Goal: Task Accomplishment & Management: Manage account settings

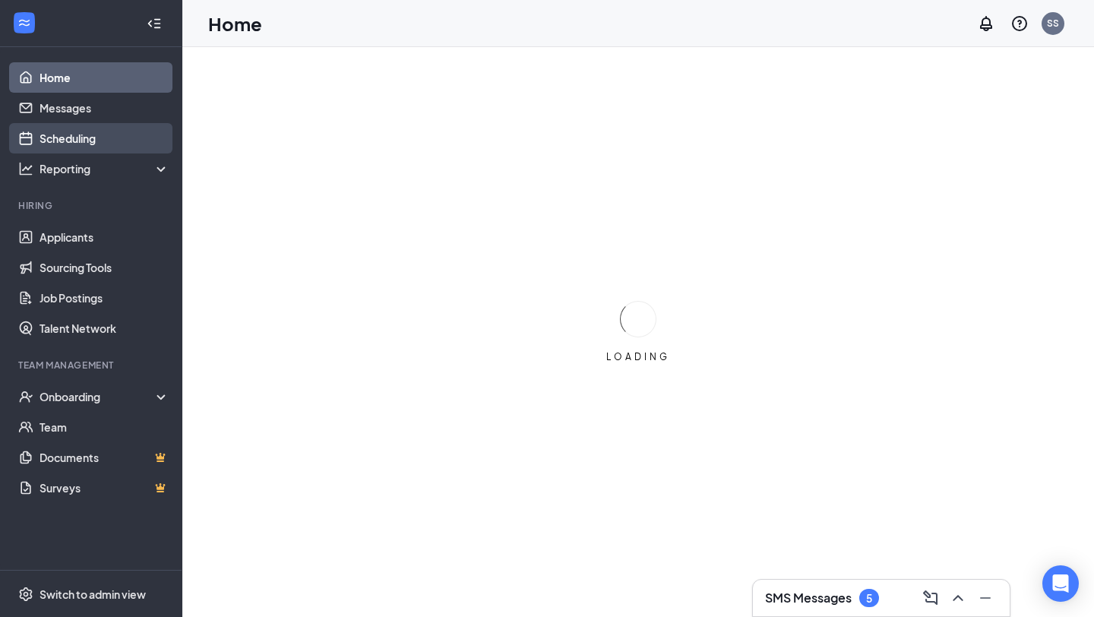
click at [98, 134] on link "Scheduling" at bounding box center [105, 138] width 130 height 30
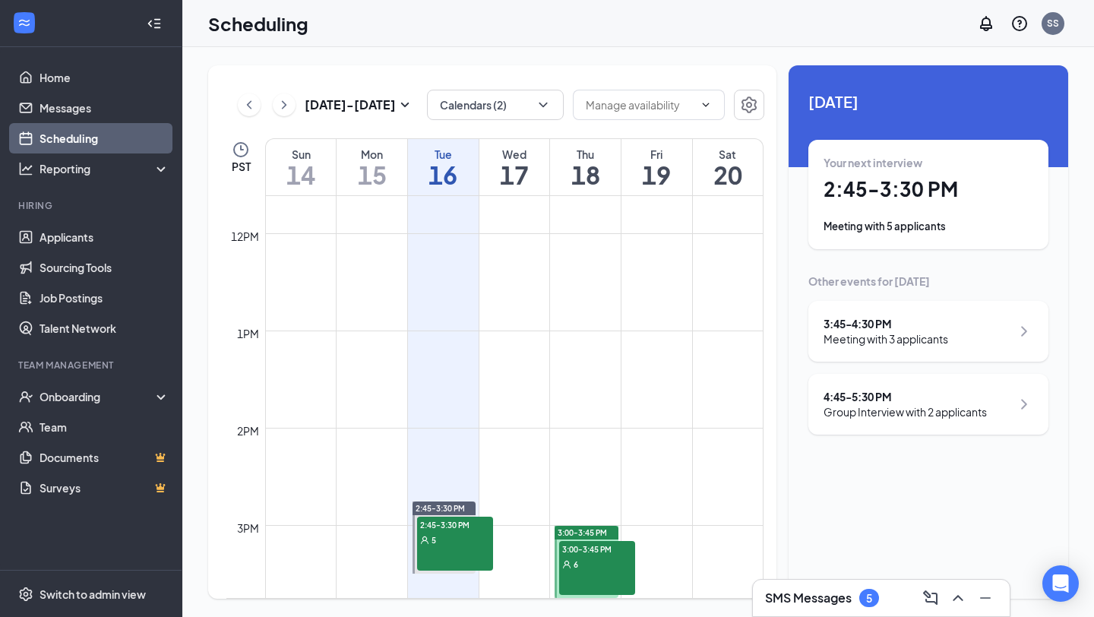
scroll to position [1345, 0]
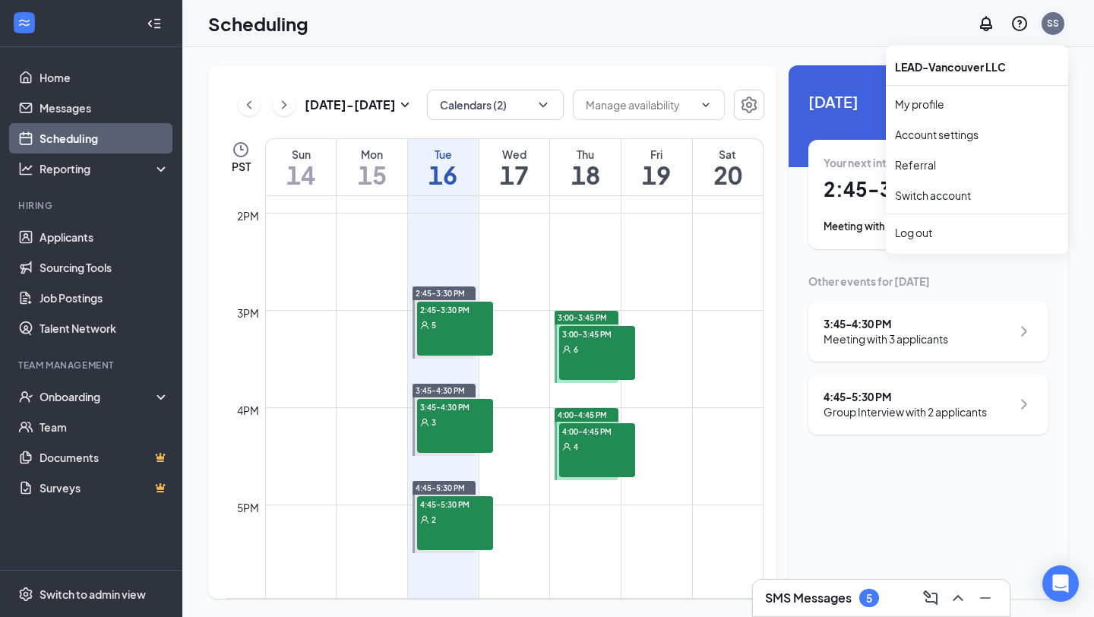
click at [1043, 24] on div "SS" at bounding box center [1053, 23] width 23 height 23
click at [935, 135] on link "Account settings" at bounding box center [977, 134] width 164 height 15
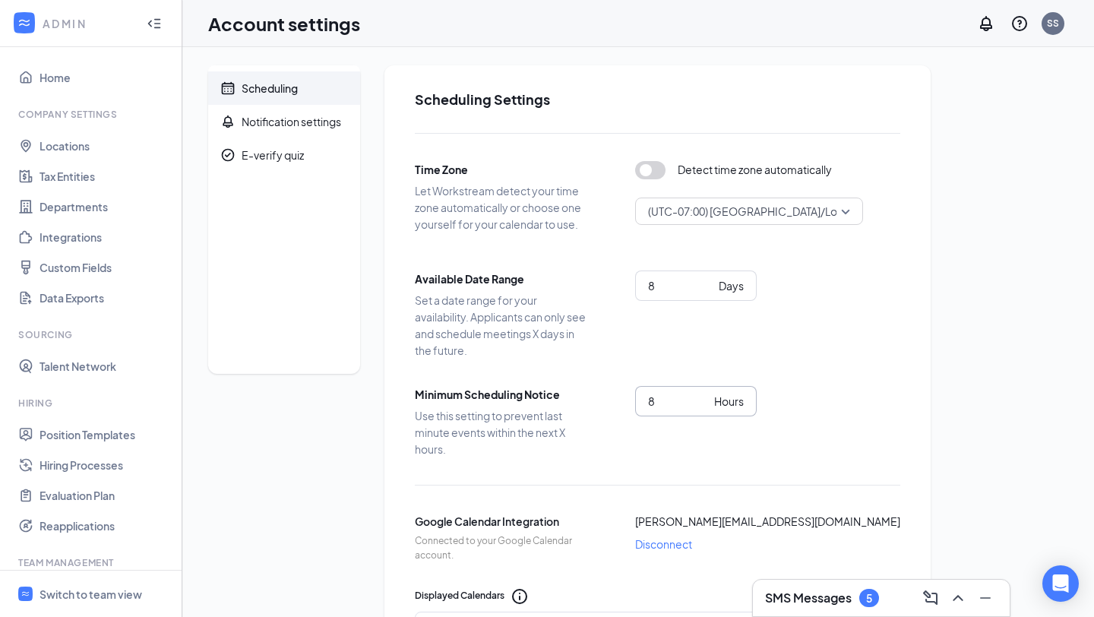
click at [668, 404] on input "8" at bounding box center [678, 401] width 60 height 17
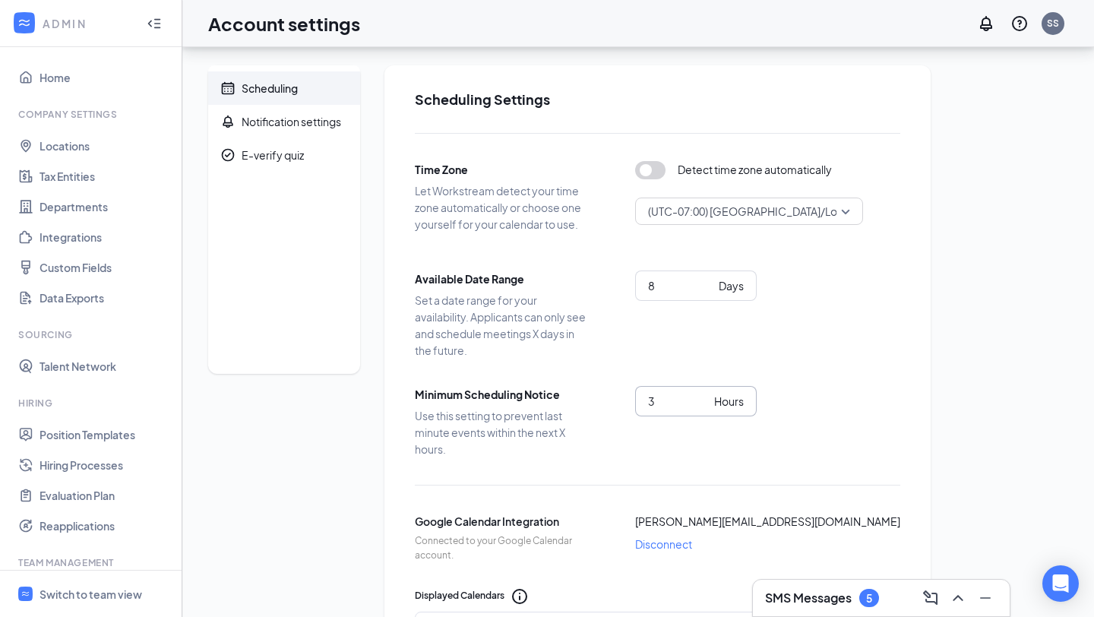
scroll to position [566, 0]
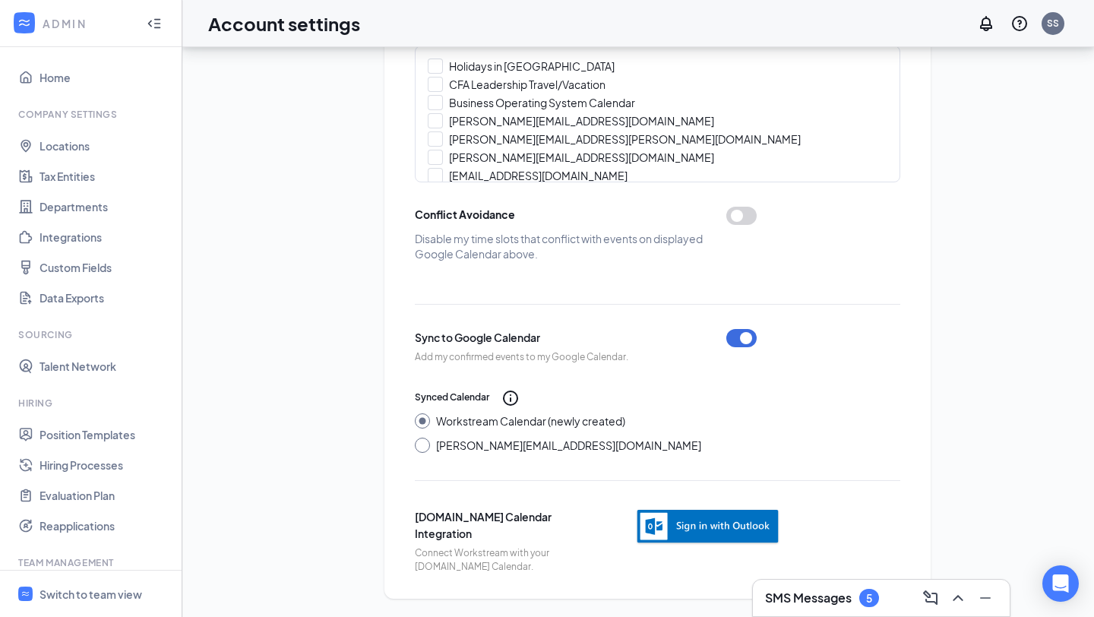
type input "3"
click at [991, 281] on div "Scheduling Notification settings E-verify quiz Scheduling Settings Time Zone Le…" at bounding box center [638, 49] width 860 height 1100
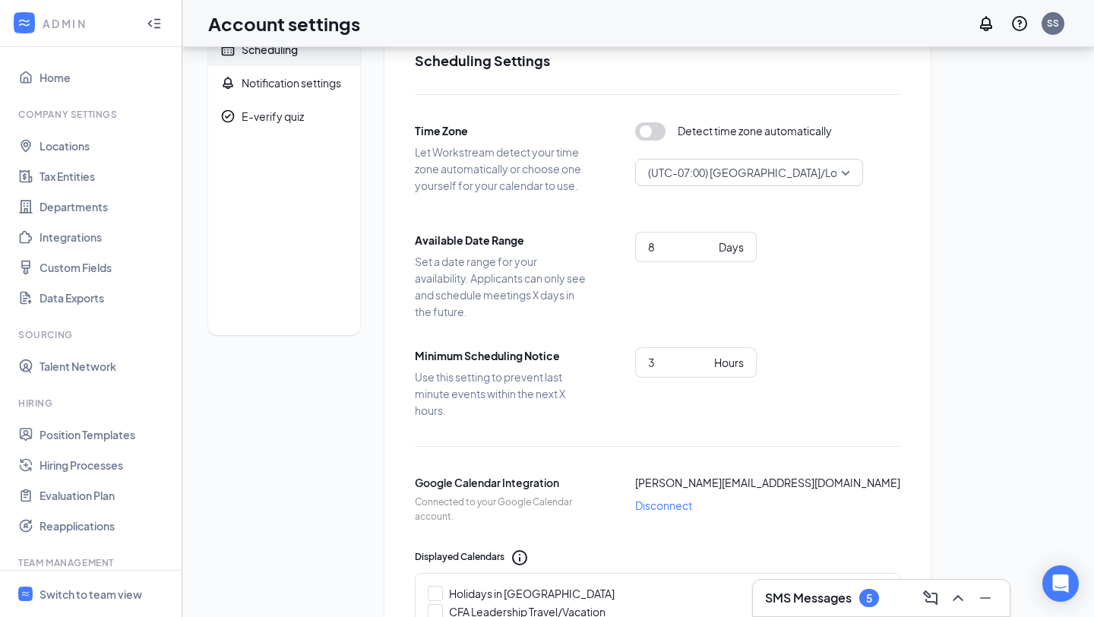
scroll to position [0, 0]
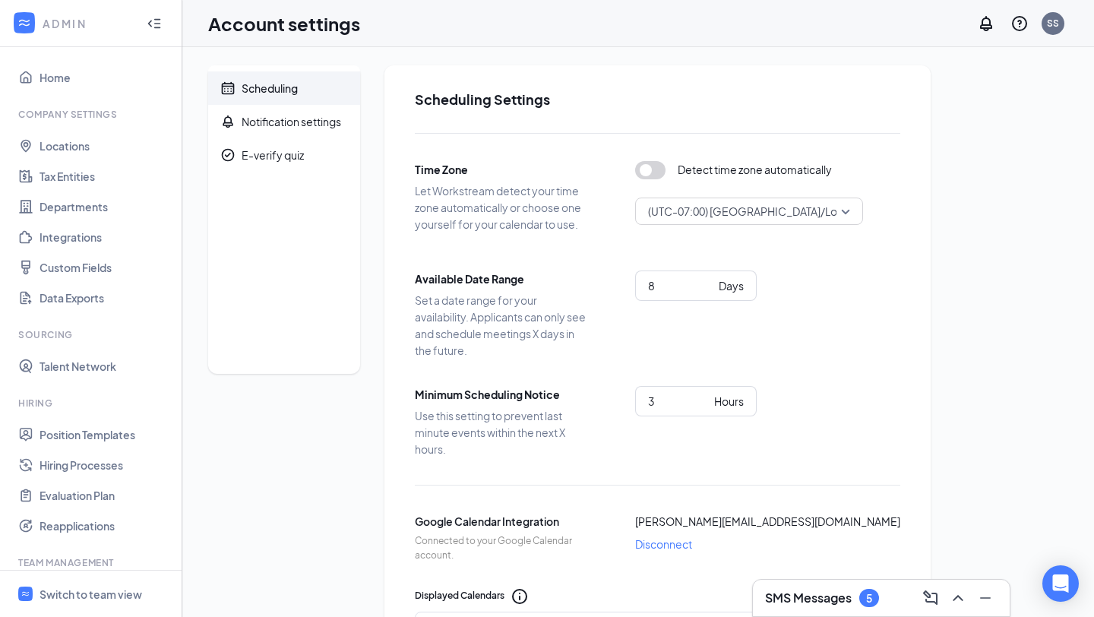
click at [987, 357] on div "Scheduling Notification settings E-verify quiz Scheduling Settings Time Zone Le…" at bounding box center [638, 615] width 860 height 1100
click at [981, 222] on div "Scheduling Notification settings E-verify quiz Scheduling Settings Time Zone Le…" at bounding box center [638, 615] width 860 height 1100
click at [231, 116] on icon "Bell" at bounding box center [227, 121] width 15 height 15
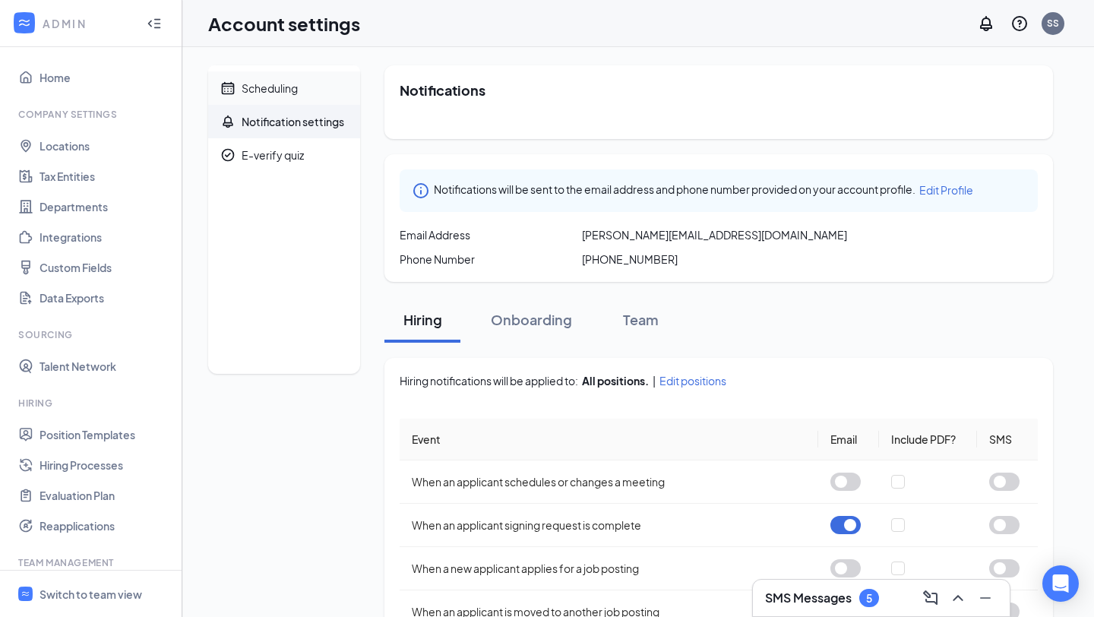
click at [282, 90] on div "Scheduling" at bounding box center [270, 88] width 56 height 15
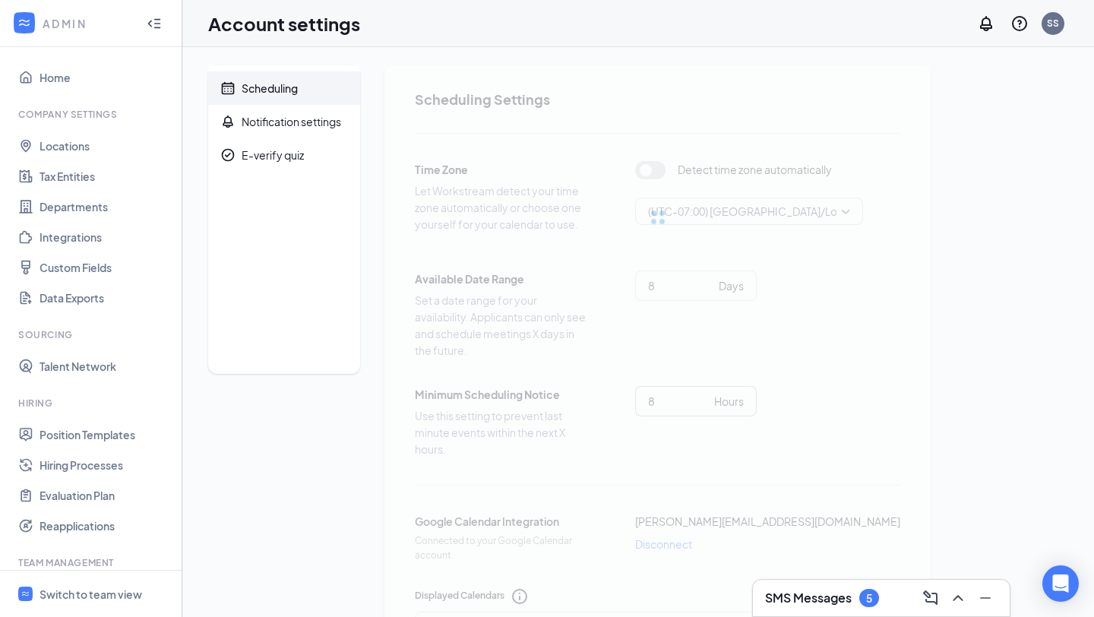
type input "3"
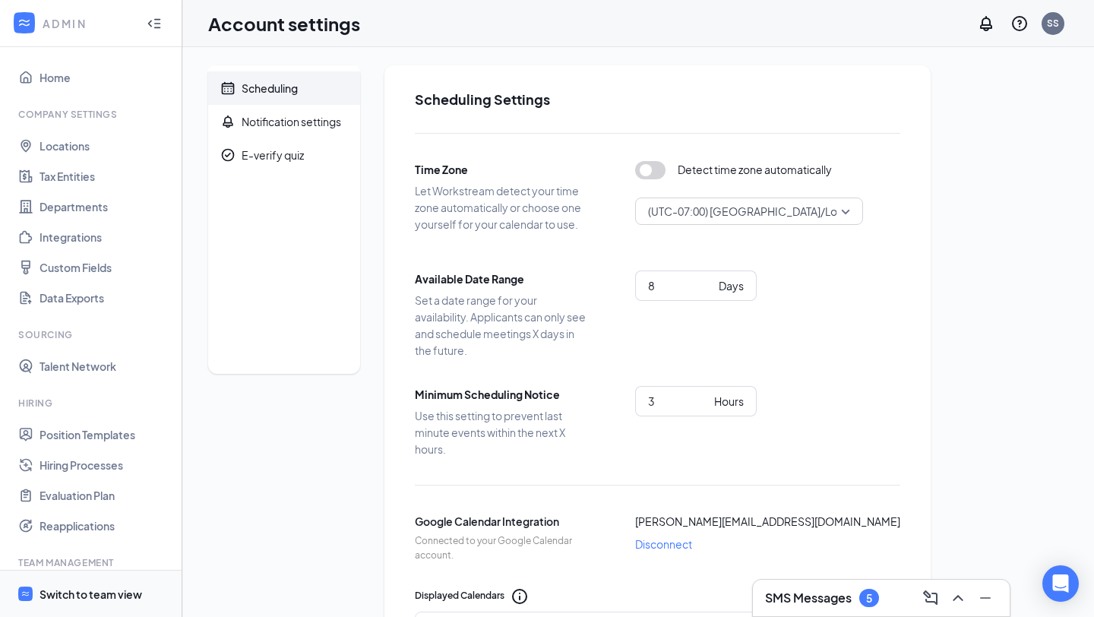
click at [122, 587] on div "Switch to team view" at bounding box center [91, 594] width 103 height 15
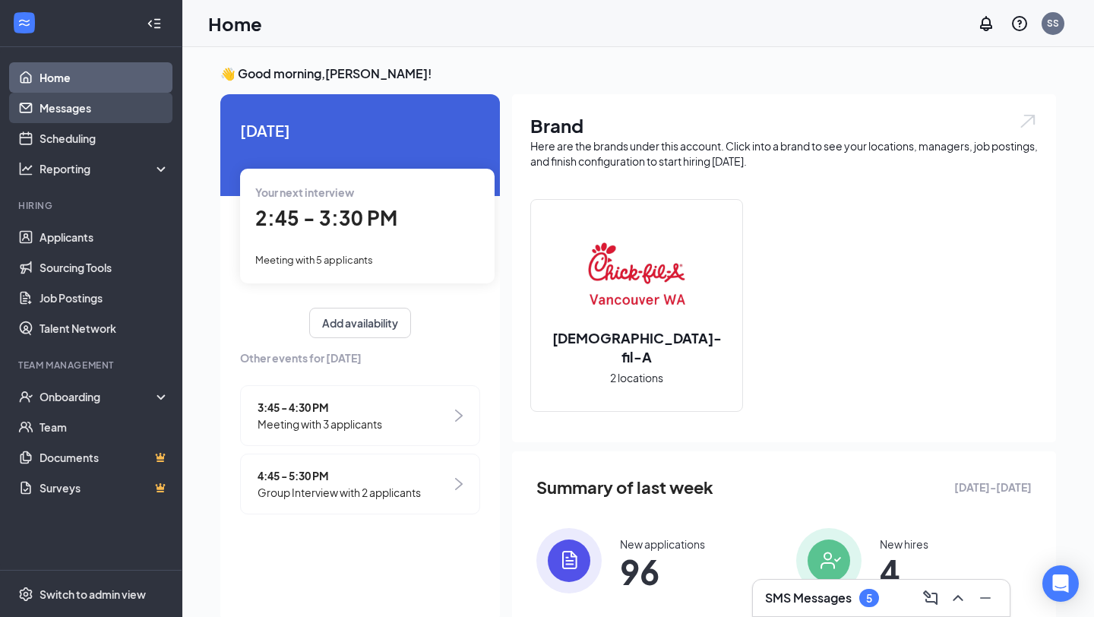
click at [97, 112] on link "Messages" at bounding box center [105, 108] width 130 height 30
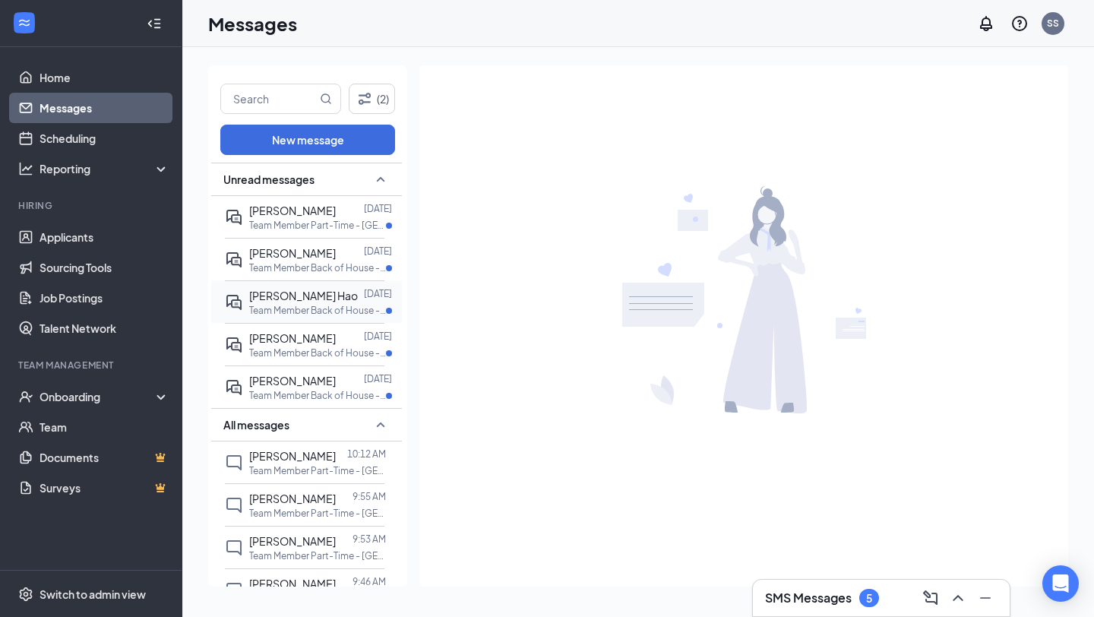
click at [270, 300] on span "[PERSON_NAME] Hao" at bounding box center [303, 296] width 109 height 14
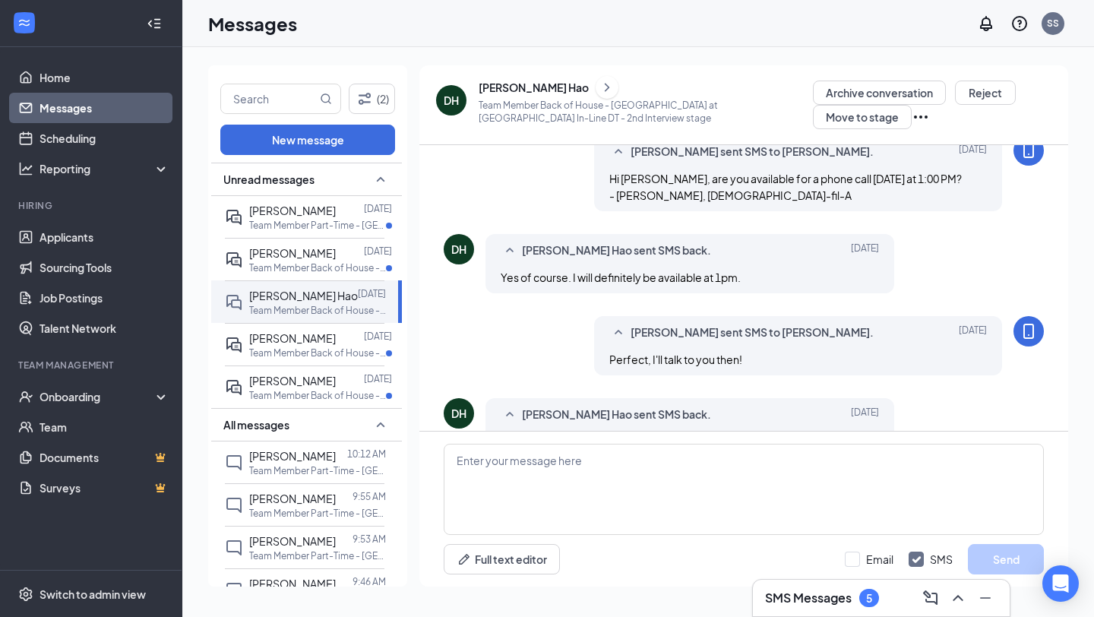
scroll to position [957, 0]
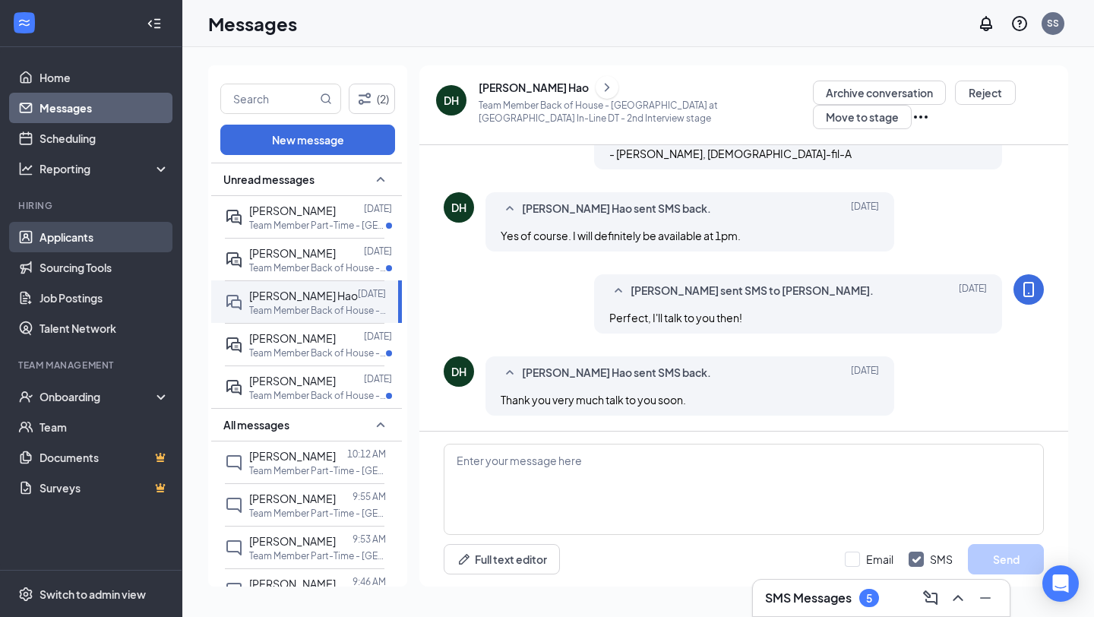
click at [69, 230] on link "Applicants" at bounding box center [105, 237] width 130 height 30
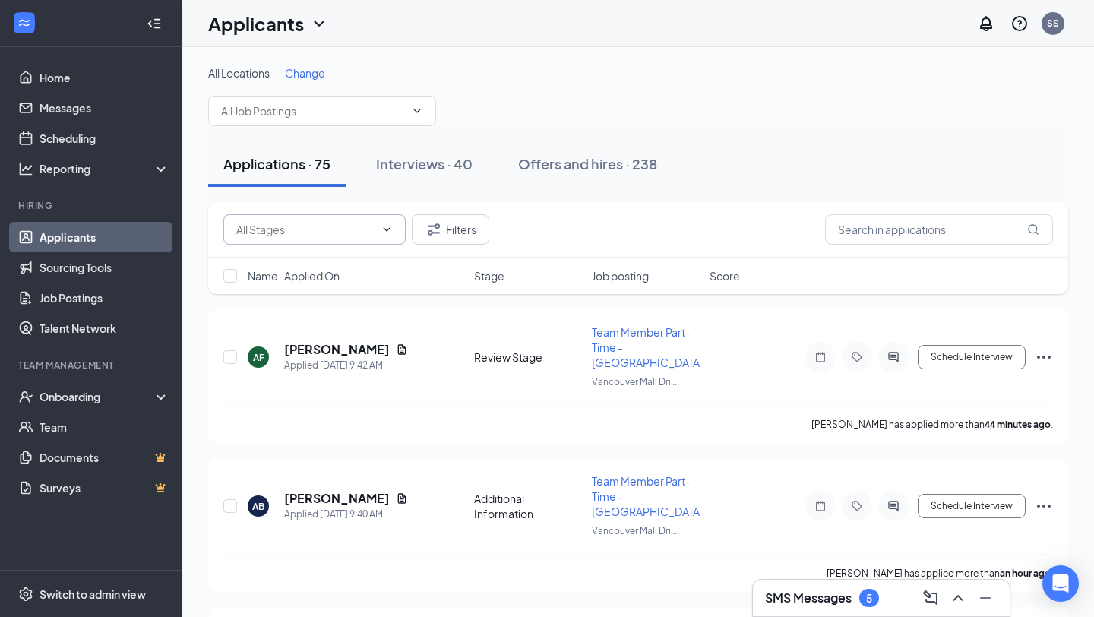
click at [305, 241] on span at bounding box center [314, 229] width 182 height 30
click at [315, 235] on input "text" at bounding box center [305, 229] width 138 height 17
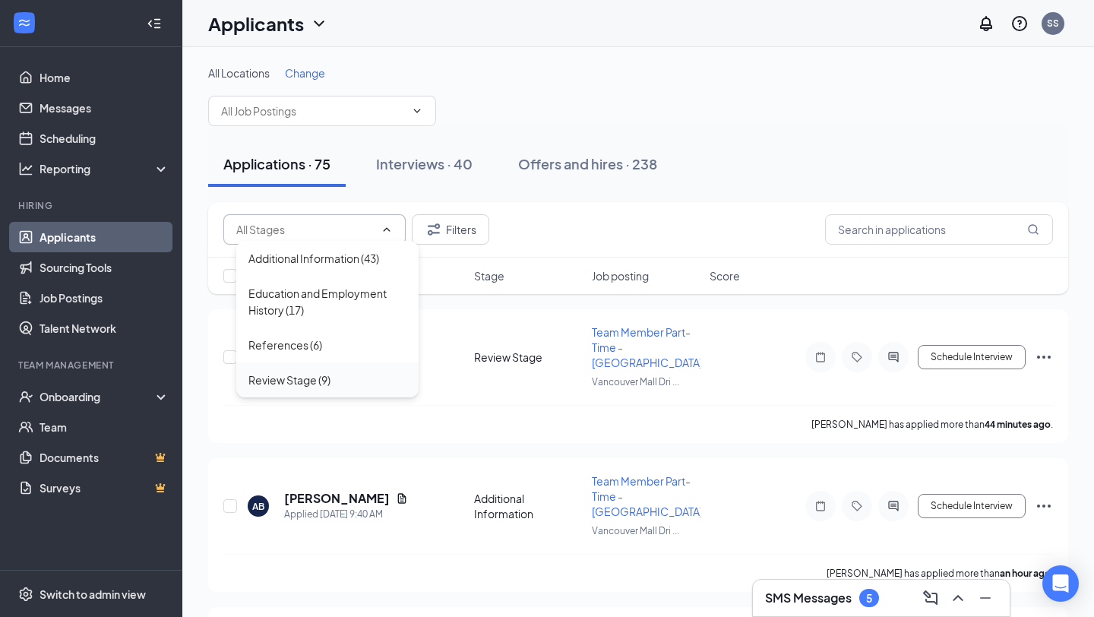
click at [317, 385] on div "Review Stage (9)" at bounding box center [289, 380] width 82 height 17
type input "Review Stage (9)"
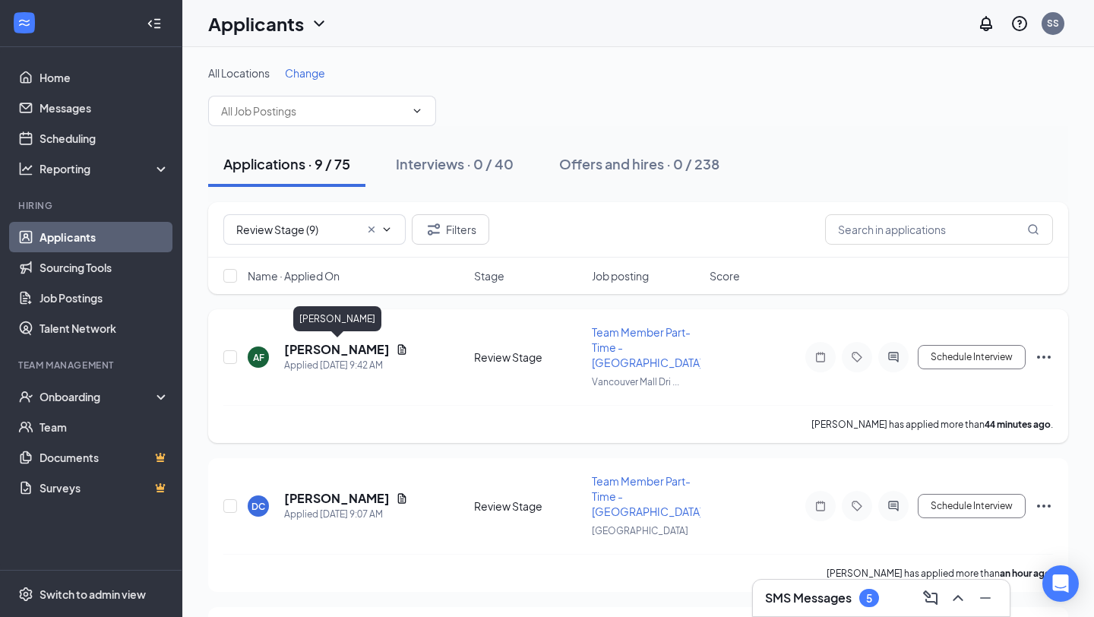
click at [328, 352] on h5 "[PERSON_NAME]" at bounding box center [337, 349] width 106 height 17
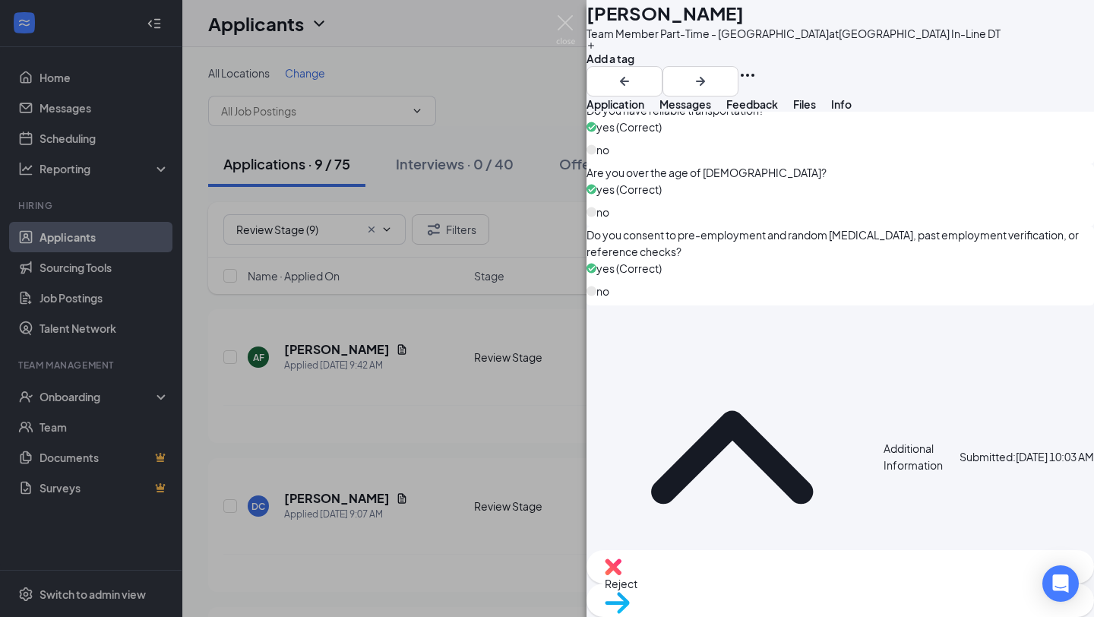
scroll to position [1205, 0]
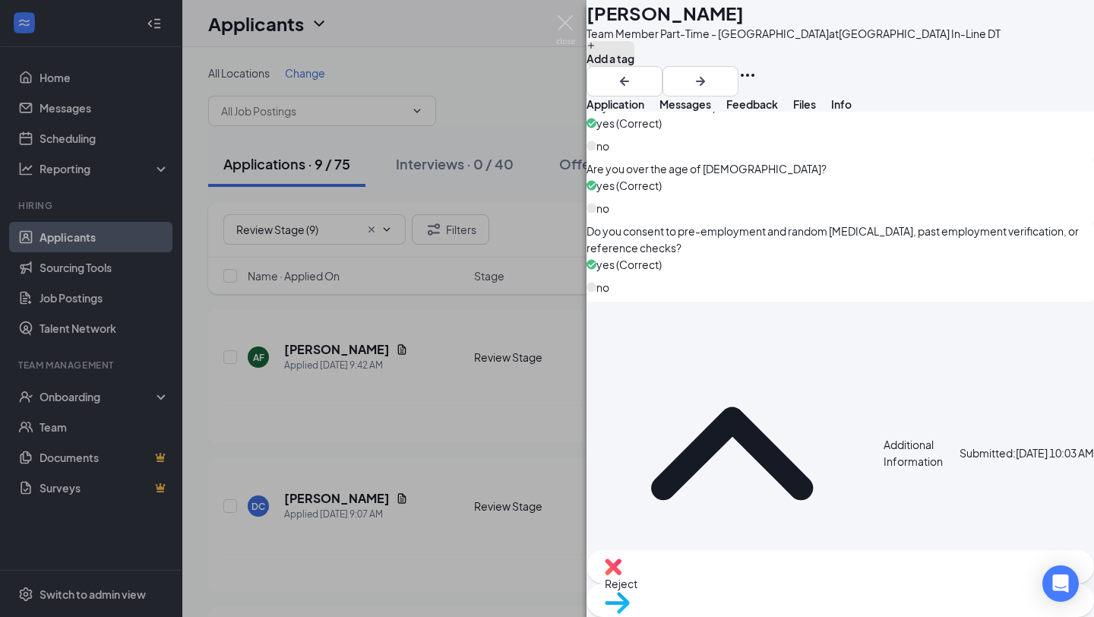
click at [635, 67] on button "Add a tag" at bounding box center [611, 54] width 48 height 26
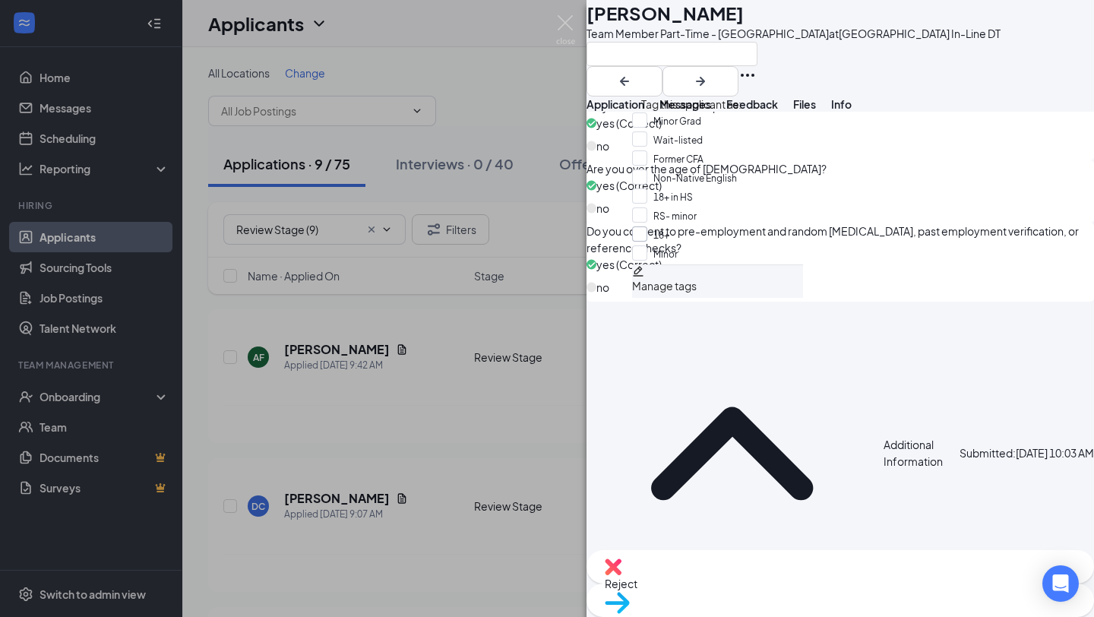
click at [650, 243] on input "18+" at bounding box center [650, 234] width 37 height 17
checkbox input "true"
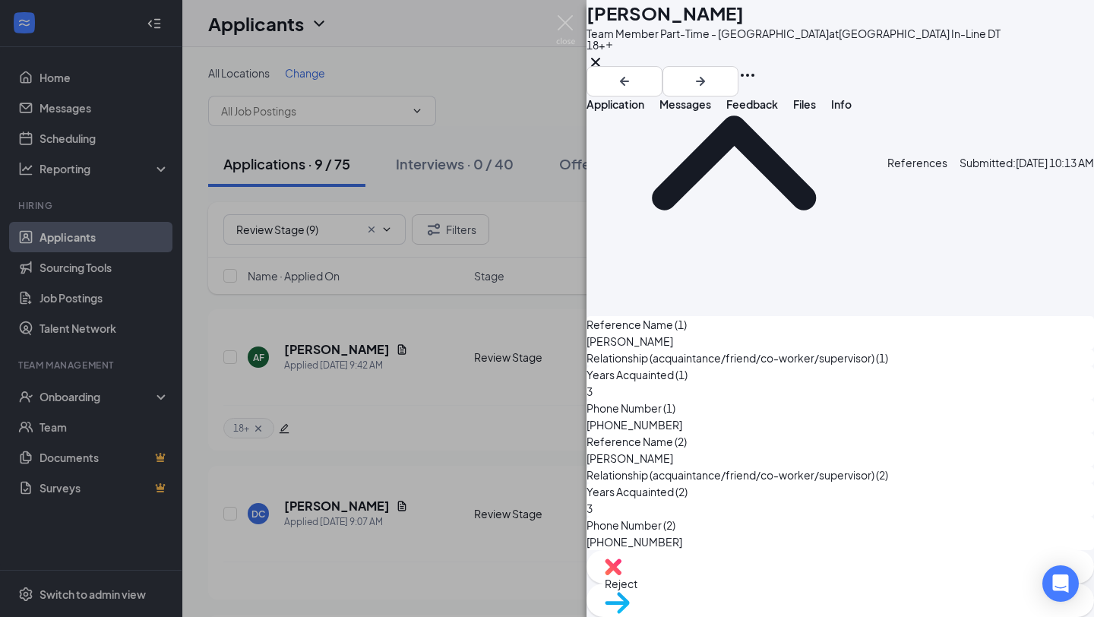
scroll to position [7155, 0]
click at [816, 111] on span "Files" at bounding box center [804, 104] width 23 height 14
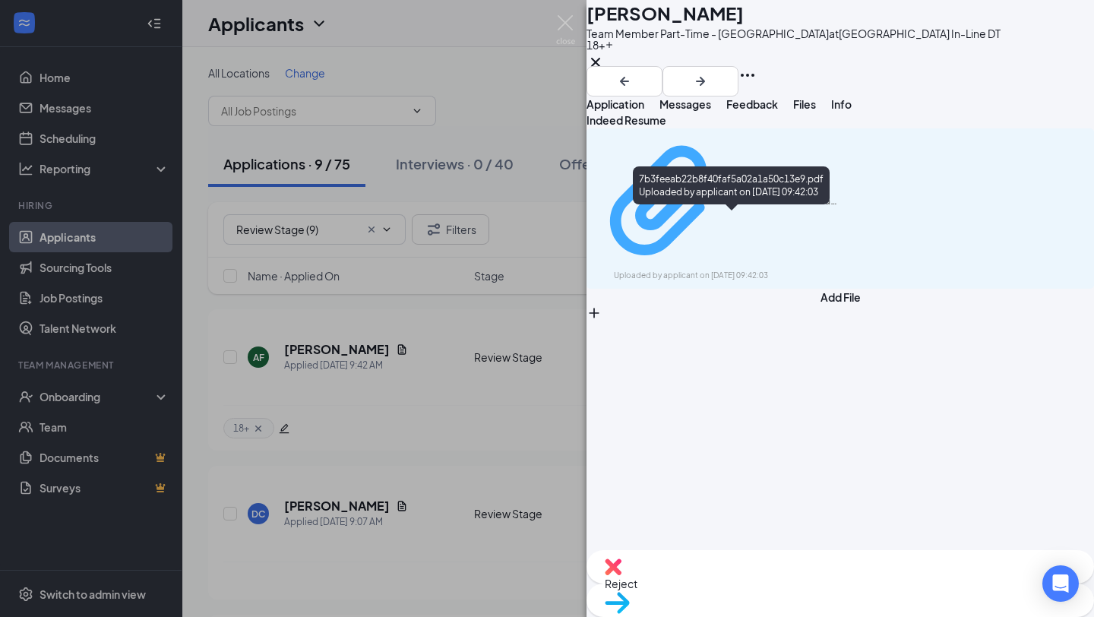
click at [837, 270] on div "Uploaded by applicant on [DATE] 09:42:03" at bounding box center [728, 276] width 228 height 12
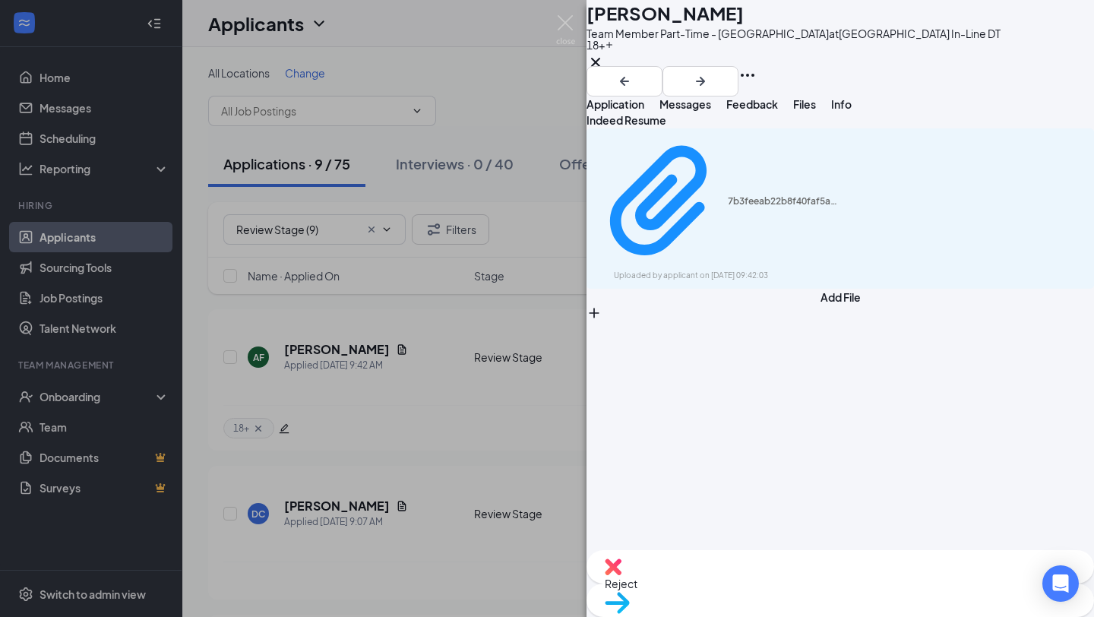
click at [742, 584] on div "Reject" at bounding box center [841, 566] width 508 height 33
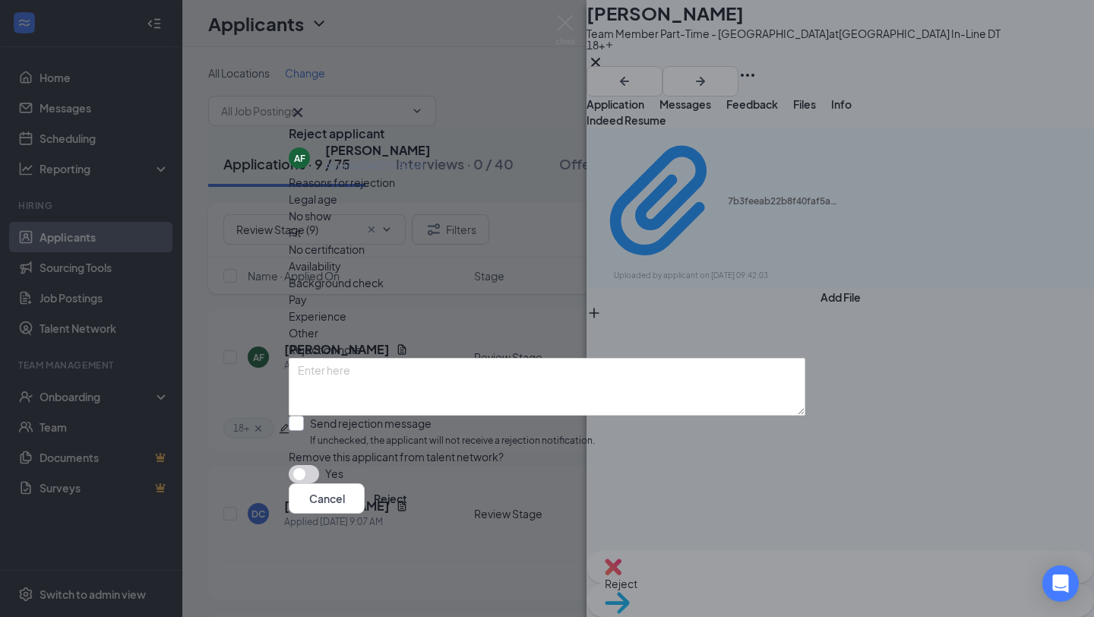
click at [437, 416] on input "Send rejection message If unchecked, the applicant will not receive a rejection…" at bounding box center [442, 432] width 306 height 33
checkbox input "true"
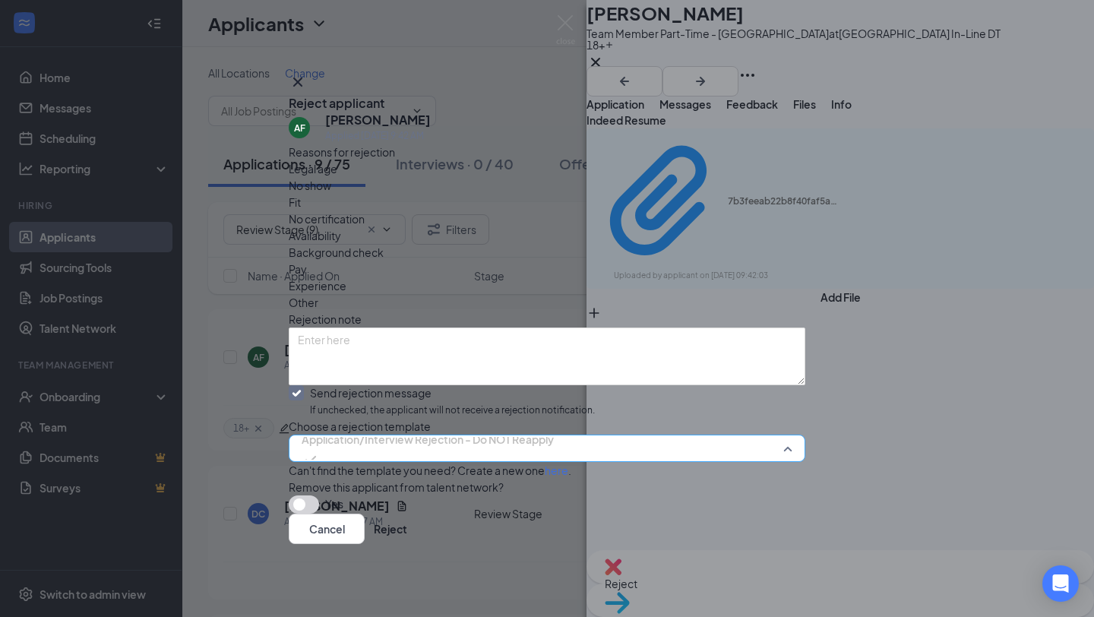
click at [445, 444] on span "Application/Interview Rejection - Do NOT Reapply" at bounding box center [428, 439] width 252 height 23
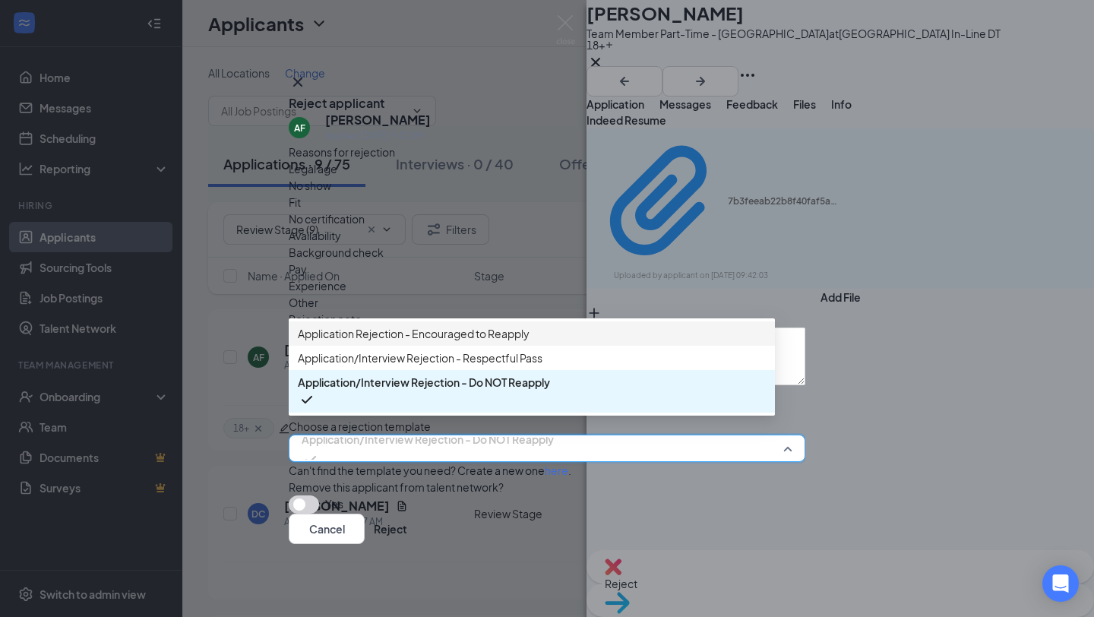
click at [532, 321] on div "Application Rejection - Encouraged to Reapply" at bounding box center [532, 333] width 486 height 24
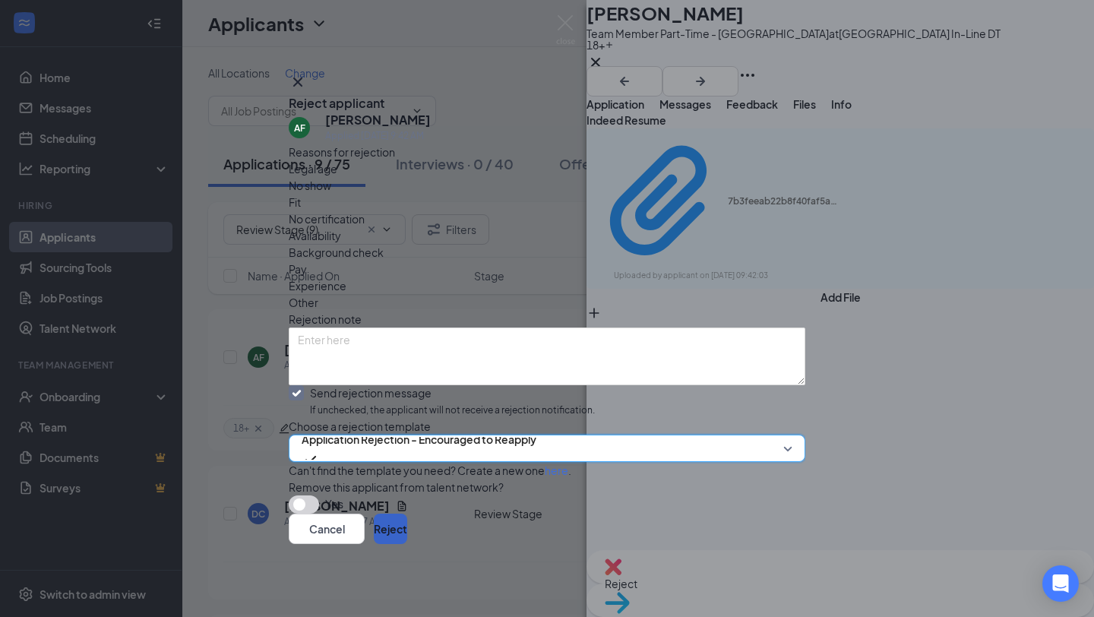
click at [407, 539] on button "Reject" at bounding box center [390, 529] width 33 height 30
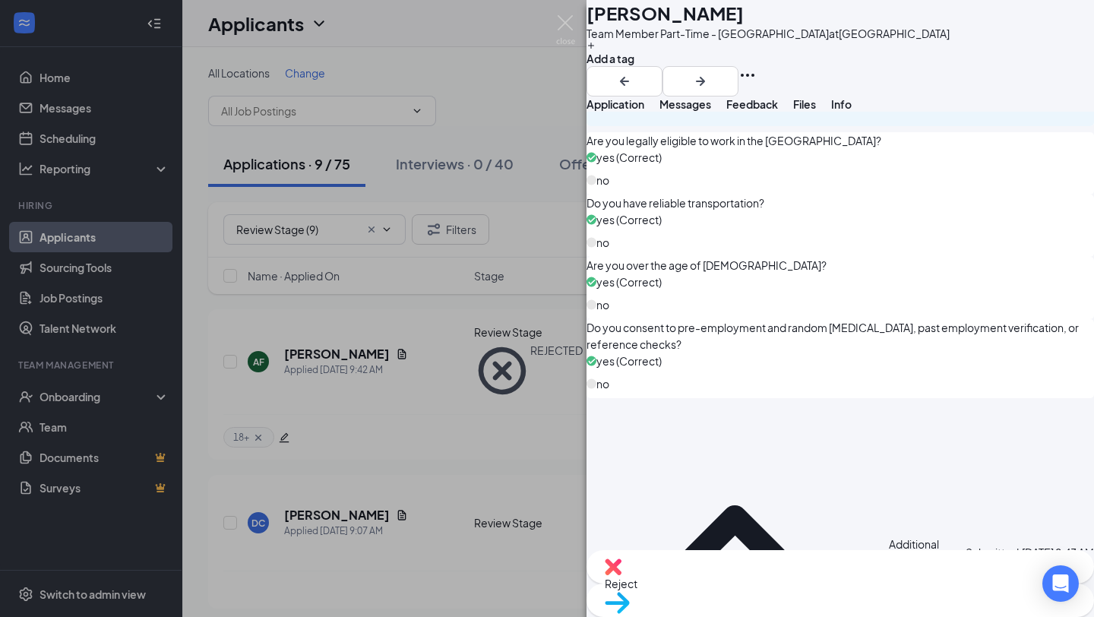
scroll to position [1112, 0]
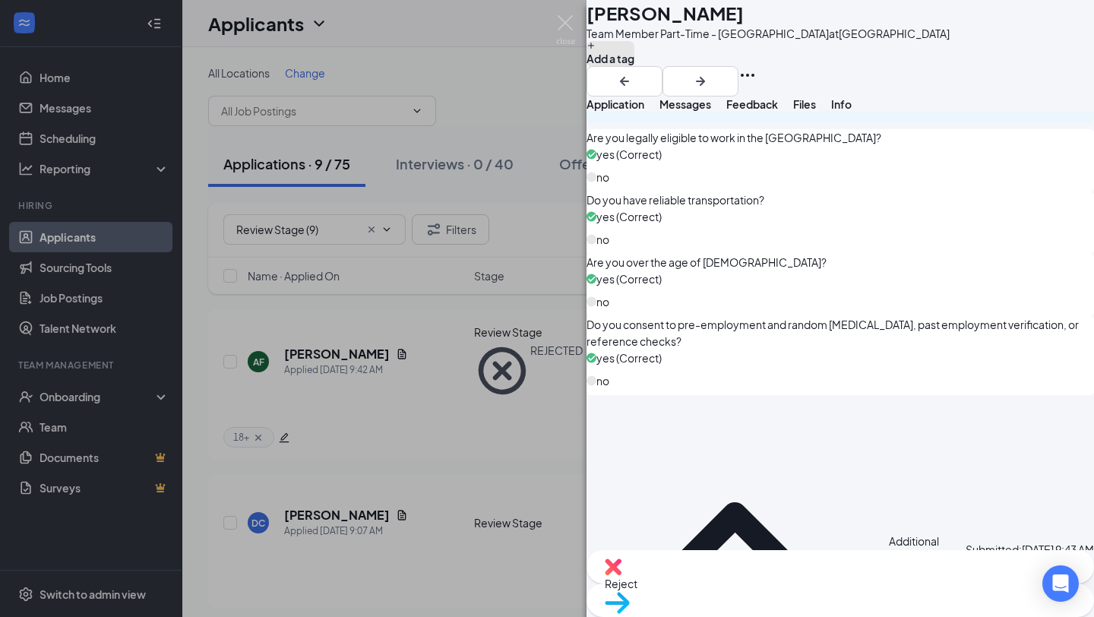
click at [635, 67] on button "Add a tag" at bounding box center [611, 54] width 48 height 26
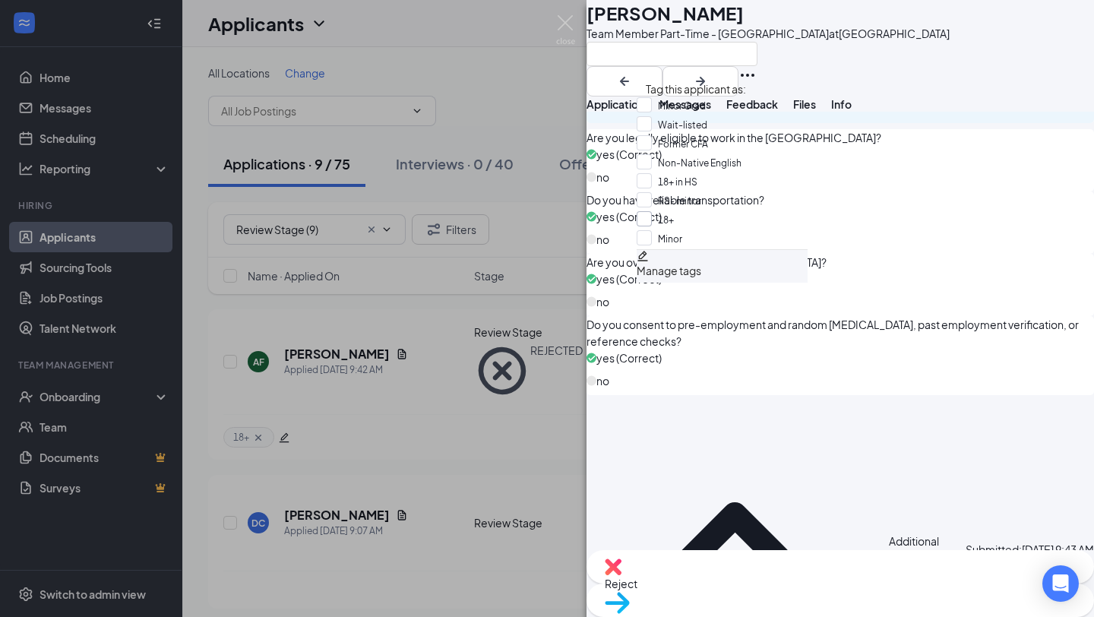
click at [654, 228] on input "18+" at bounding box center [655, 219] width 37 height 17
checkbox input "true"
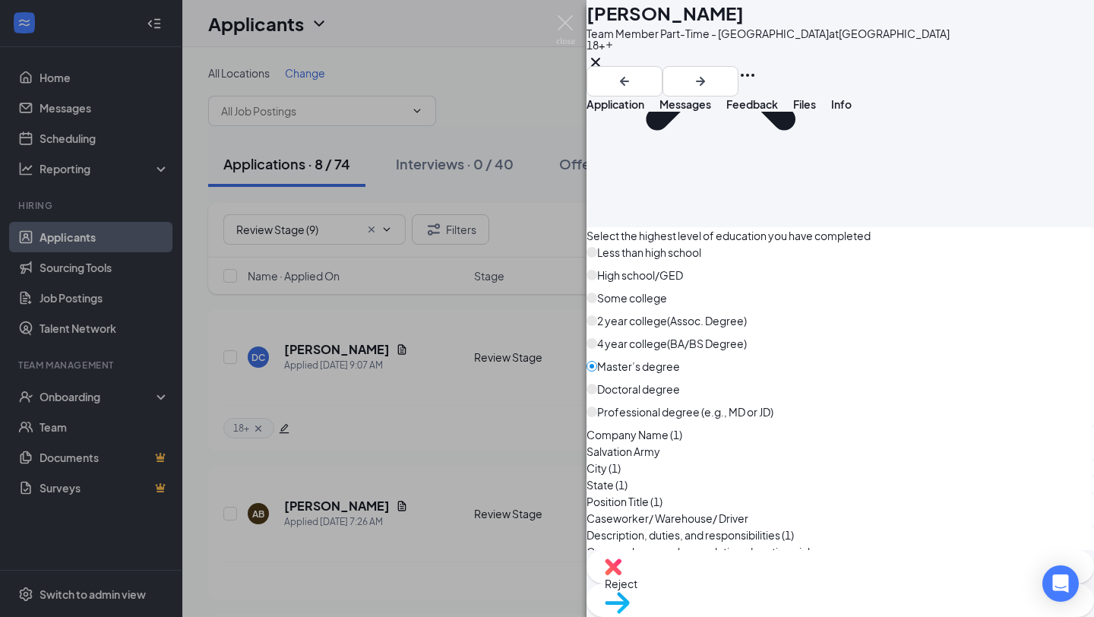
scroll to position [4868, 0]
click at [731, 584] on div "Reject" at bounding box center [841, 566] width 508 height 33
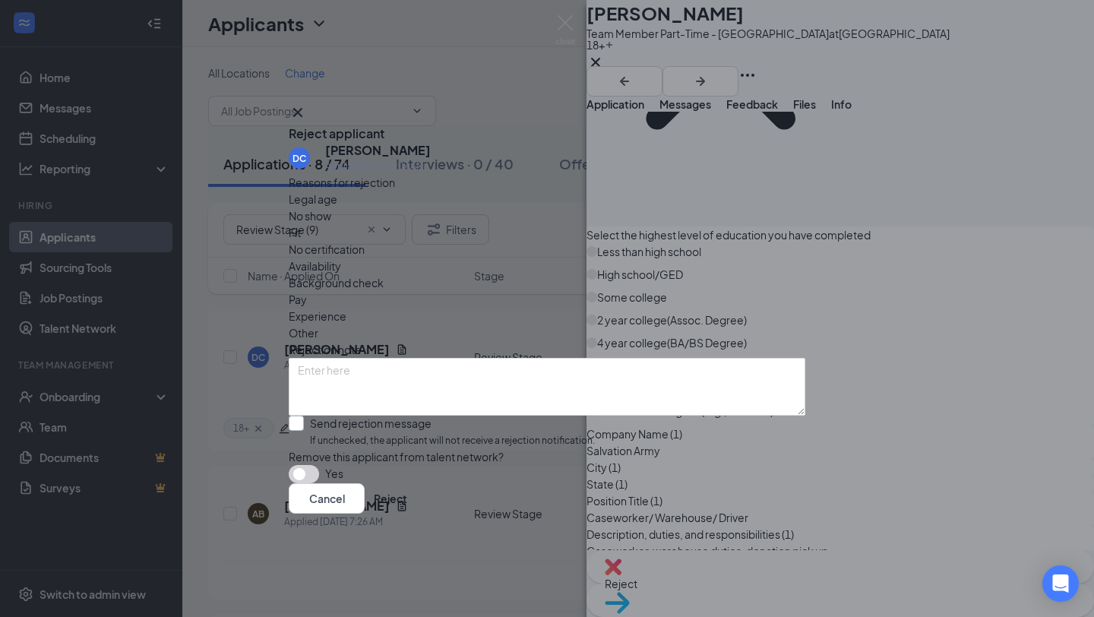
click at [328, 416] on input "Send rejection message If unchecked, the applicant will not receive a rejection…" at bounding box center [442, 432] width 306 height 33
checkbox input "true"
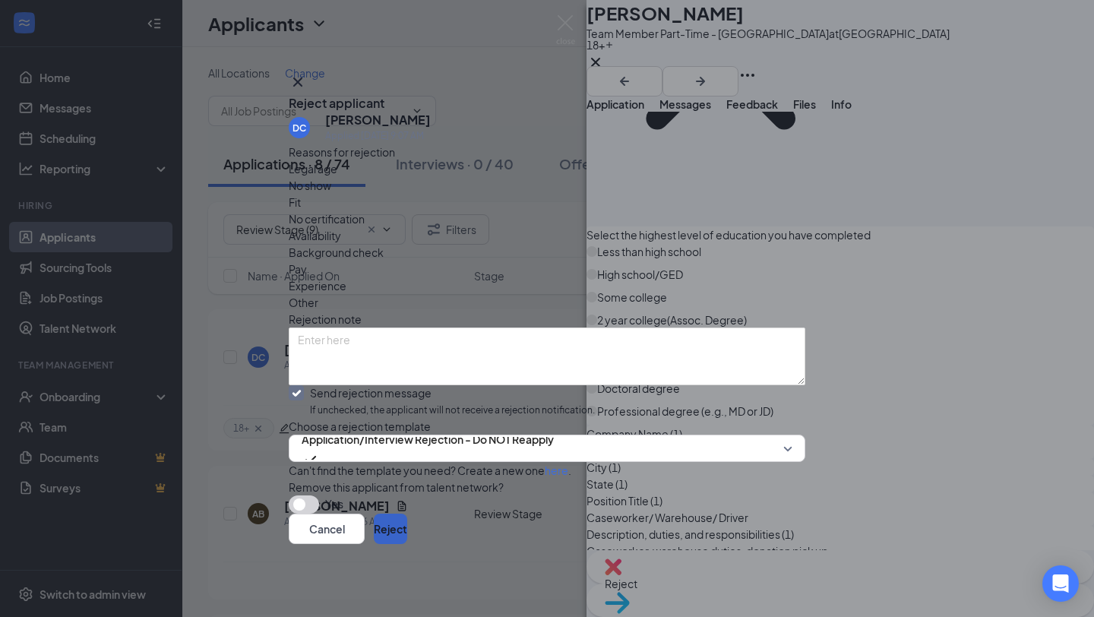
click at [407, 544] on button "Reject" at bounding box center [390, 529] width 33 height 30
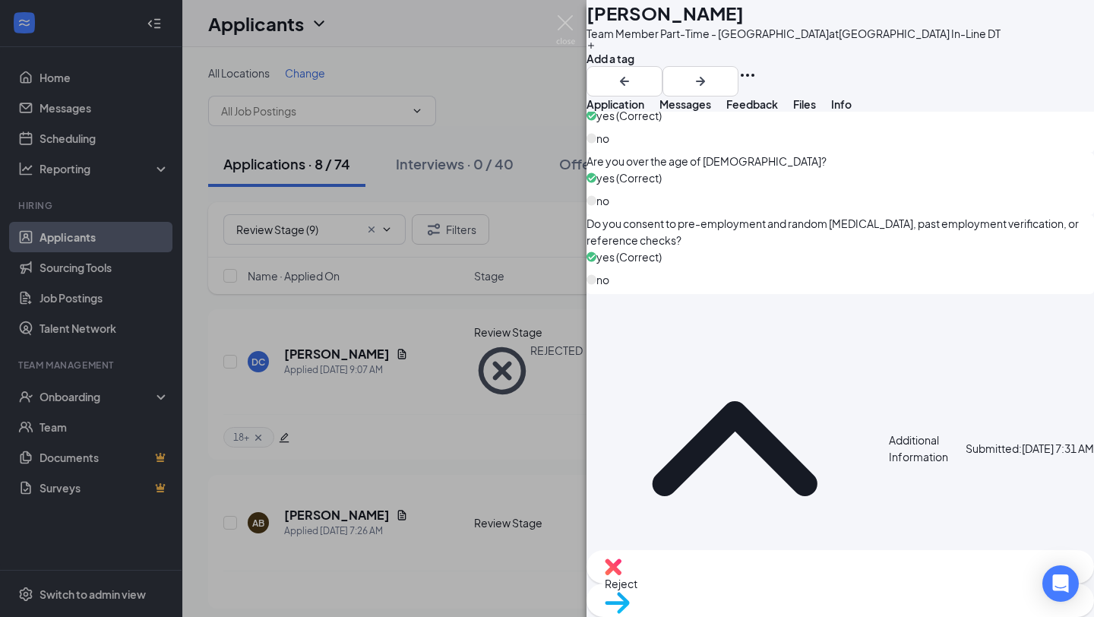
scroll to position [1212, 0]
click at [665, 66] on div "Add a tag" at bounding box center [794, 53] width 414 height 25
click at [635, 67] on button "Add a tag" at bounding box center [611, 54] width 48 height 26
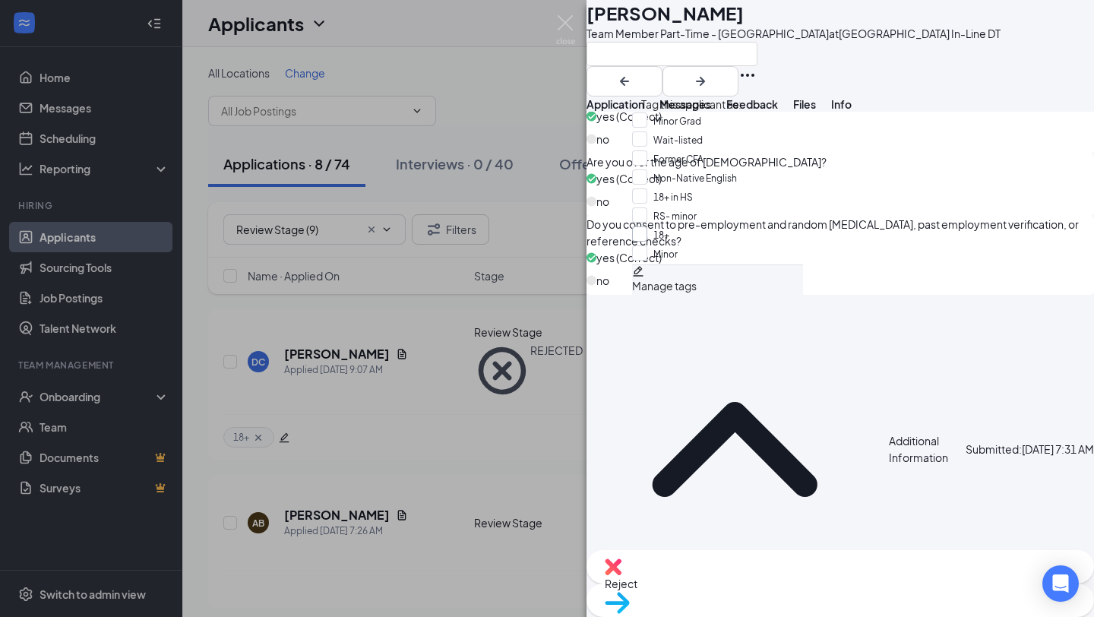
click at [645, 243] on input "18+" at bounding box center [650, 234] width 37 height 17
checkbox input "true"
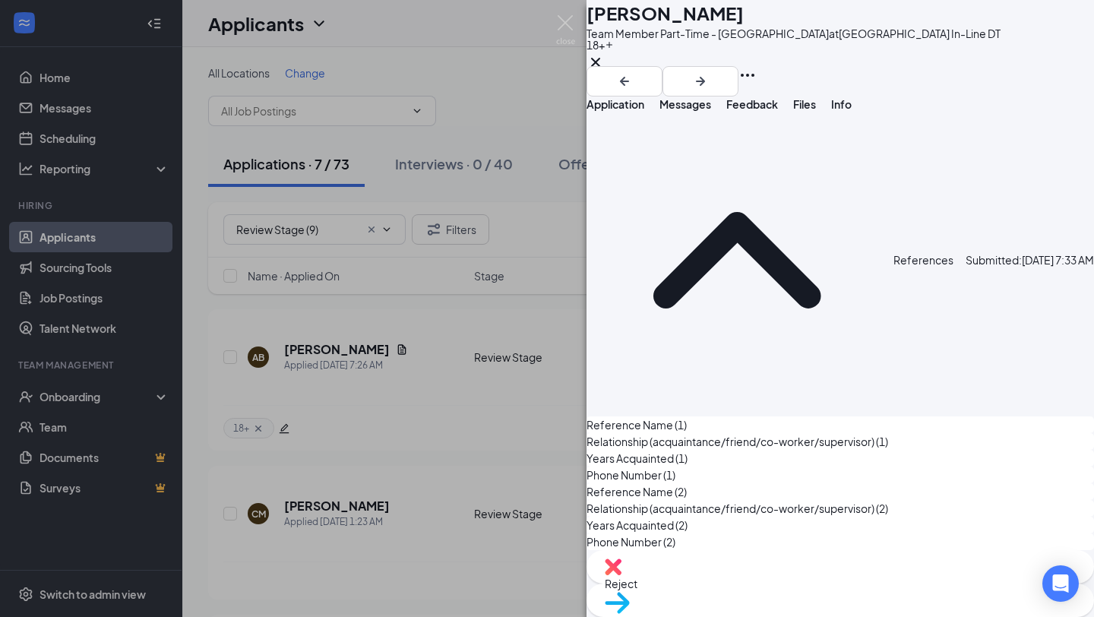
scroll to position [5951, 0]
click at [622, 575] on img at bounding box center [613, 567] width 17 height 17
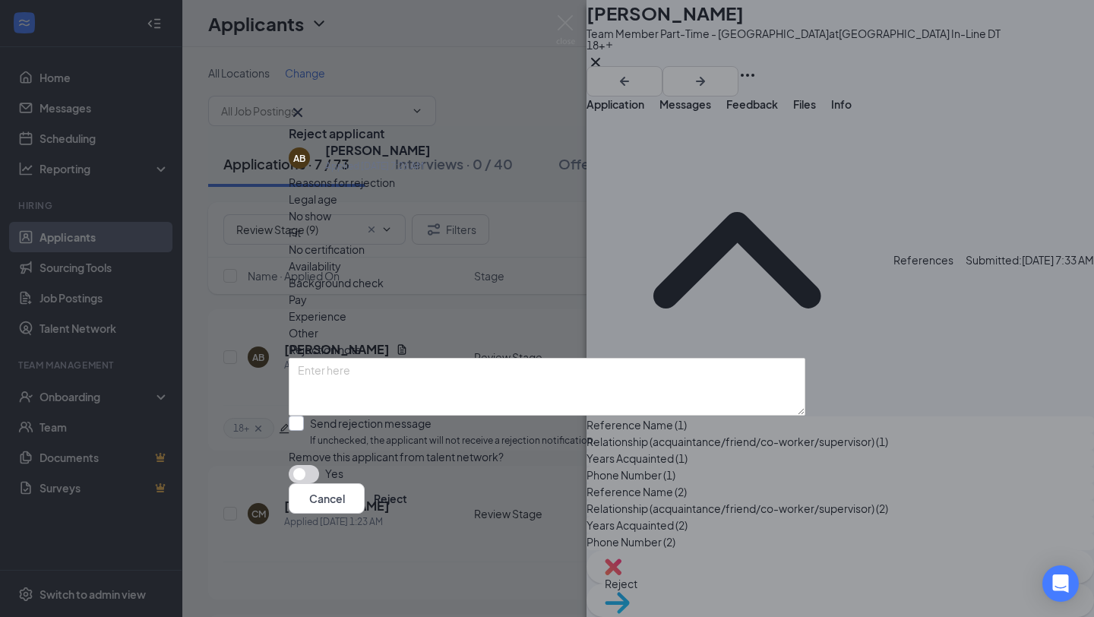
click at [331, 416] on input "Send rejection message If unchecked, the applicant will not receive a rejection…" at bounding box center [442, 432] width 306 height 33
checkbox input "true"
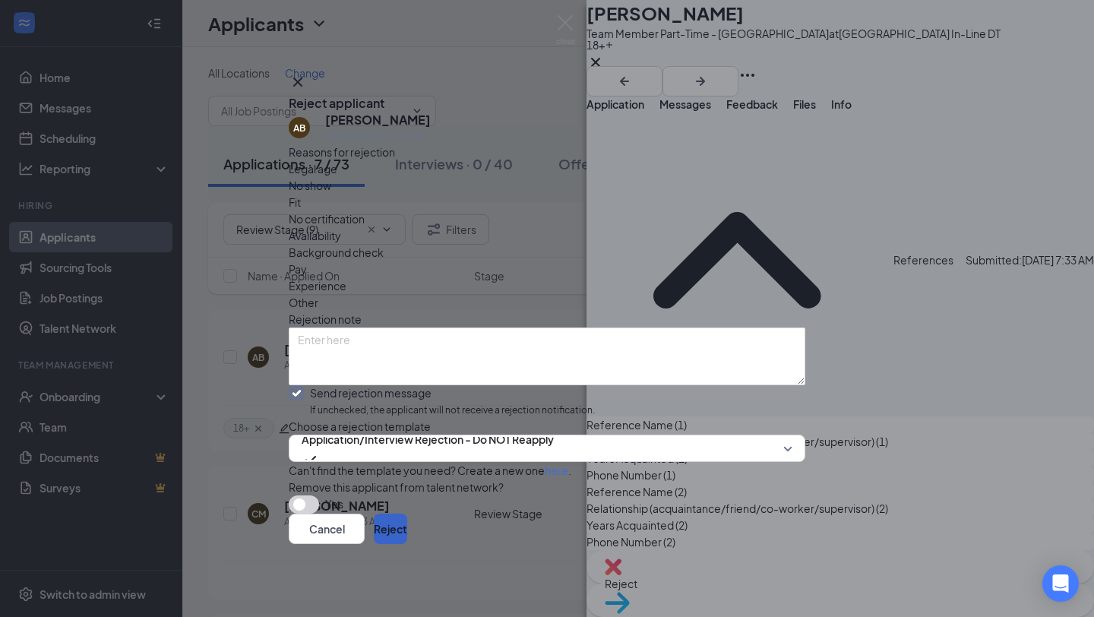
click at [407, 537] on button "Reject" at bounding box center [390, 529] width 33 height 30
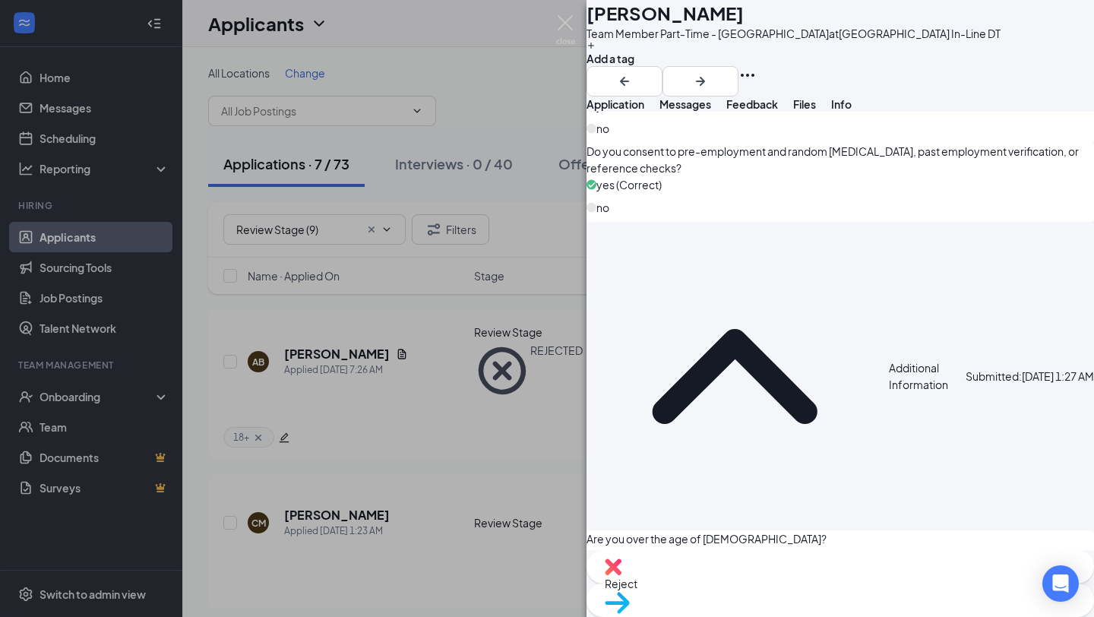
scroll to position [1115, 0]
click at [635, 67] on button "Add a tag" at bounding box center [611, 54] width 48 height 26
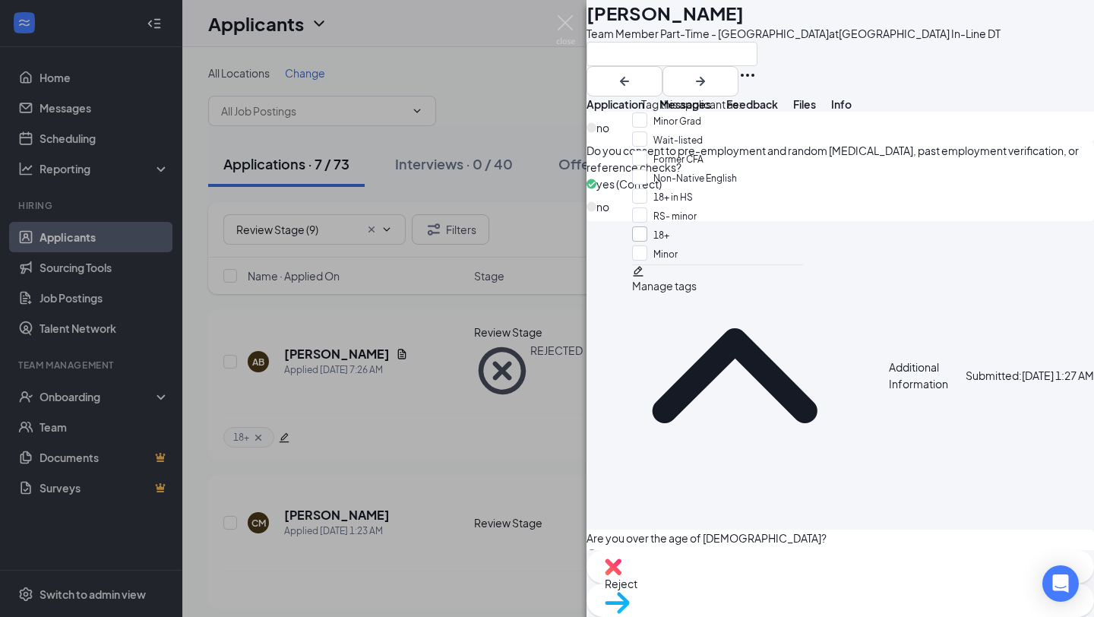
click at [647, 243] on input "18+" at bounding box center [650, 234] width 37 height 17
checkbox input "true"
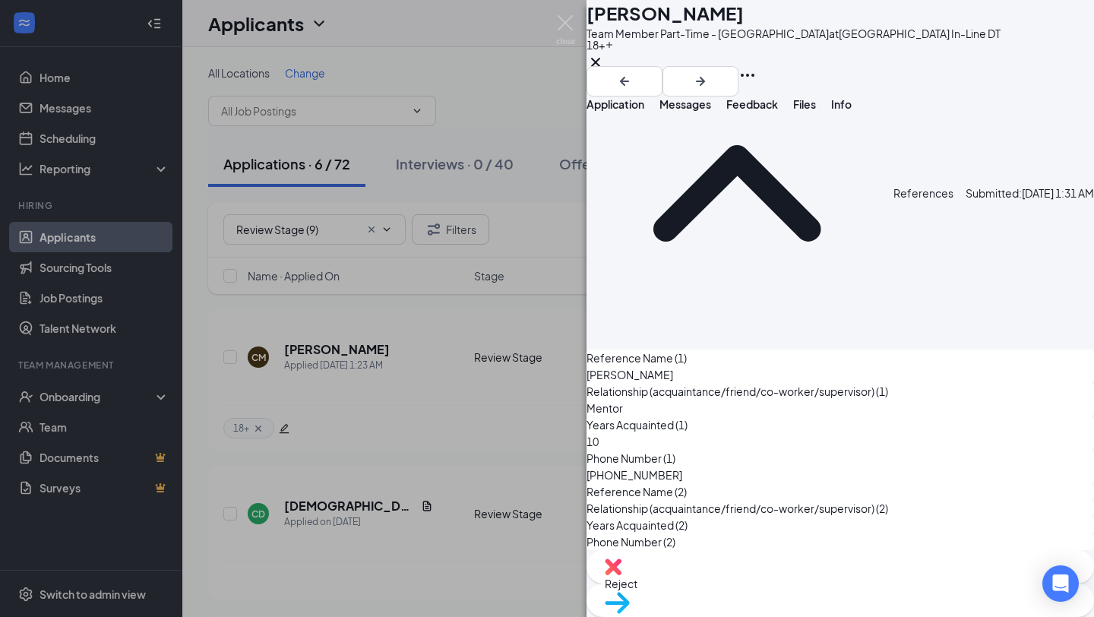
scroll to position [6624, 0]
click at [416, 486] on div "CM [PERSON_NAME] Team Member Part-Time - [GEOGRAPHIC_DATA] Drive at [GEOGRAPHIC…" at bounding box center [547, 308] width 1094 height 617
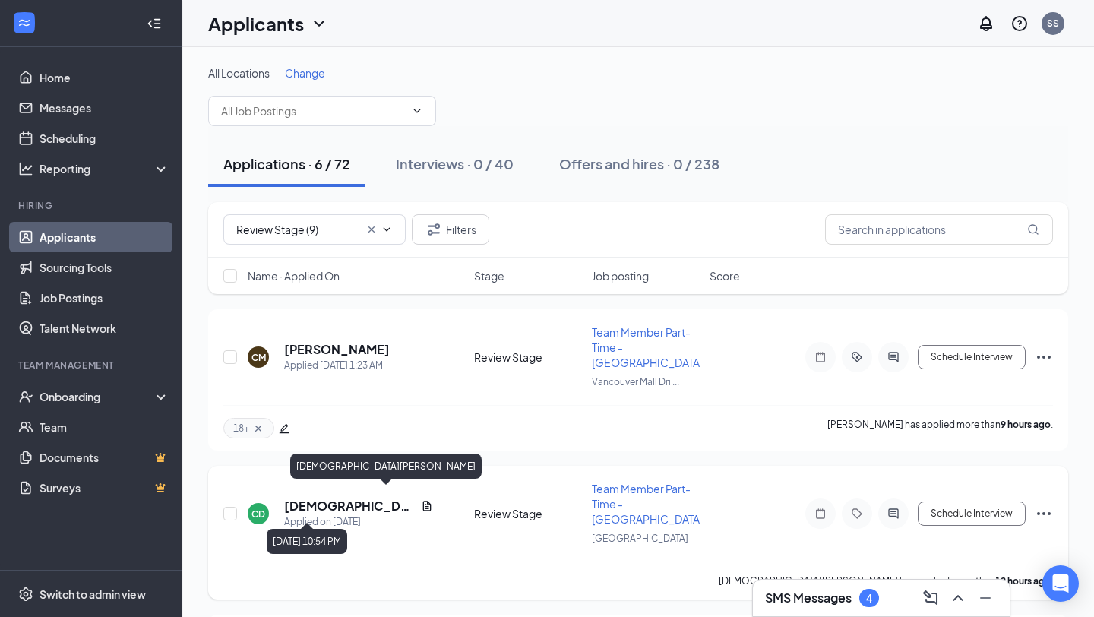
click at [335, 498] on h5 "[DEMOGRAPHIC_DATA][PERSON_NAME]" at bounding box center [349, 506] width 131 height 17
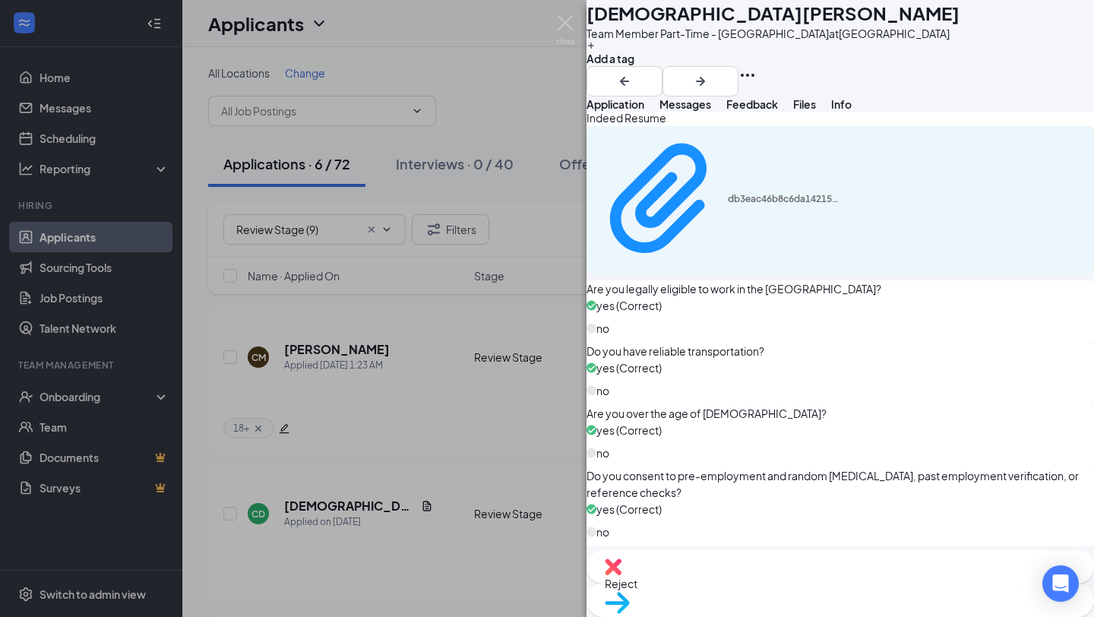
scroll to position [1051, 0]
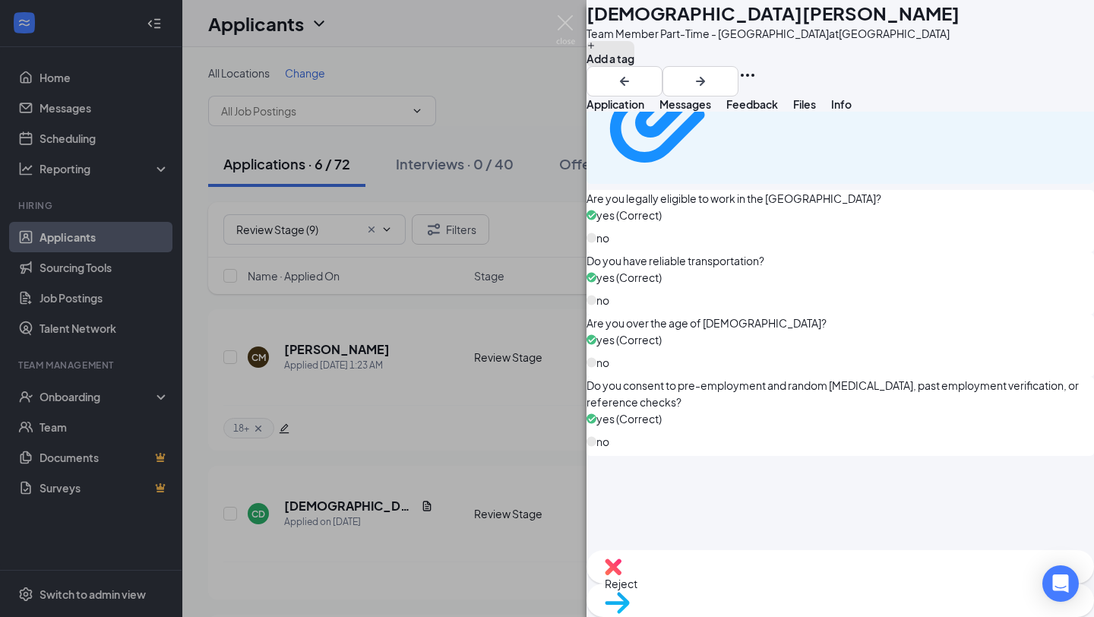
click at [635, 66] on button "Add a tag" at bounding box center [611, 54] width 48 height 26
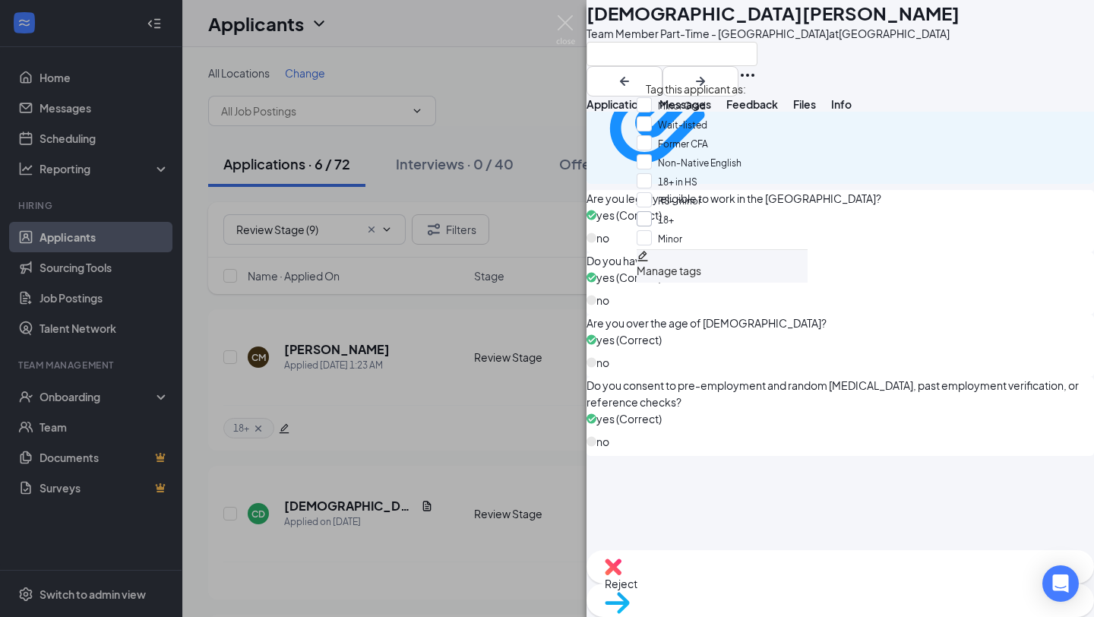
click at [654, 228] on input "18+" at bounding box center [655, 219] width 37 height 17
checkbox input "true"
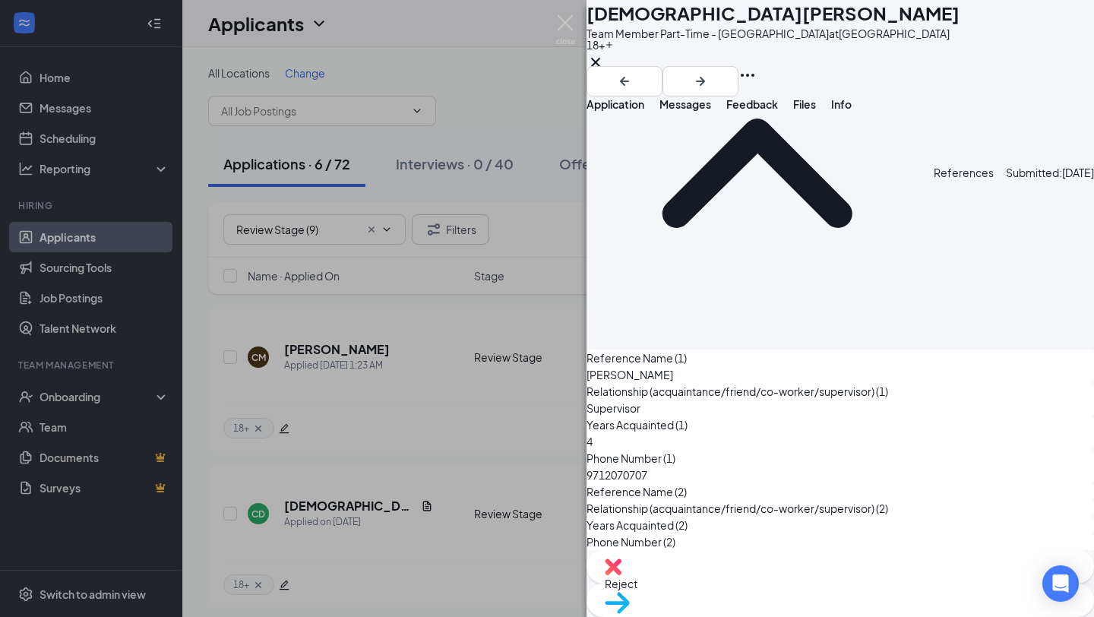
scroll to position [7145, 0]
click at [566, 25] on img at bounding box center [565, 30] width 19 height 30
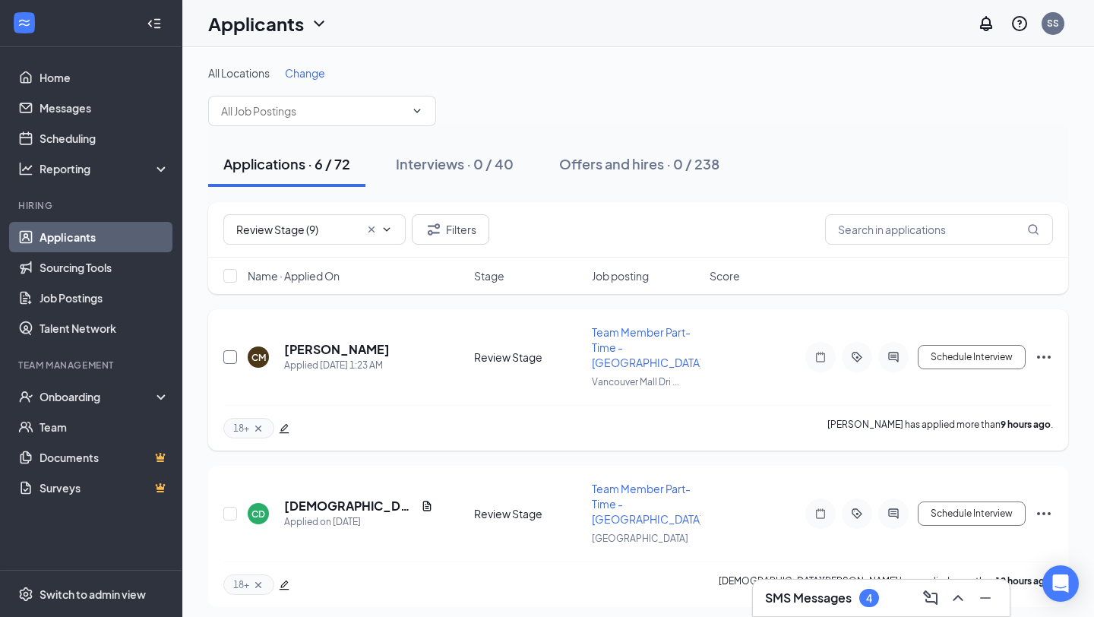
click at [225, 361] on input "checkbox" at bounding box center [230, 357] width 14 height 14
checkbox input "true"
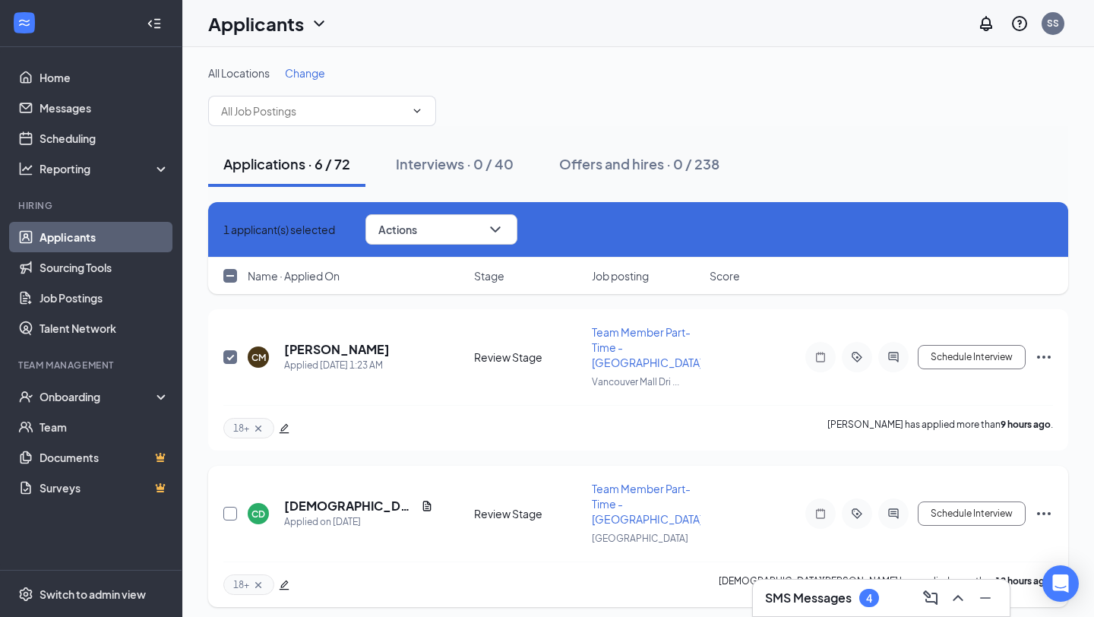
click at [231, 507] on input "checkbox" at bounding box center [230, 514] width 14 height 14
click at [483, 232] on button "Actions" at bounding box center [442, 229] width 152 height 30
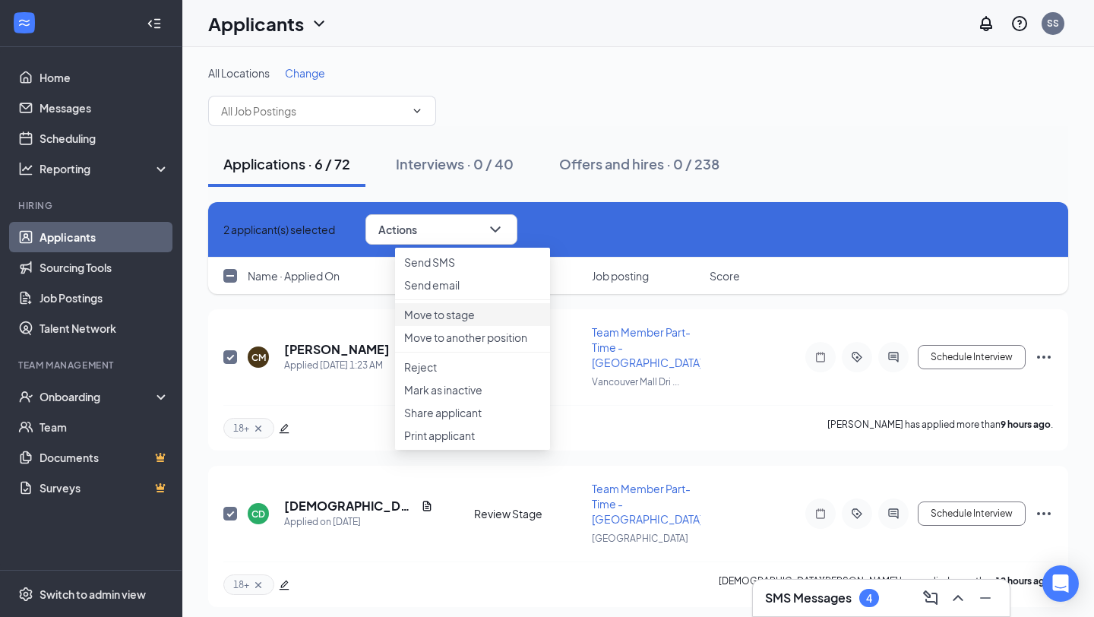
click at [476, 322] on p "Move to stage" at bounding box center [472, 314] width 137 height 15
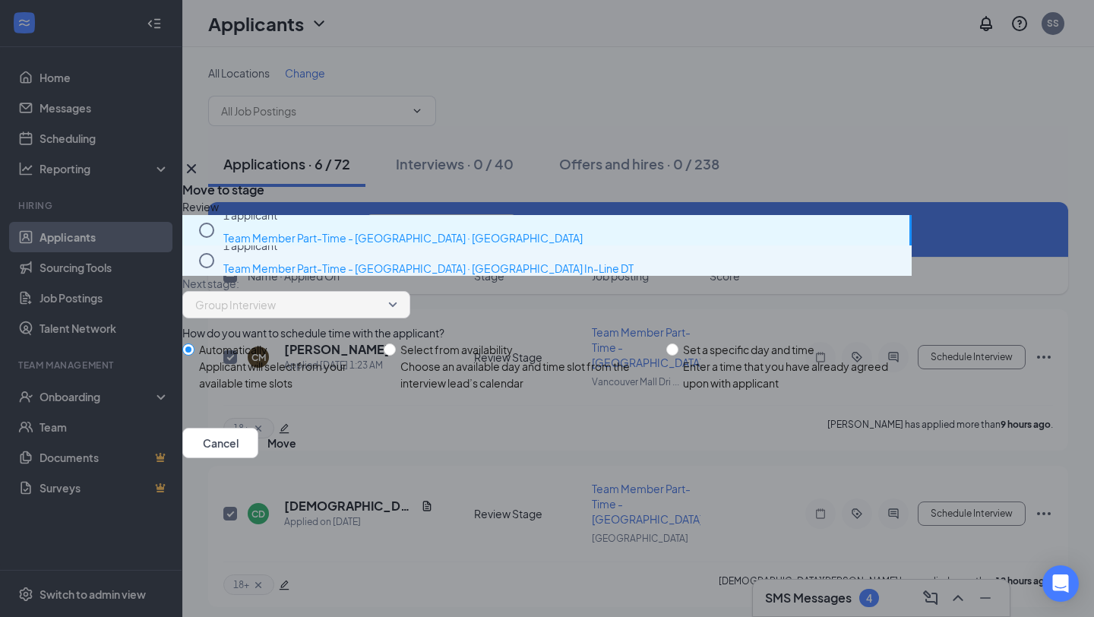
click at [262, 283] on p "Team Member Part-Time - [GEOGRAPHIC_DATA] · [GEOGRAPHIC_DATA] In-Line DT" at bounding box center [563, 268] width 681 height 30
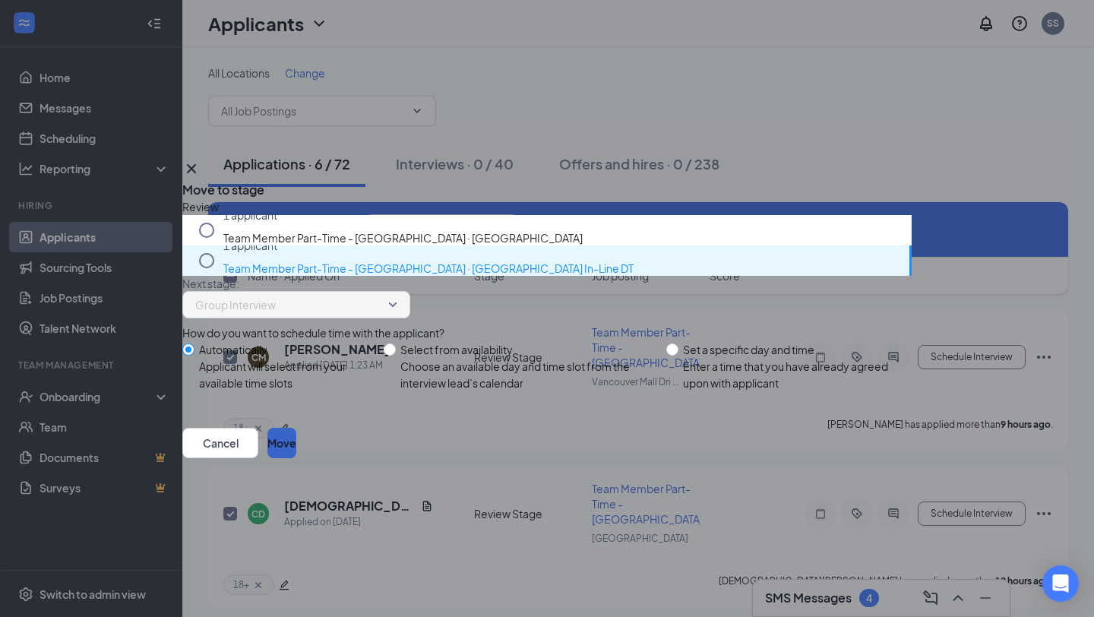
click at [296, 458] on button "Move" at bounding box center [281, 443] width 29 height 30
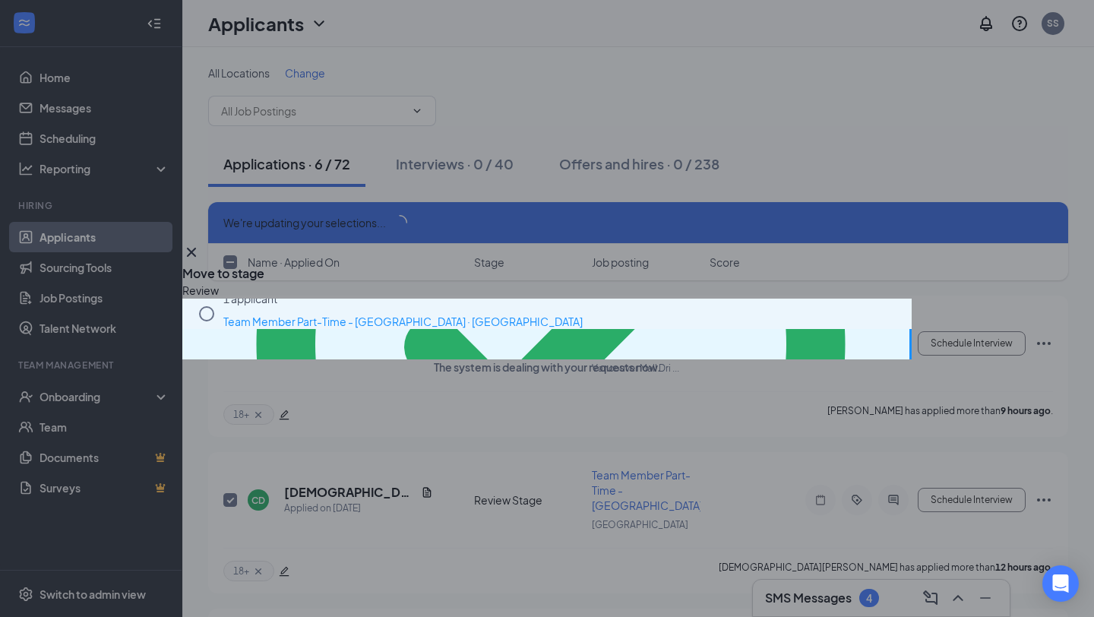
click at [277, 306] on p "Team Member Part-Time - [GEOGRAPHIC_DATA] · [GEOGRAPHIC_DATA]" at bounding box center [563, 321] width 681 height 30
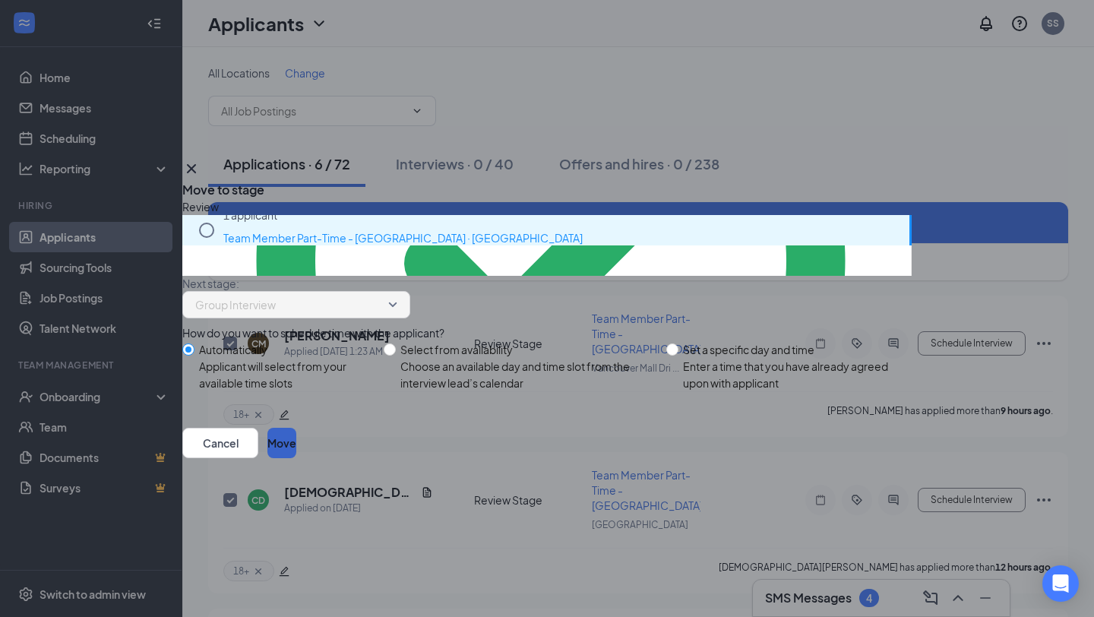
click at [296, 458] on button "Move" at bounding box center [281, 443] width 29 height 30
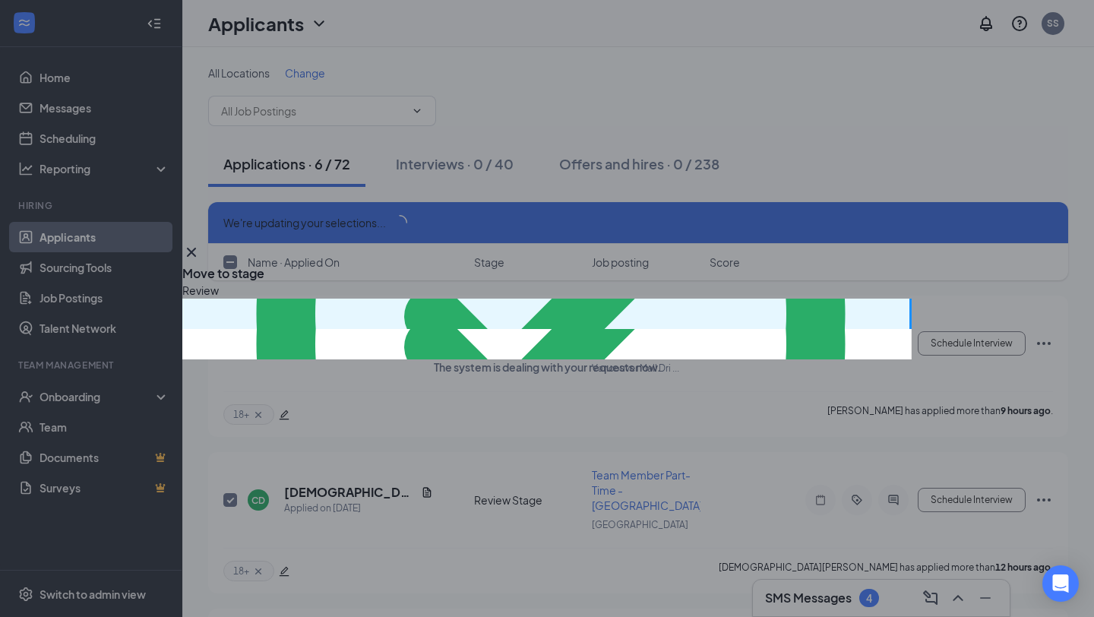
checkbox input "false"
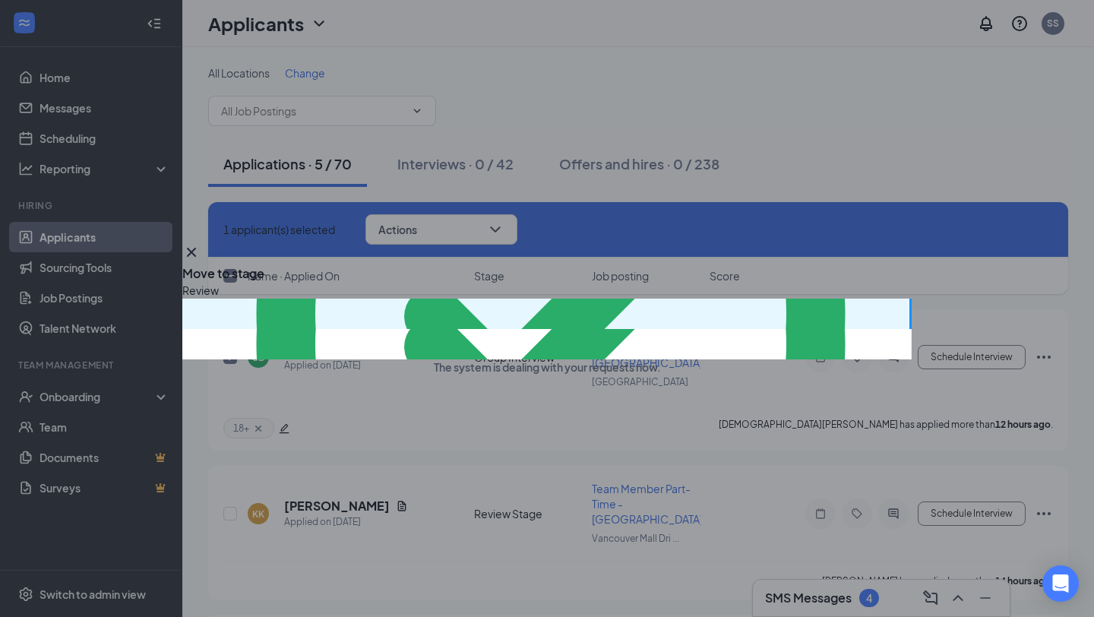
click at [196, 247] on icon "Cross" at bounding box center [191, 251] width 9 height 9
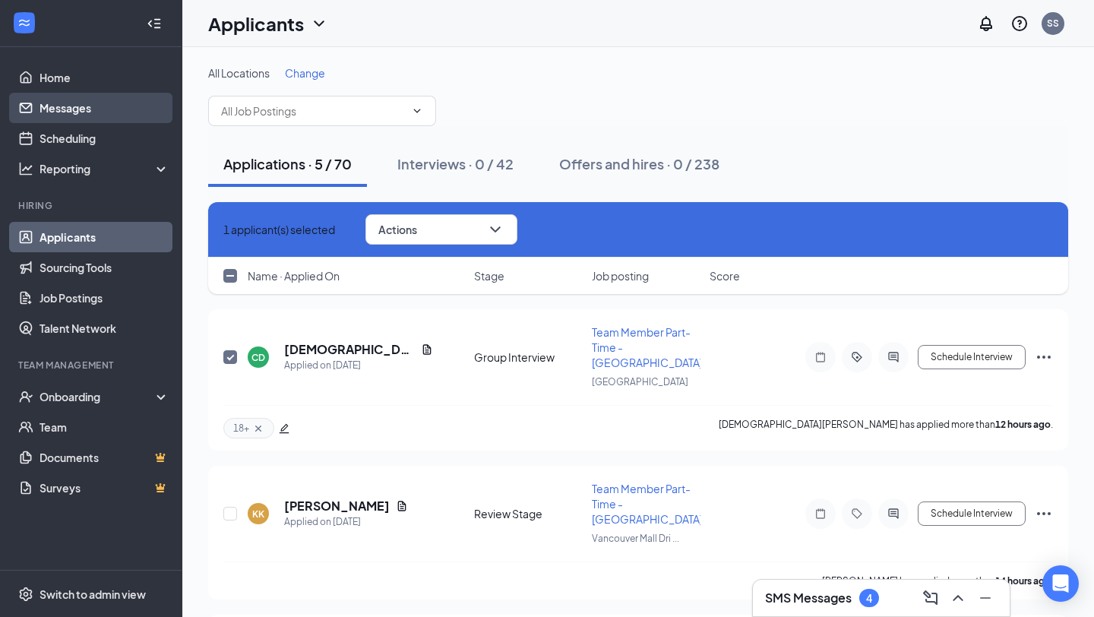
click at [101, 108] on link "Messages" at bounding box center [105, 108] width 130 height 30
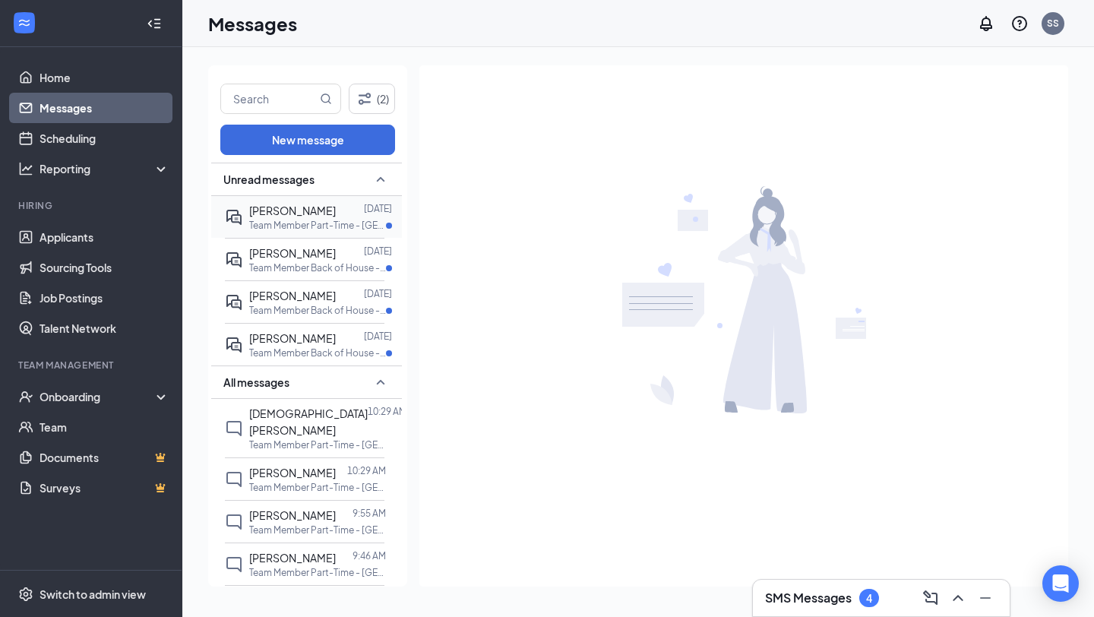
click at [295, 209] on span "[PERSON_NAME]" at bounding box center [292, 211] width 87 height 14
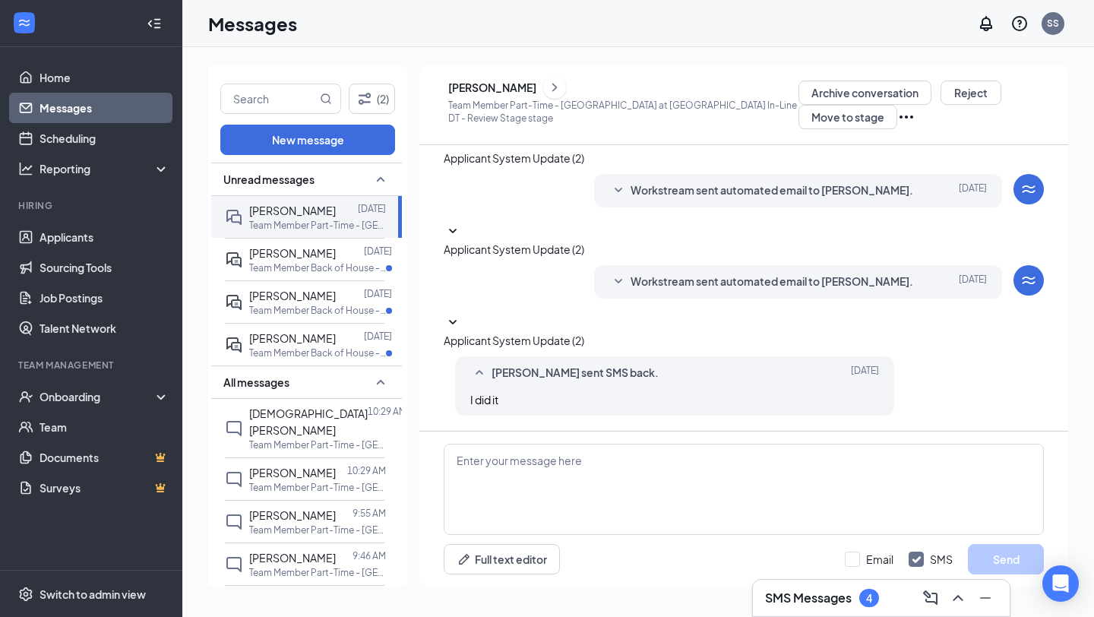
scroll to position [146, 0]
click at [557, 83] on icon "ChevronRight" at bounding box center [554, 87] width 5 height 8
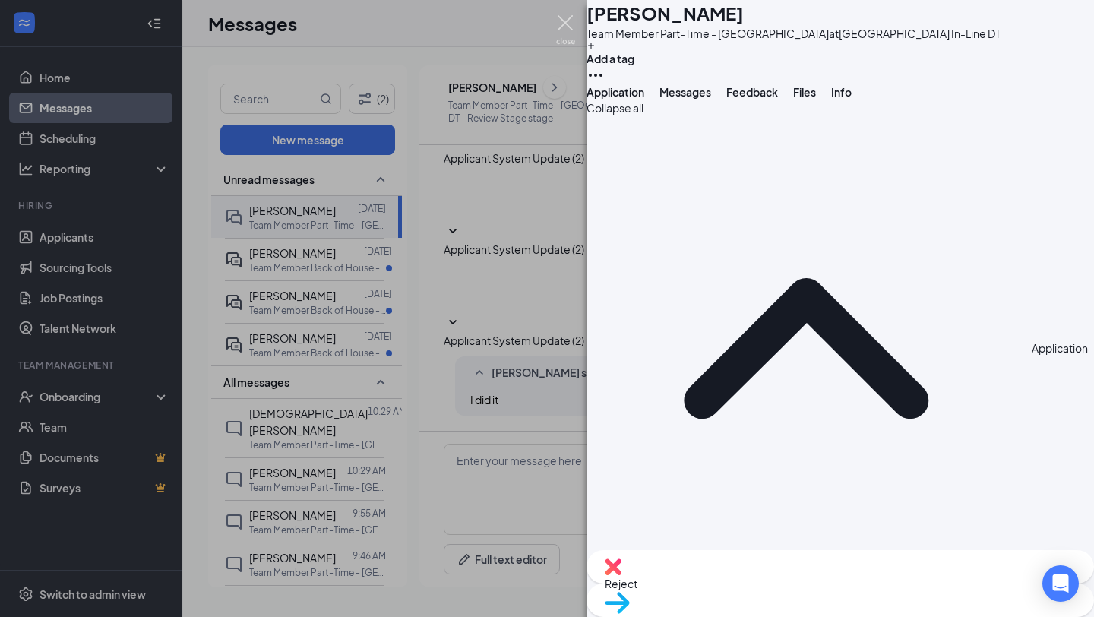
click at [565, 27] on img at bounding box center [565, 30] width 19 height 30
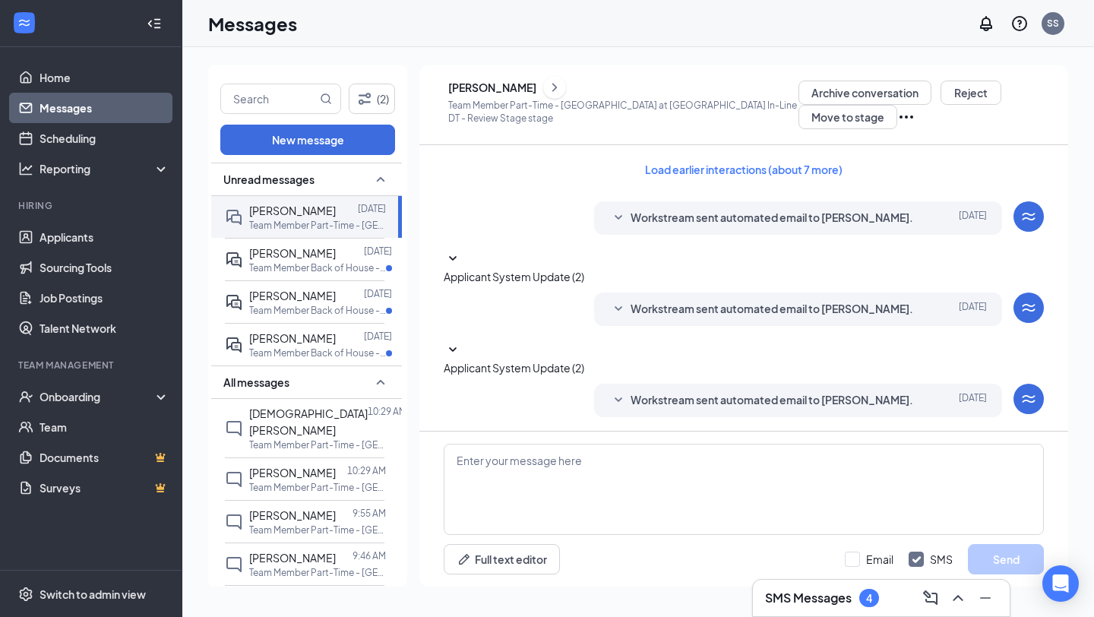
scroll to position [146, 0]
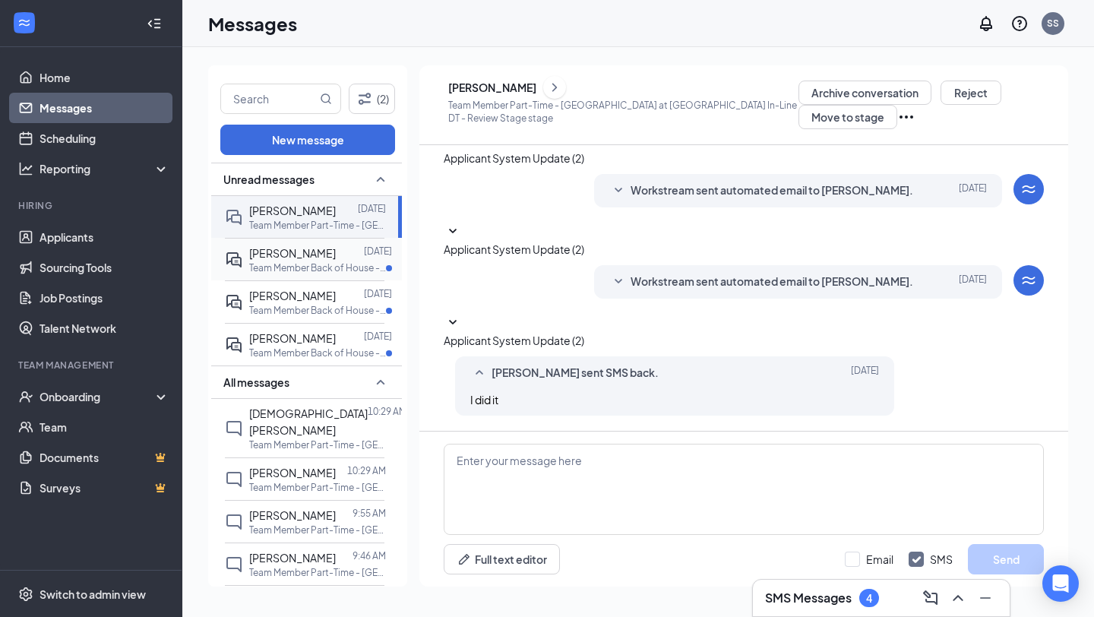
click at [299, 264] on p "Team Member Back of House - [GEOGRAPHIC_DATA] at [GEOGRAPHIC_DATA]" at bounding box center [317, 267] width 137 height 13
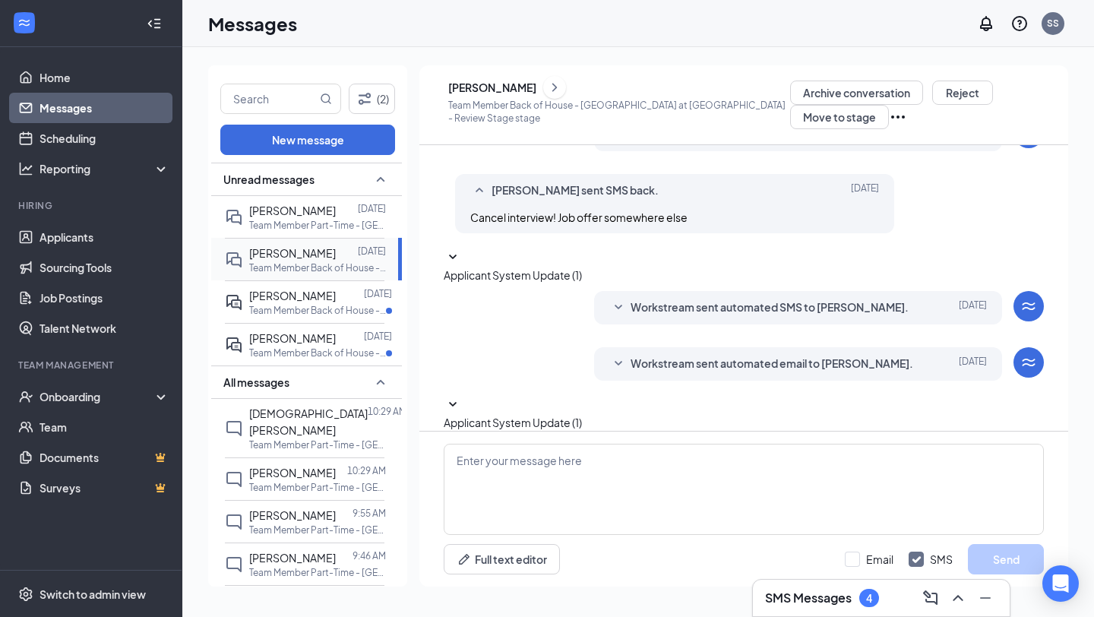
scroll to position [360, 0]
click at [785, 299] on span "Workstream sent automated SMS to [PERSON_NAME]." at bounding box center [770, 308] width 278 height 18
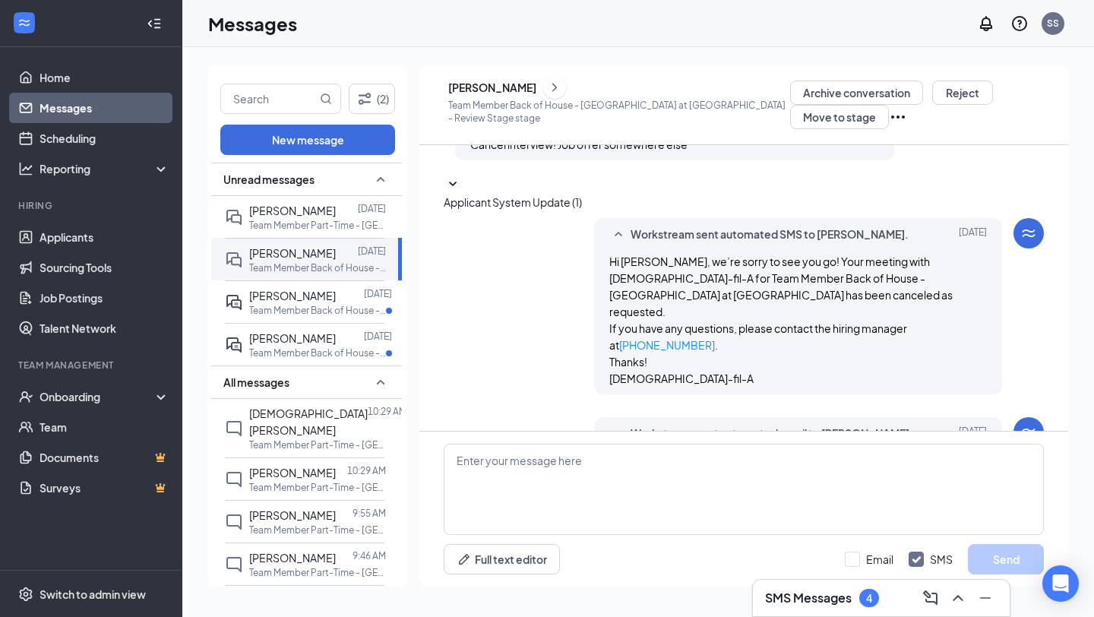
scroll to position [439, 0]
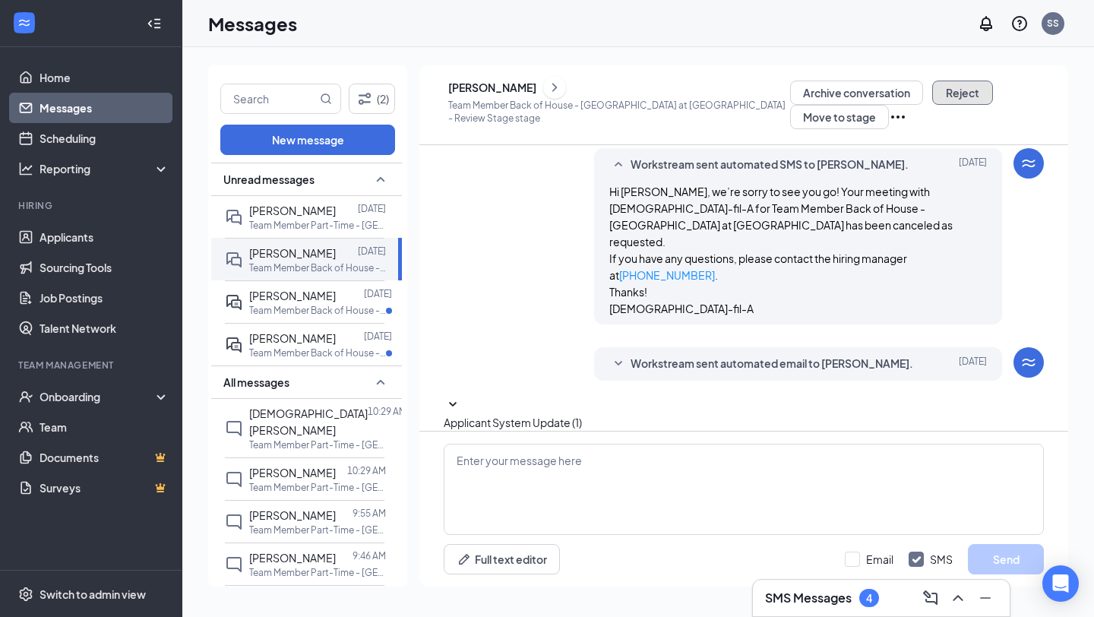
click at [953, 97] on button "Reject" at bounding box center [962, 93] width 61 height 24
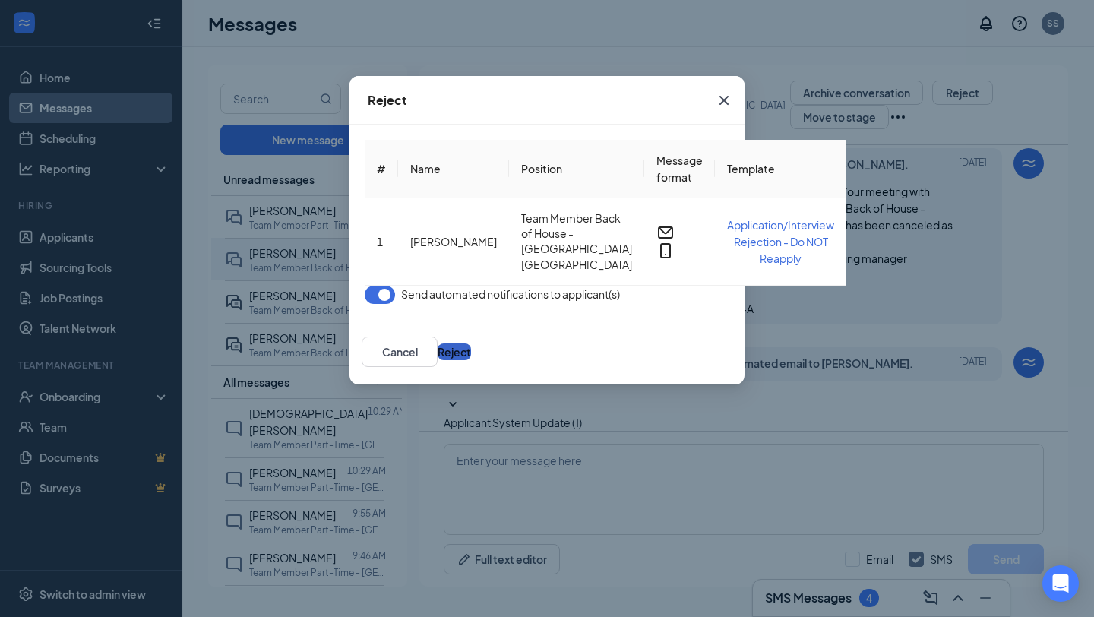
click at [471, 353] on button "Reject" at bounding box center [454, 351] width 33 height 17
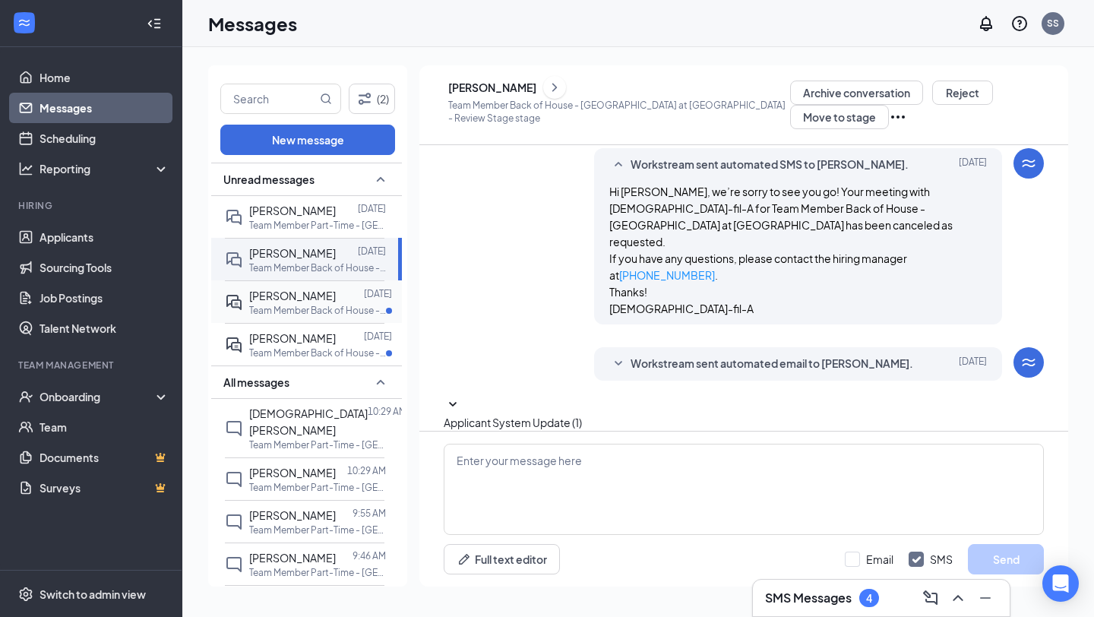
click at [336, 299] on div at bounding box center [350, 295] width 28 height 17
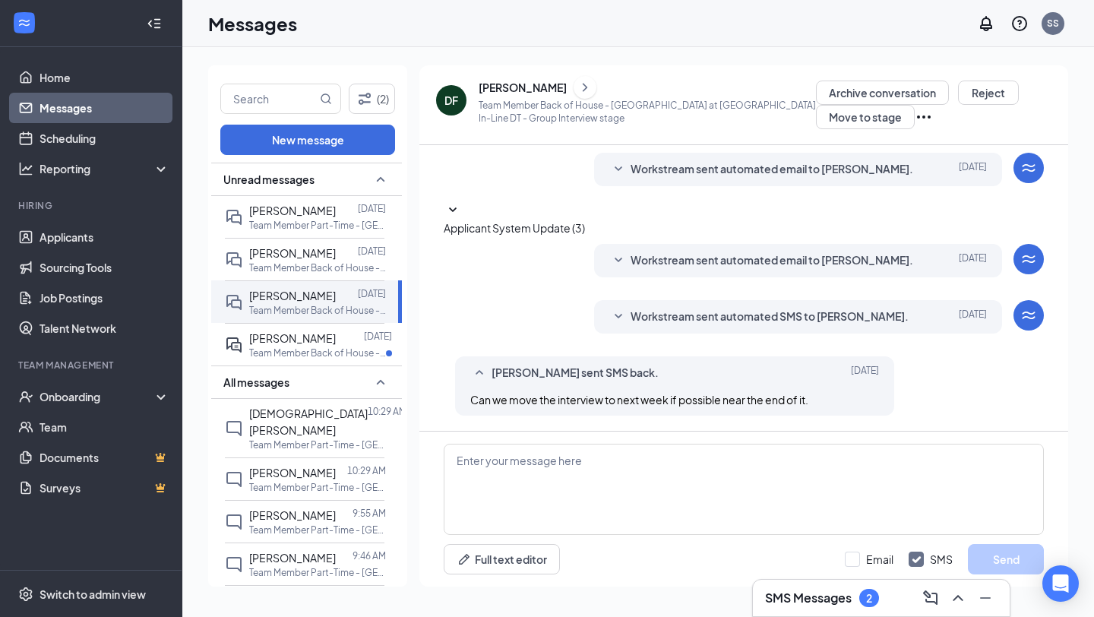
scroll to position [158, 0]
click at [578, 88] on icon "ChevronRight" at bounding box center [585, 87] width 15 height 18
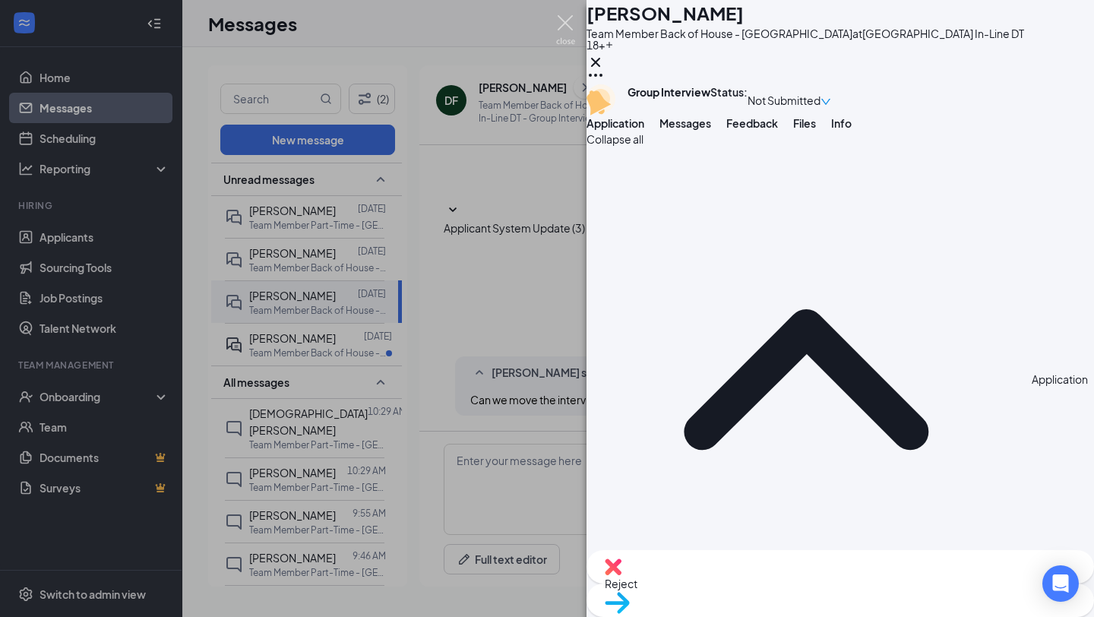
click at [567, 25] on img at bounding box center [565, 30] width 19 height 30
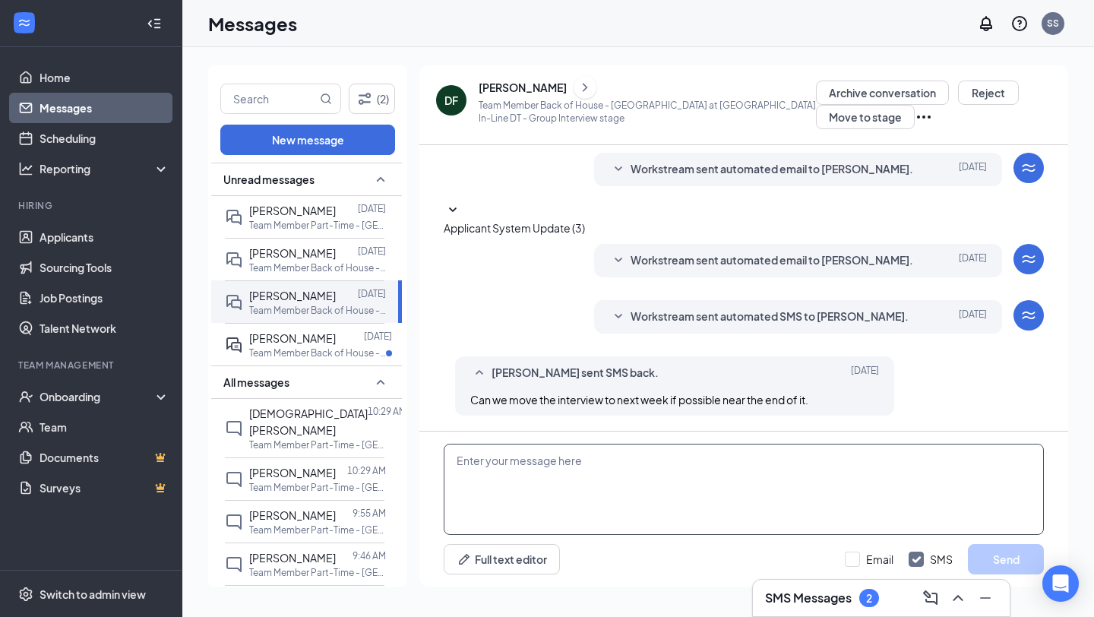
click at [554, 454] on textarea at bounding box center [744, 489] width 600 height 91
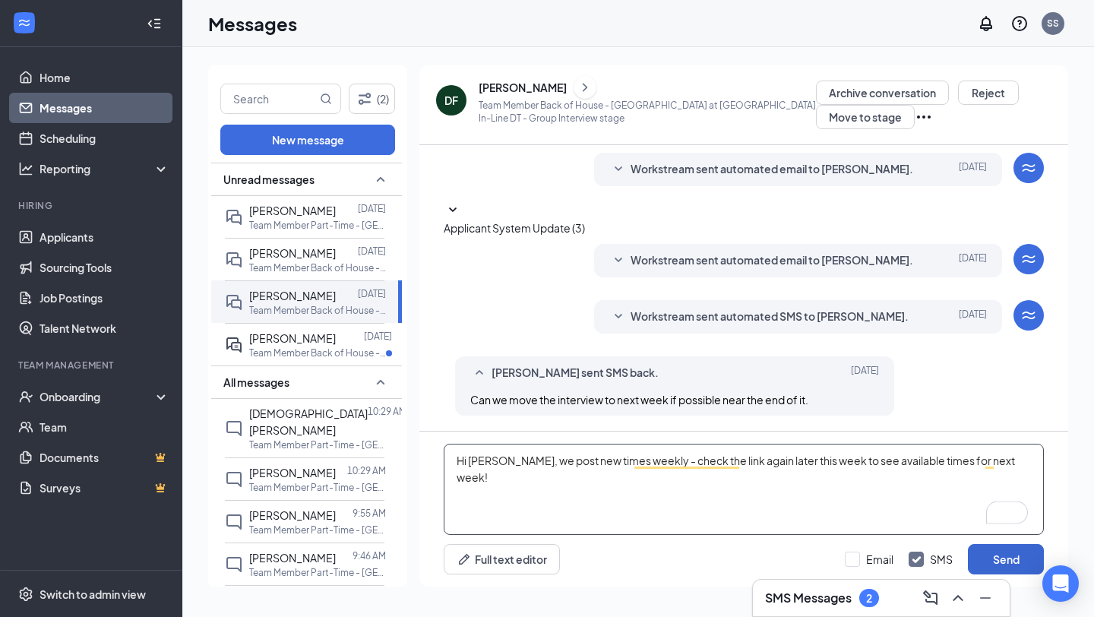
type textarea "Hi [PERSON_NAME], we post new times weekly - check the link again later this we…"
click at [999, 554] on button "Send" at bounding box center [1006, 559] width 76 height 30
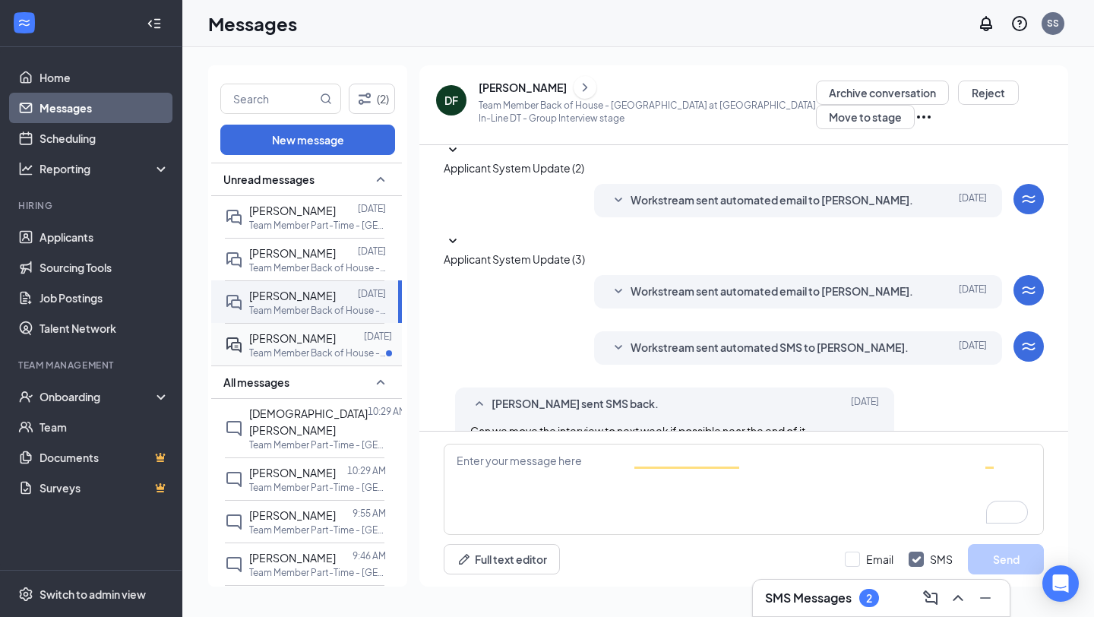
click at [301, 338] on span "[PERSON_NAME]" at bounding box center [292, 338] width 87 height 14
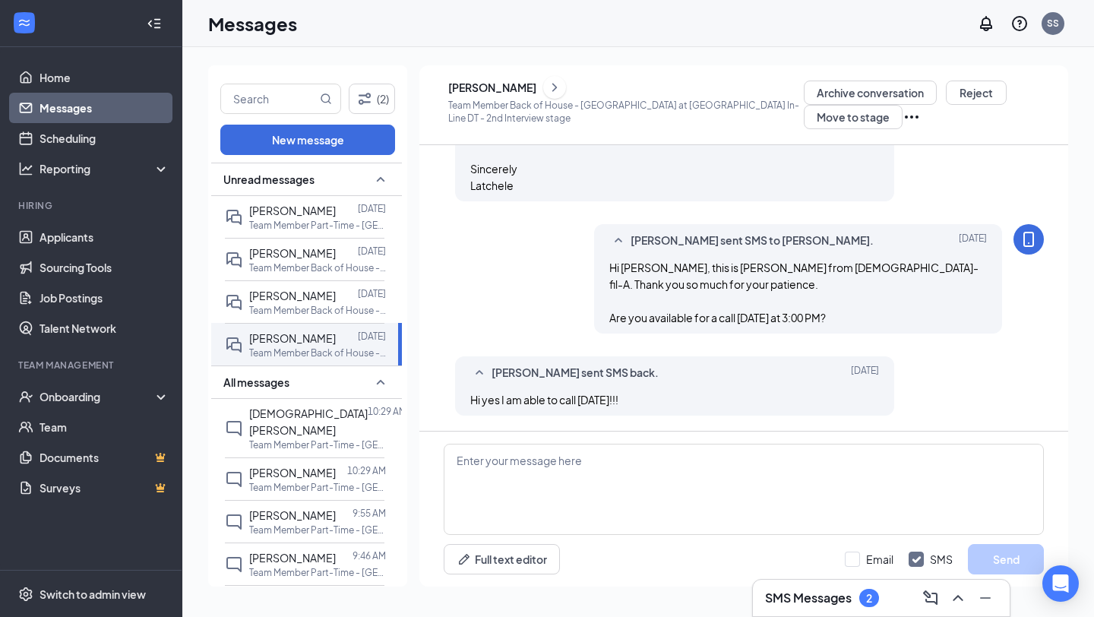
scroll to position [711, 0]
click at [575, 482] on textarea at bounding box center [744, 489] width 600 height 91
type textarea "Perfect, talk to you then!"
click at [1001, 559] on button "Send" at bounding box center [1006, 559] width 76 height 30
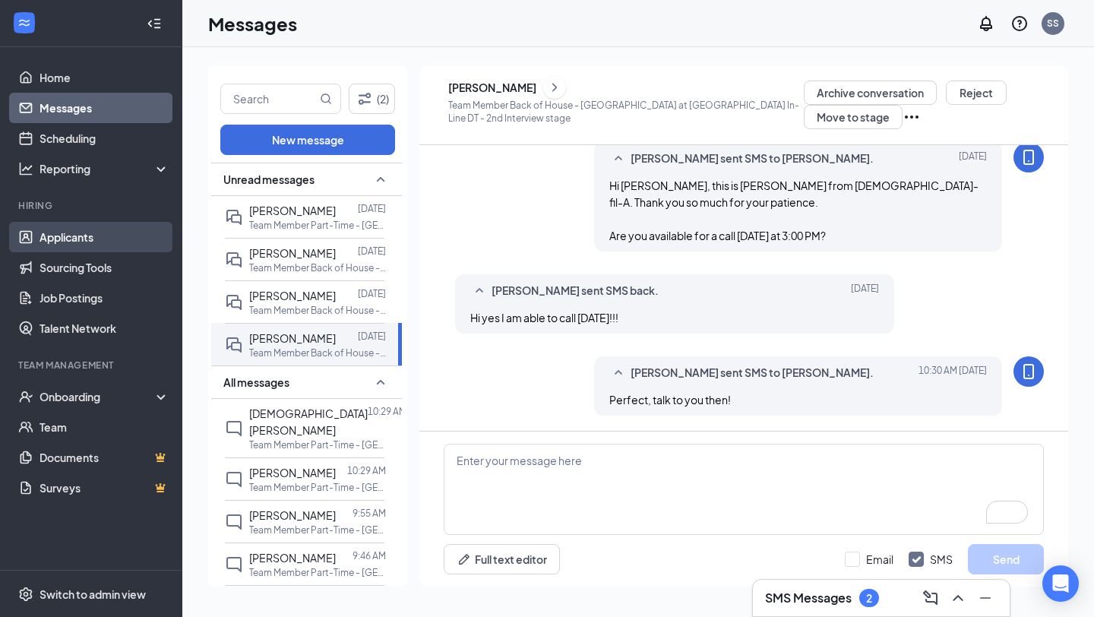
scroll to position [793, 0]
click at [74, 236] on link "Applicants" at bounding box center [105, 237] width 130 height 30
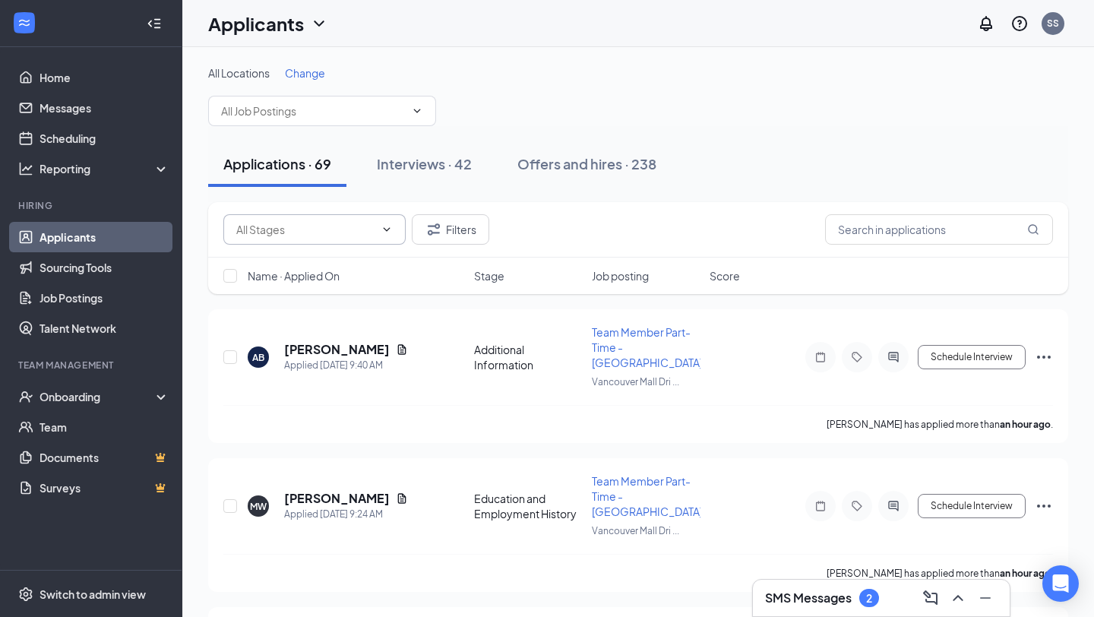
click at [316, 226] on input "text" at bounding box center [305, 229] width 138 height 17
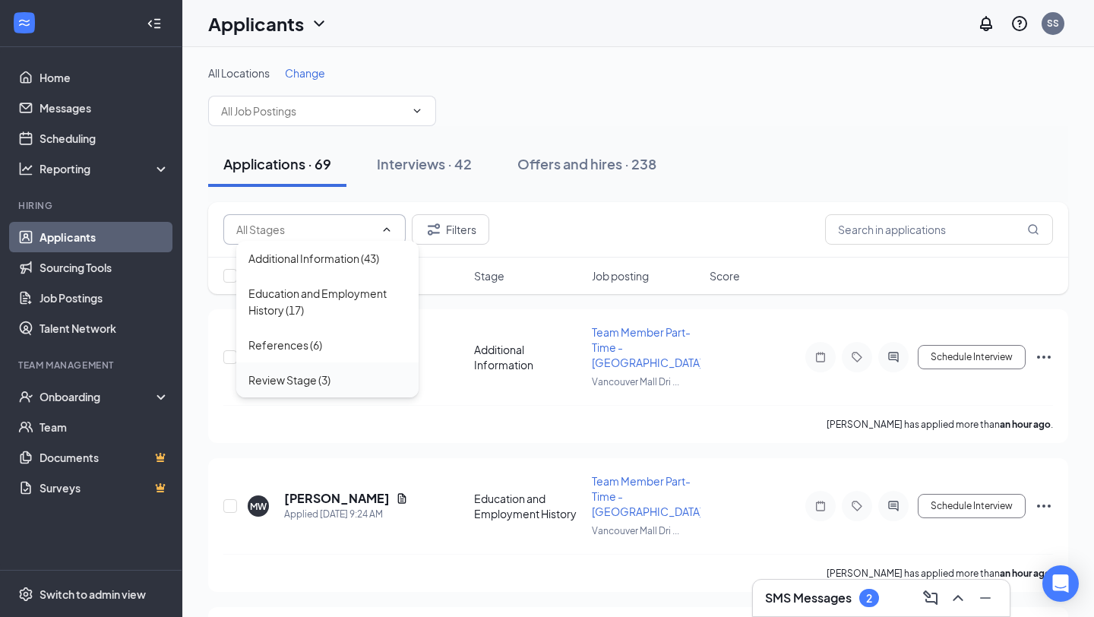
click at [305, 385] on div "Review Stage (3)" at bounding box center [289, 380] width 82 height 17
type input "Review Stage (3)"
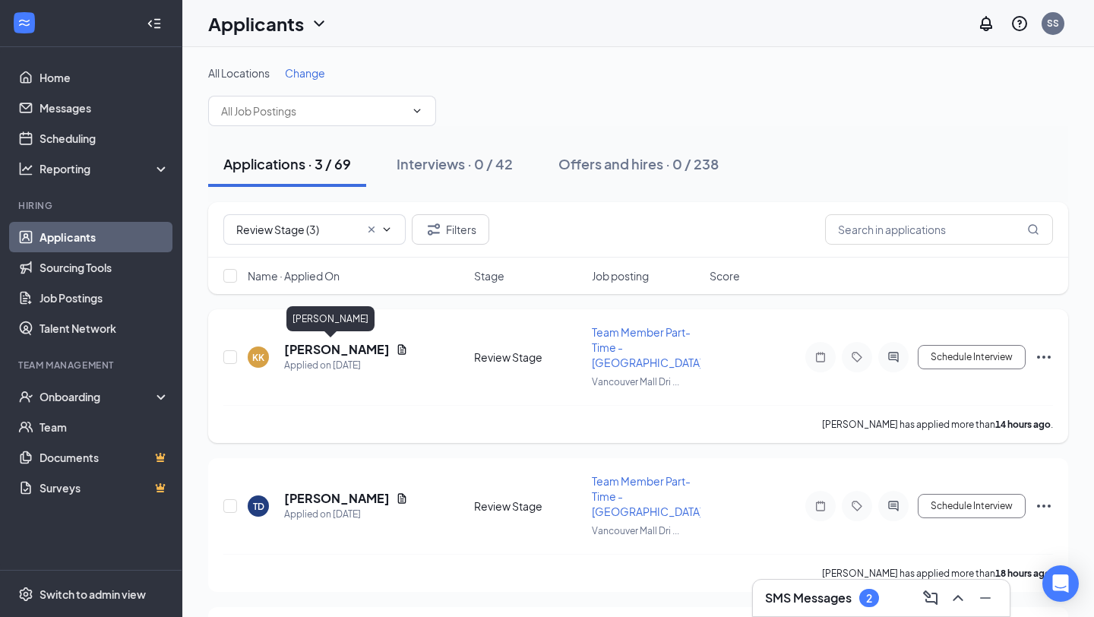
click at [323, 350] on h5 "[PERSON_NAME]" at bounding box center [337, 349] width 106 height 17
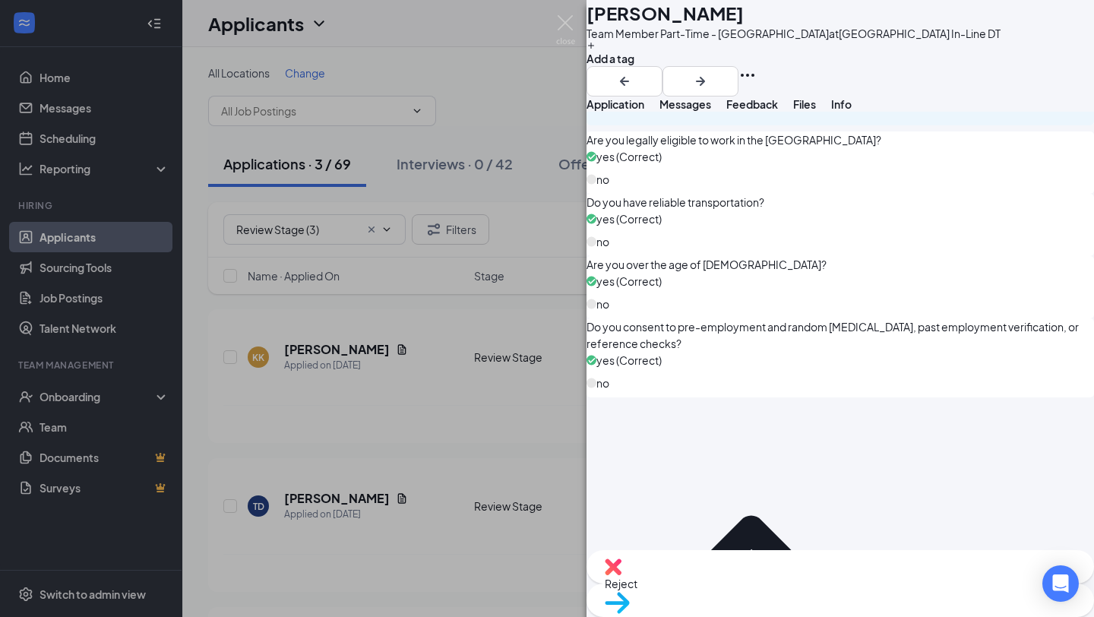
scroll to position [1128, 0]
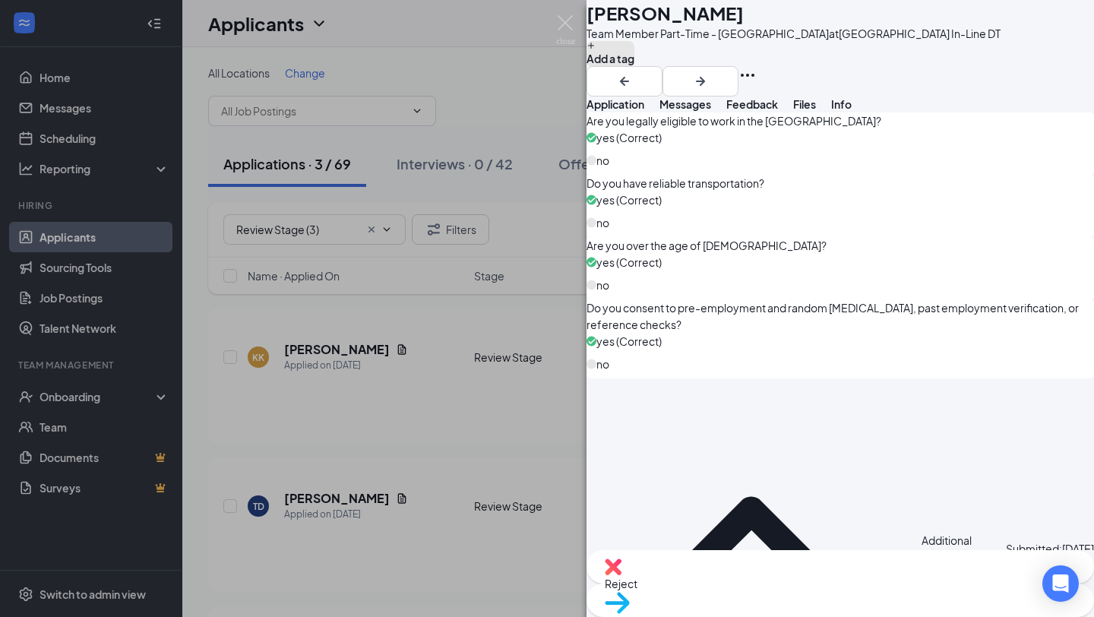
click at [635, 67] on button "Add a tag" at bounding box center [611, 54] width 48 height 26
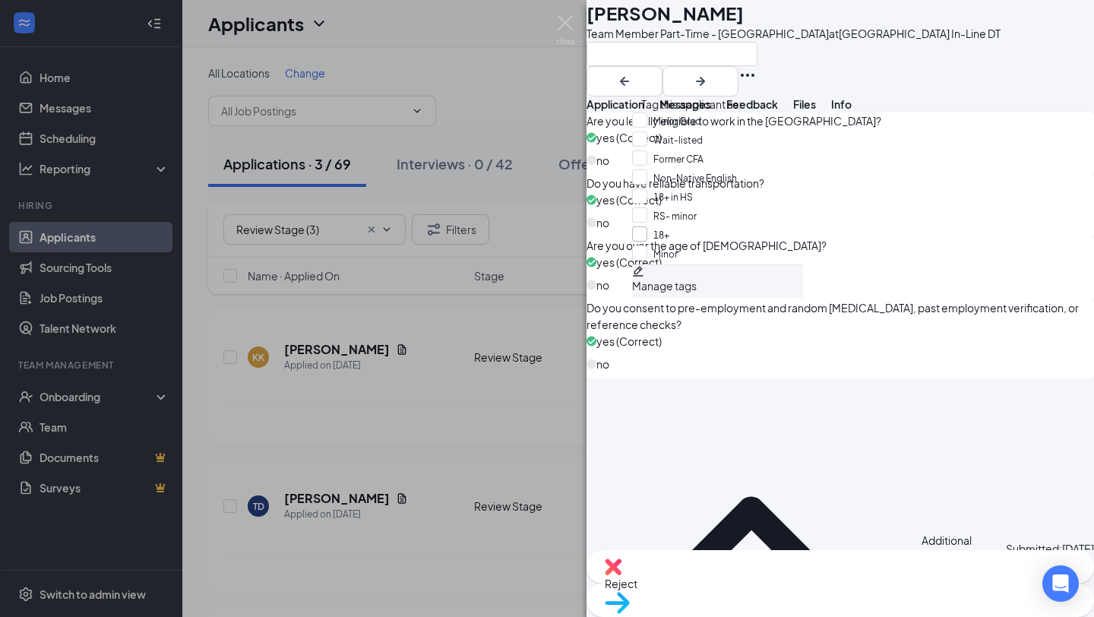
click at [651, 243] on input "18+" at bounding box center [650, 234] width 37 height 17
checkbox input "true"
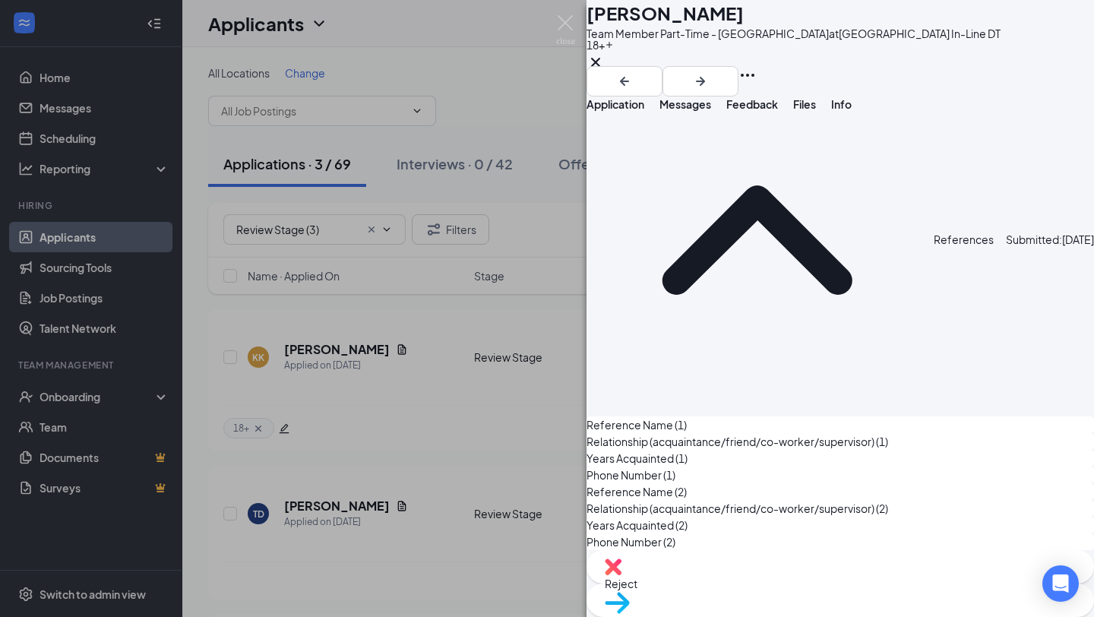
scroll to position [6205, 0]
click at [816, 111] on span "Files" at bounding box center [804, 104] width 23 height 14
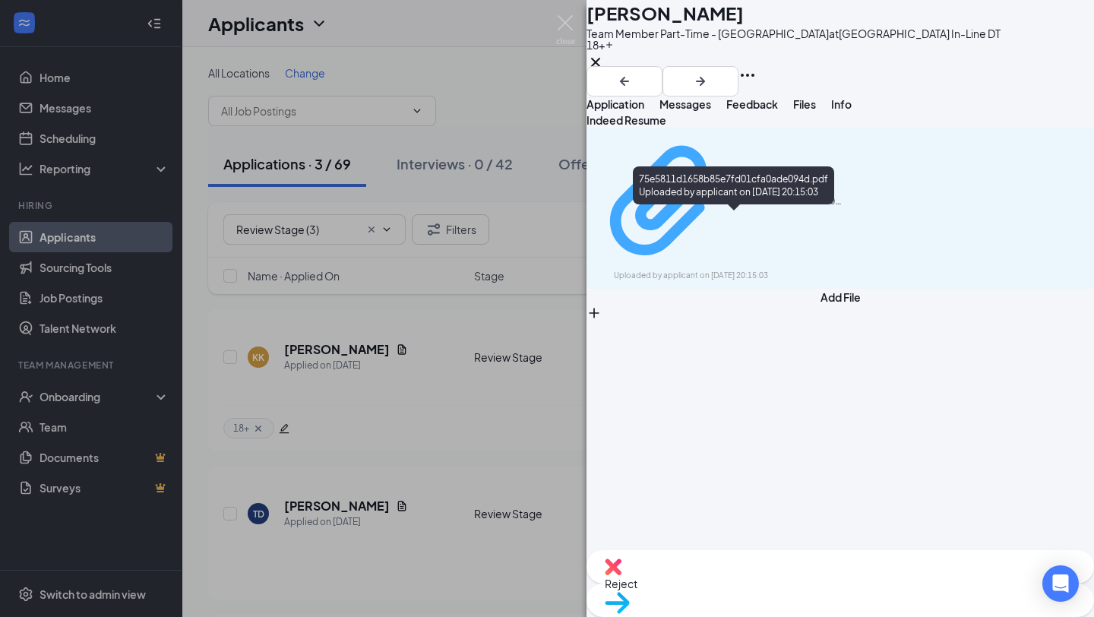
click at [717, 270] on div "Uploaded by applicant on [DATE] 20:15:03" at bounding box center [728, 276] width 228 height 12
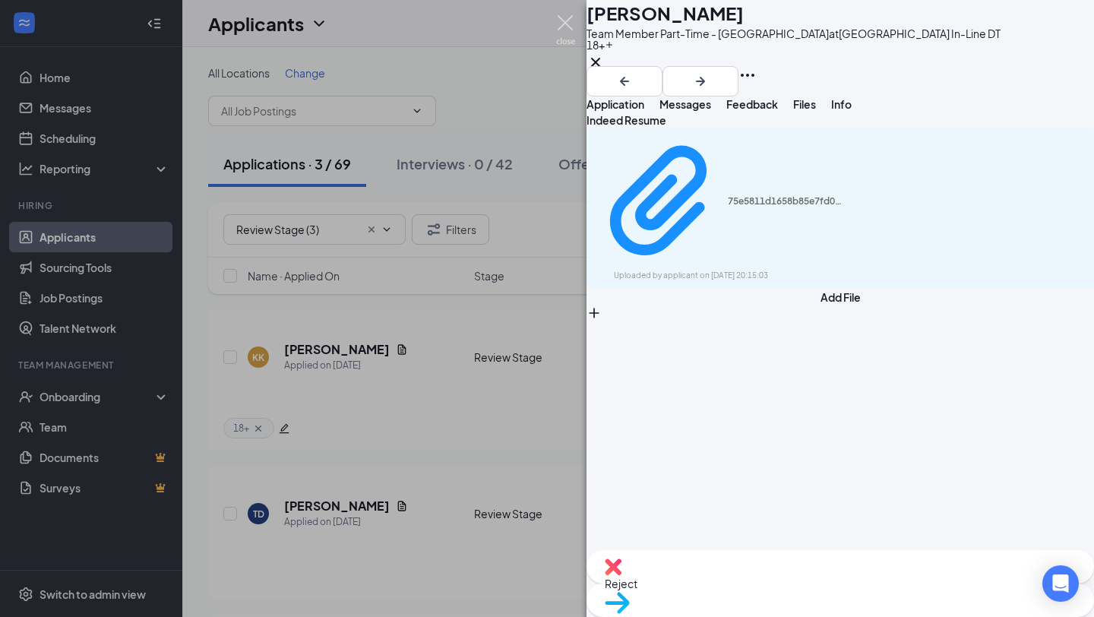
click at [562, 22] on img at bounding box center [565, 30] width 19 height 30
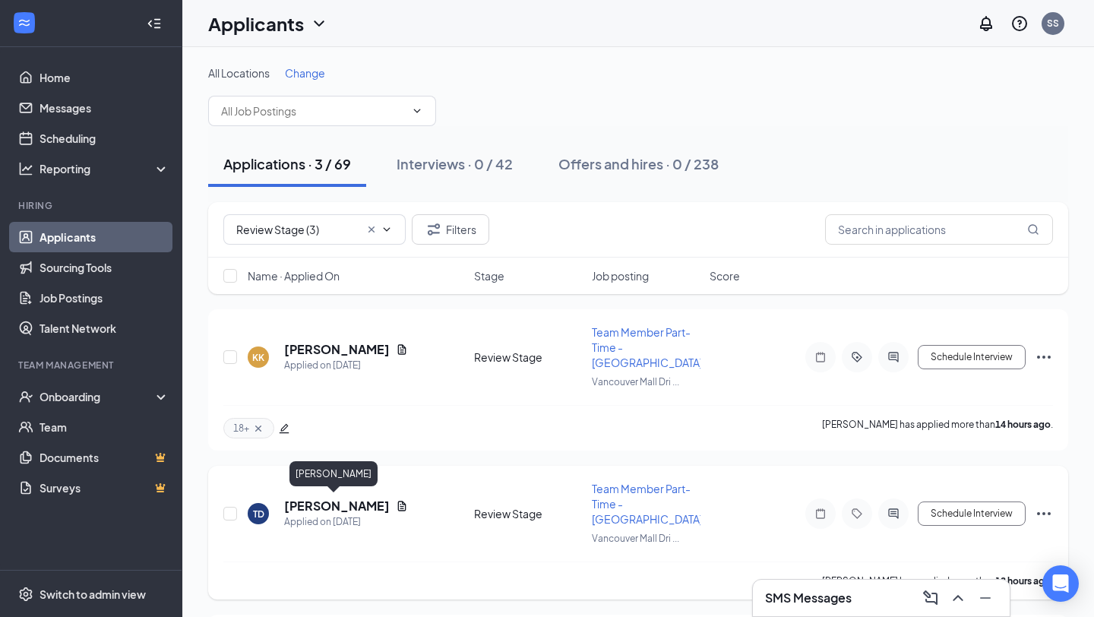
click at [321, 505] on h5 "[PERSON_NAME]" at bounding box center [337, 506] width 106 height 17
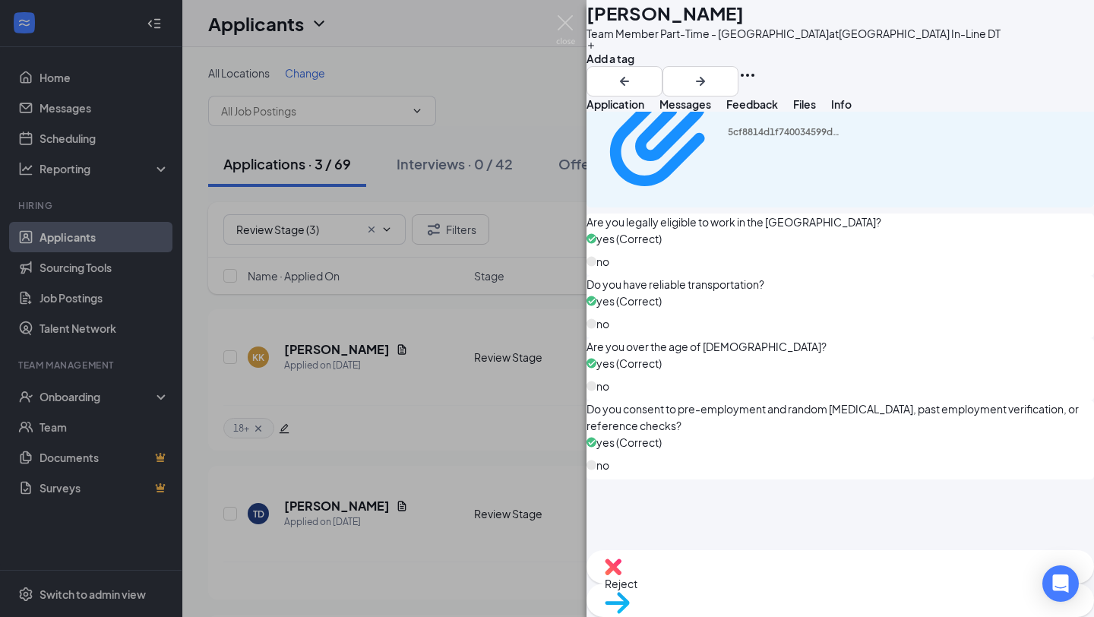
scroll to position [1027, 0]
click at [635, 67] on button "Add a tag" at bounding box center [611, 54] width 48 height 26
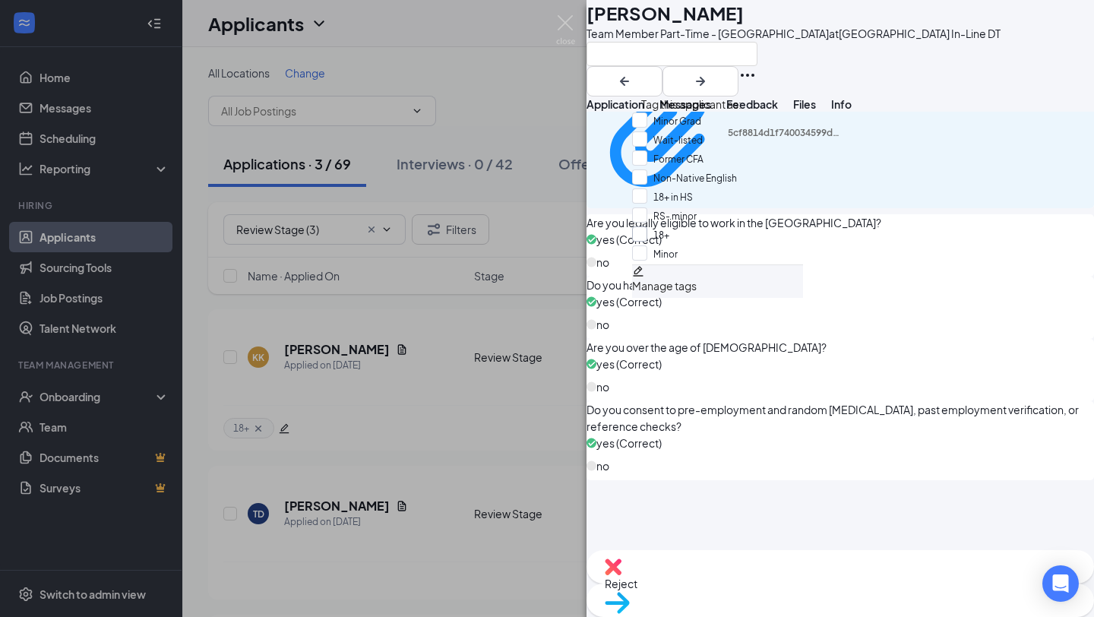
click at [649, 243] on input "18+" at bounding box center [650, 234] width 37 height 17
checkbox input "true"
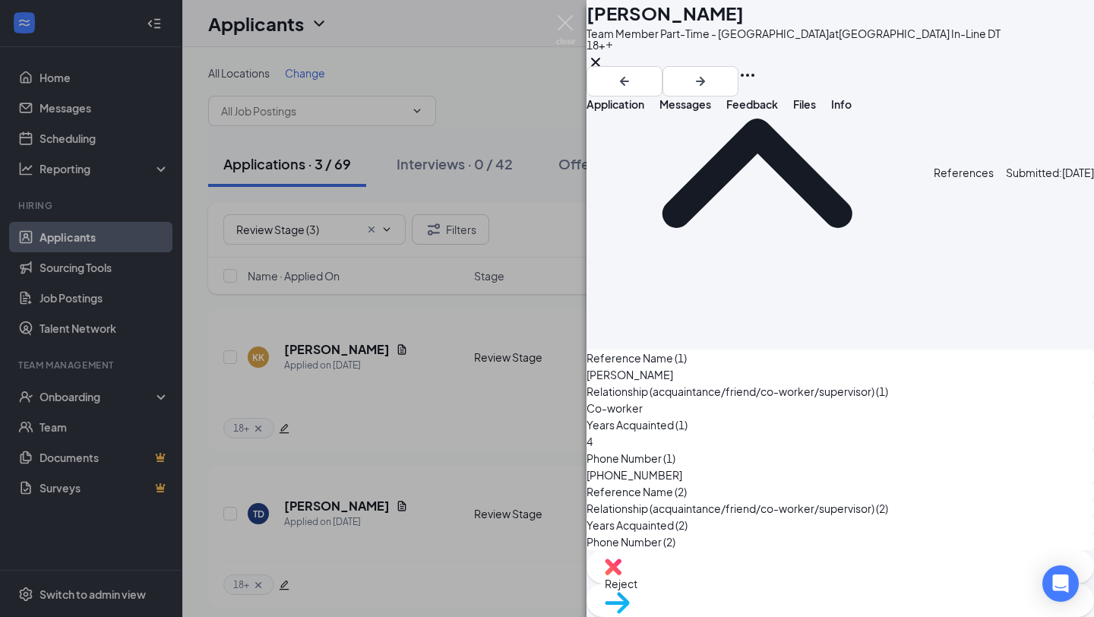
scroll to position [6674, 0]
click at [816, 111] on span "Files" at bounding box center [804, 104] width 23 height 14
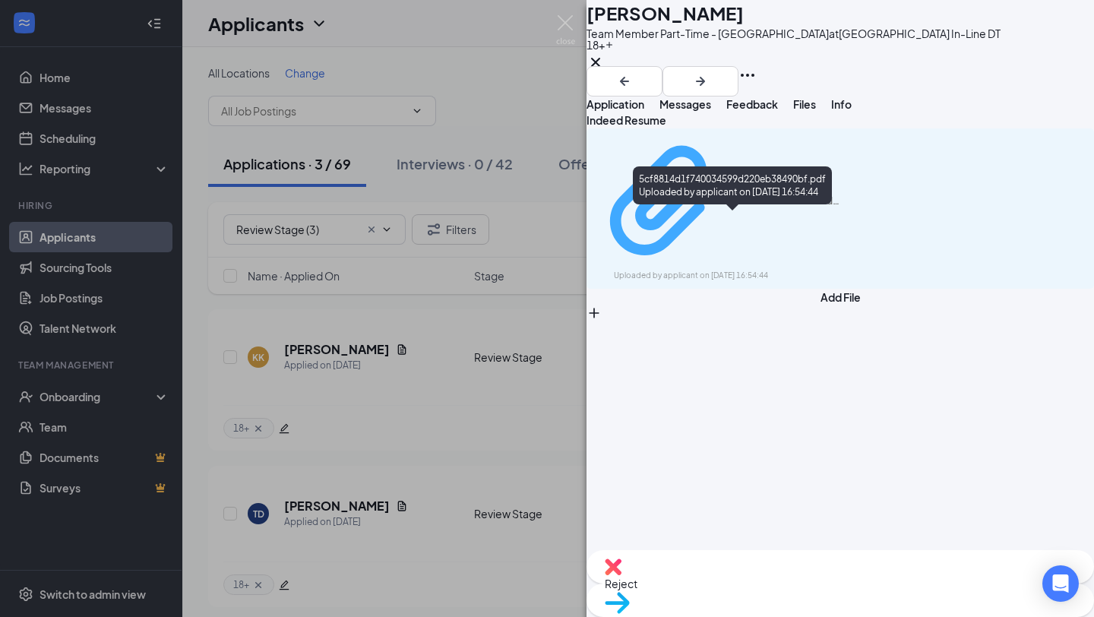
click at [758, 270] on div "Uploaded by applicant on [DATE] 16:54:44" at bounding box center [728, 276] width 228 height 12
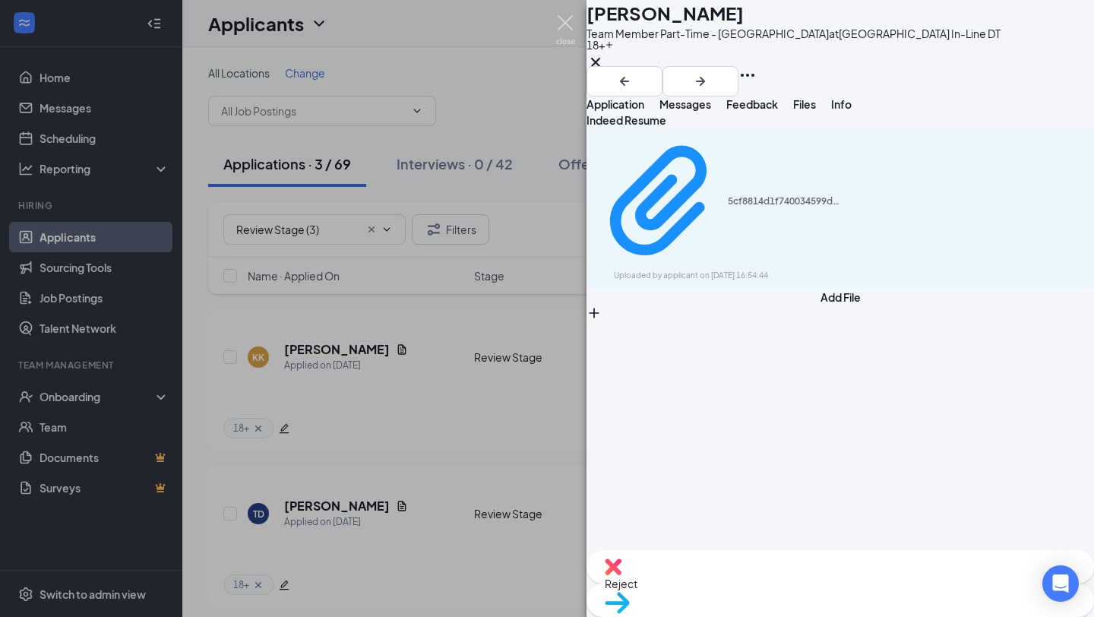
click at [566, 27] on img at bounding box center [565, 30] width 19 height 30
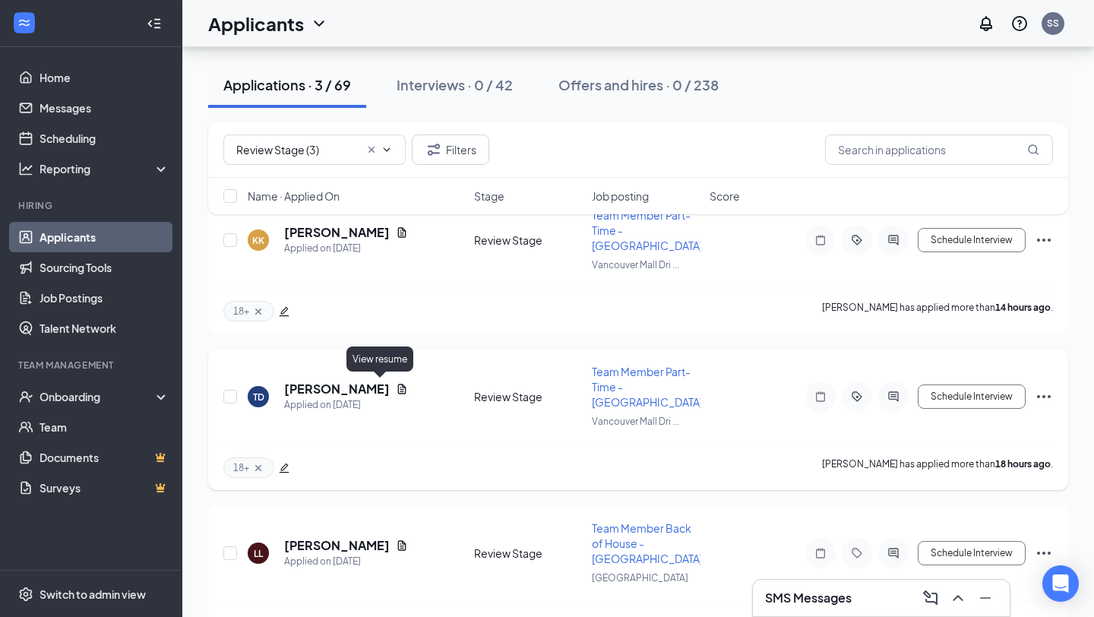
scroll to position [154, 0]
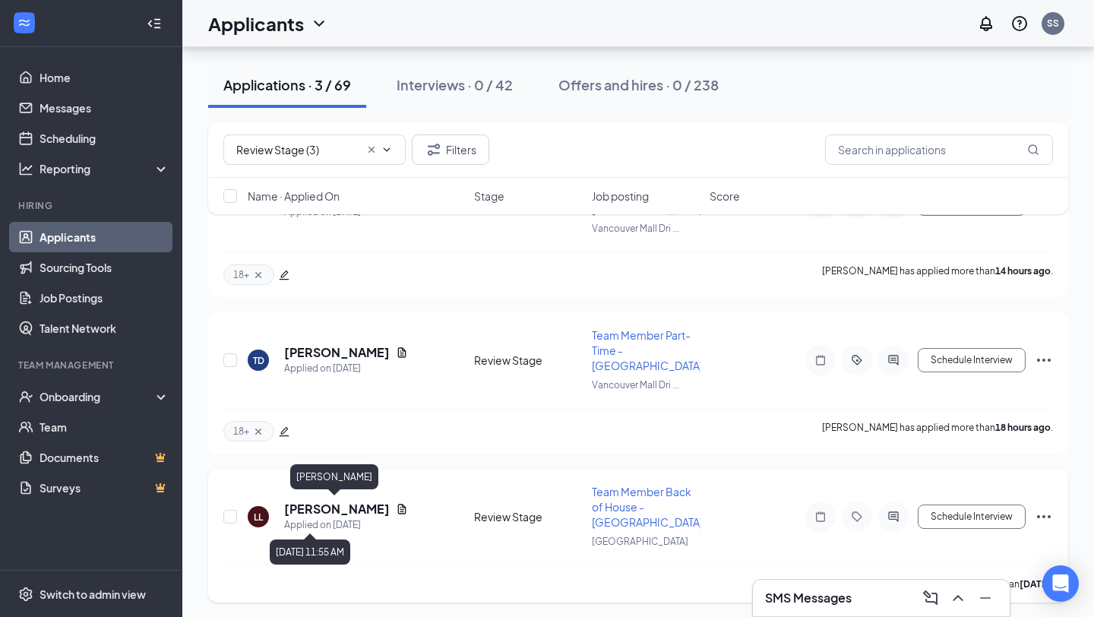
click at [342, 511] on h5 "[PERSON_NAME]" at bounding box center [337, 509] width 106 height 17
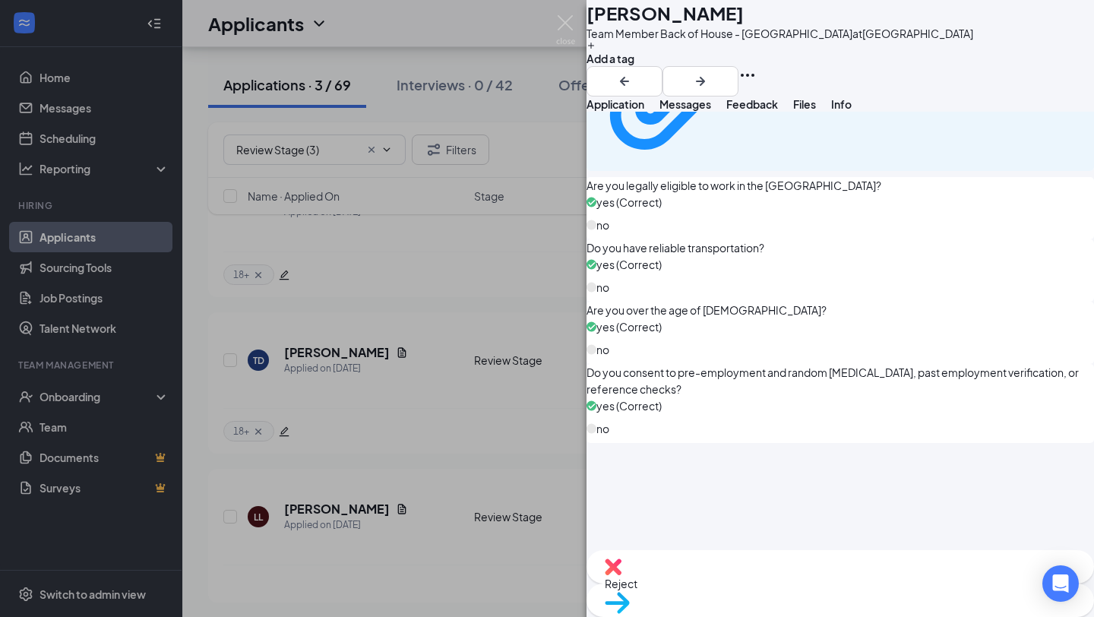
scroll to position [1065, 0]
click at [635, 64] on button "Add a tag" at bounding box center [611, 54] width 48 height 26
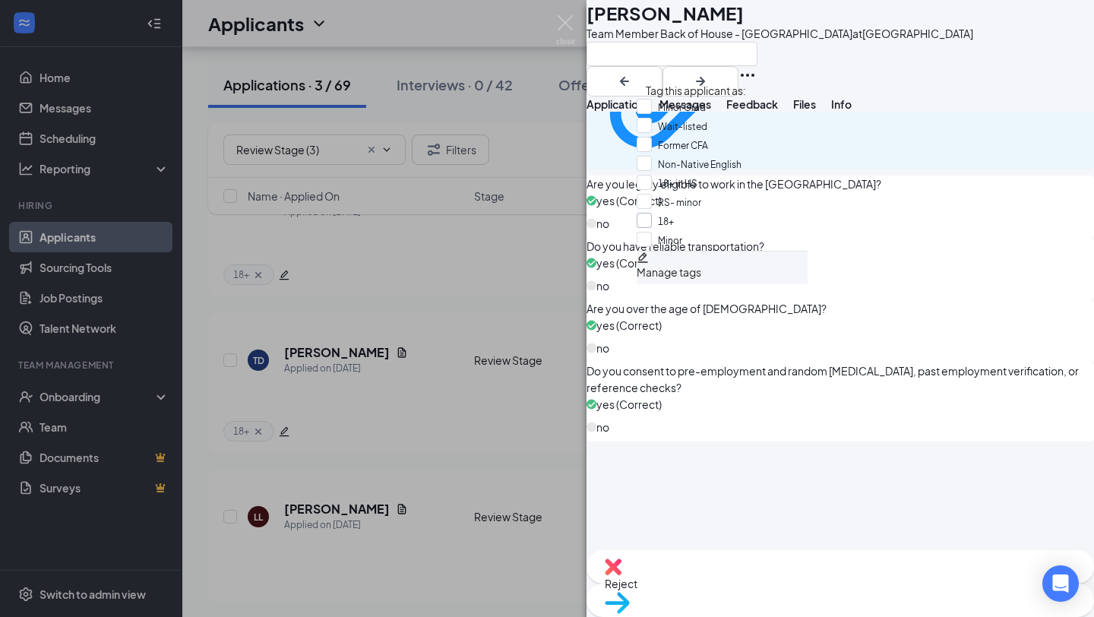
click at [657, 229] on input "18+" at bounding box center [655, 221] width 37 height 17
checkbox input "true"
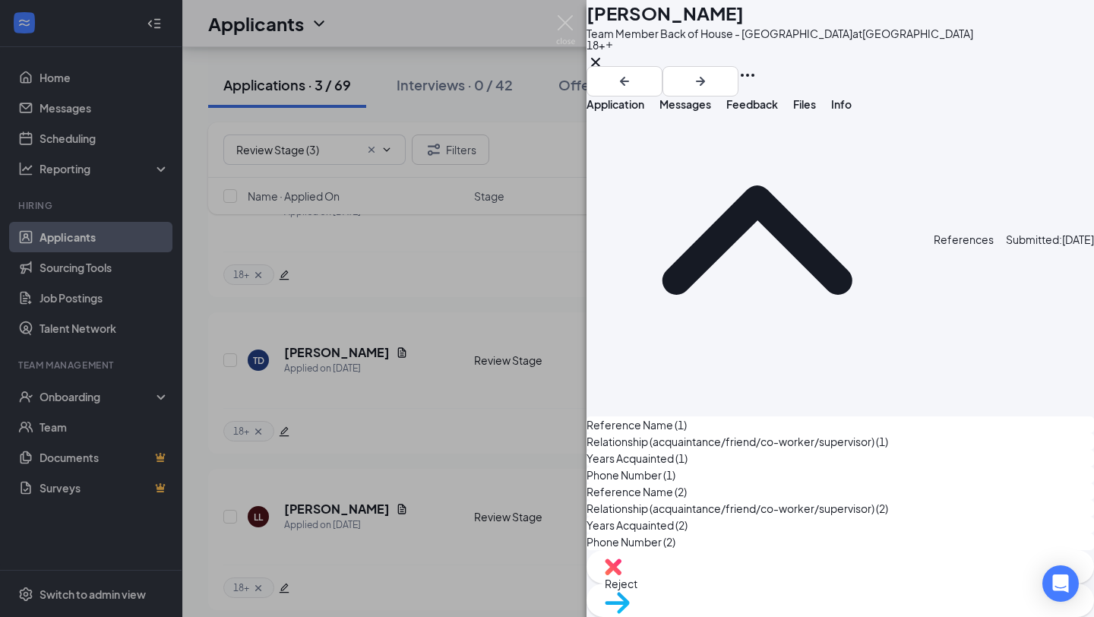
scroll to position [6139, 0]
click at [816, 111] on span "Files" at bounding box center [804, 104] width 23 height 14
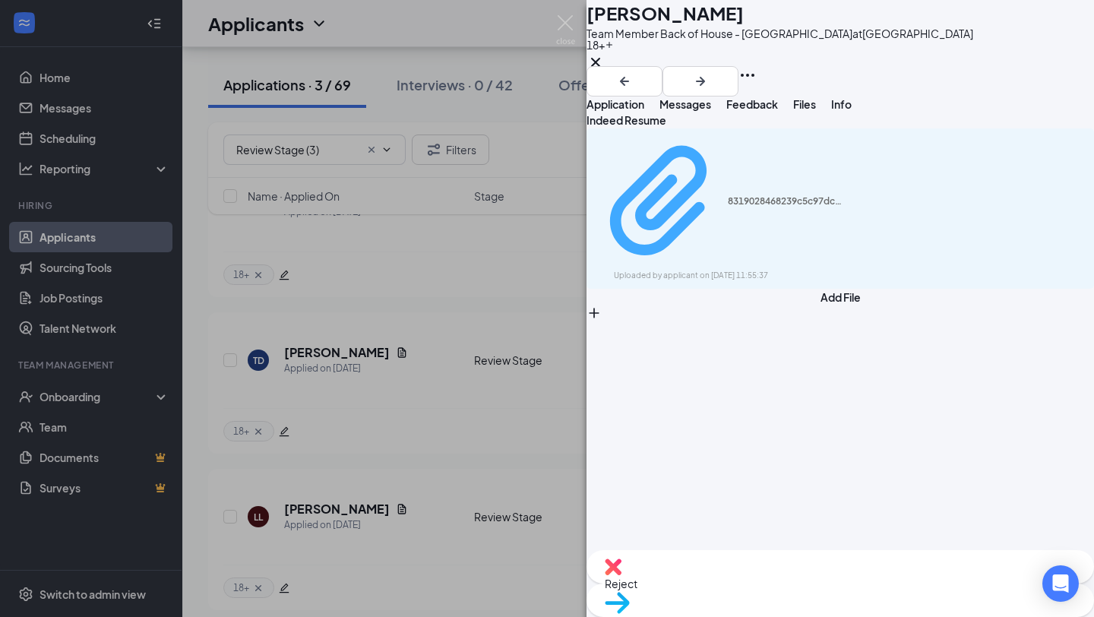
click at [753, 201] on div "8319028468239c5c97dc9a2104f64197.pdf" at bounding box center [785, 201] width 114 height 12
click at [561, 24] on img at bounding box center [565, 30] width 19 height 30
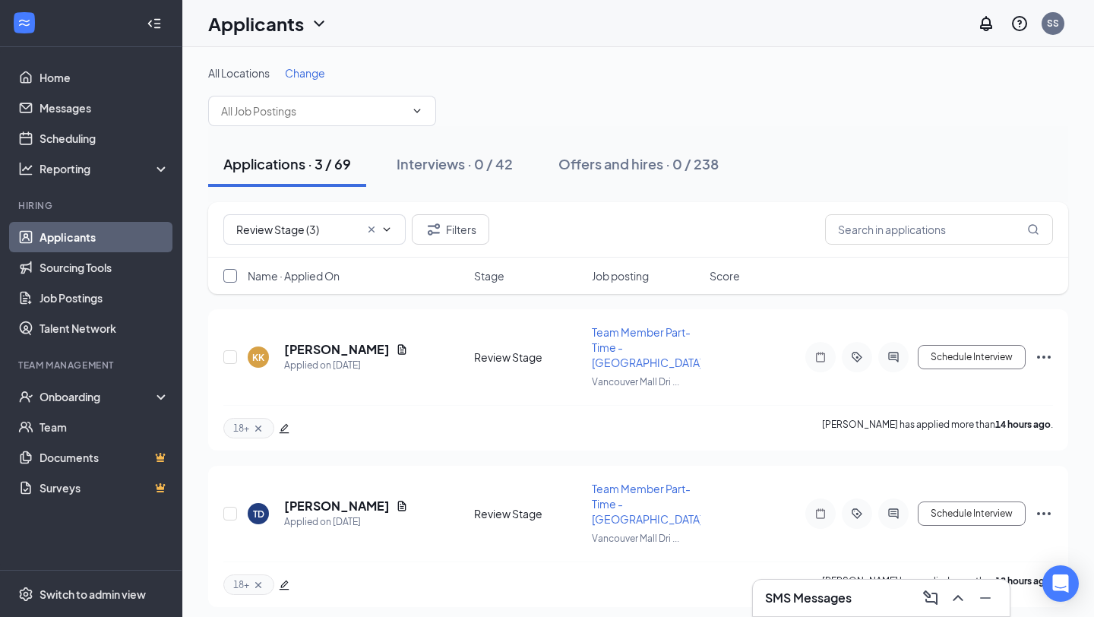
click at [230, 277] on input "checkbox" at bounding box center [230, 276] width 14 height 14
checkbox input "true"
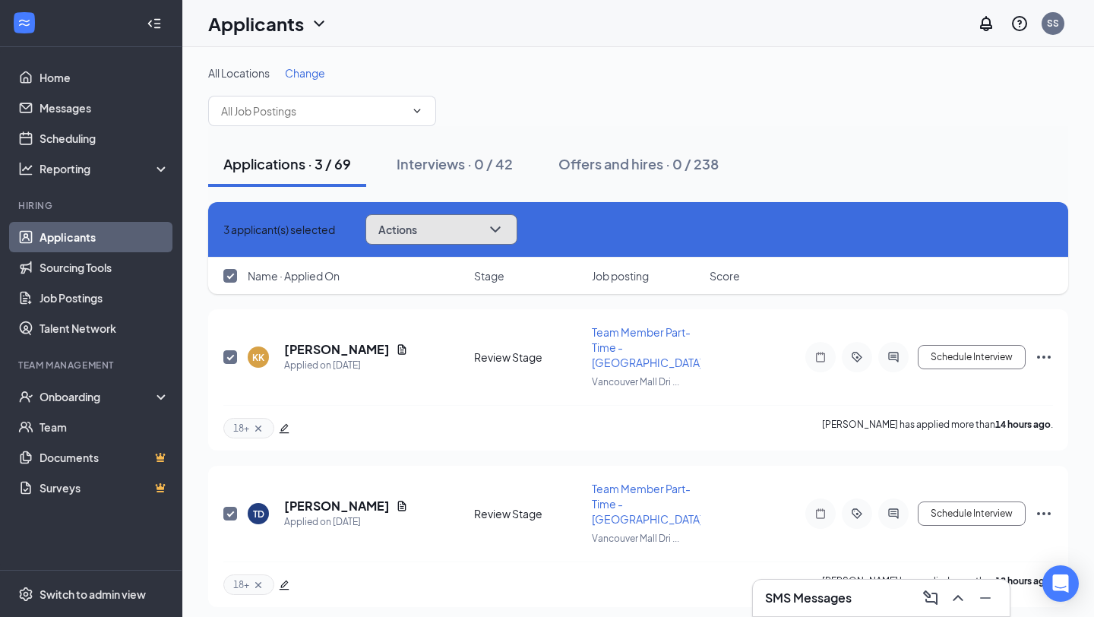
click at [479, 244] on button "Actions" at bounding box center [442, 229] width 152 height 30
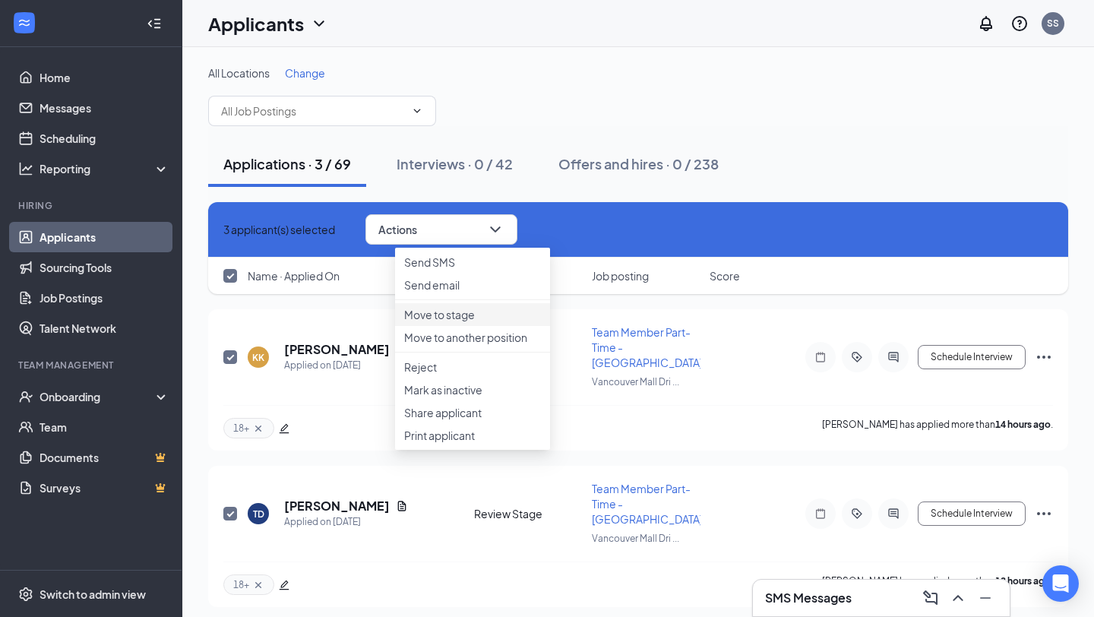
click at [448, 326] on li "Move to stage" at bounding box center [472, 314] width 155 height 23
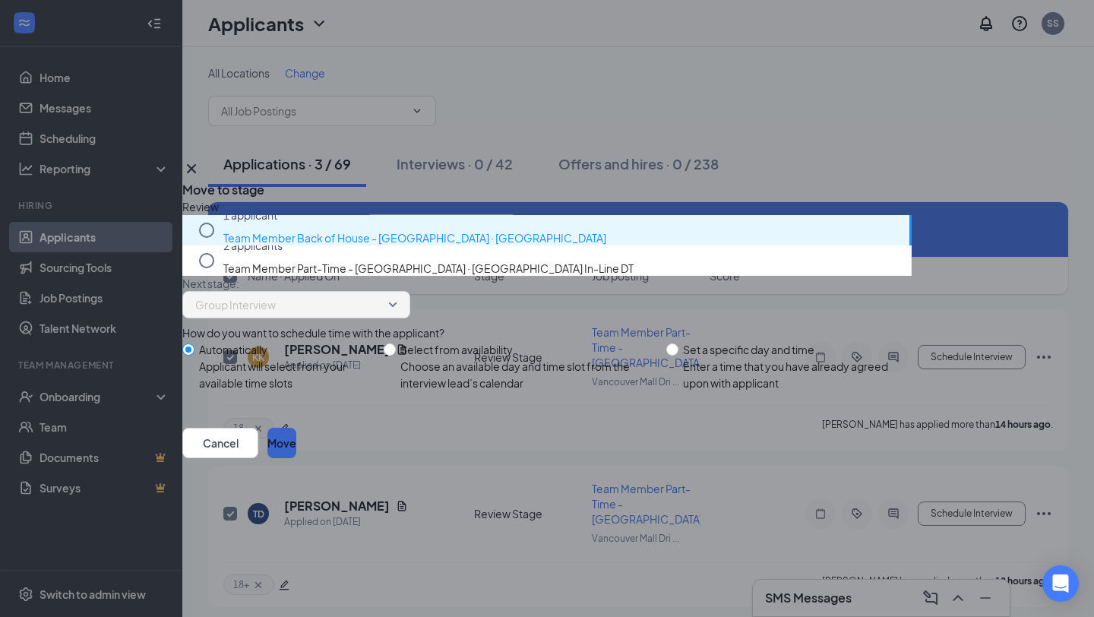
click at [296, 458] on button "Move" at bounding box center [281, 443] width 29 height 30
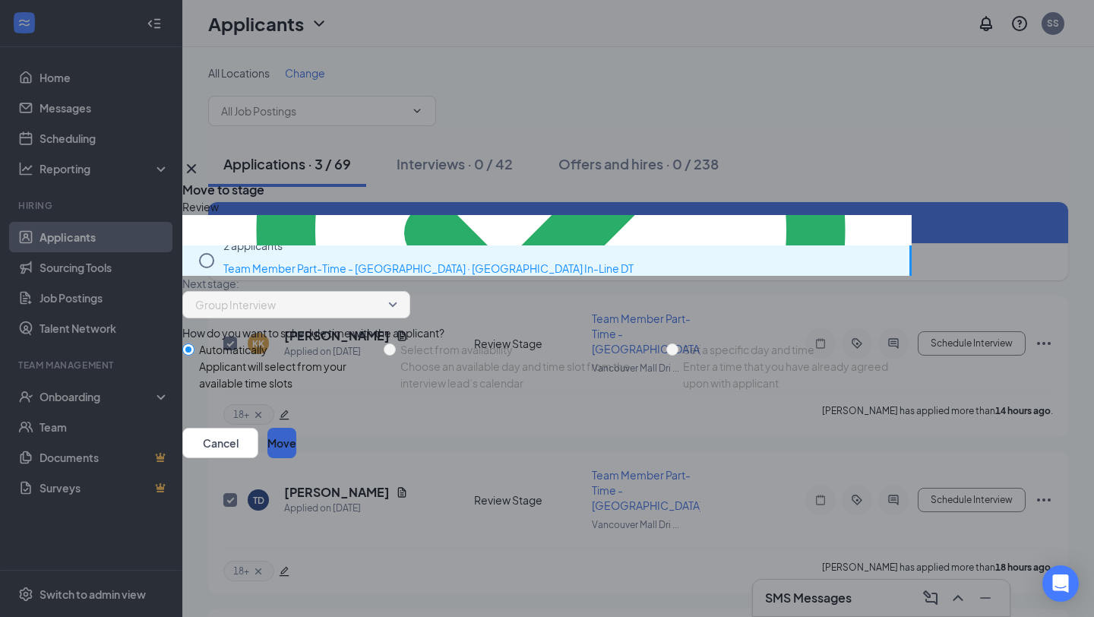
click at [296, 458] on button "Move" at bounding box center [281, 443] width 29 height 30
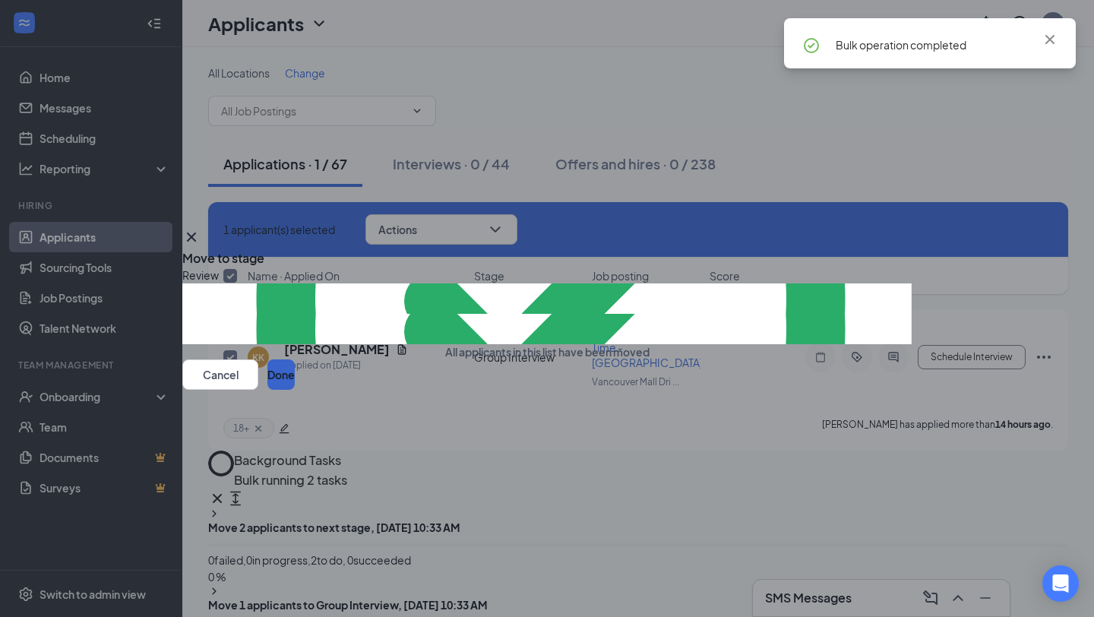
click at [295, 390] on button "Done" at bounding box center [280, 374] width 27 height 30
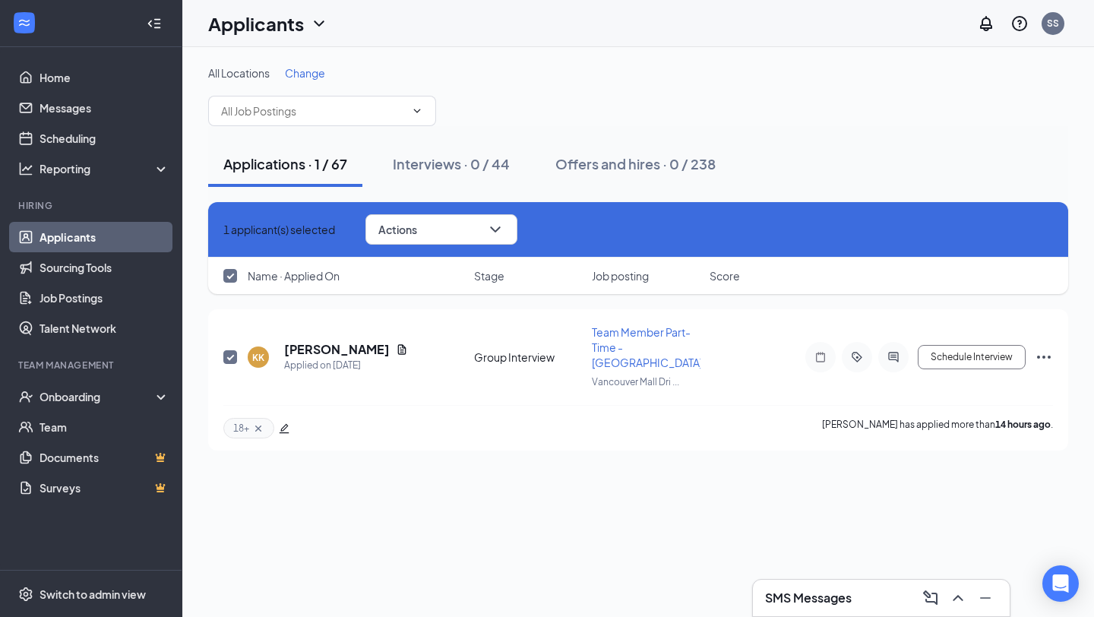
click at [233, 219] on div "1 applicant(s) selected Actions" at bounding box center [638, 229] width 830 height 30
click at [81, 302] on link "Job Postings" at bounding box center [105, 298] width 130 height 30
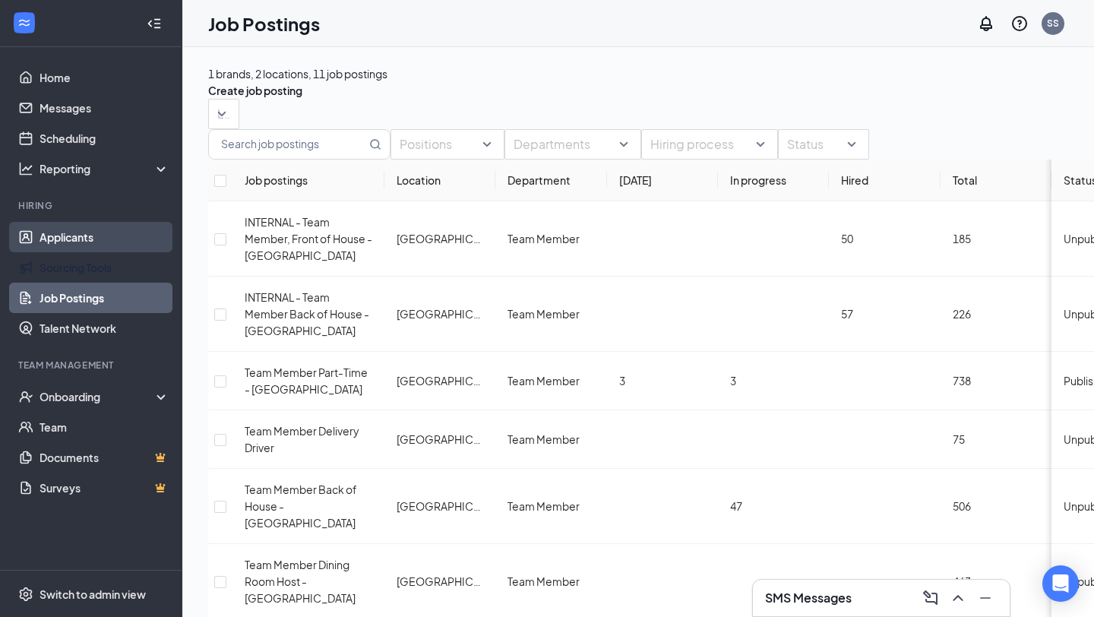
click at [90, 239] on link "Applicants" at bounding box center [105, 237] width 130 height 30
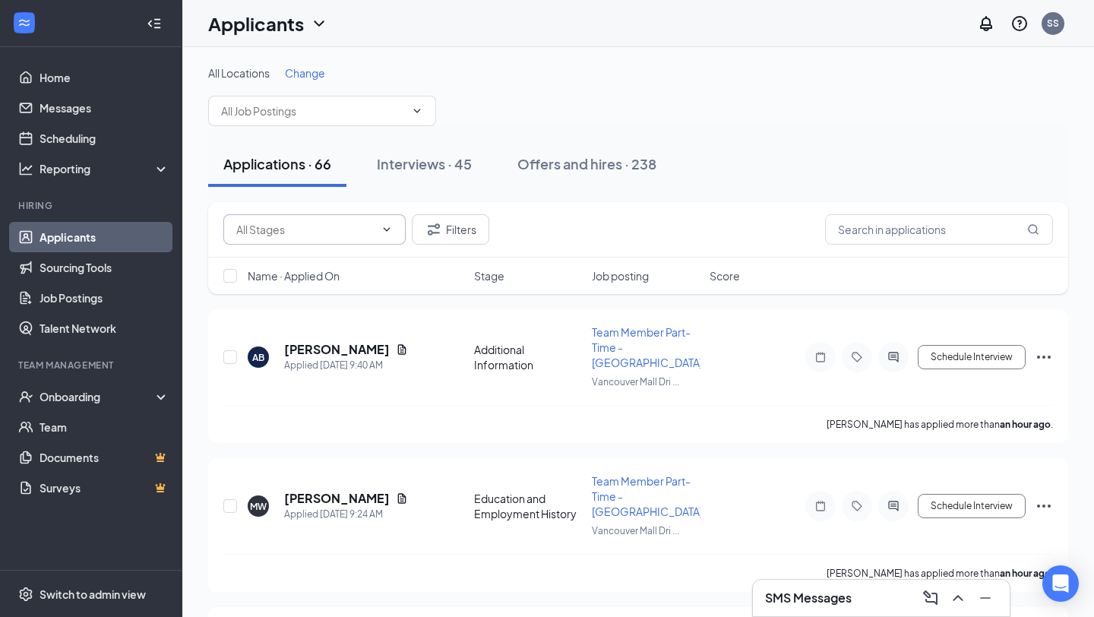
click at [348, 235] on input "text" at bounding box center [305, 229] width 138 height 17
click at [319, 283] on span "Name · Applied On" at bounding box center [294, 275] width 92 height 15
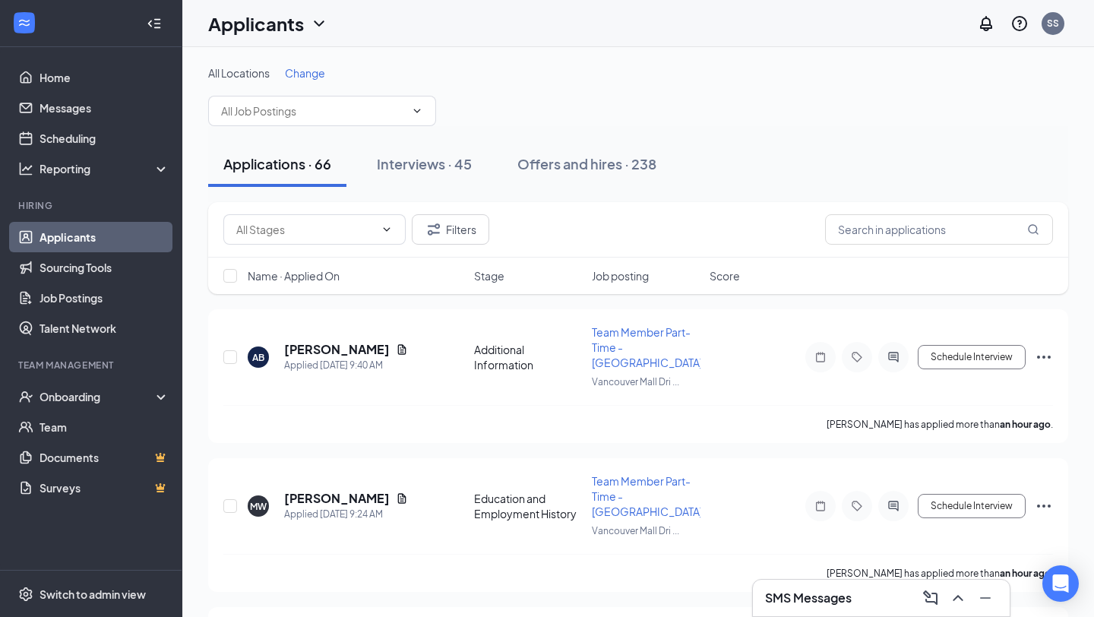
click at [319, 283] on span "Name · Applied On" at bounding box center [294, 275] width 92 height 15
click at [320, 280] on span "Name · Applied On" at bounding box center [294, 275] width 92 height 15
click at [227, 357] on input "checkbox" at bounding box center [230, 357] width 14 height 14
checkbox input "true"
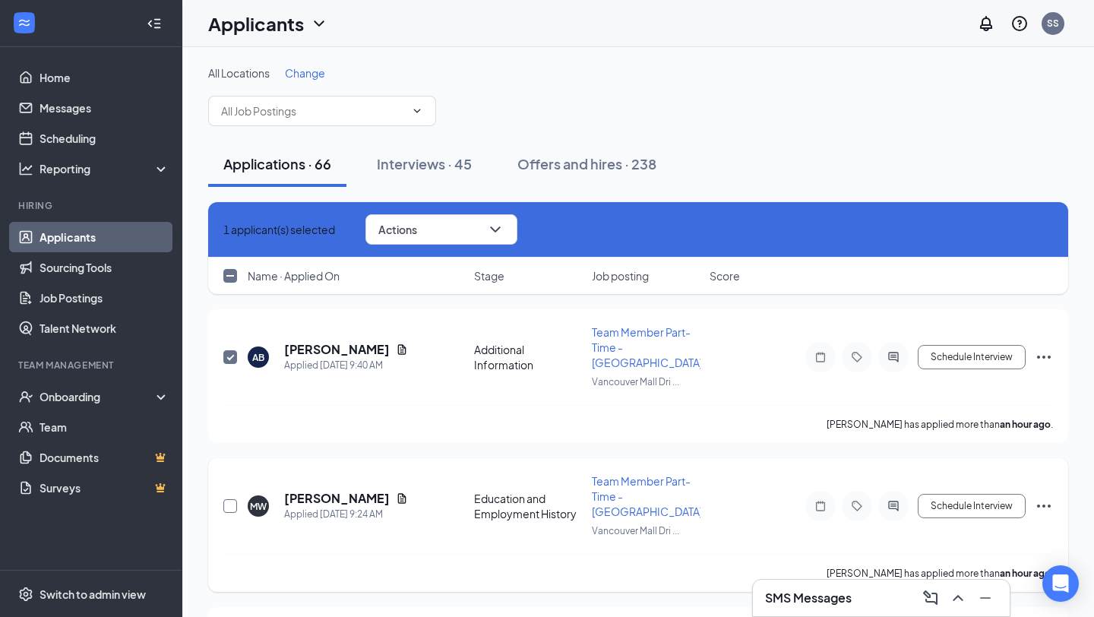
click at [229, 505] on input "checkbox" at bounding box center [230, 506] width 14 height 14
checkbox input "true"
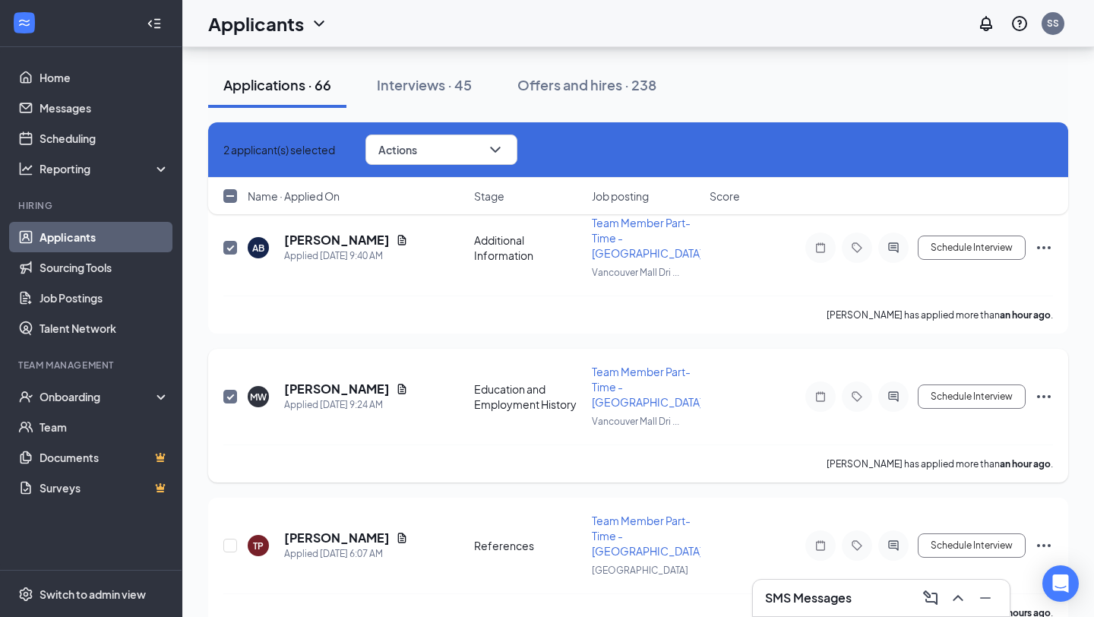
scroll to position [226, 0]
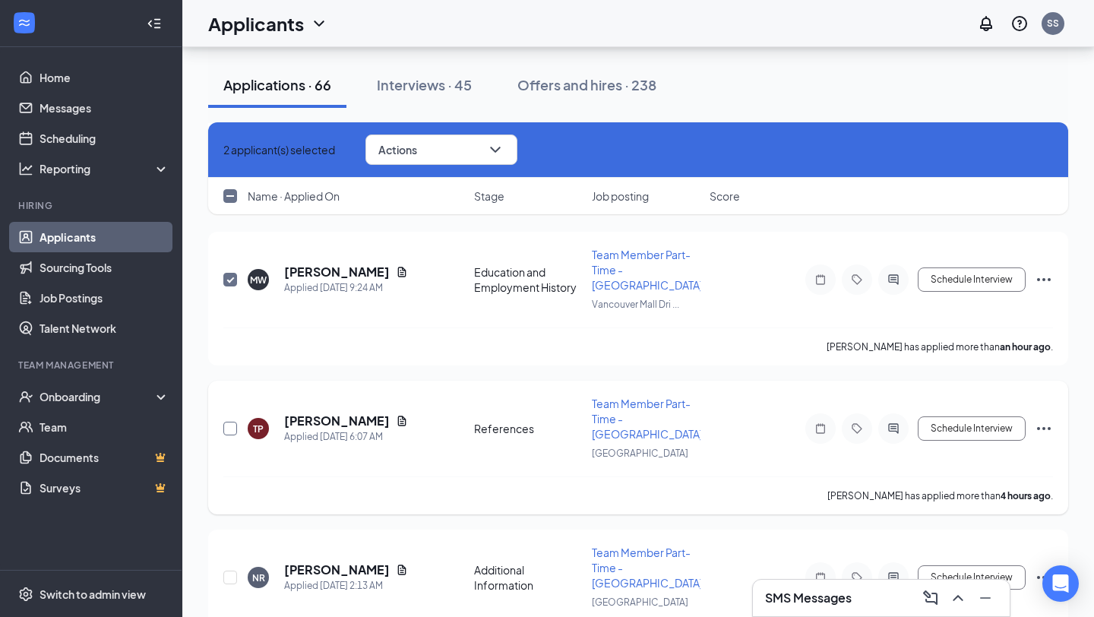
click at [230, 422] on input "checkbox" at bounding box center [230, 429] width 14 height 14
checkbox input "true"
click at [230, 571] on input "checkbox" at bounding box center [230, 578] width 14 height 14
checkbox input "true"
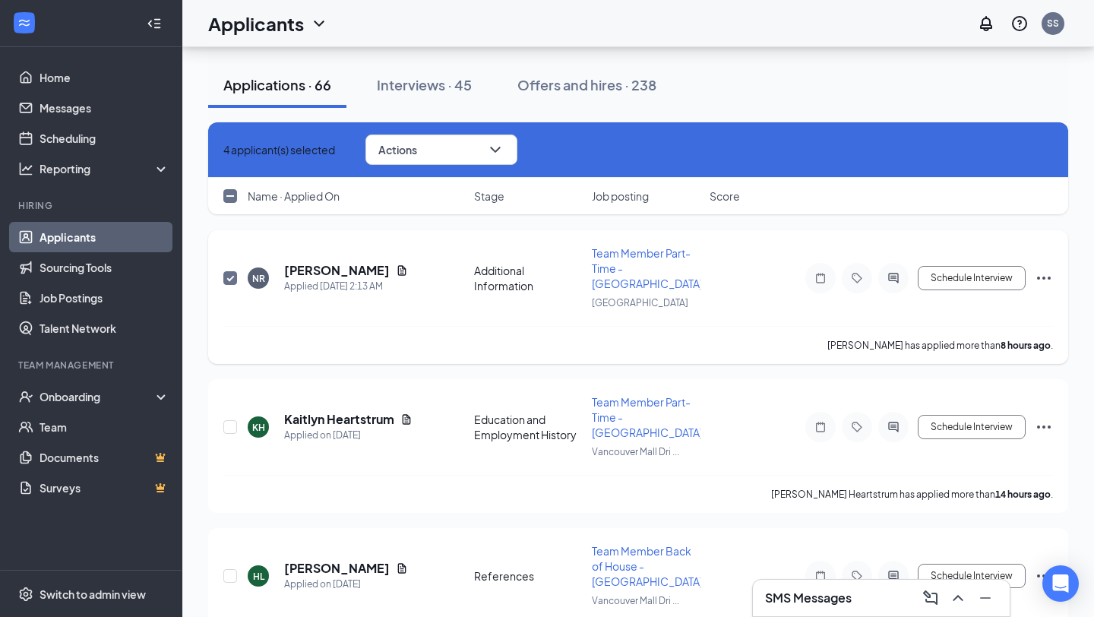
scroll to position [542, 0]
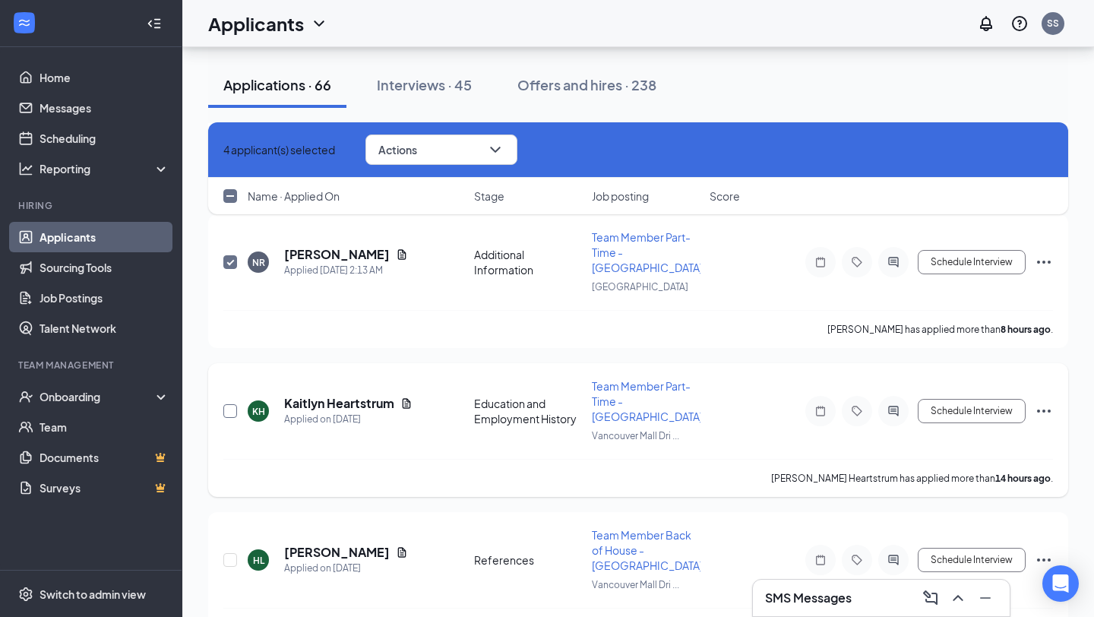
click at [223, 404] on input "checkbox" at bounding box center [230, 411] width 14 height 14
checkbox input "true"
click at [229, 553] on input "checkbox" at bounding box center [230, 560] width 14 height 14
checkbox input "true"
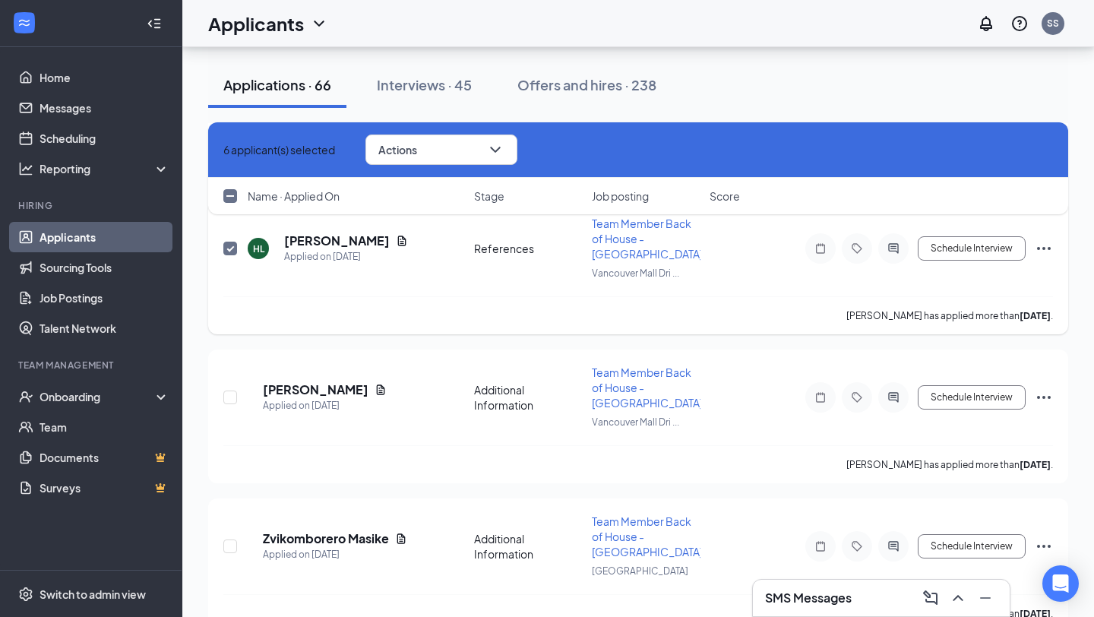
scroll to position [863, 0]
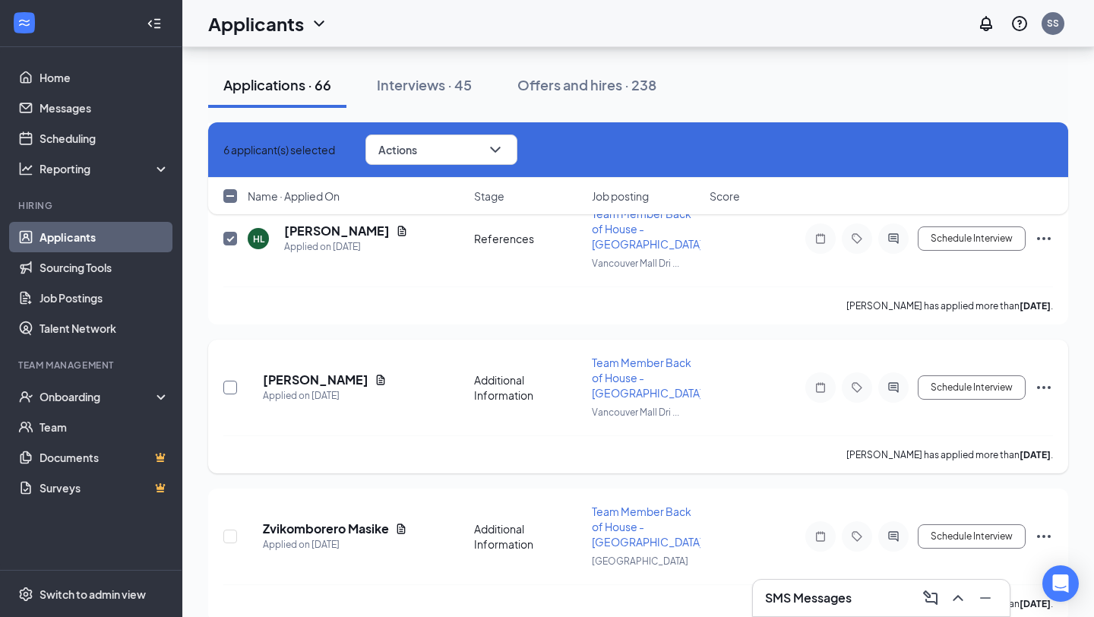
click at [233, 381] on input "checkbox" at bounding box center [230, 388] width 14 height 14
checkbox input "true"
click at [230, 530] on input "checkbox" at bounding box center [230, 537] width 14 height 14
checkbox input "true"
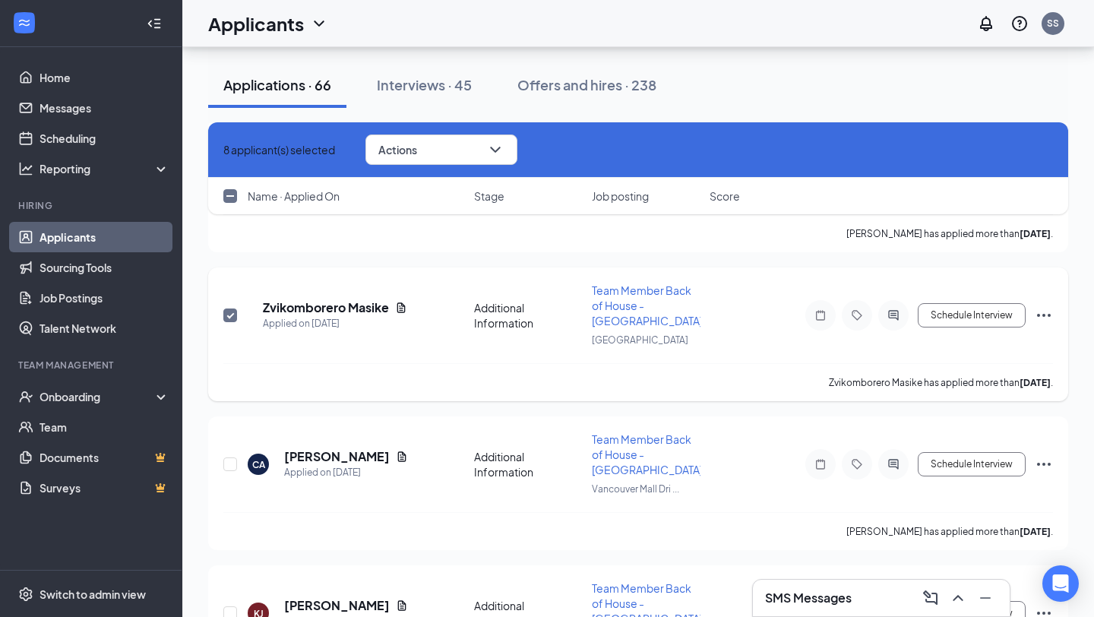
scroll to position [1095, 0]
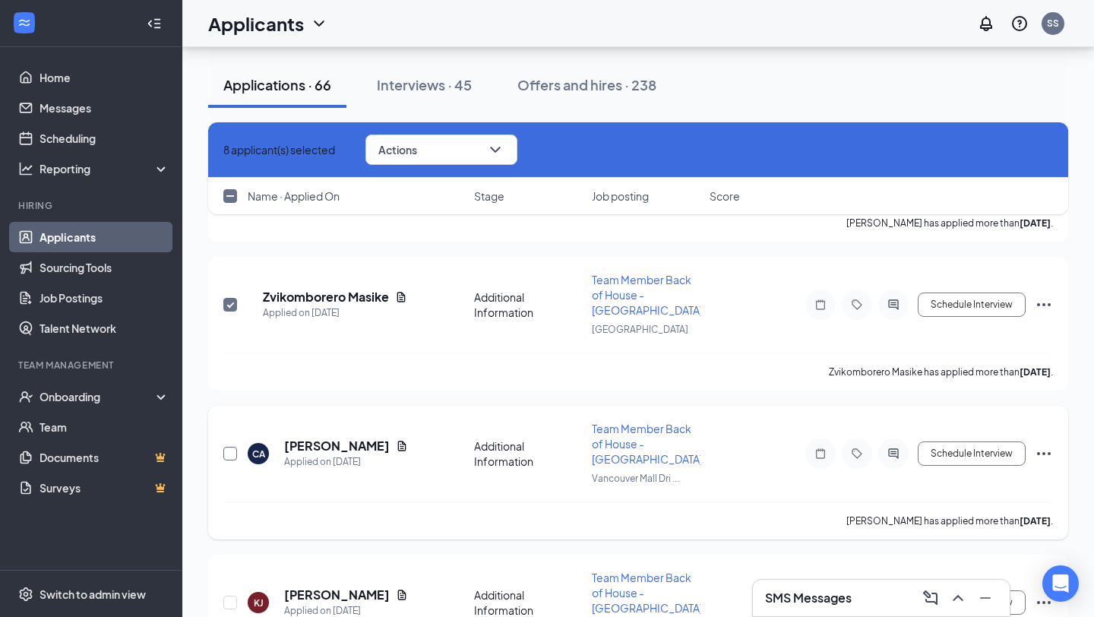
click at [227, 447] on input "checkbox" at bounding box center [230, 454] width 14 height 14
checkbox input "true"
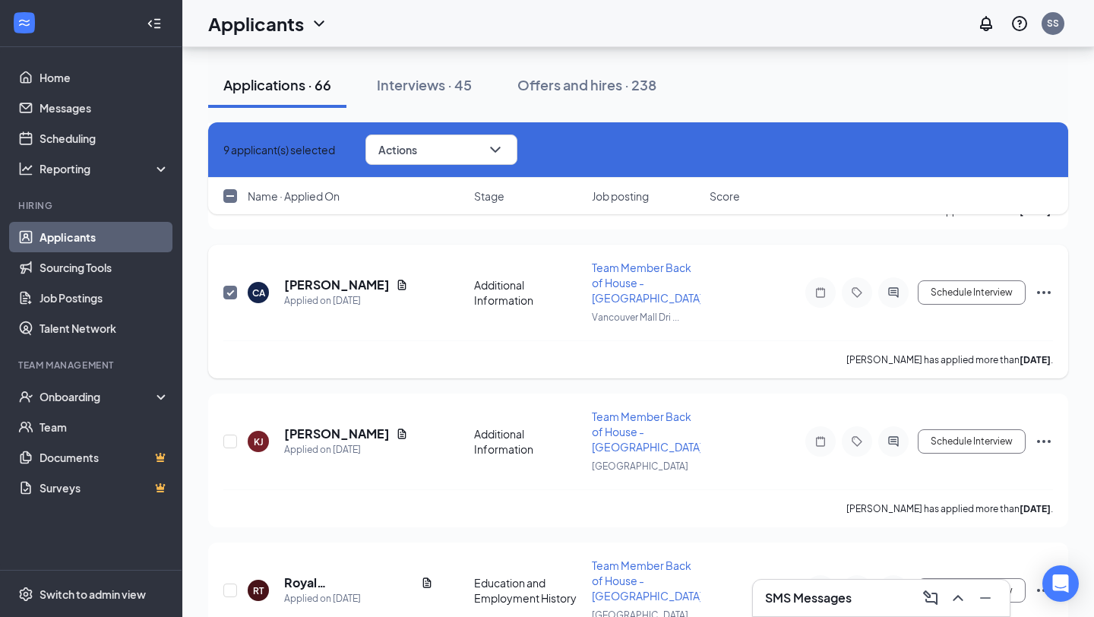
scroll to position [1321, 0]
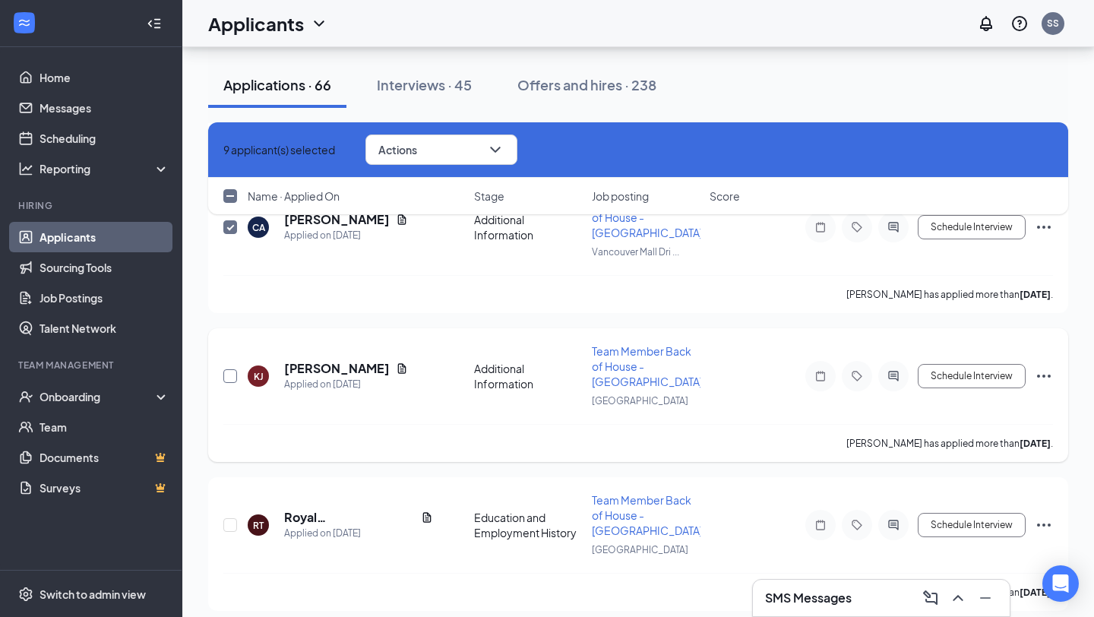
click at [234, 369] on input "checkbox" at bounding box center [230, 376] width 14 height 14
checkbox input "true"
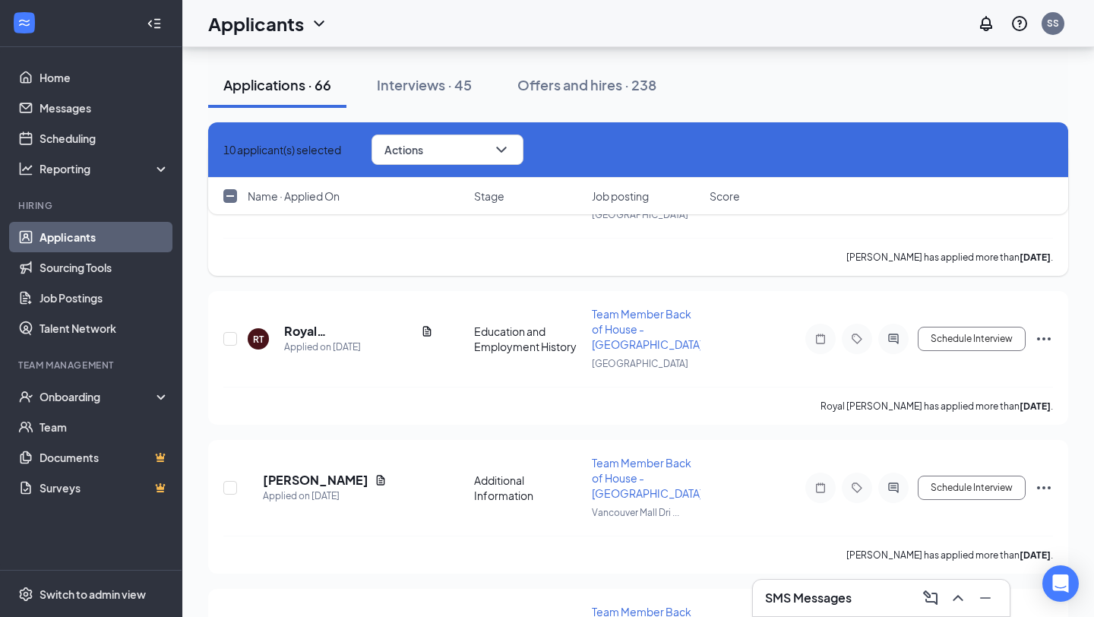
scroll to position [1508, 0]
click at [229, 331] on input "checkbox" at bounding box center [230, 338] width 14 height 14
checkbox input "true"
click at [423, 148] on span "Actions" at bounding box center [404, 149] width 39 height 11
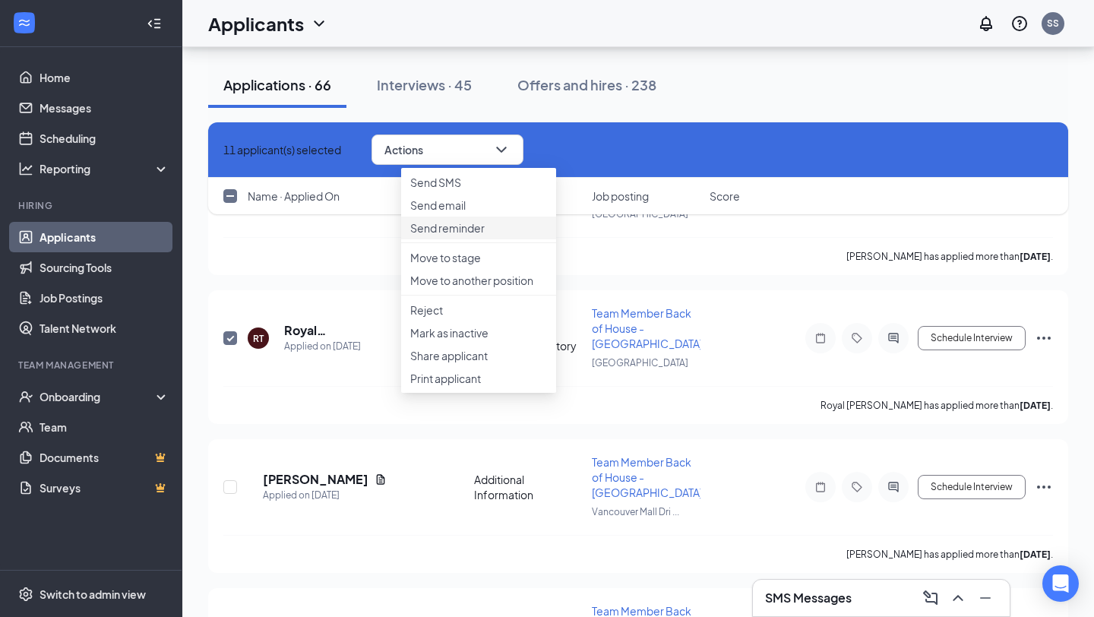
click at [486, 239] on li "Send reminder" at bounding box center [478, 228] width 155 height 23
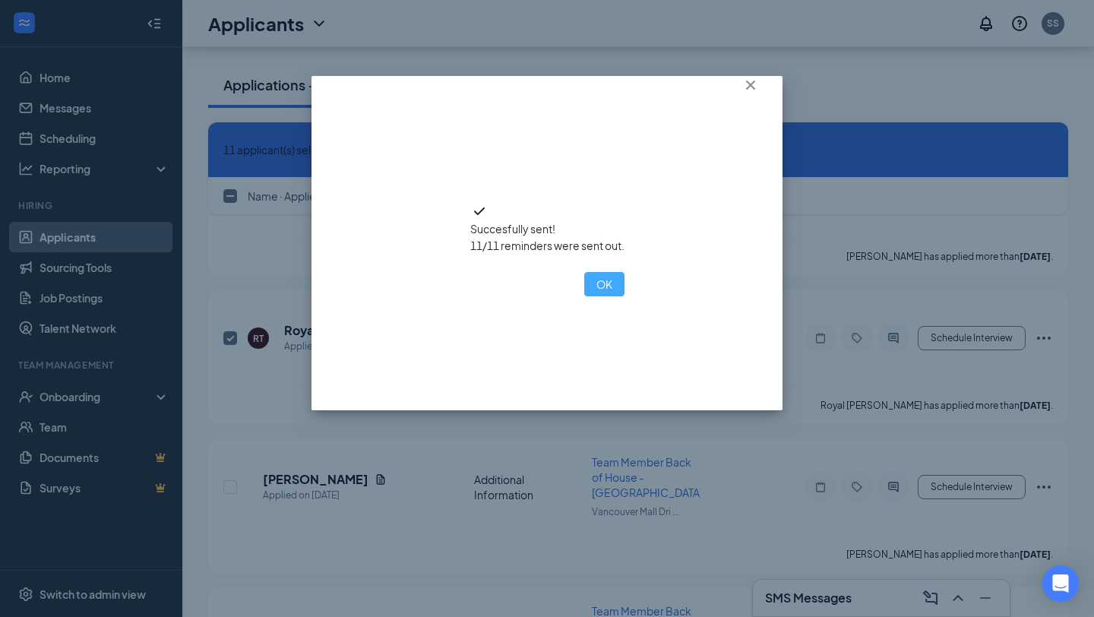
click at [584, 296] on button "OK" at bounding box center [604, 284] width 40 height 24
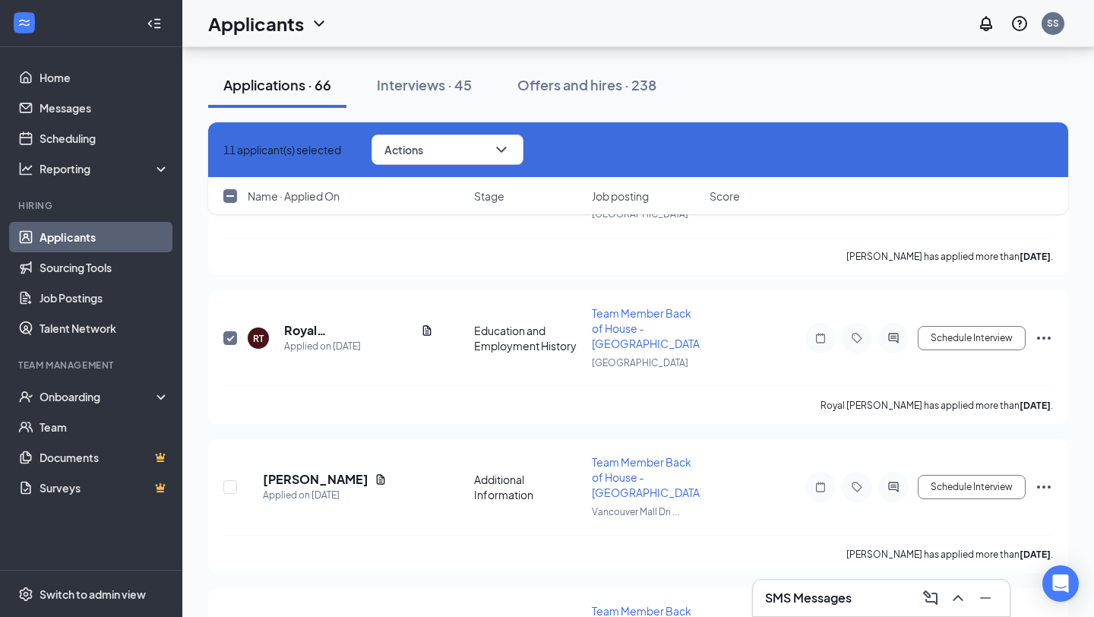
click at [223, 150] on icon "Cross" at bounding box center [223, 150] width 0 height 0
checkbox input "false"
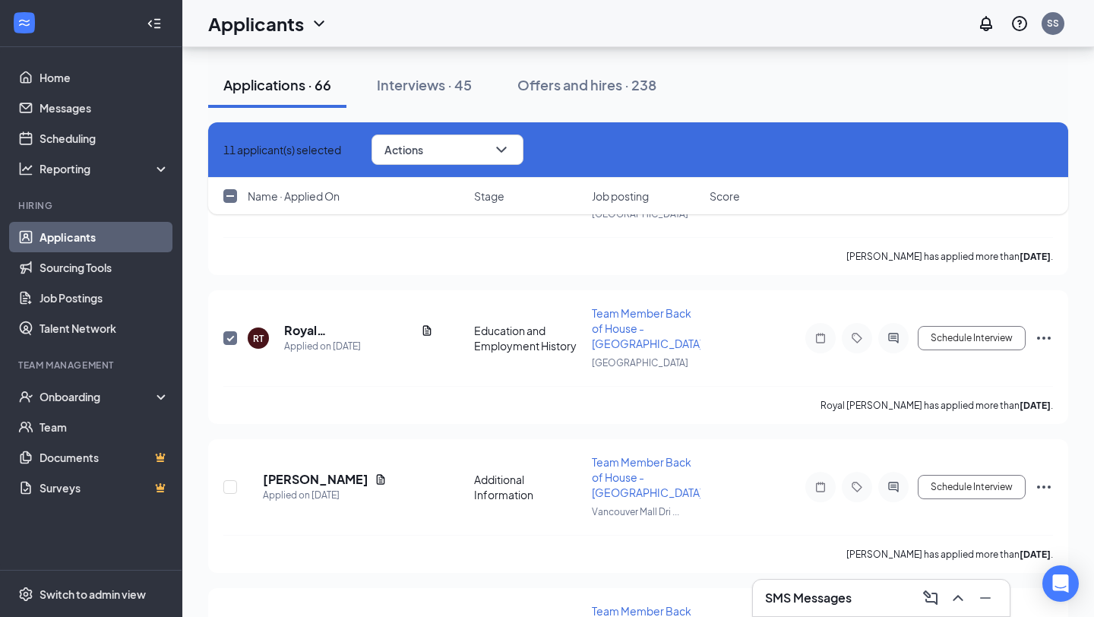
checkbox input "false"
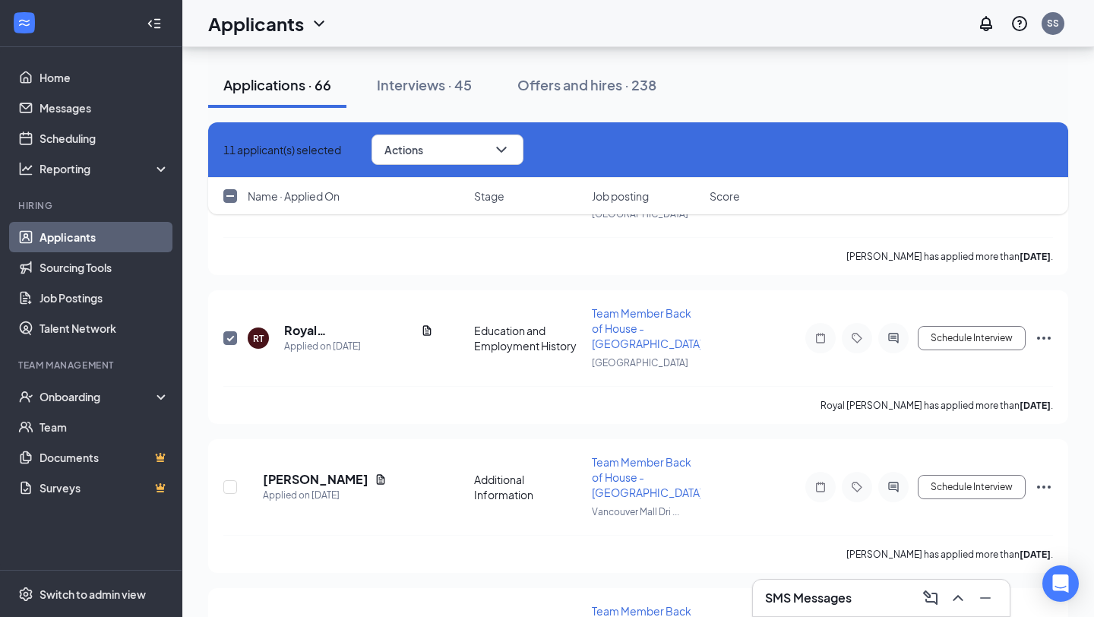
checkbox input "false"
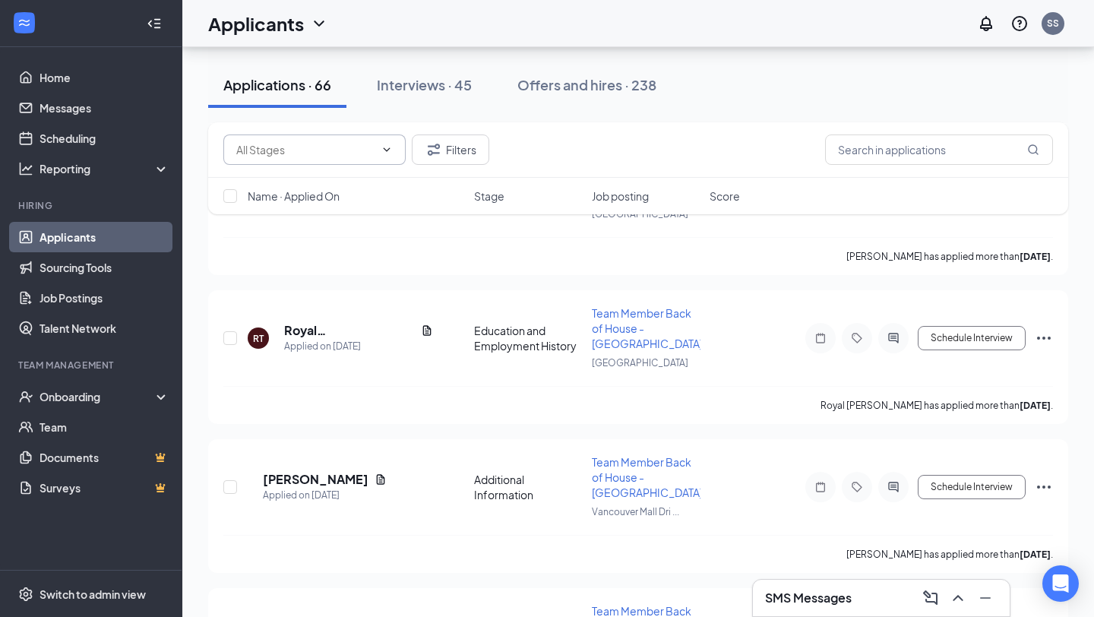
click at [236, 148] on input "text" at bounding box center [305, 149] width 138 height 17
click at [259, 149] on input "text" at bounding box center [305, 149] width 138 height 17
click at [312, 186] on div "Name · Applied On Stage Job posting Score" at bounding box center [638, 196] width 860 height 36
click at [316, 198] on span "Name · Applied On" at bounding box center [294, 195] width 92 height 15
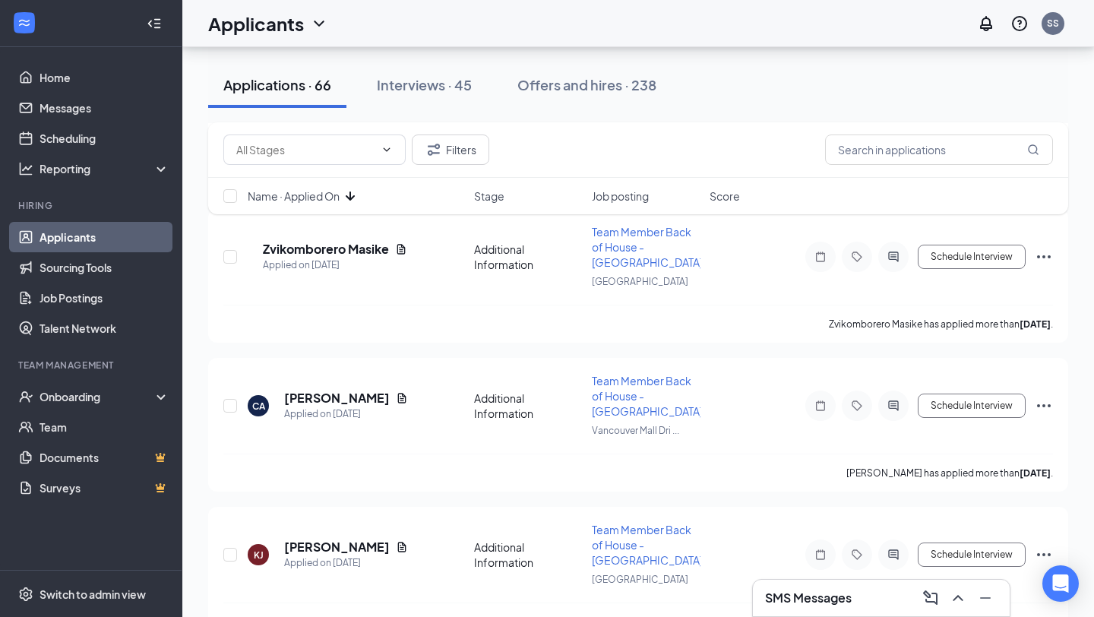
click at [316, 198] on span "Name · Applied On" at bounding box center [294, 195] width 92 height 15
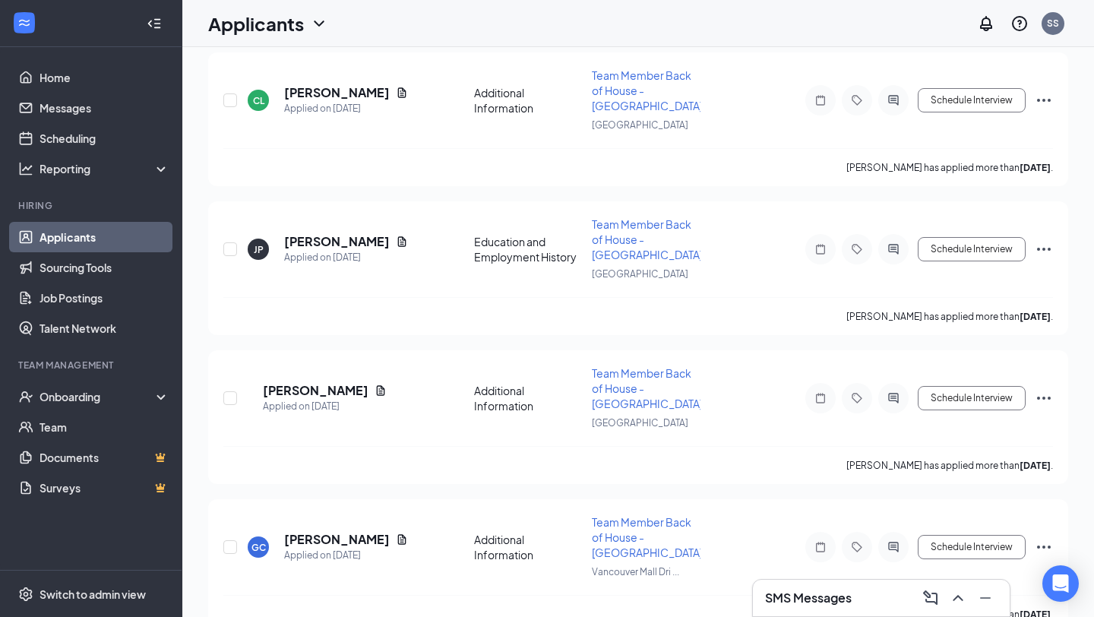
scroll to position [0, 0]
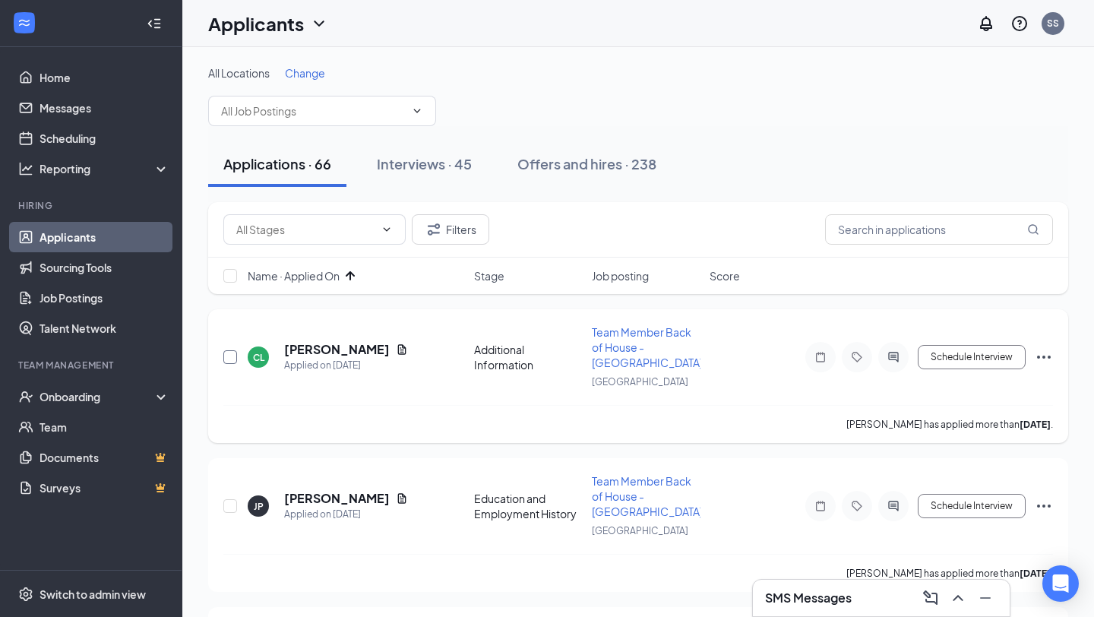
click at [225, 356] on input "checkbox" at bounding box center [230, 357] width 14 height 14
checkbox input "true"
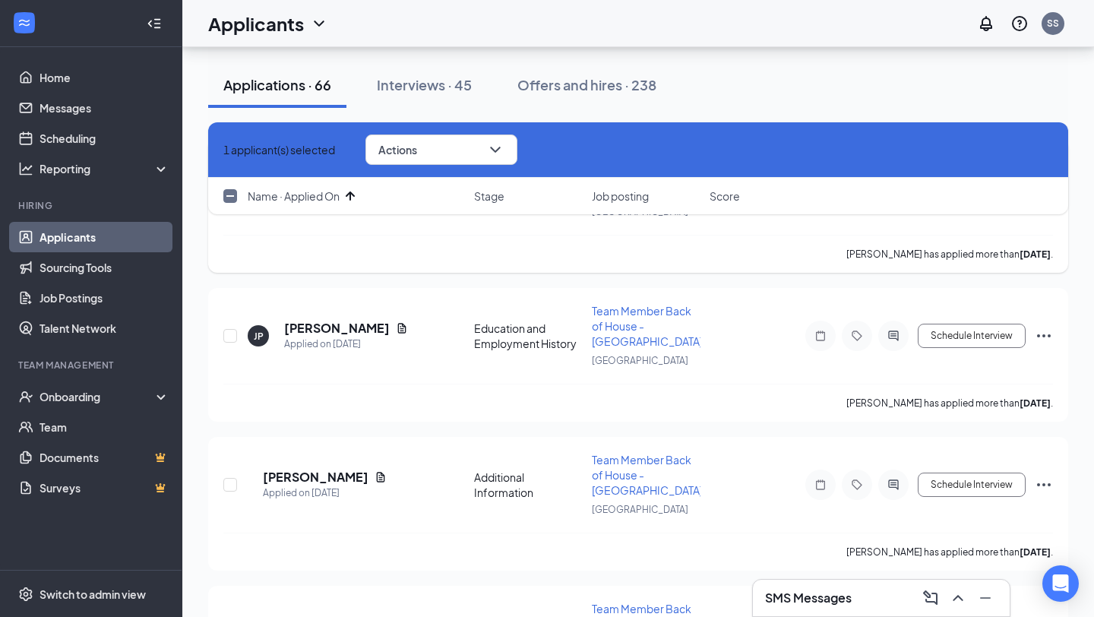
scroll to position [171, 0]
click at [225, 331] on input "checkbox" at bounding box center [230, 335] width 14 height 14
checkbox input "true"
click at [233, 481] on input "checkbox" at bounding box center [230, 484] width 14 height 14
checkbox input "true"
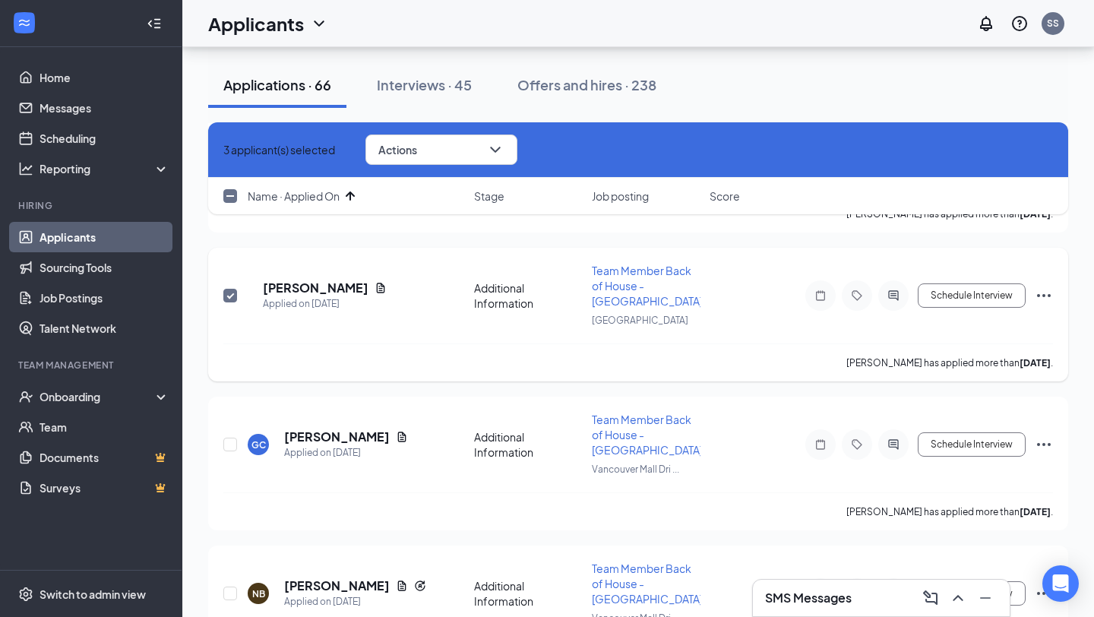
scroll to position [361, 0]
click at [230, 438] on input "checkbox" at bounding box center [230, 443] width 14 height 14
checkbox input "true"
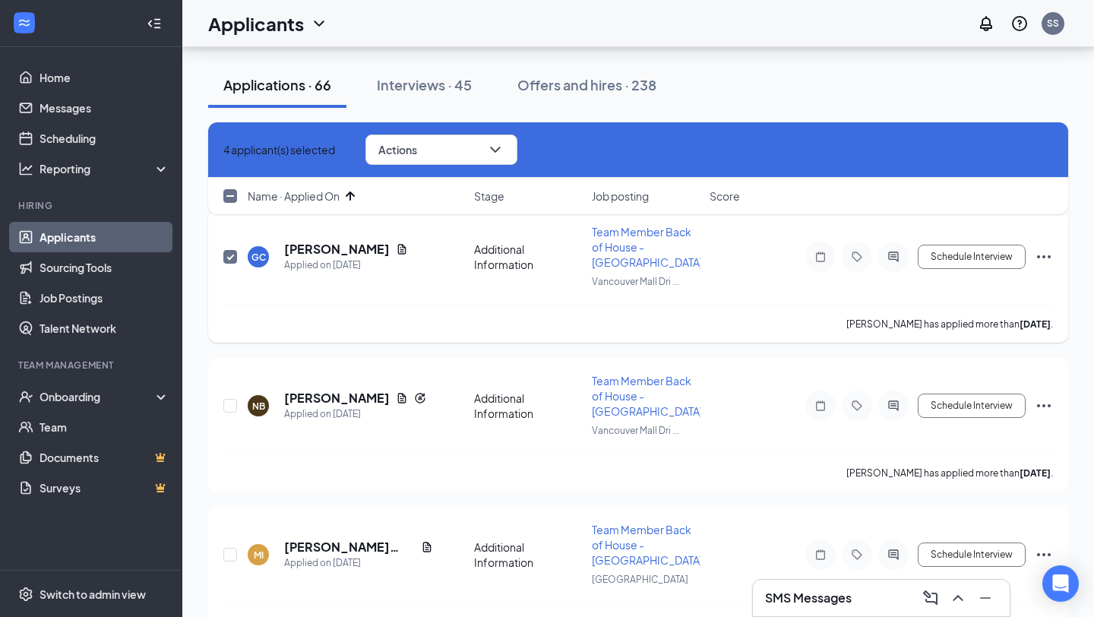
scroll to position [548, 0]
click at [226, 401] on input "checkbox" at bounding box center [230, 405] width 14 height 14
checkbox input "true"
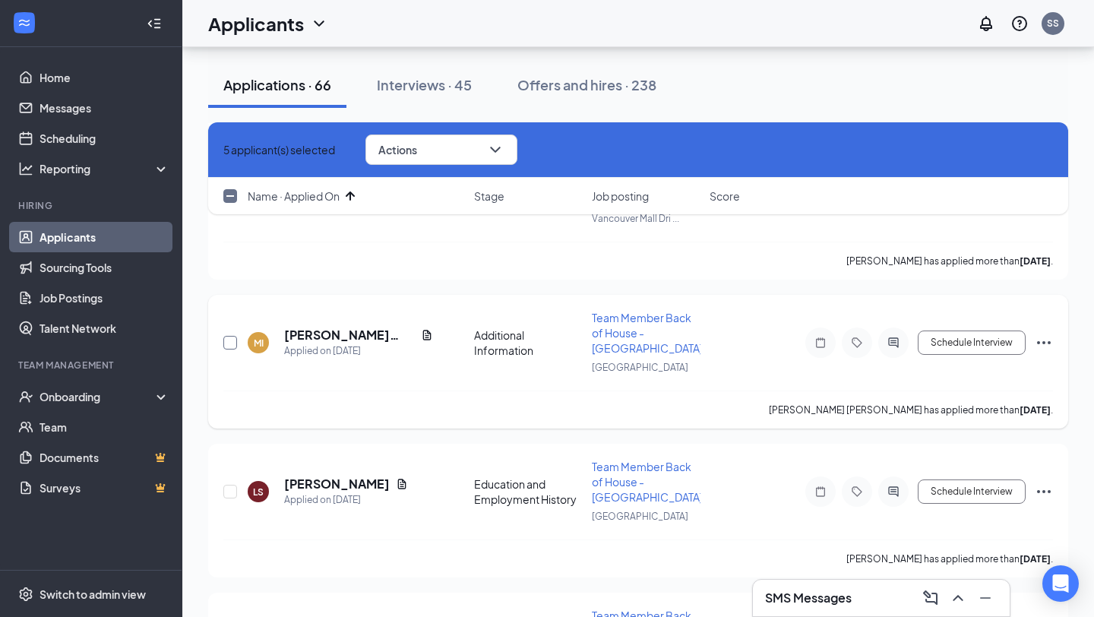
click at [231, 340] on input "checkbox" at bounding box center [230, 343] width 14 height 14
checkbox input "true"
click at [234, 485] on input "checkbox" at bounding box center [230, 492] width 14 height 14
checkbox input "true"
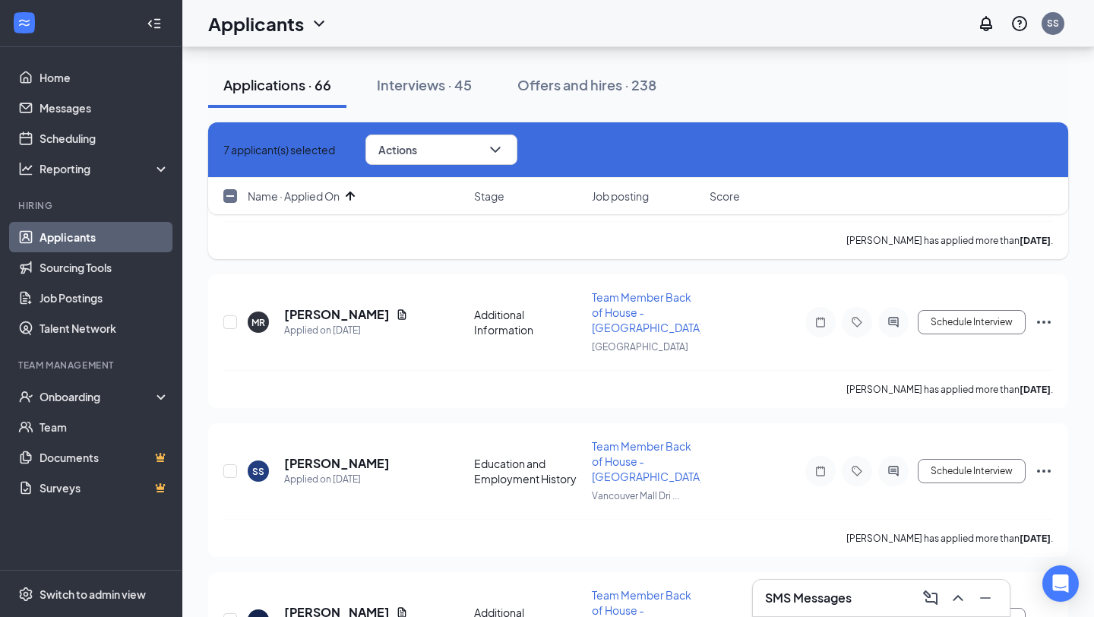
scroll to position [1079, 0]
click at [228, 317] on input "checkbox" at bounding box center [230, 321] width 14 height 14
checkbox input "true"
click at [227, 463] on input "checkbox" at bounding box center [230, 470] width 14 height 14
checkbox input "true"
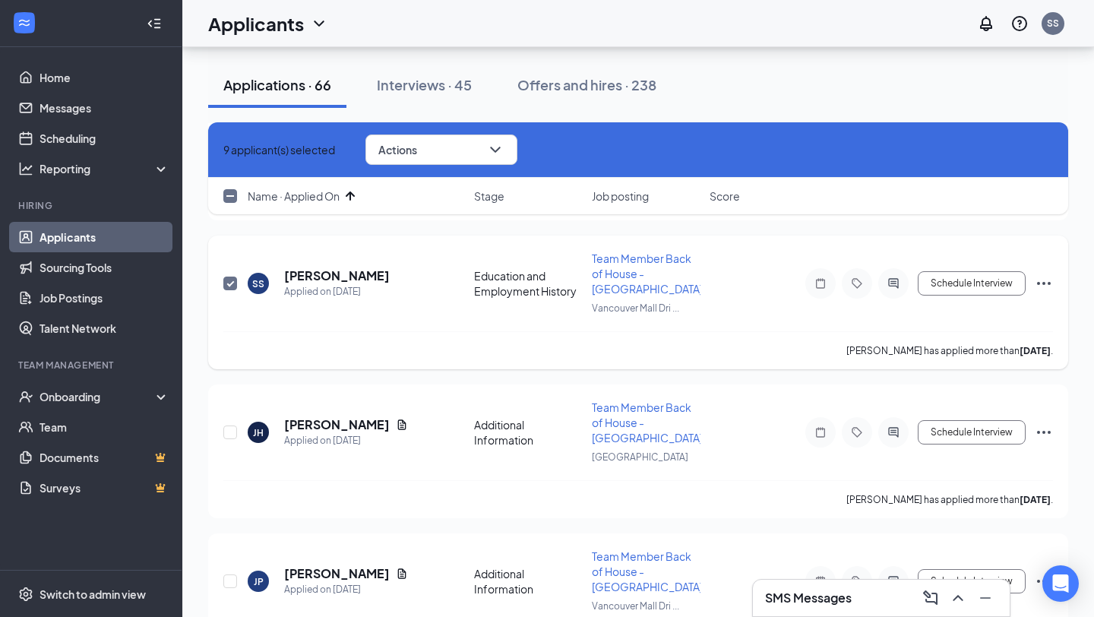
scroll to position [1353, 0]
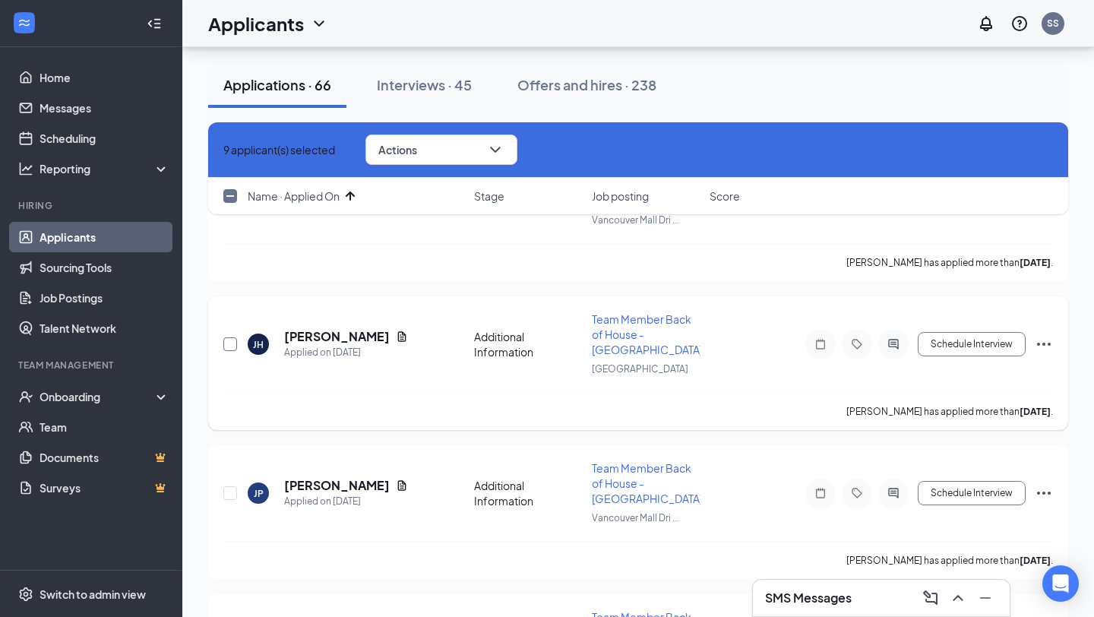
click at [234, 339] on input "checkbox" at bounding box center [230, 344] width 14 height 14
checkbox input "true"
click at [227, 486] on input "checkbox" at bounding box center [230, 493] width 14 height 14
checkbox input "true"
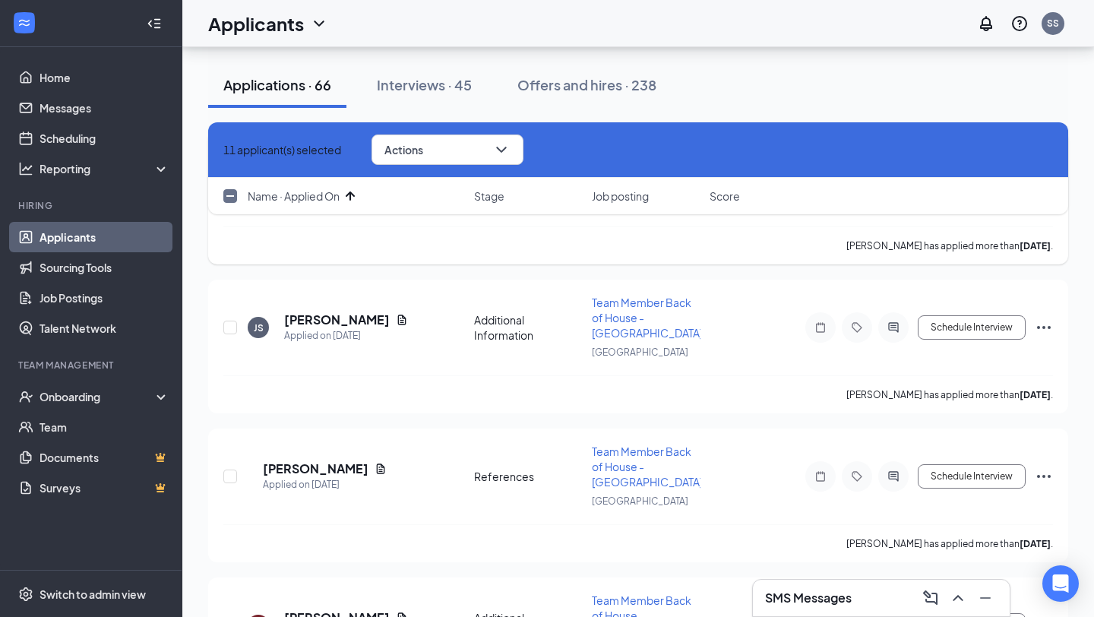
scroll to position [1698, 0]
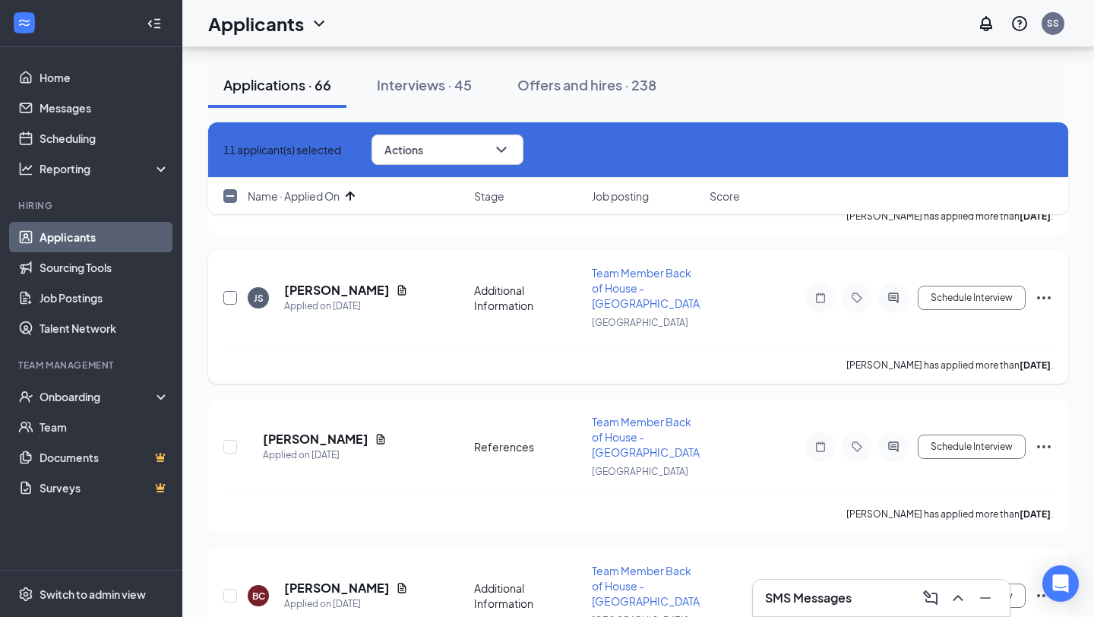
click at [229, 291] on input "checkbox" at bounding box center [230, 298] width 14 height 14
checkbox input "true"
click at [225, 440] on input "checkbox" at bounding box center [230, 447] width 14 height 14
checkbox input "true"
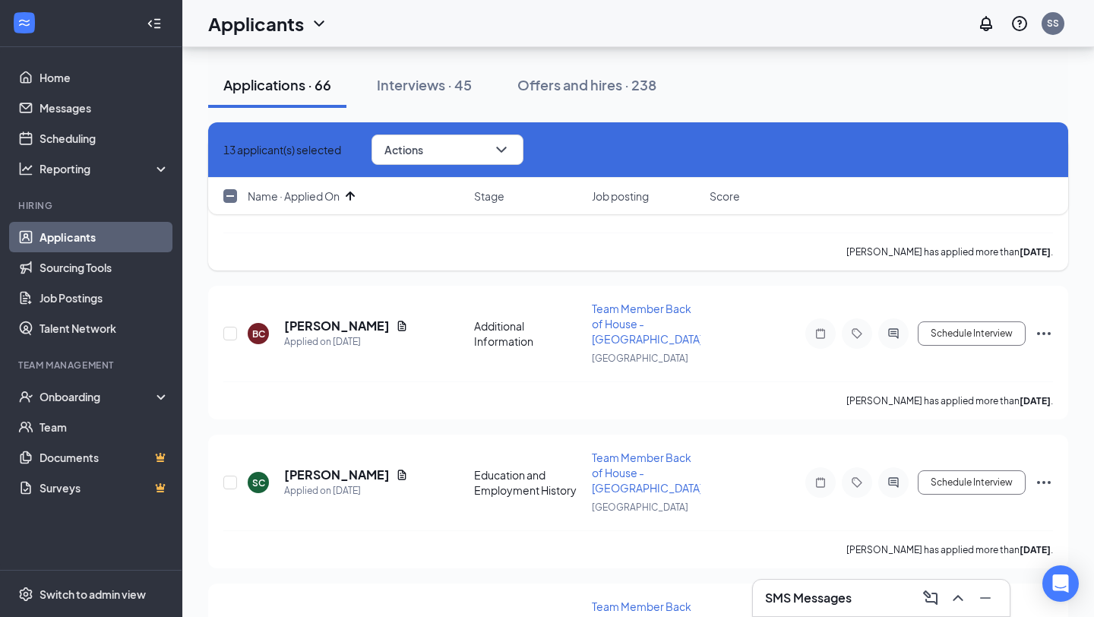
scroll to position [1968, 0]
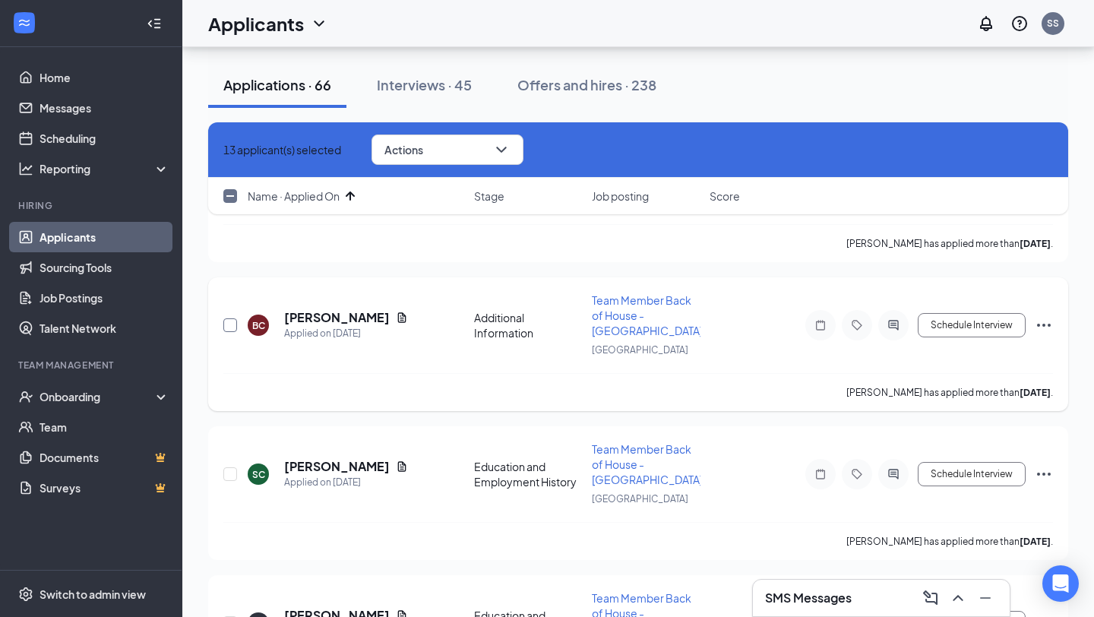
click at [230, 318] on input "checkbox" at bounding box center [230, 325] width 14 height 14
checkbox input "true"
click at [423, 151] on span "Actions" at bounding box center [404, 149] width 39 height 11
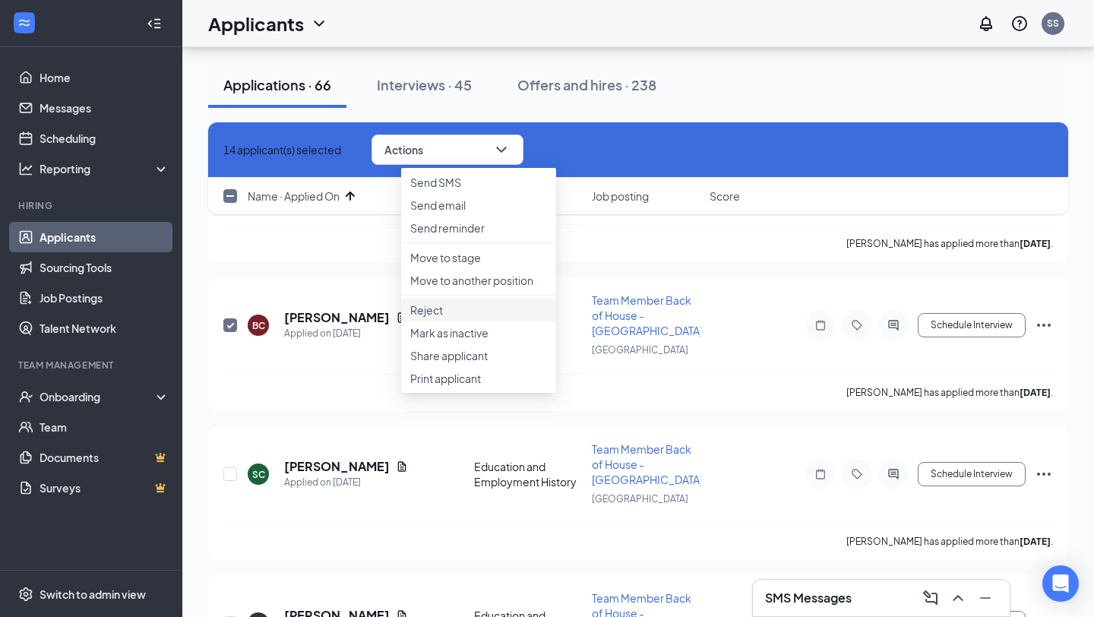
click at [464, 318] on p "Reject" at bounding box center [478, 309] width 137 height 15
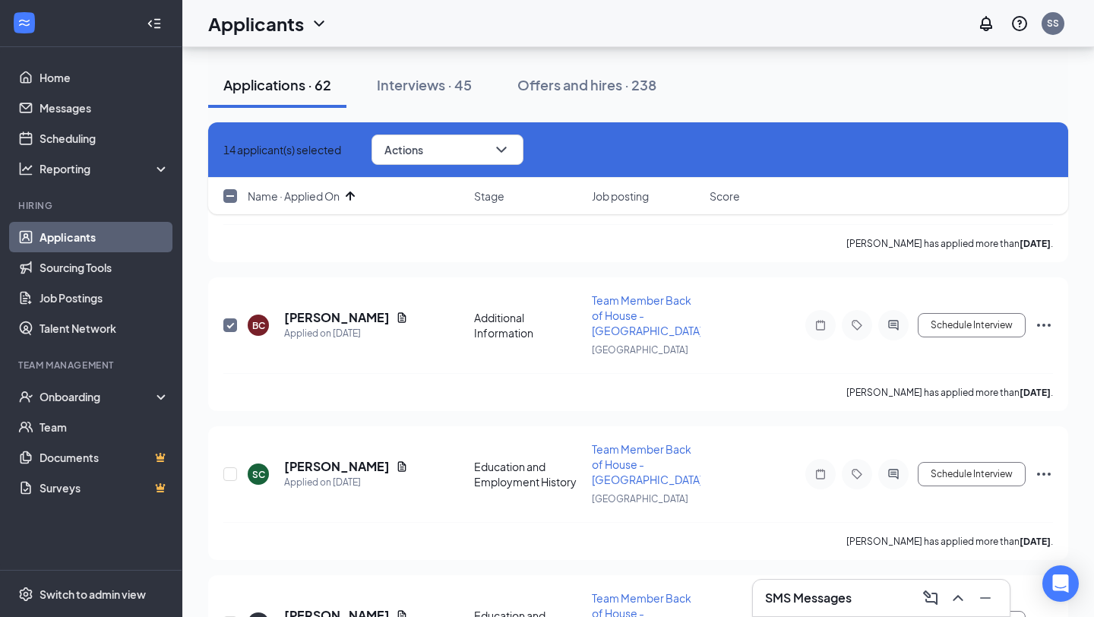
checkbox input "false"
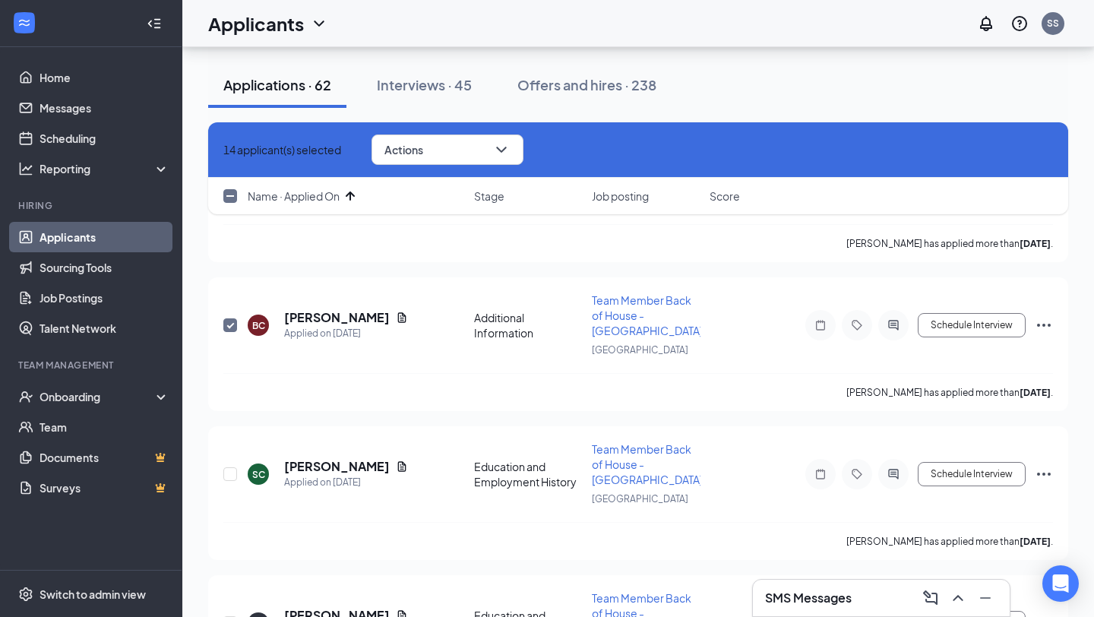
checkbox input "false"
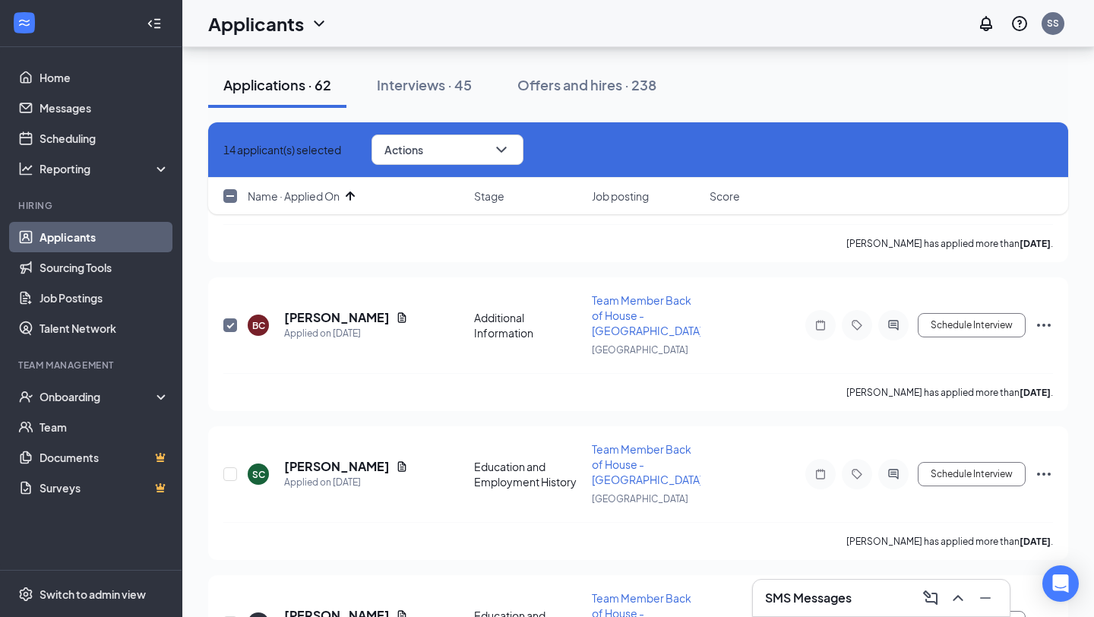
checkbox input "false"
click at [223, 150] on icon "Cross" at bounding box center [223, 150] width 0 height 0
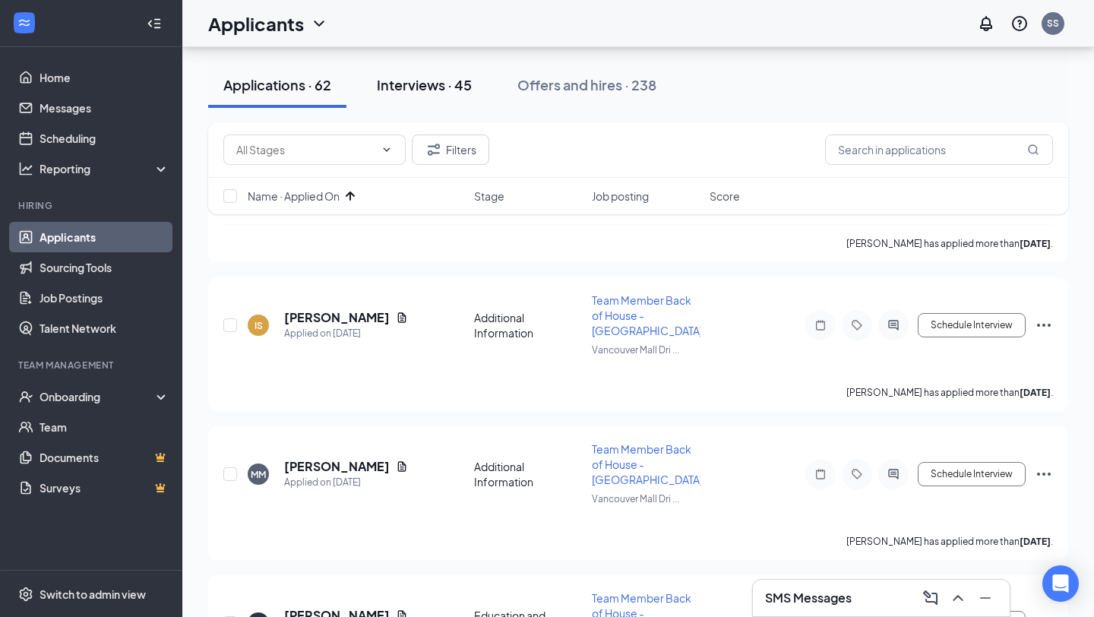
click at [451, 70] on button "Interviews · 45" at bounding box center [424, 85] width 125 height 46
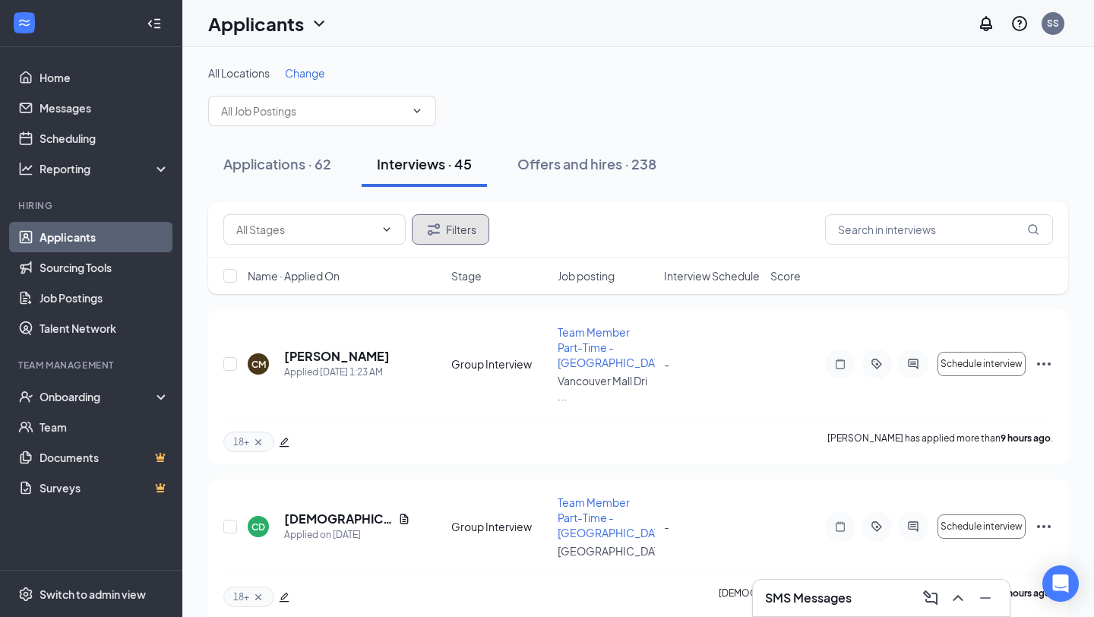
click at [448, 232] on button "Filters" at bounding box center [451, 229] width 78 height 30
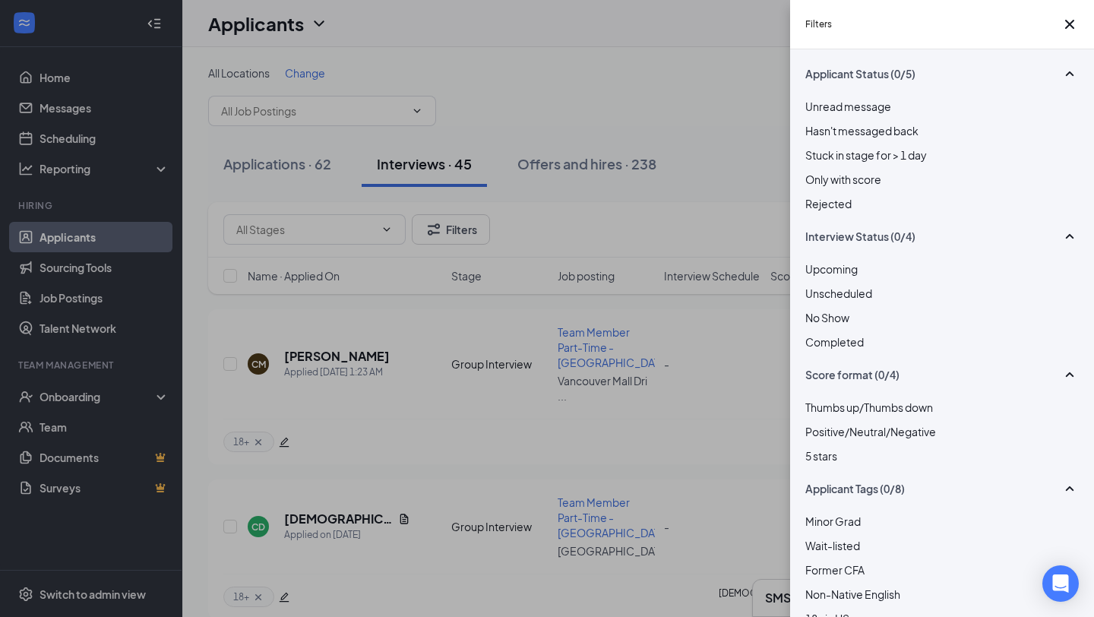
click at [815, 285] on div at bounding box center [943, 285] width 274 height 0
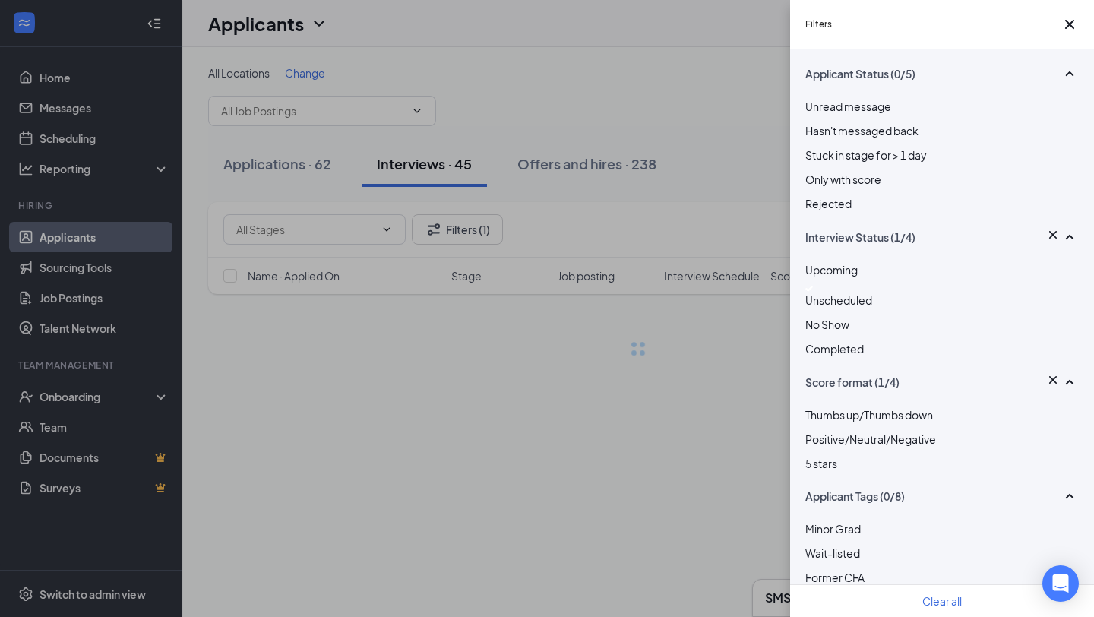
click at [695, 340] on div "Filters Applicant Status (0/5) Unread message Hasn't messaged back Stuck in sta…" at bounding box center [547, 308] width 1094 height 617
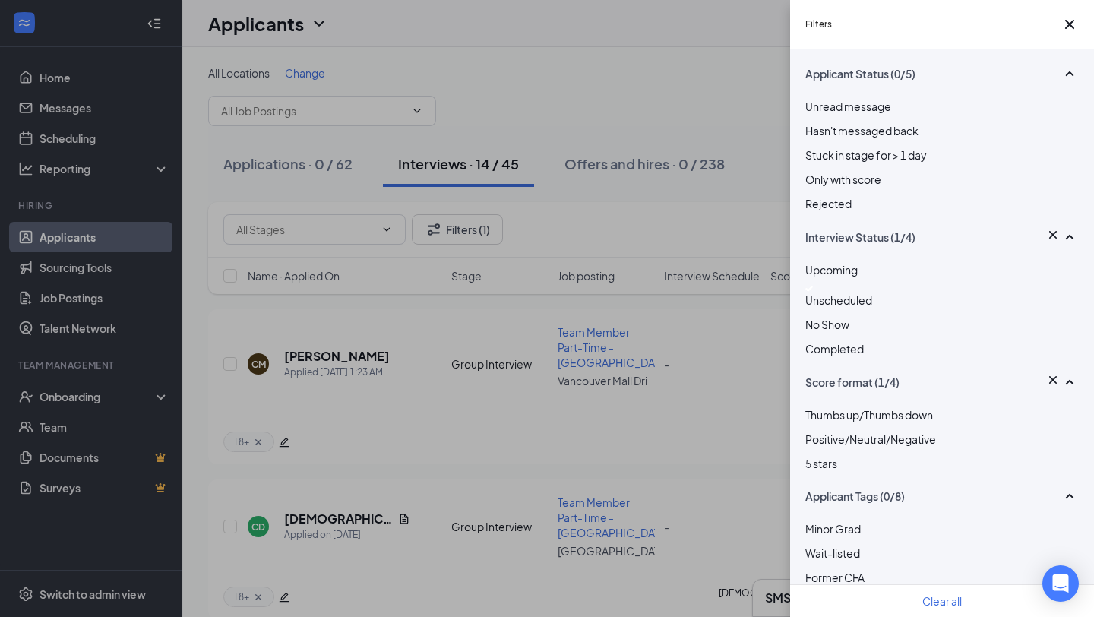
click at [574, 274] on div "Filters Applicant Status (0/5) Unread message Hasn't messaged back Stuck in sta…" at bounding box center [547, 308] width 1094 height 617
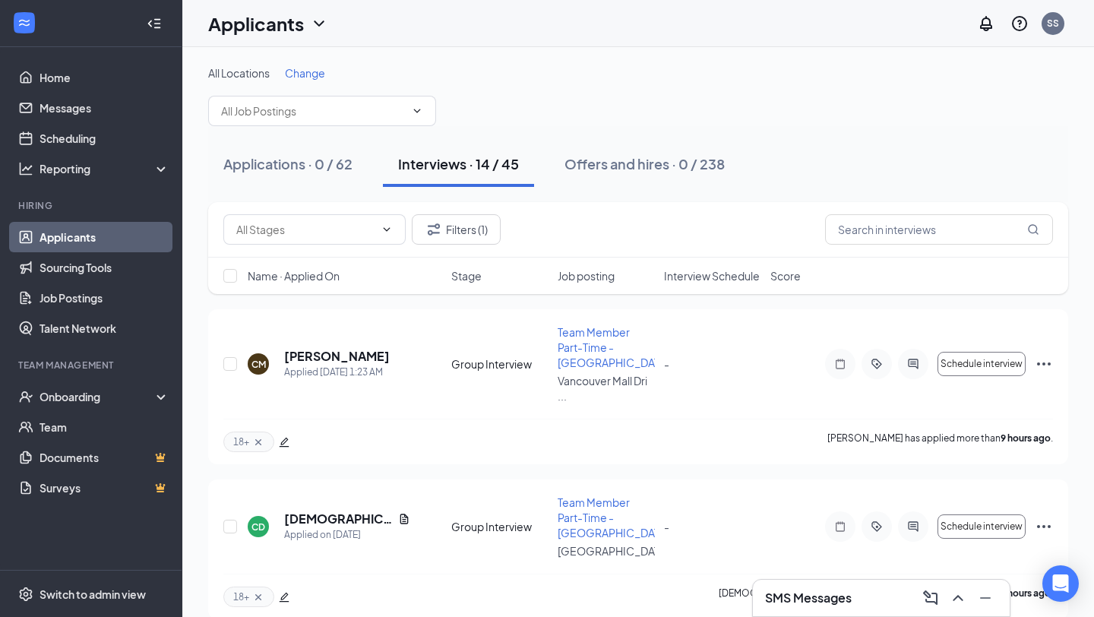
click at [305, 284] on div "Name · Applied On Stage Job posting Interview Schedule Score" at bounding box center [638, 276] width 860 height 36
click at [312, 278] on span "Name · Applied On" at bounding box center [294, 275] width 92 height 15
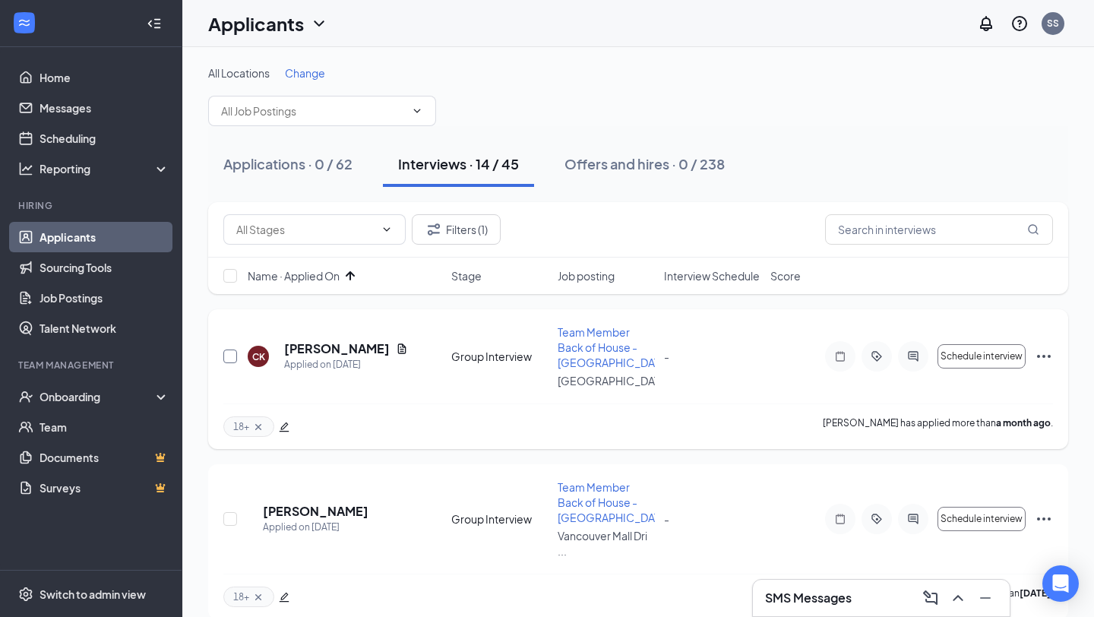
click at [234, 356] on input "checkbox" at bounding box center [230, 357] width 14 height 14
checkbox input "true"
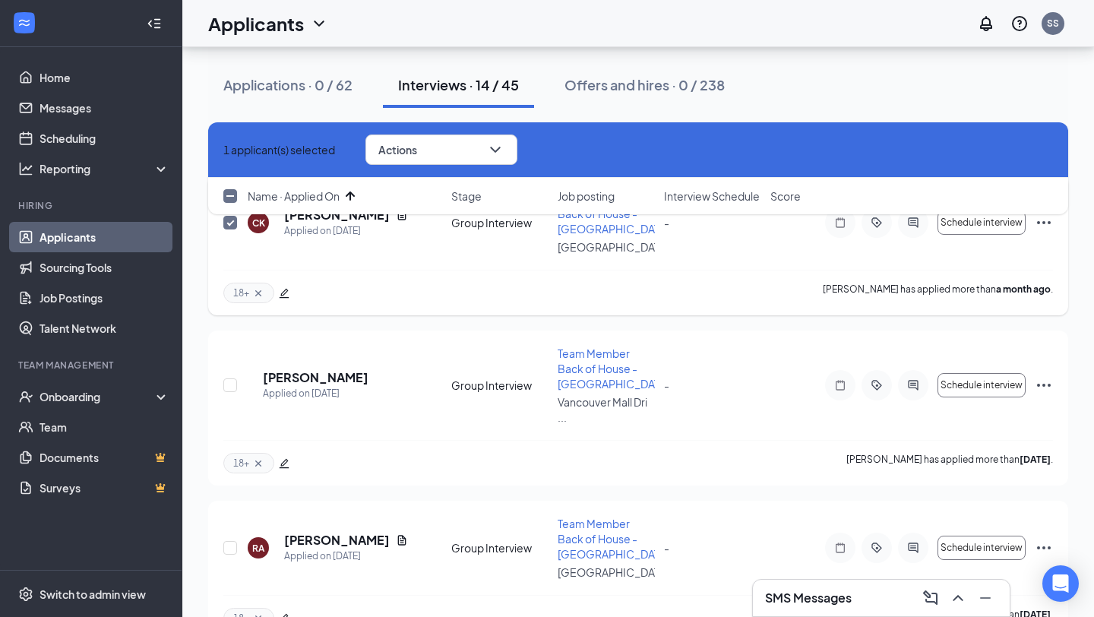
scroll to position [135, 0]
click at [231, 386] on input "checkbox" at bounding box center [230, 385] width 14 height 14
checkbox input "true"
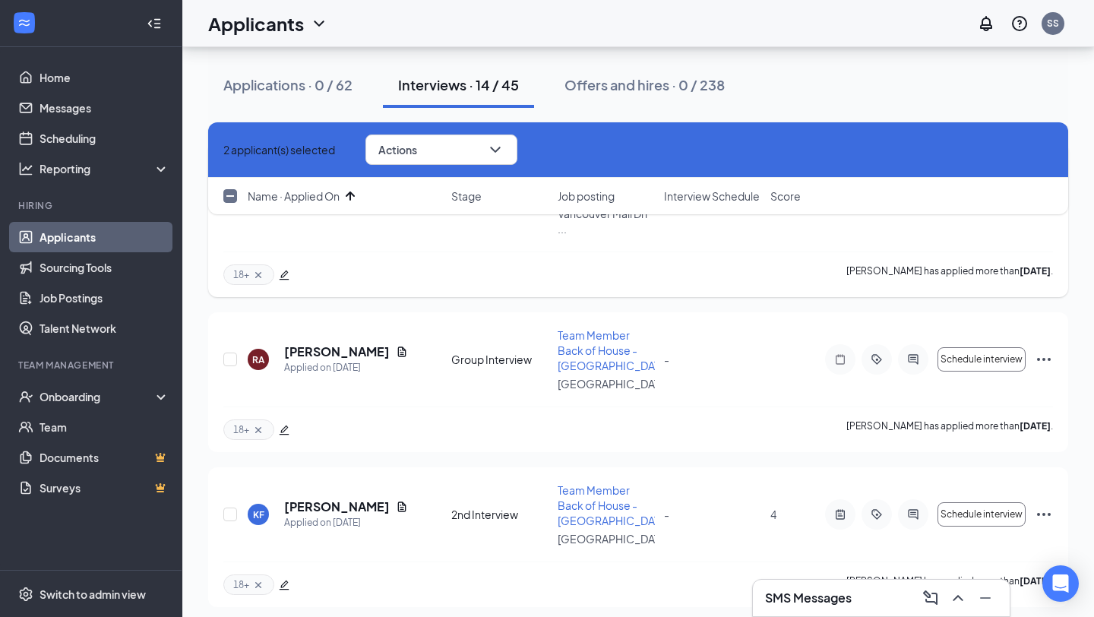
scroll to position [323, 0]
click at [229, 353] on input "checkbox" at bounding box center [230, 359] width 14 height 14
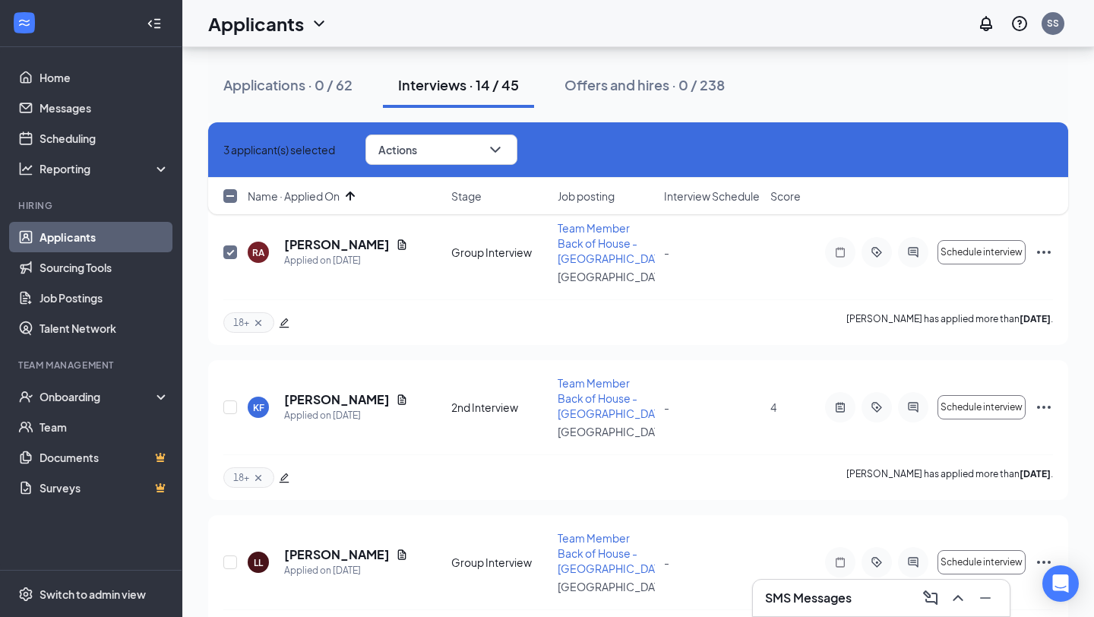
scroll to position [139, 0]
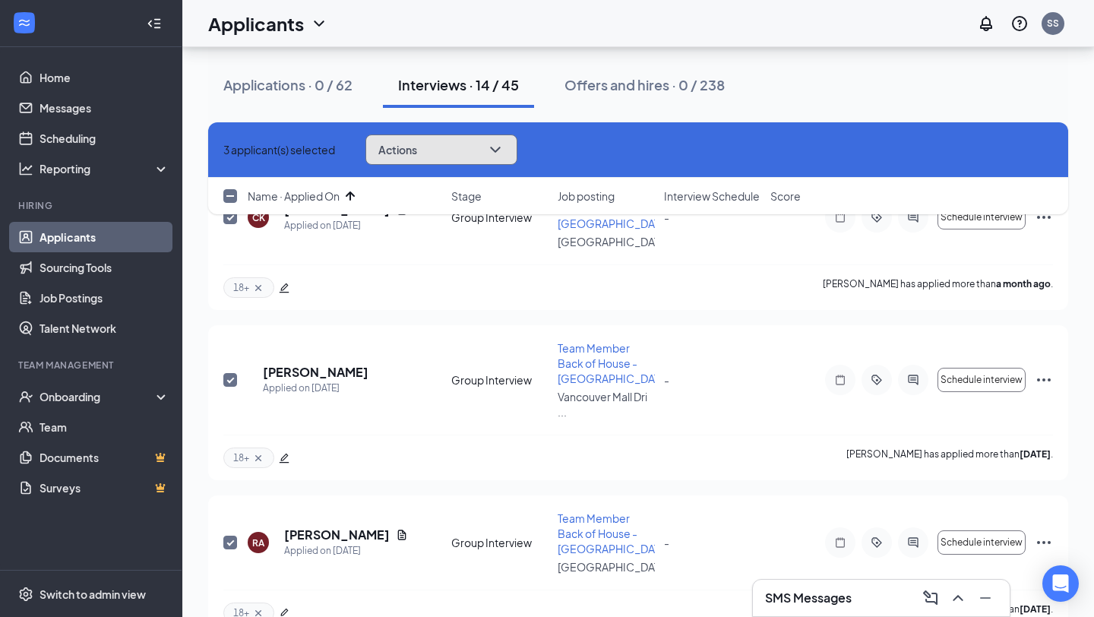
click at [483, 149] on button "Actions" at bounding box center [442, 150] width 152 height 30
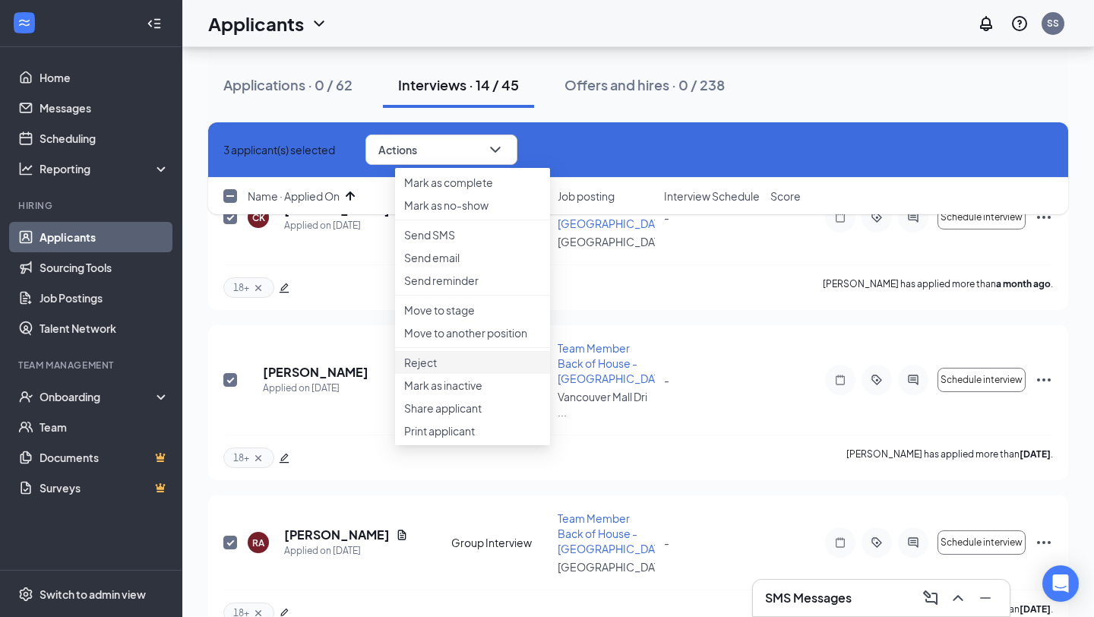
click at [471, 370] on p "Reject" at bounding box center [472, 362] width 137 height 15
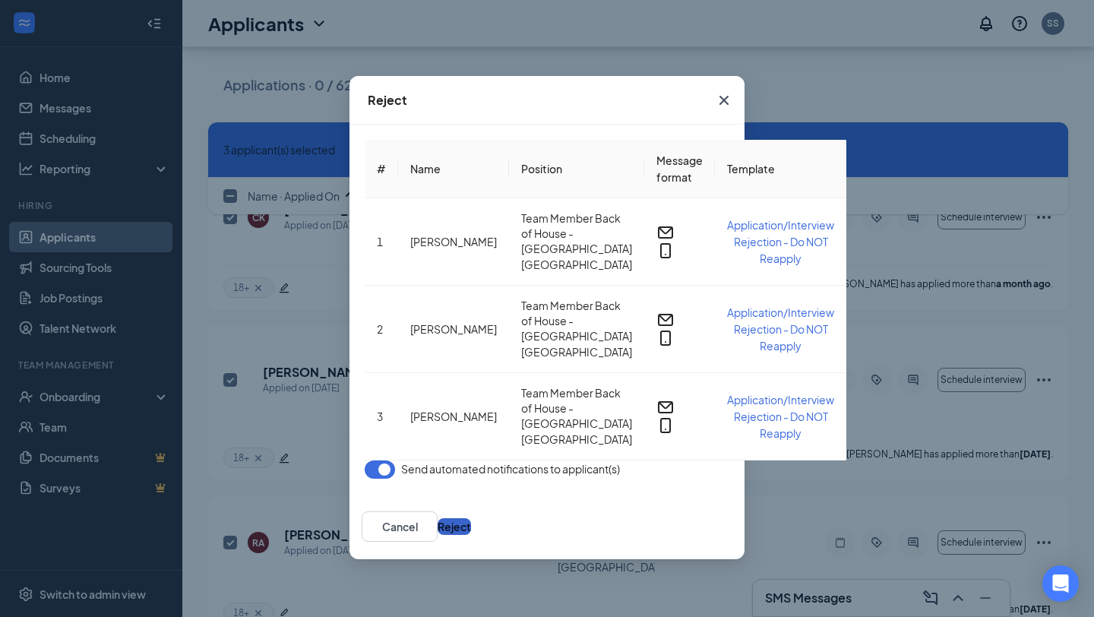
click at [471, 518] on button "Reject" at bounding box center [454, 526] width 33 height 17
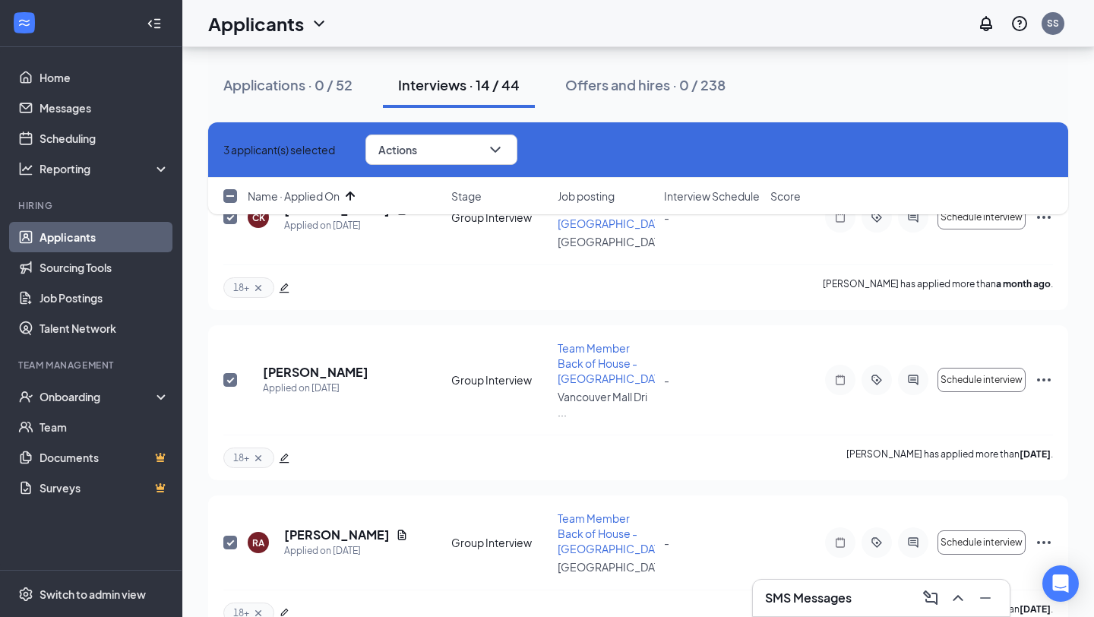
checkbox input "false"
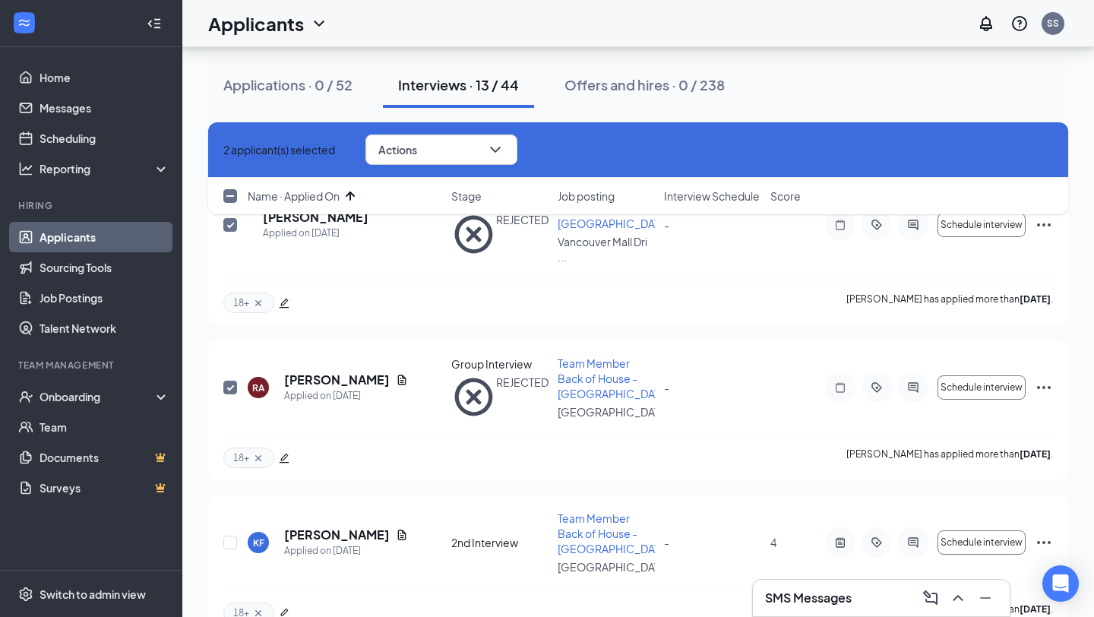
click at [223, 150] on icon "Cross" at bounding box center [223, 150] width 0 height 0
checkbox input "false"
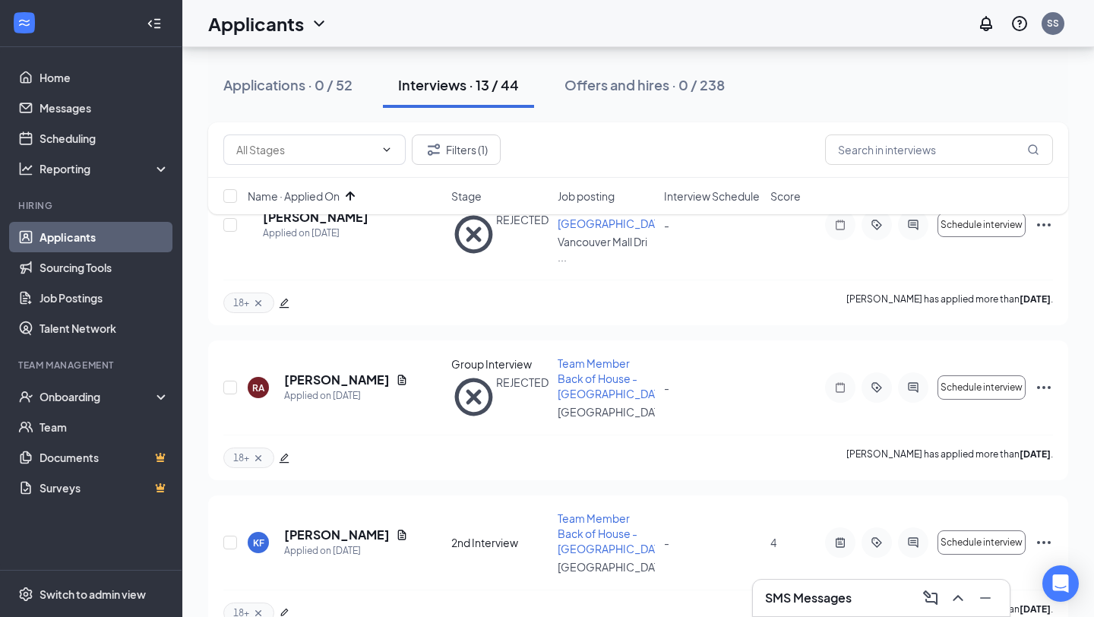
click at [92, 235] on link "Applicants" at bounding box center [105, 237] width 130 height 30
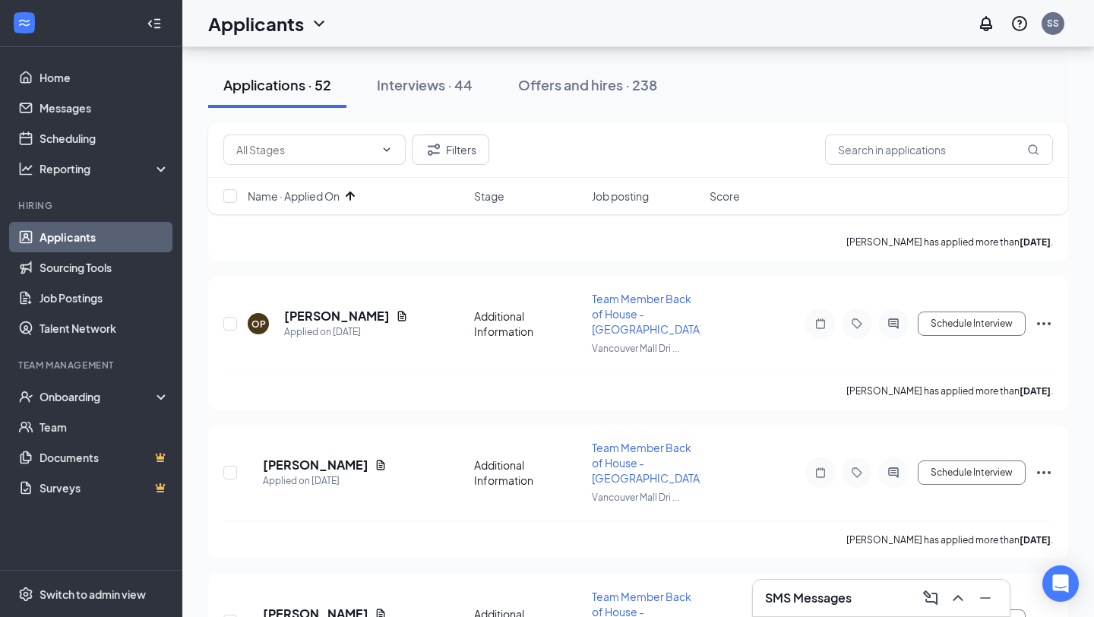
scroll to position [1116, 0]
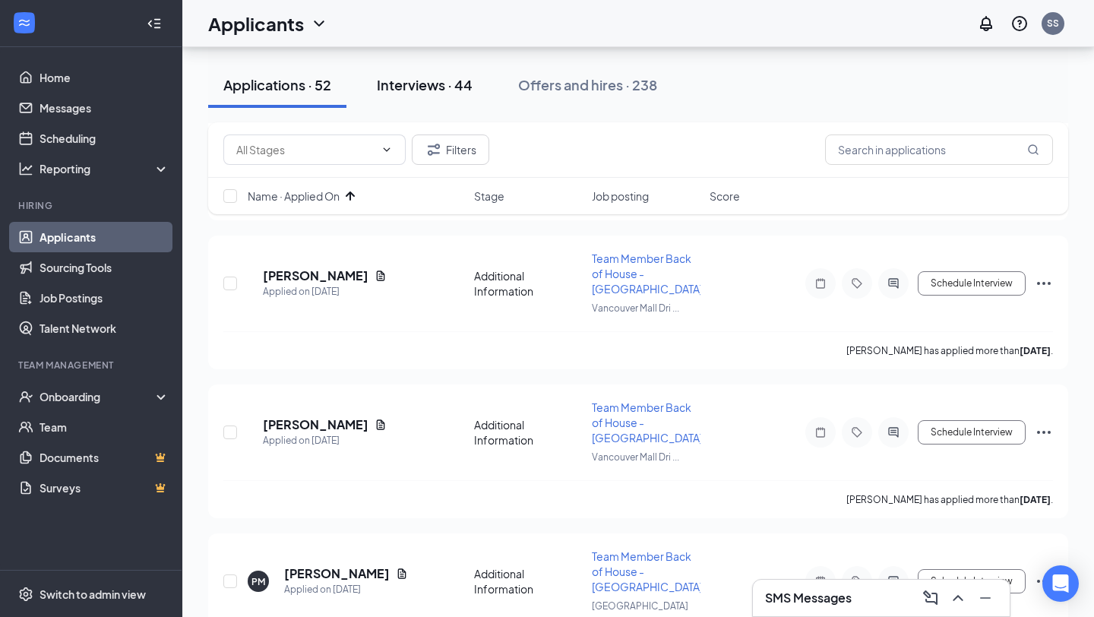
click at [451, 88] on div "Interviews · 44" at bounding box center [425, 84] width 96 height 19
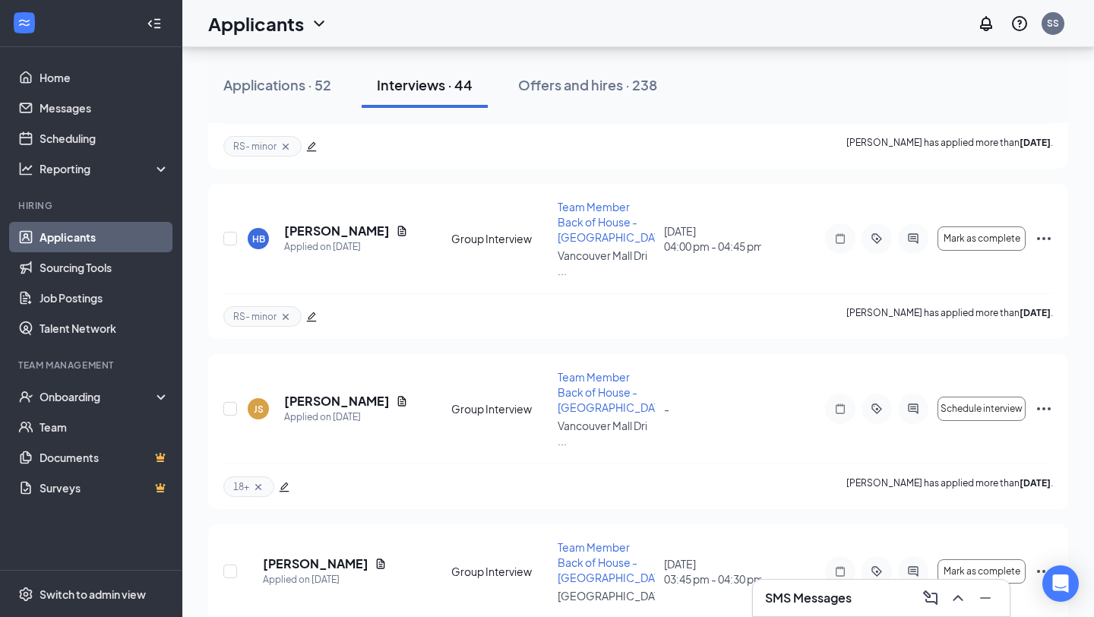
scroll to position [1086, 0]
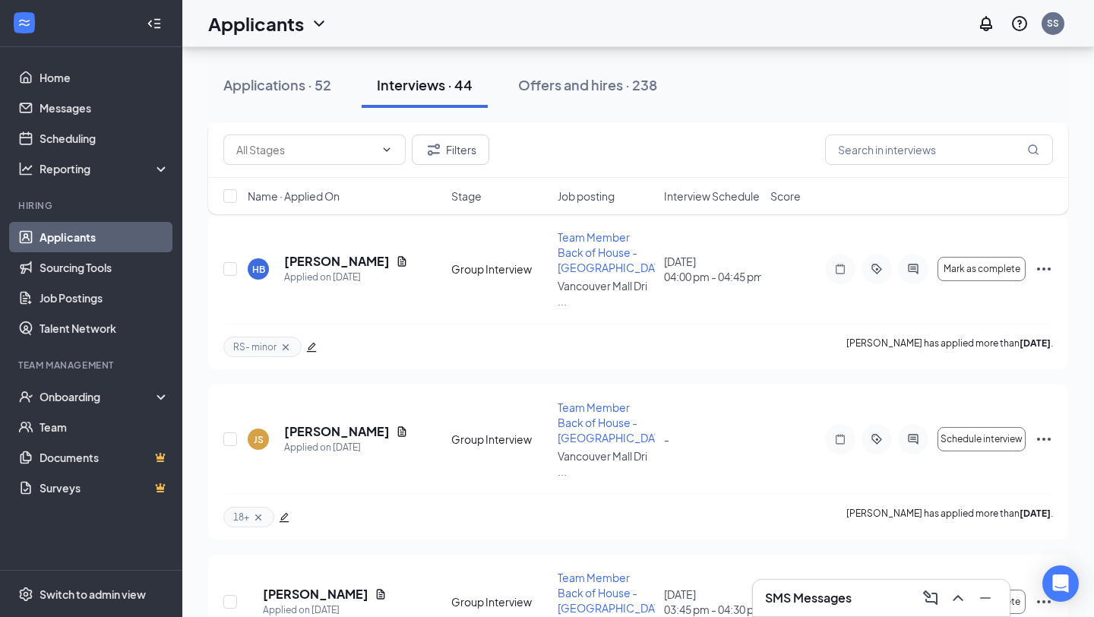
click at [733, 200] on span "Interview Schedule" at bounding box center [712, 195] width 96 height 15
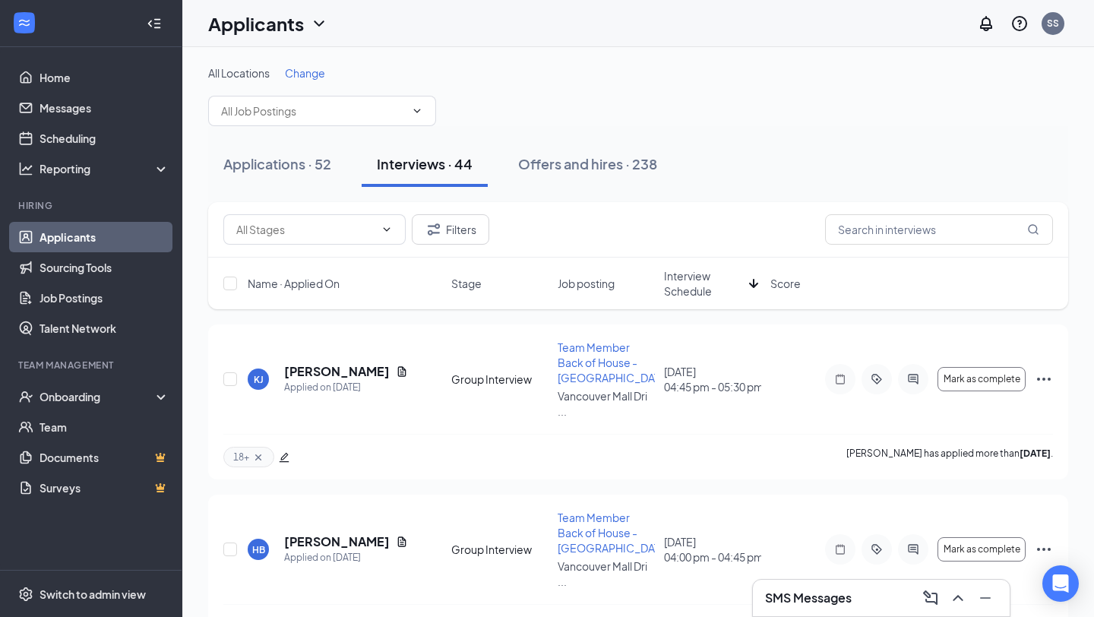
click at [684, 296] on span "Interview Schedule" at bounding box center [703, 283] width 79 height 30
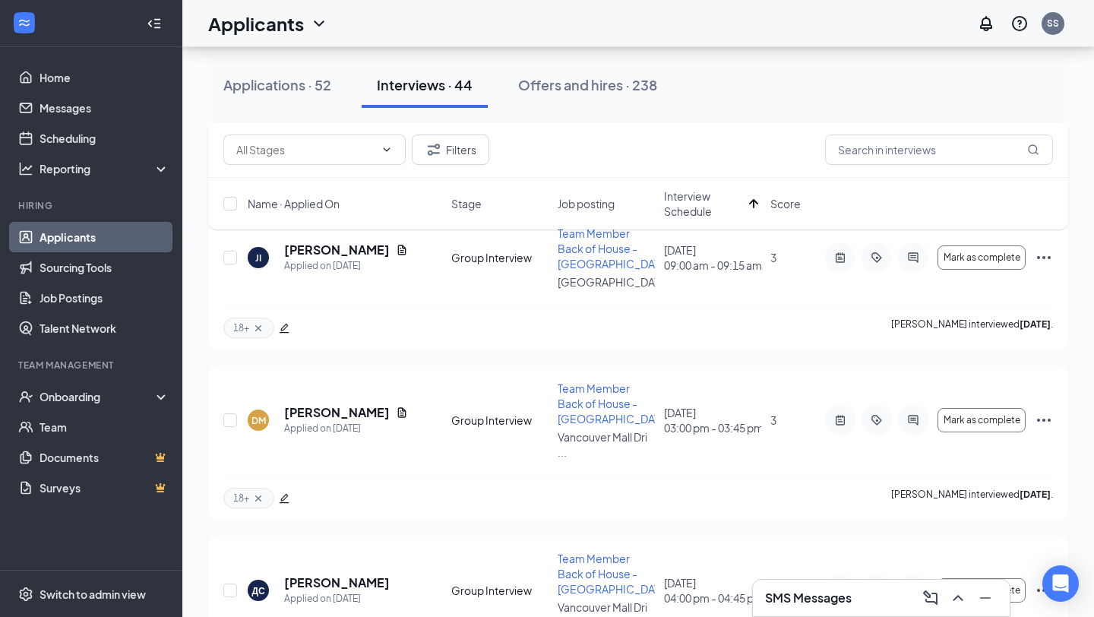
scroll to position [612, 0]
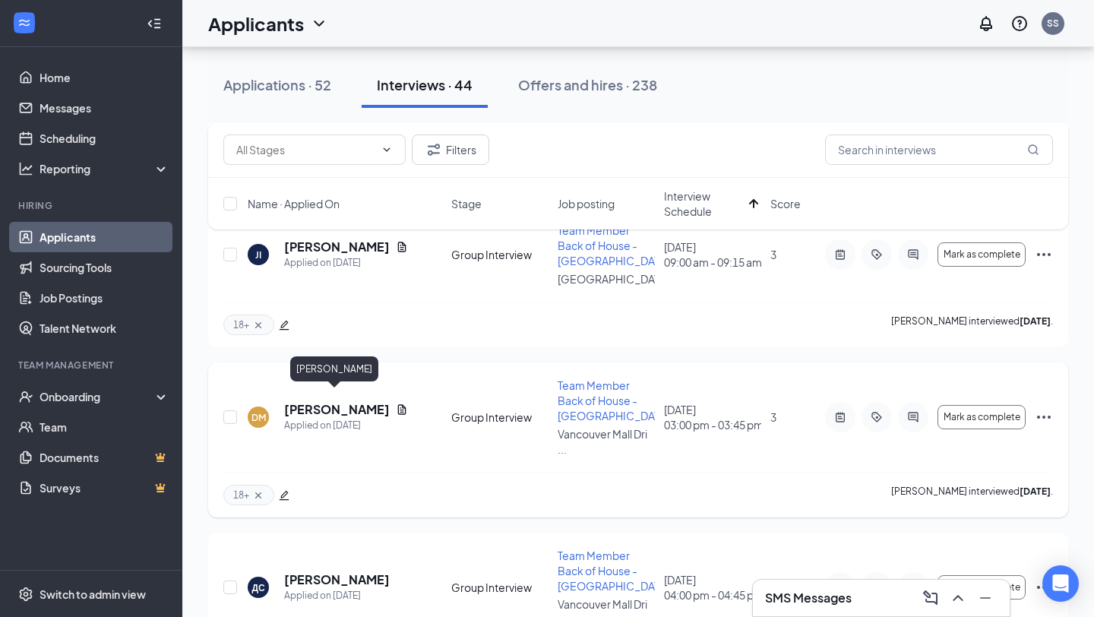
click at [334, 401] on h5 "[PERSON_NAME]" at bounding box center [337, 409] width 106 height 17
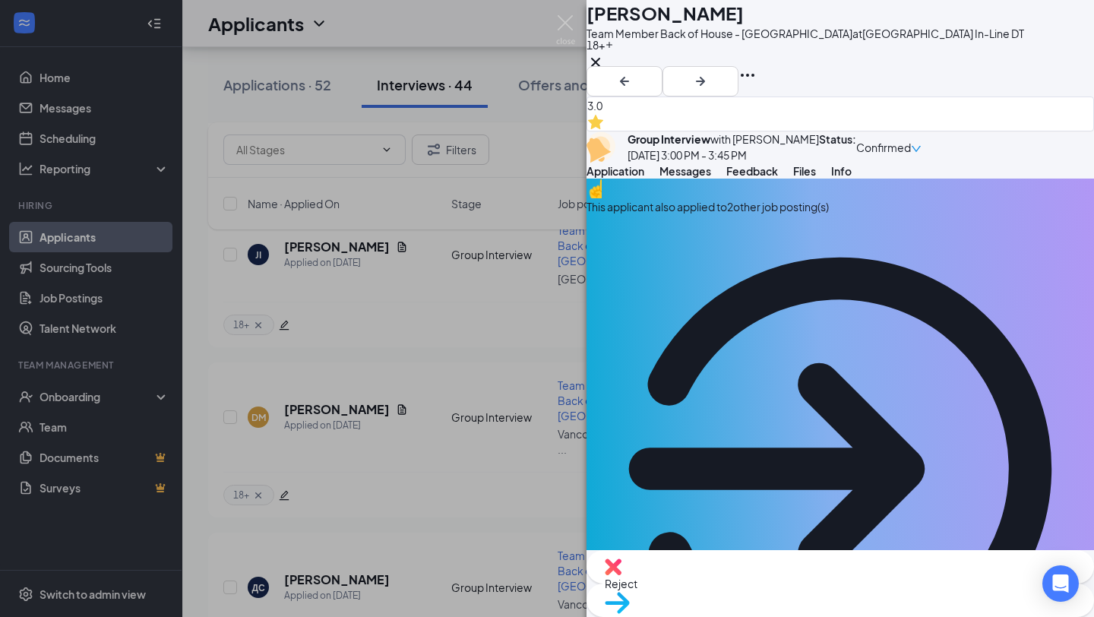
click at [778, 179] on button "Feedback" at bounding box center [752, 170] width 52 height 15
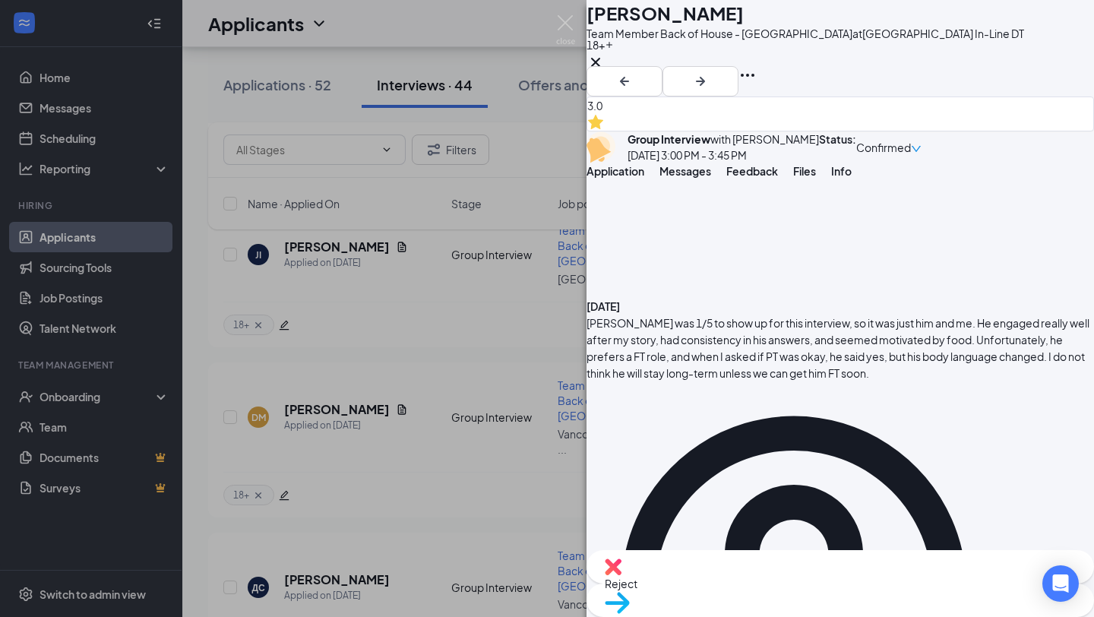
scroll to position [2634, 0]
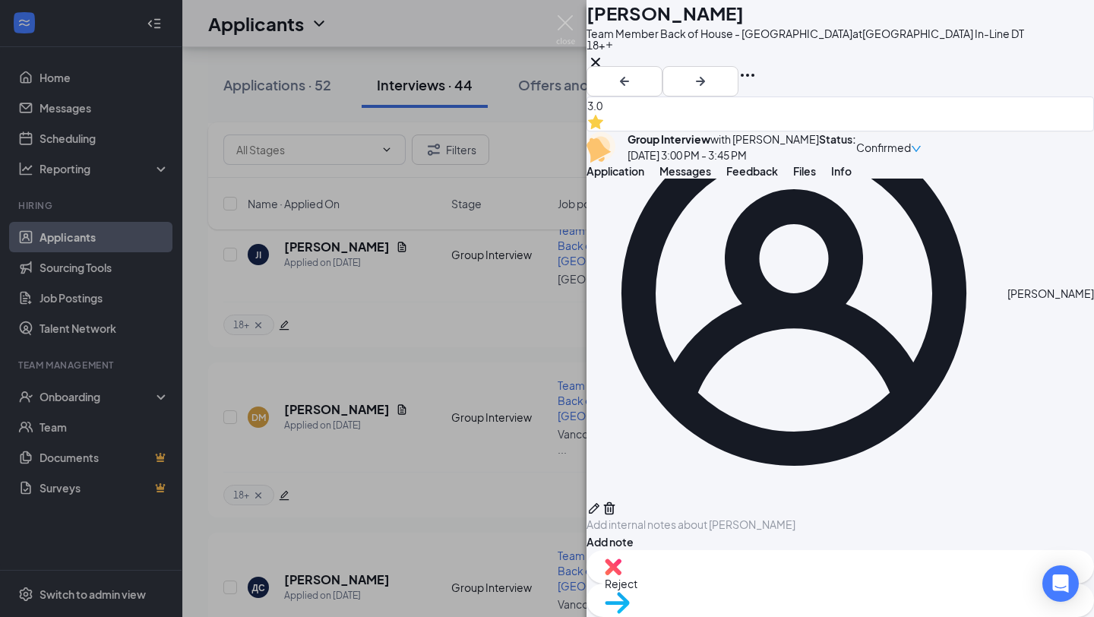
click at [751, 584] on div "Reject" at bounding box center [841, 566] width 508 height 33
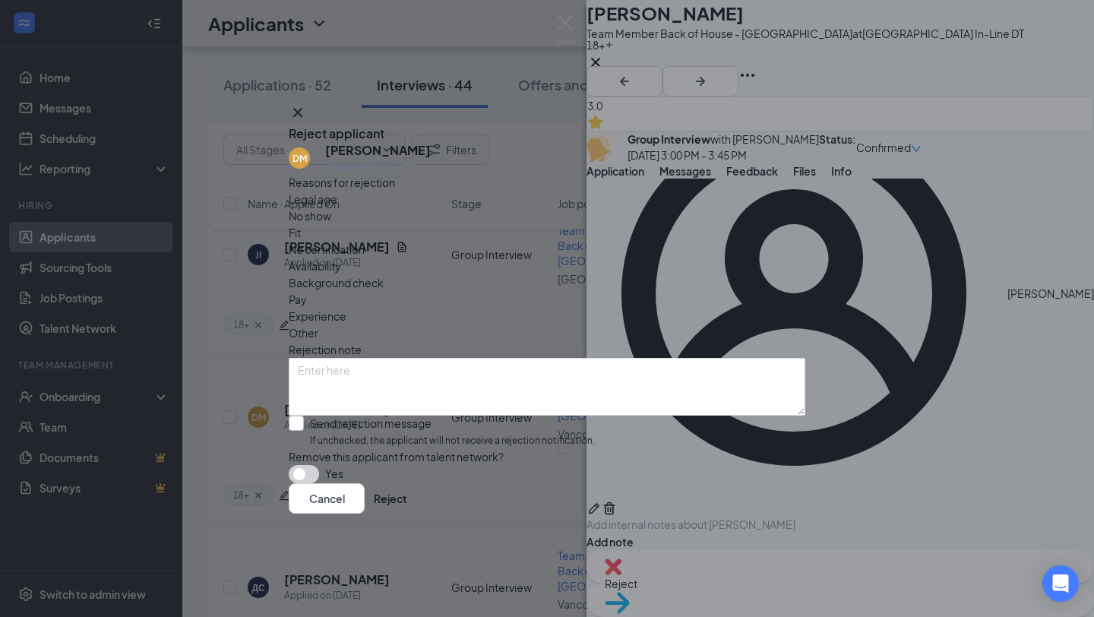
click at [385, 416] on input "Send rejection message If unchecked, the applicant will not receive a rejection…" at bounding box center [442, 432] width 306 height 33
checkbox input "true"
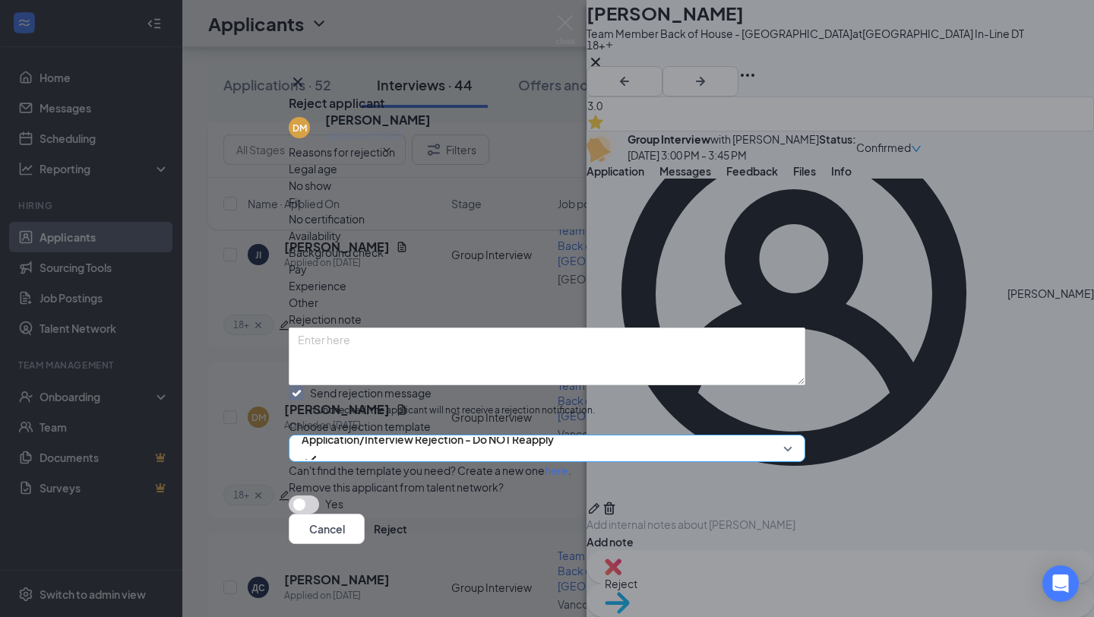
click at [423, 452] on div "Application/Interview Rejection - Do NOT Reapply" at bounding box center [547, 448] width 517 height 27
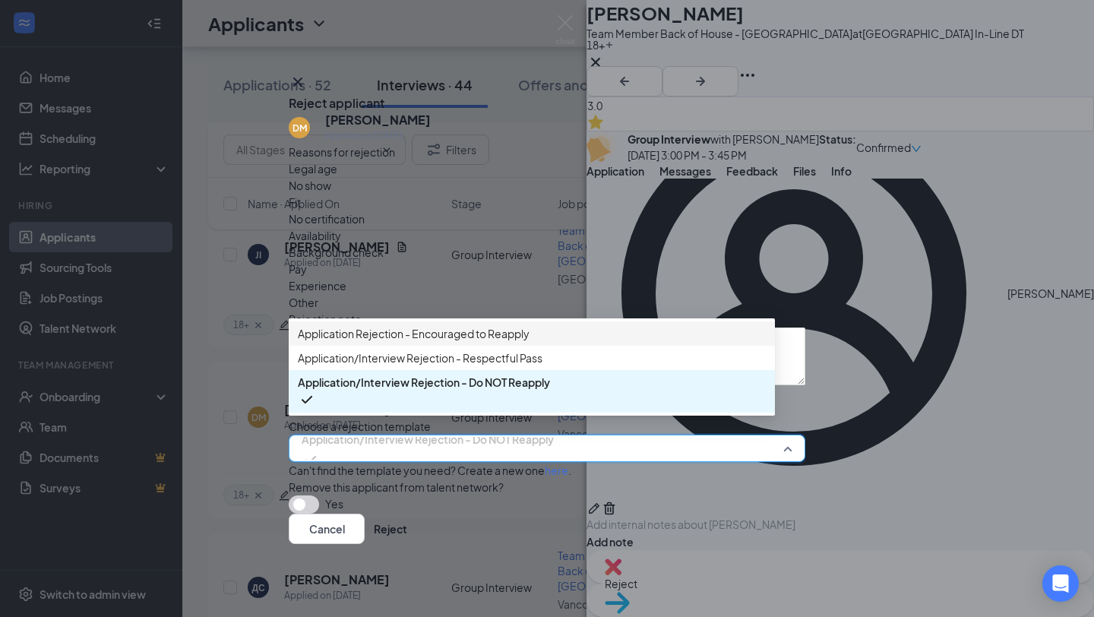
click at [530, 330] on span "Application Rejection - Encouraged to Reapply" at bounding box center [414, 333] width 232 height 17
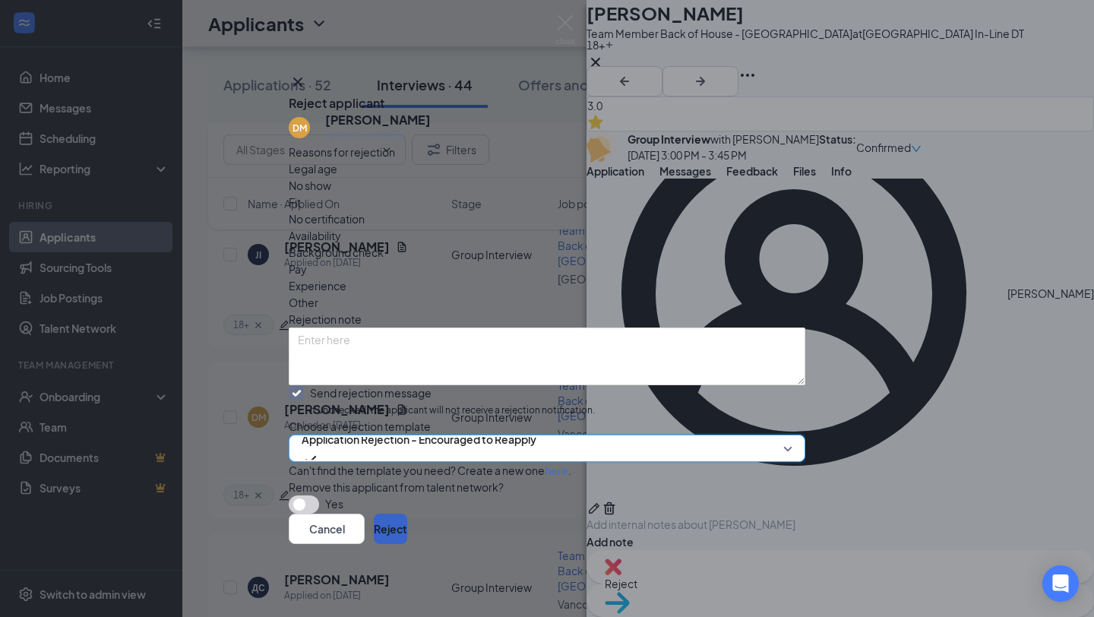
click at [407, 533] on button "Reject" at bounding box center [390, 529] width 33 height 30
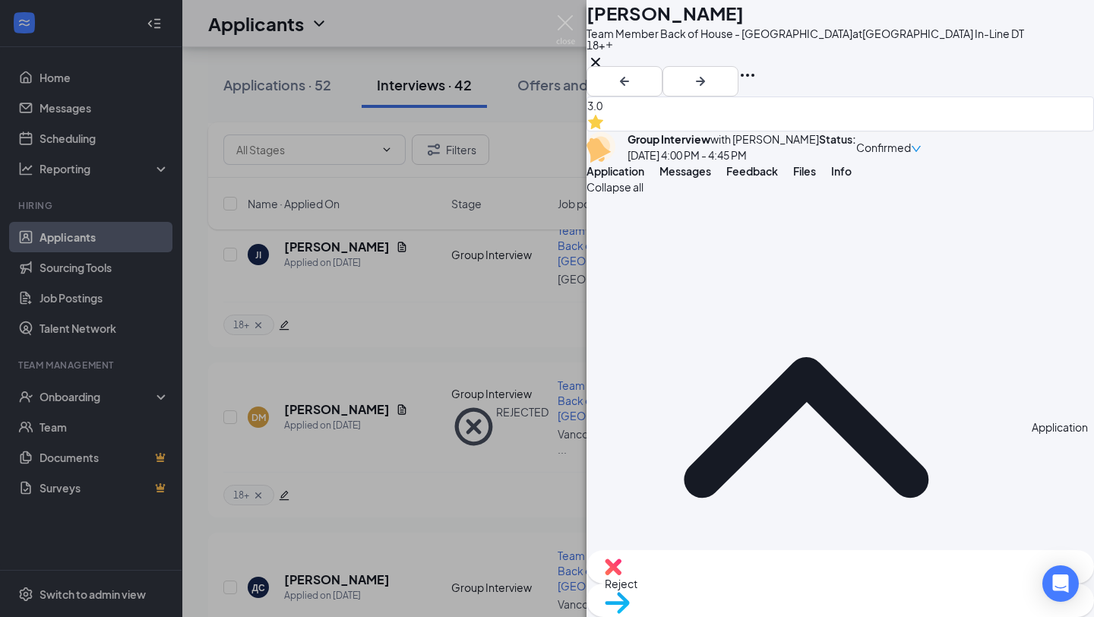
click at [622, 575] on img at bounding box center [613, 567] width 17 height 17
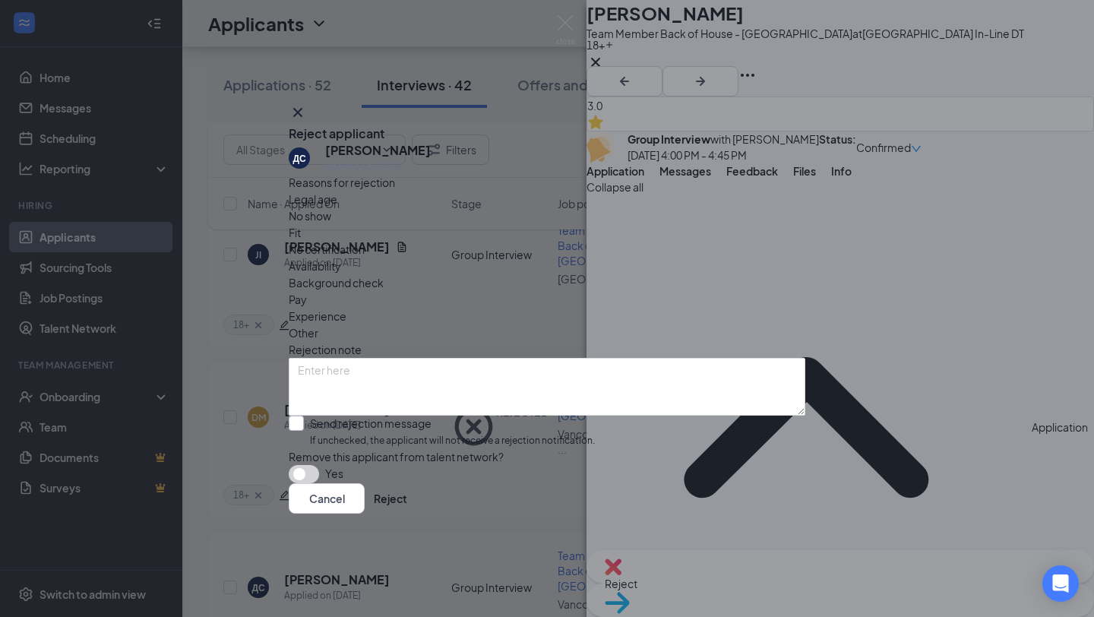
click at [335, 416] on input "Send rejection message If unchecked, the applicant will not receive a rejection…" at bounding box center [442, 432] width 306 height 33
checkbox input "true"
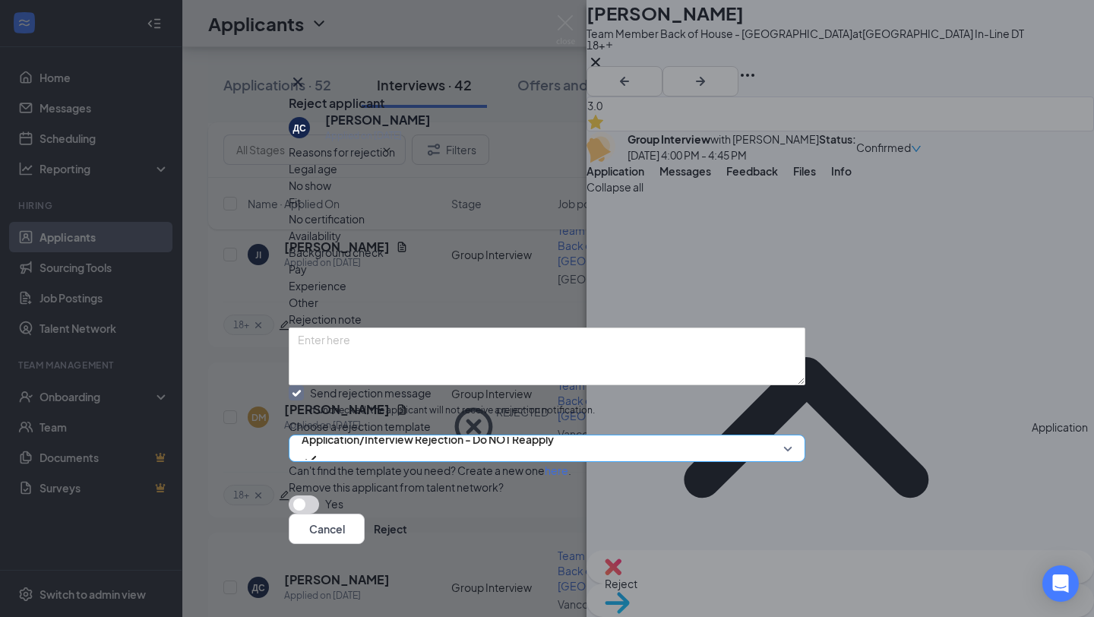
click at [467, 438] on span "Application/Interview Rejection - Do NOT Reapply" at bounding box center [428, 439] width 252 height 23
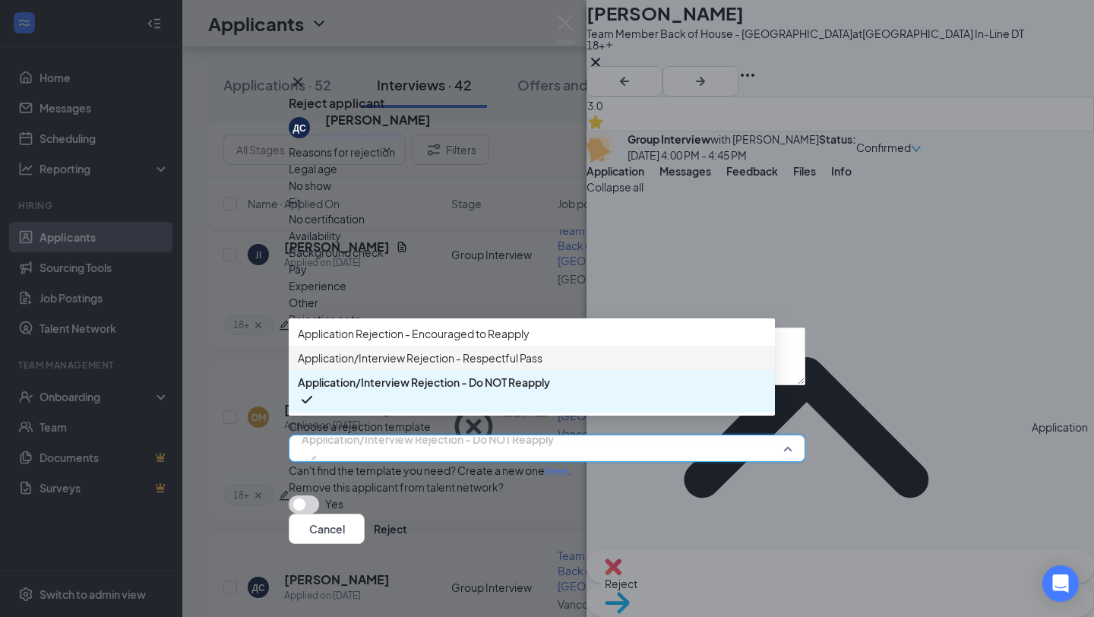
click at [508, 360] on span "Application/Interview Rejection - Respectful Pass" at bounding box center [420, 358] width 245 height 17
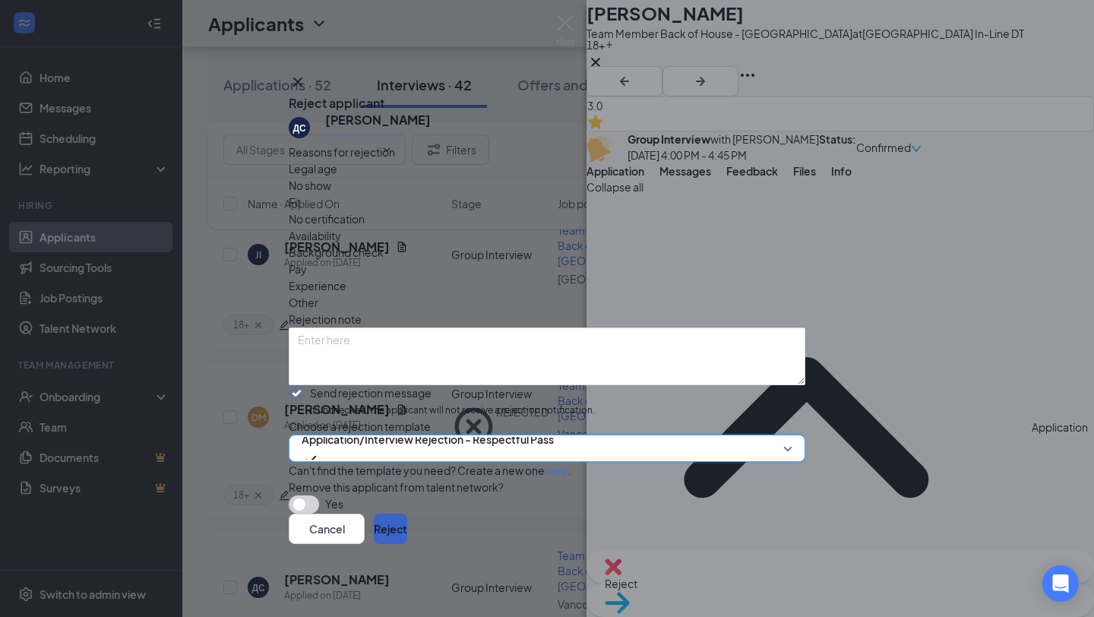
click at [407, 543] on button "Reject" at bounding box center [390, 529] width 33 height 30
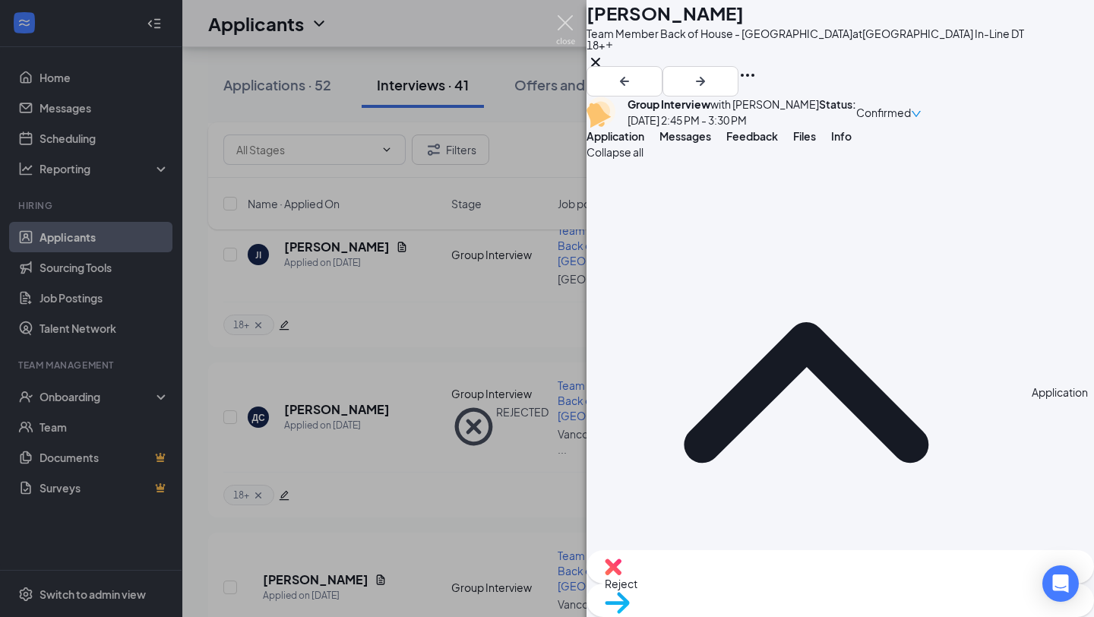
click at [564, 17] on img at bounding box center [565, 30] width 19 height 30
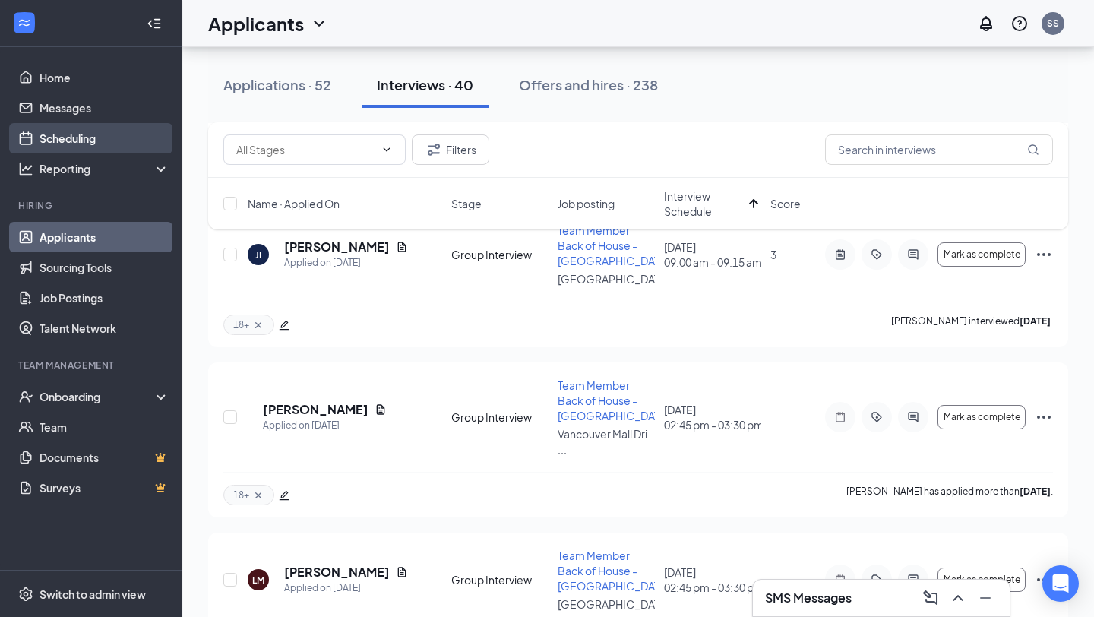
click at [72, 131] on link "Scheduling" at bounding box center [105, 138] width 130 height 30
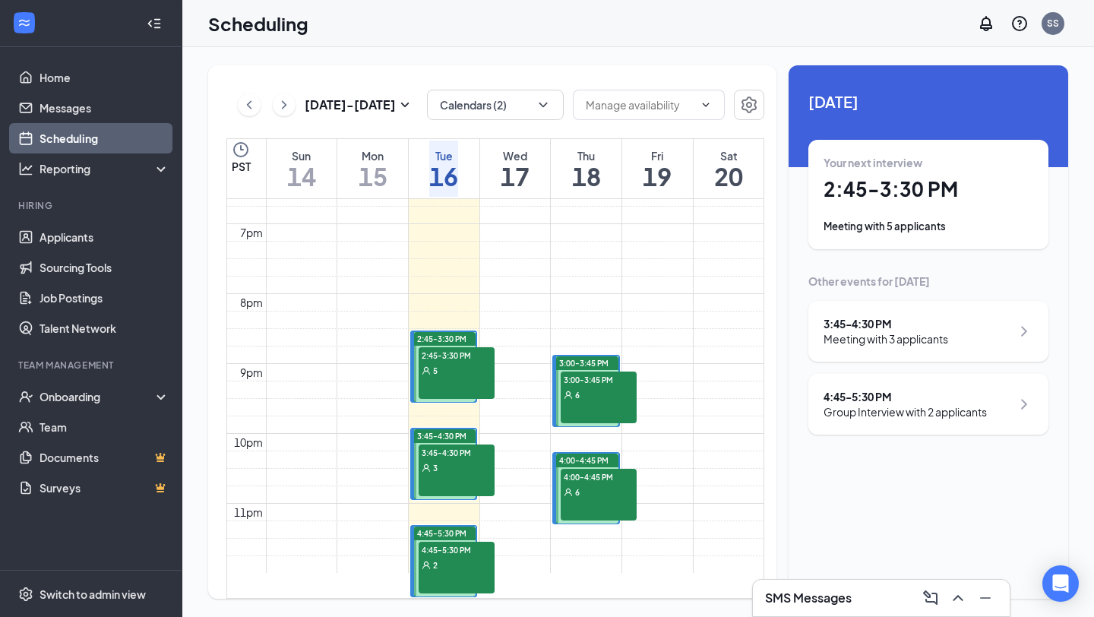
scroll to position [1370, 0]
click at [289, 105] on icon "ChevronRight" at bounding box center [284, 105] width 15 height 18
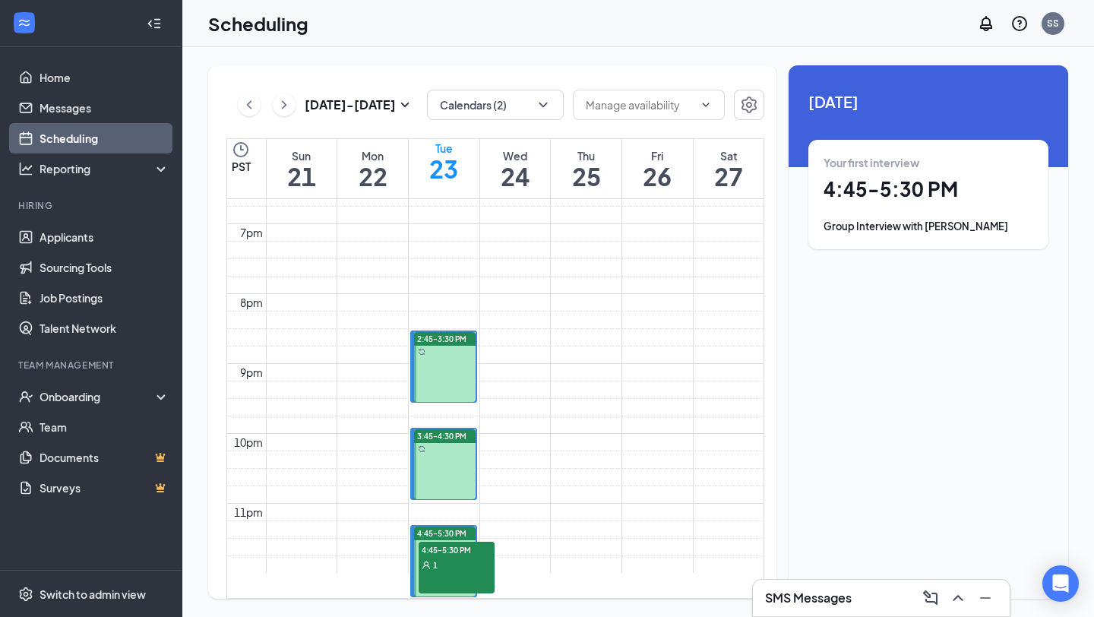
scroll to position [1420, 0]
click at [248, 106] on icon "ChevronLeft" at bounding box center [249, 104] width 5 height 8
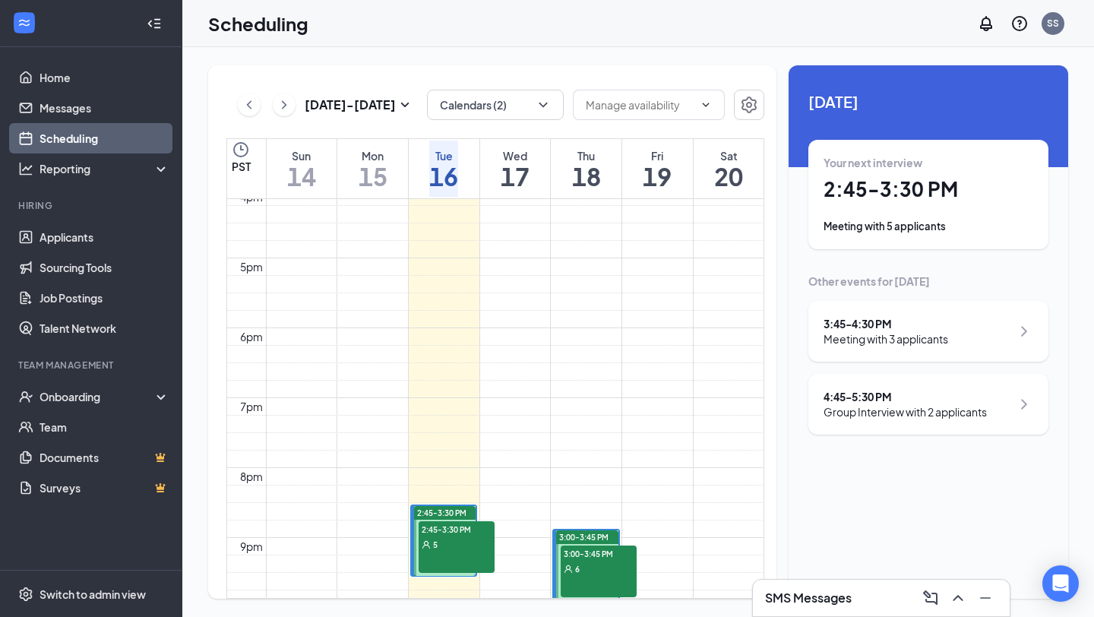
scroll to position [1372, 0]
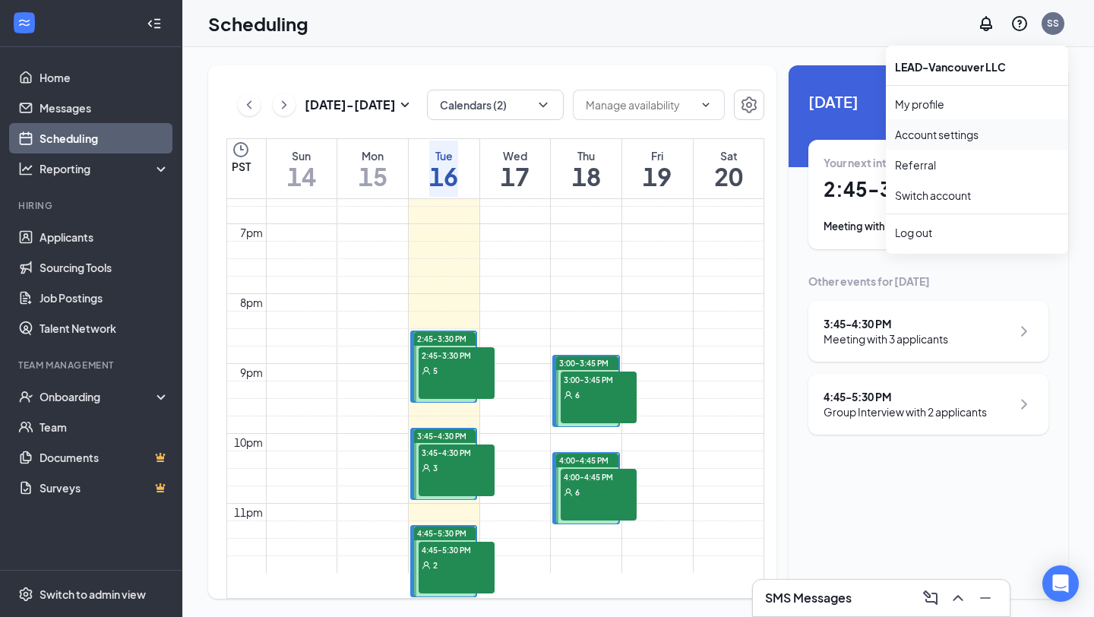
click at [943, 132] on link "Account settings" at bounding box center [977, 134] width 164 height 15
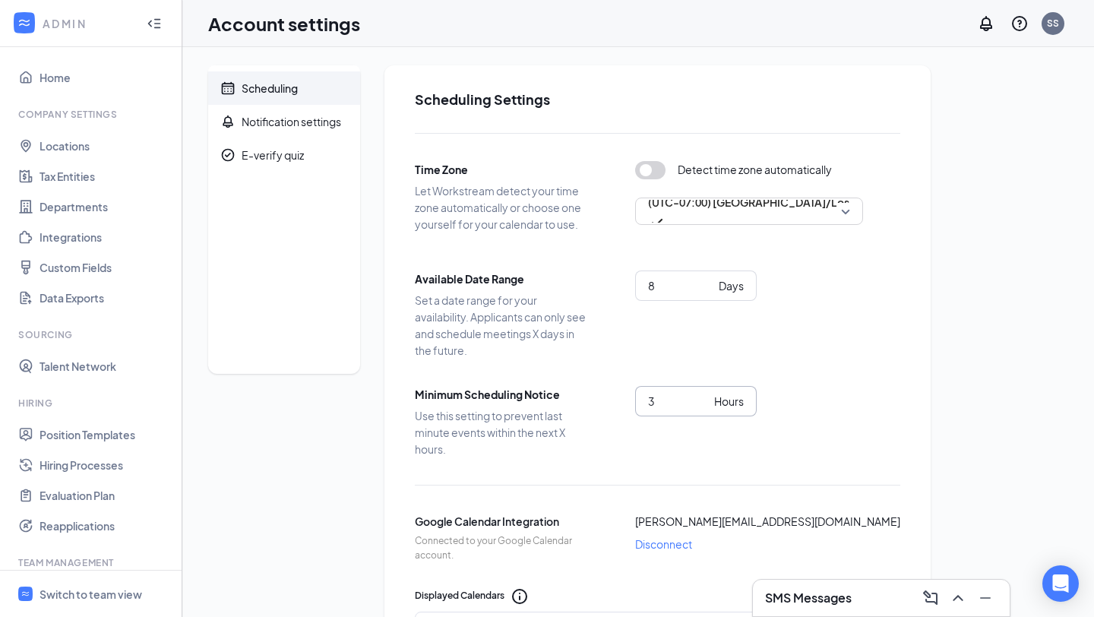
click at [671, 405] on input "3" at bounding box center [678, 401] width 60 height 17
click at [669, 401] on input "3" at bounding box center [678, 401] width 60 height 17
type input "8"
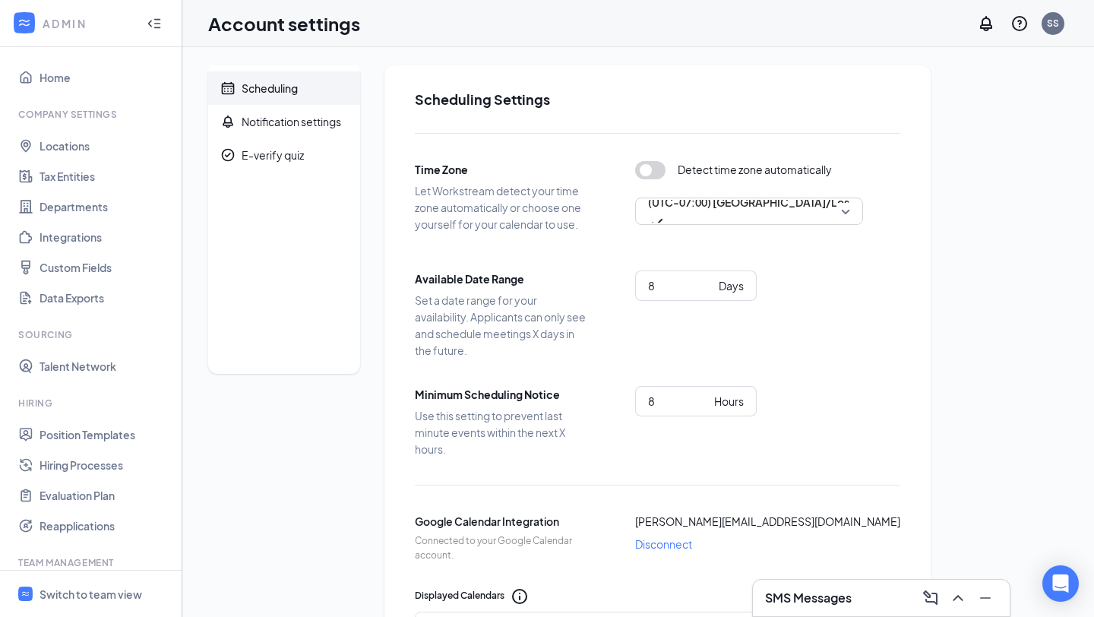
click at [271, 126] on div "Notification settings" at bounding box center [292, 121] width 100 height 15
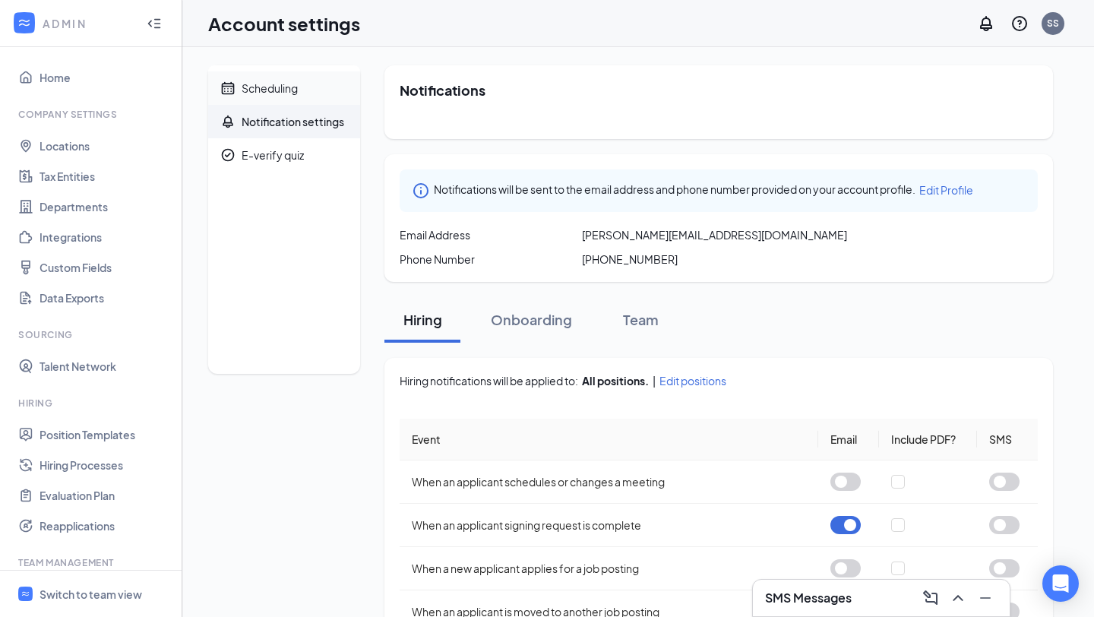
click at [280, 90] on div "Scheduling" at bounding box center [270, 88] width 56 height 15
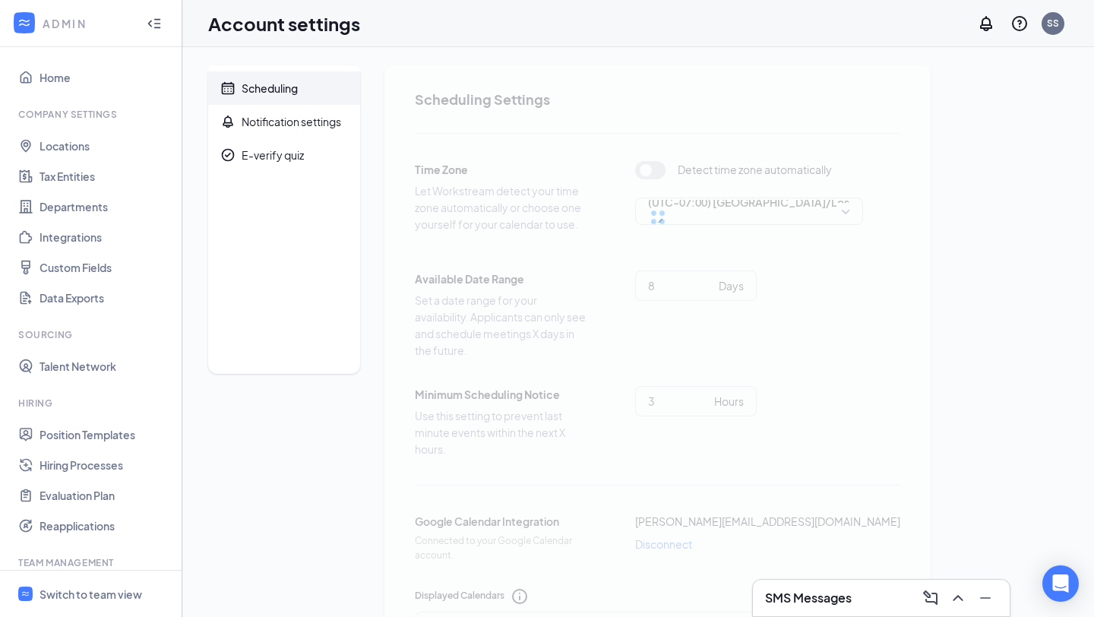
type input "8"
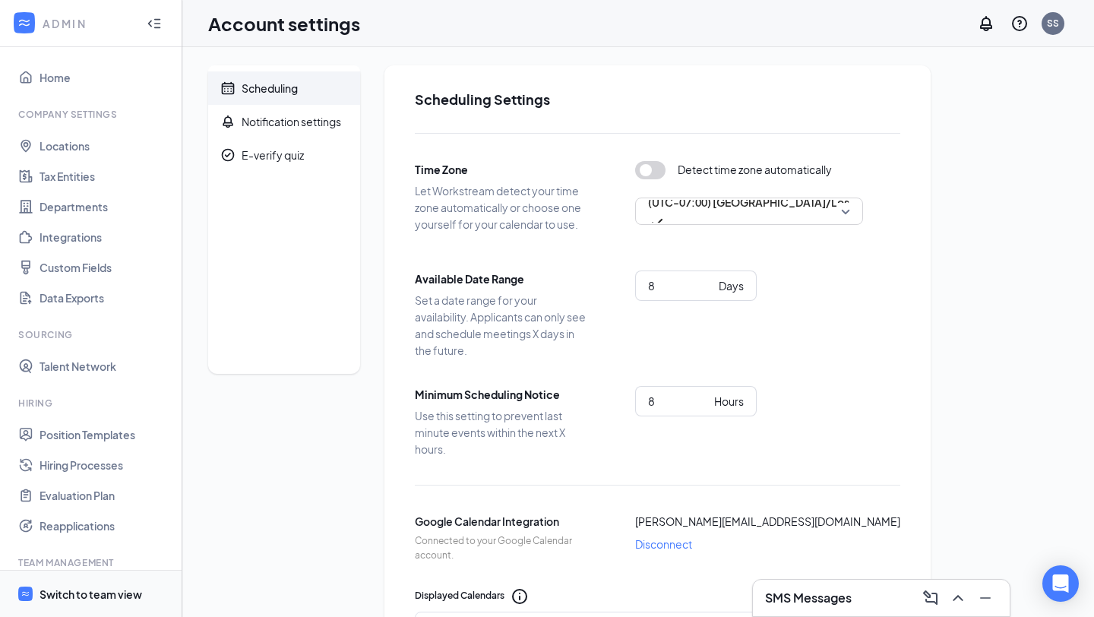
click at [70, 593] on div "Switch to team view" at bounding box center [91, 594] width 103 height 15
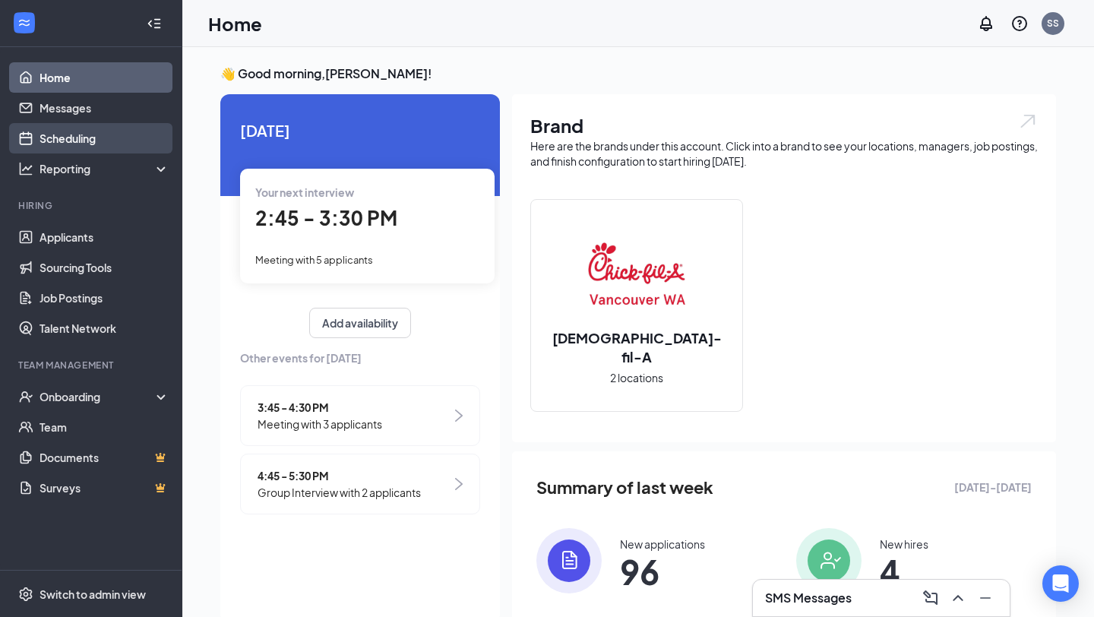
click at [68, 145] on link "Scheduling" at bounding box center [105, 138] width 130 height 30
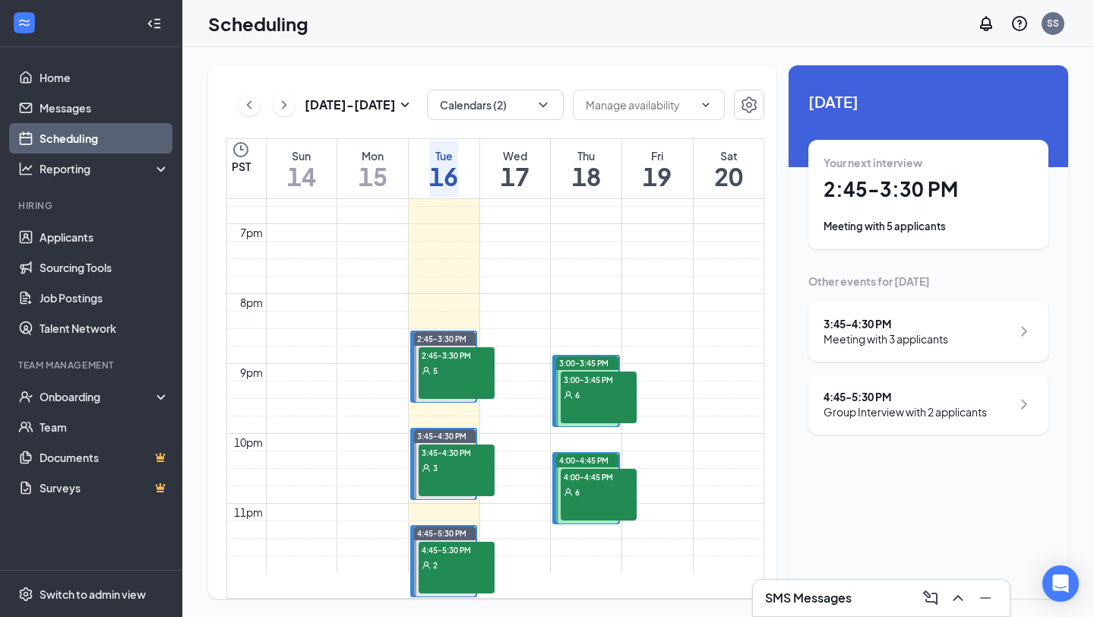
scroll to position [1343, 0]
click at [484, 98] on button "Calendars (2)" at bounding box center [495, 105] width 137 height 30
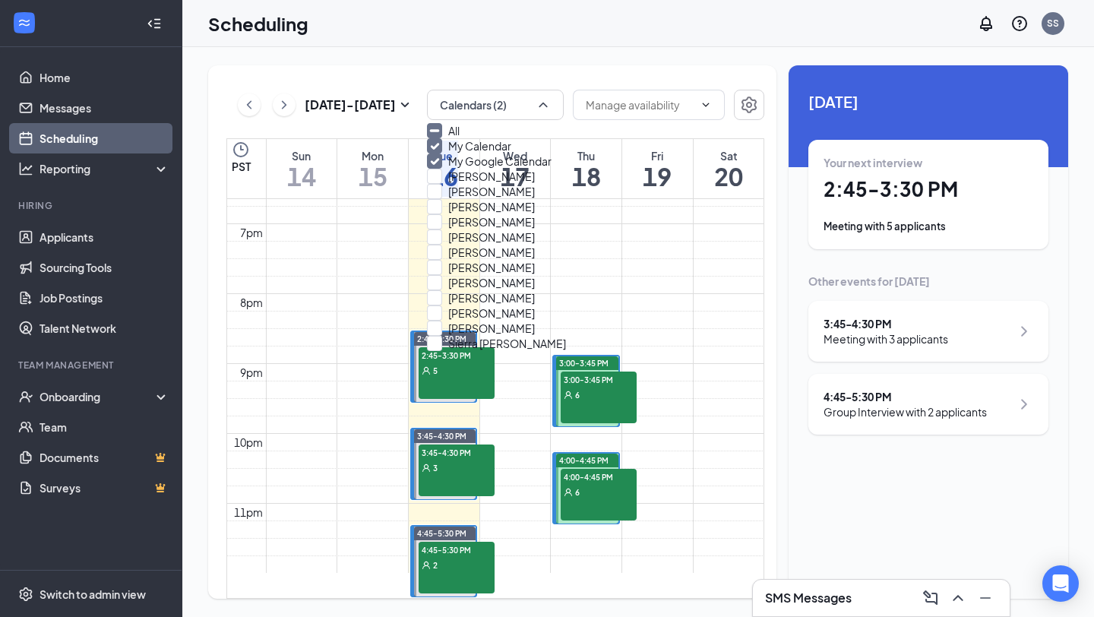
click at [457, 137] on input "All" at bounding box center [443, 130] width 33 height 15
checkbox input "true"
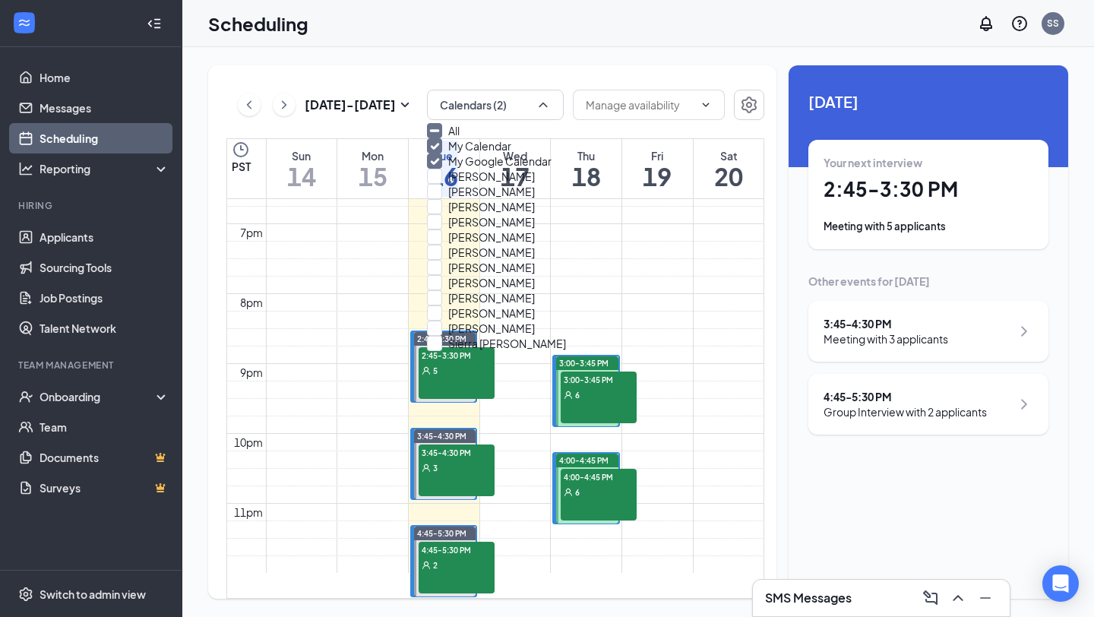
checkbox input "true"
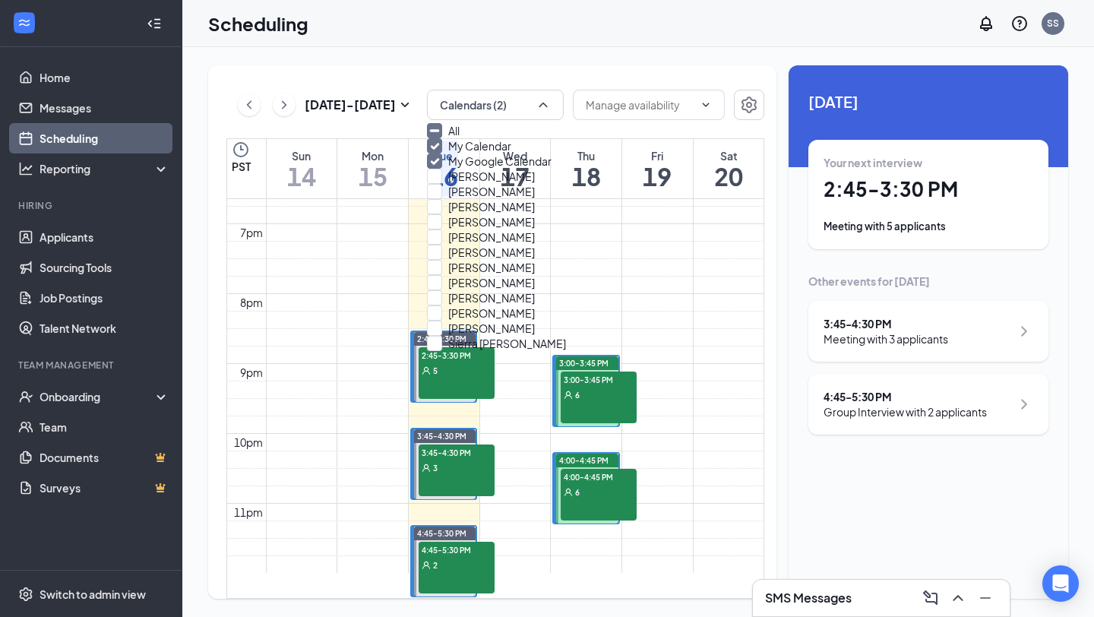
checkbox input "true"
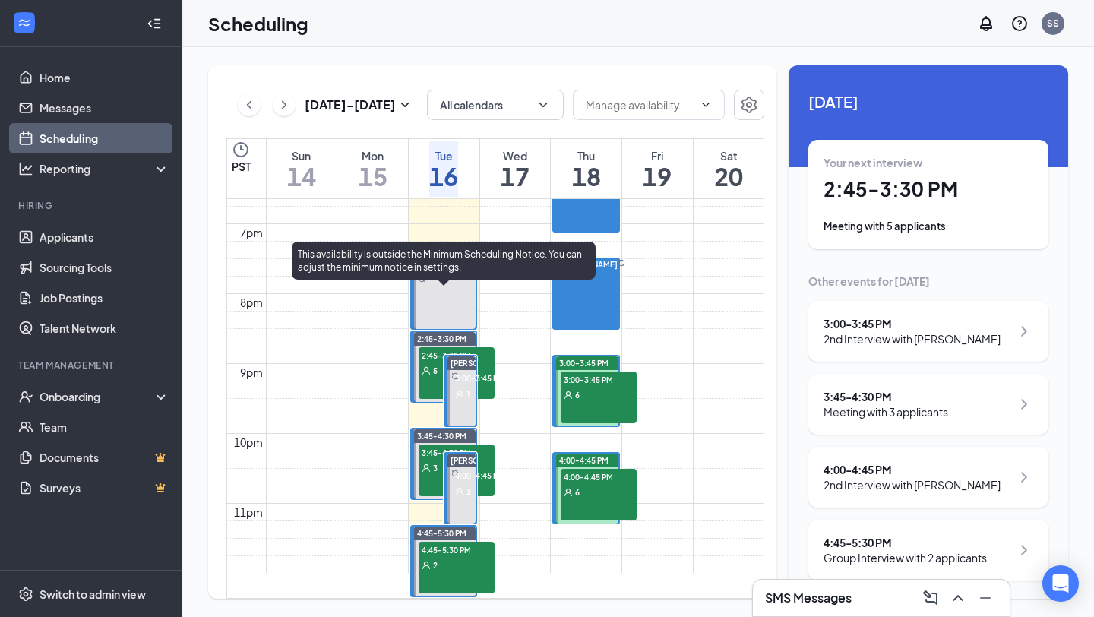
click at [430, 362] on div "5" at bounding box center [457, 369] width 76 height 15
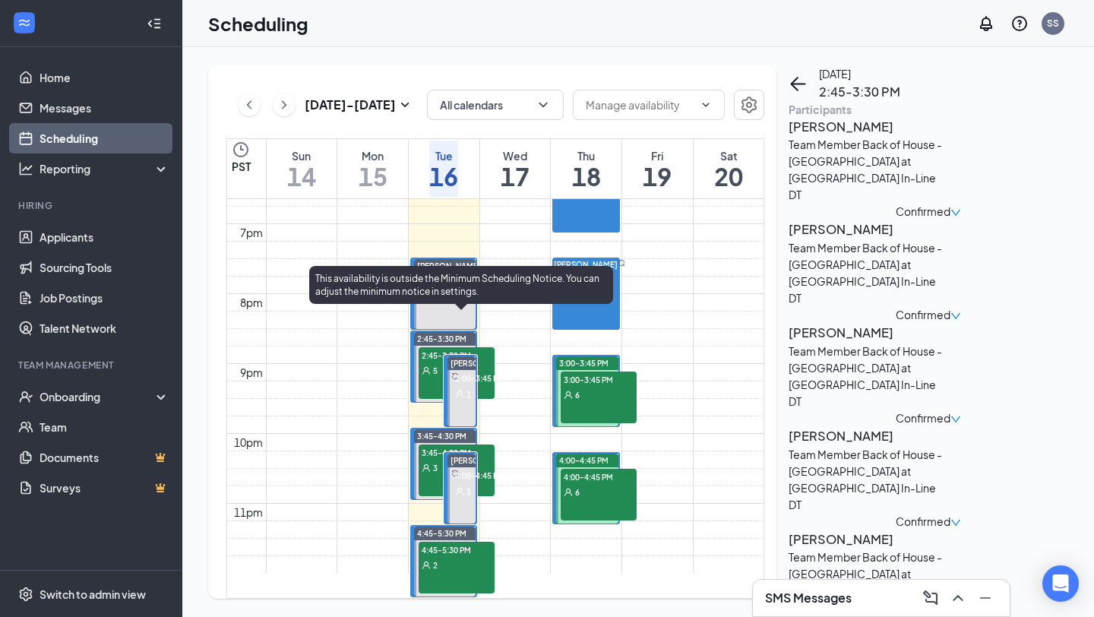
click at [471, 386] on div "1" at bounding box center [490, 393] width 76 height 15
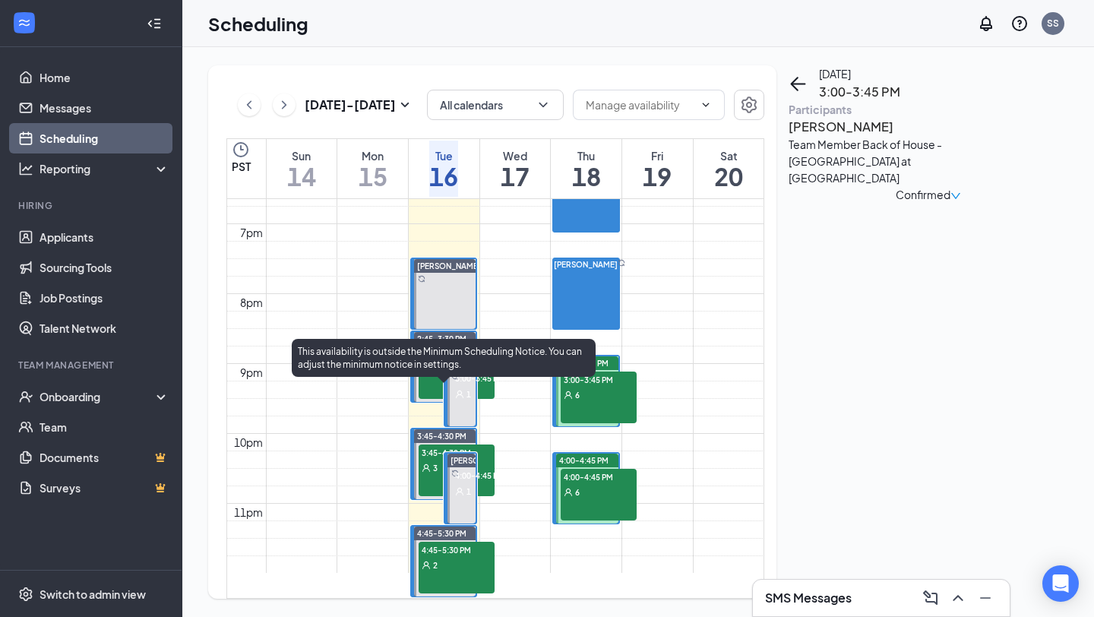
click at [426, 464] on icon "User" at bounding box center [427, 468] width 8 height 8
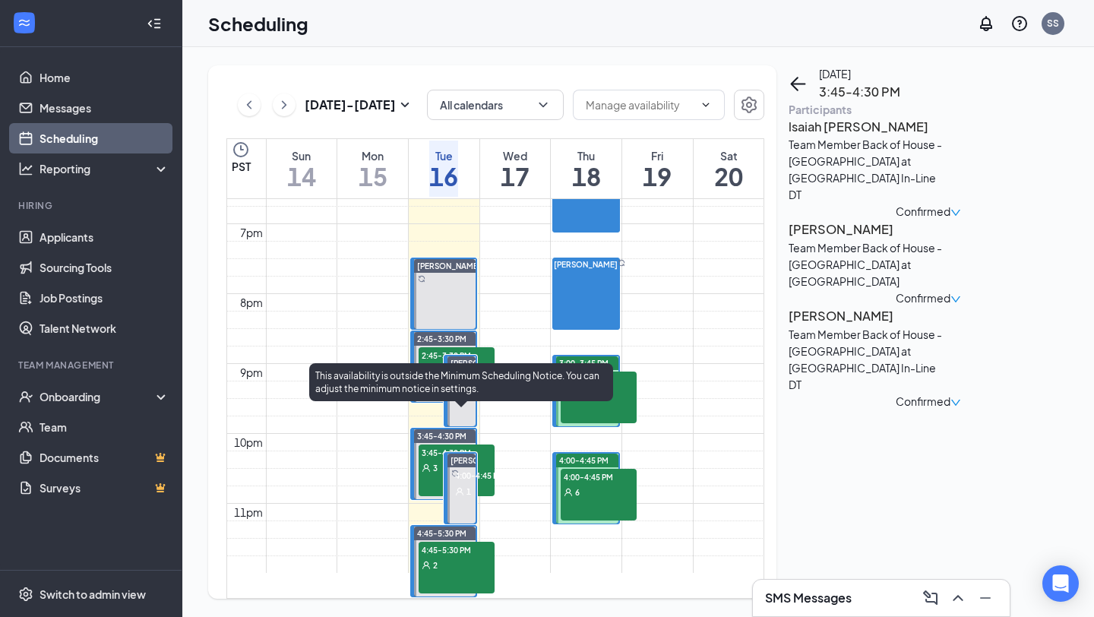
click at [474, 483] on div "1" at bounding box center [490, 490] width 76 height 15
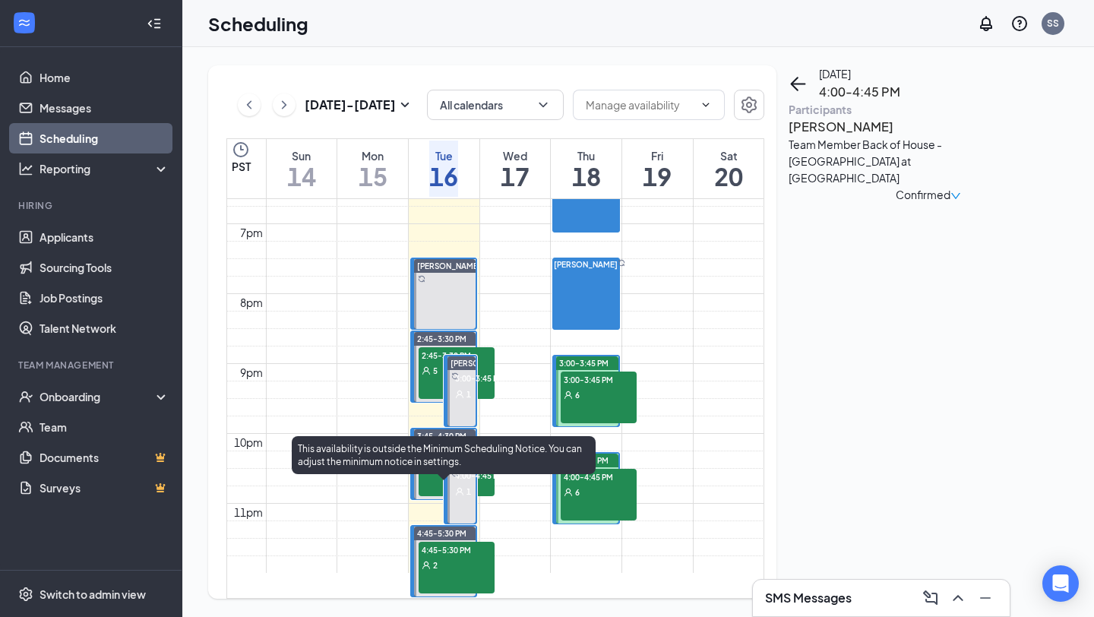
click at [453, 542] on div "4:45-5:30 PM 2" at bounding box center [457, 568] width 76 height 52
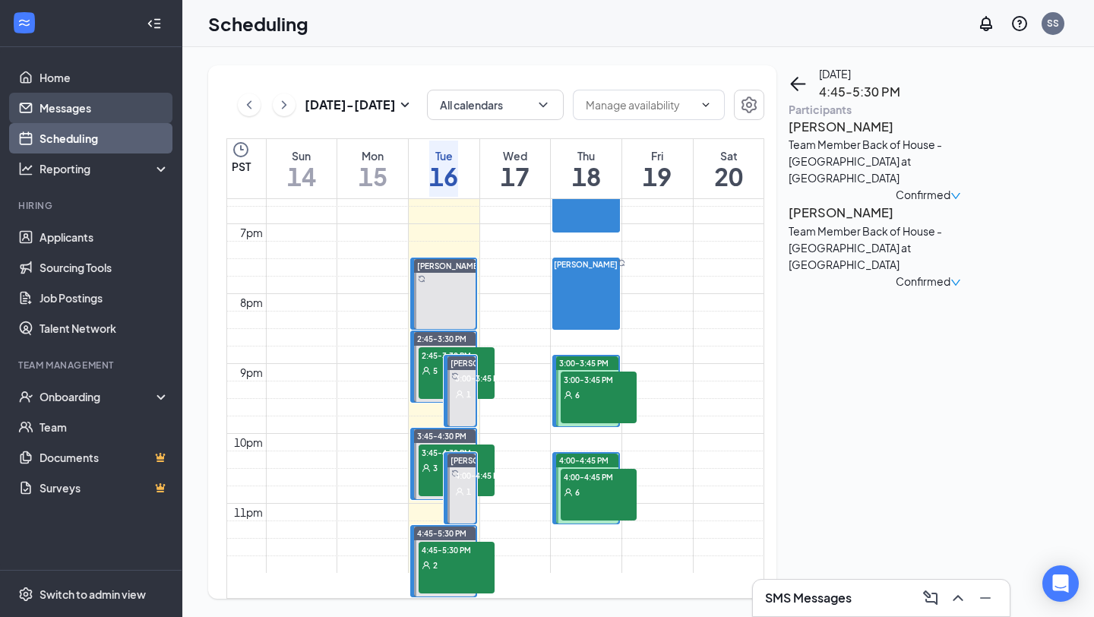
click at [103, 99] on link "Messages" at bounding box center [105, 108] width 130 height 30
